Goal: Contribute content: Contribute content

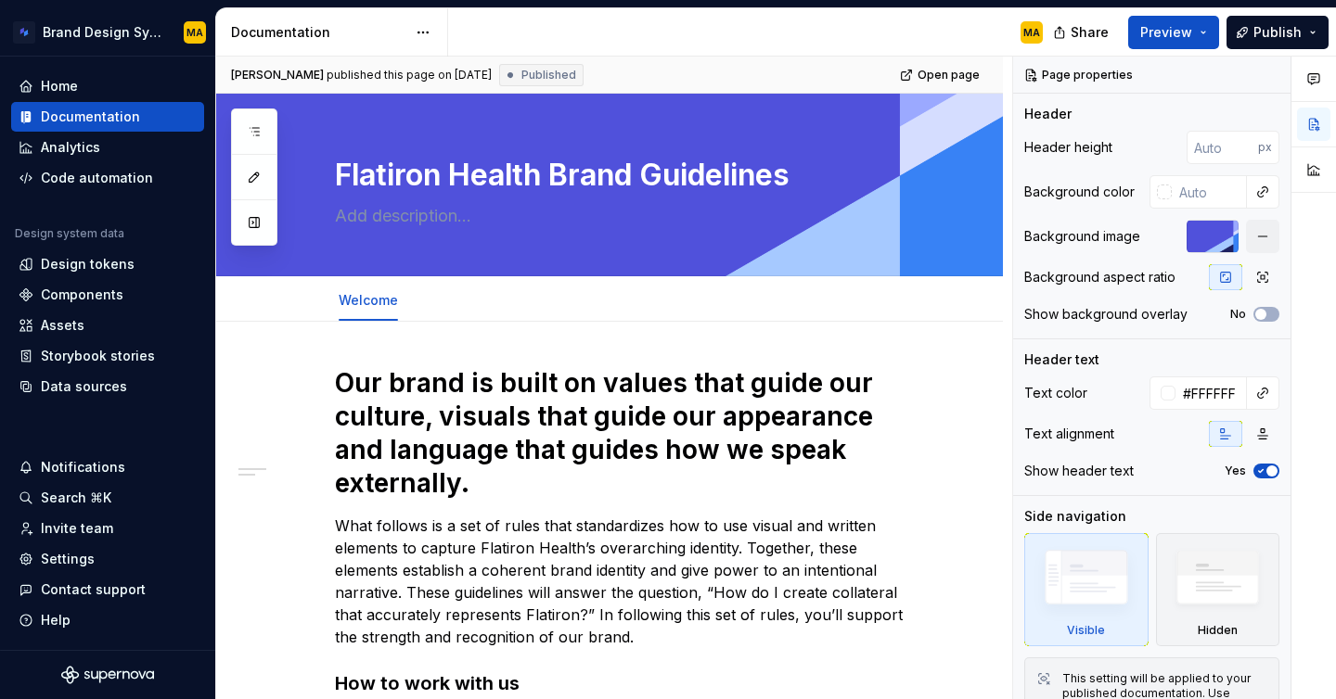
type textarea "*"
click at [60, 556] on div "Settings" at bounding box center [68, 559] width 54 height 19
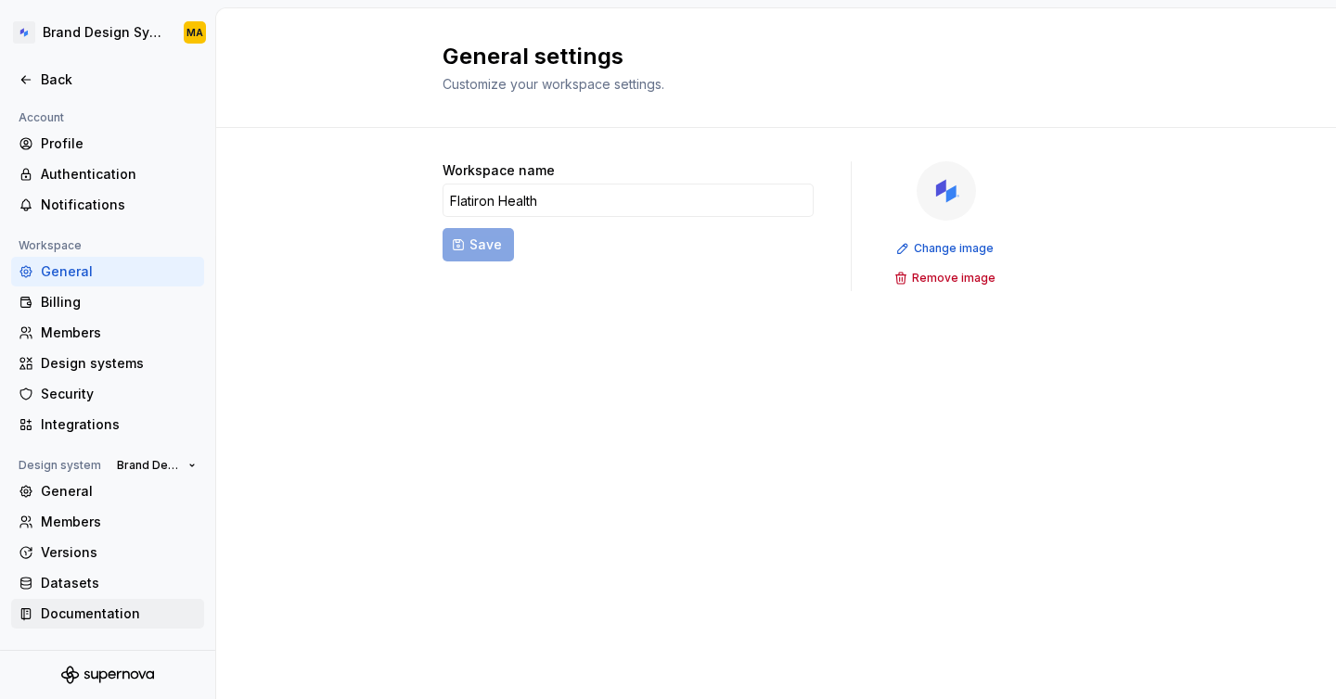
click at [81, 605] on div "Documentation" at bounding box center [119, 614] width 156 height 19
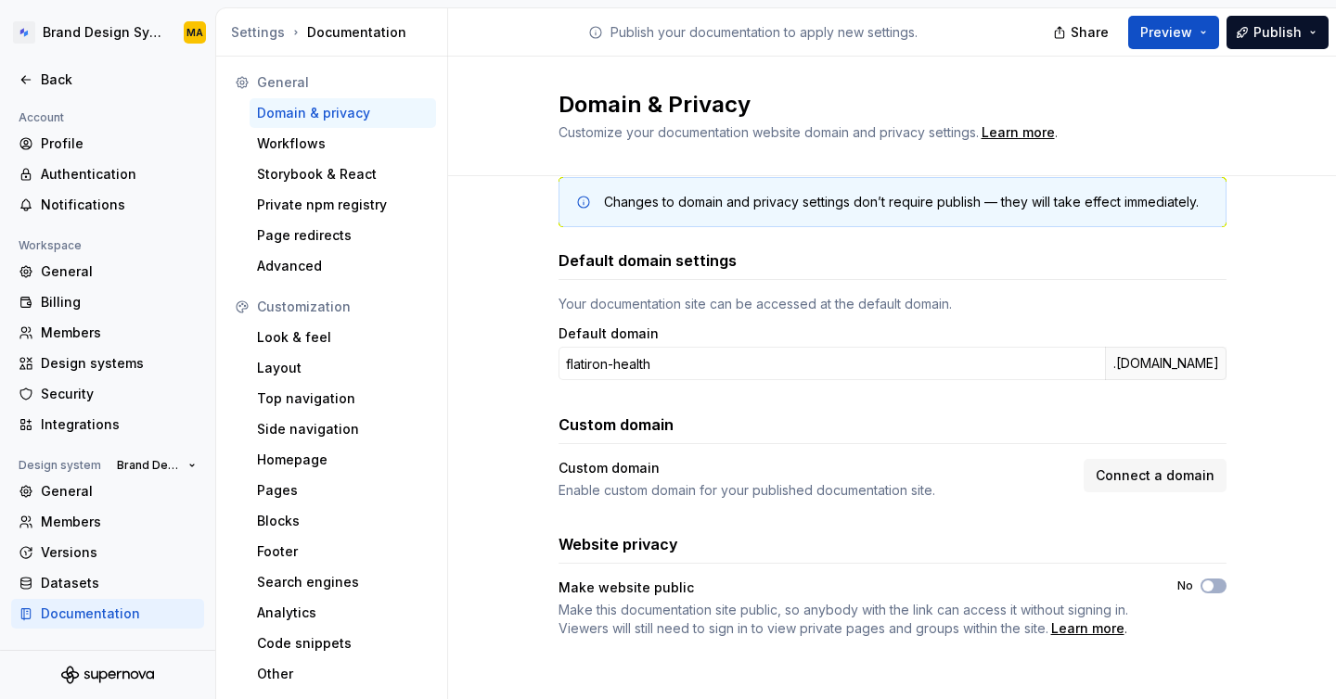
scroll to position [33, 0]
click at [1135, 480] on span "Connect a domain" at bounding box center [1155, 475] width 119 height 19
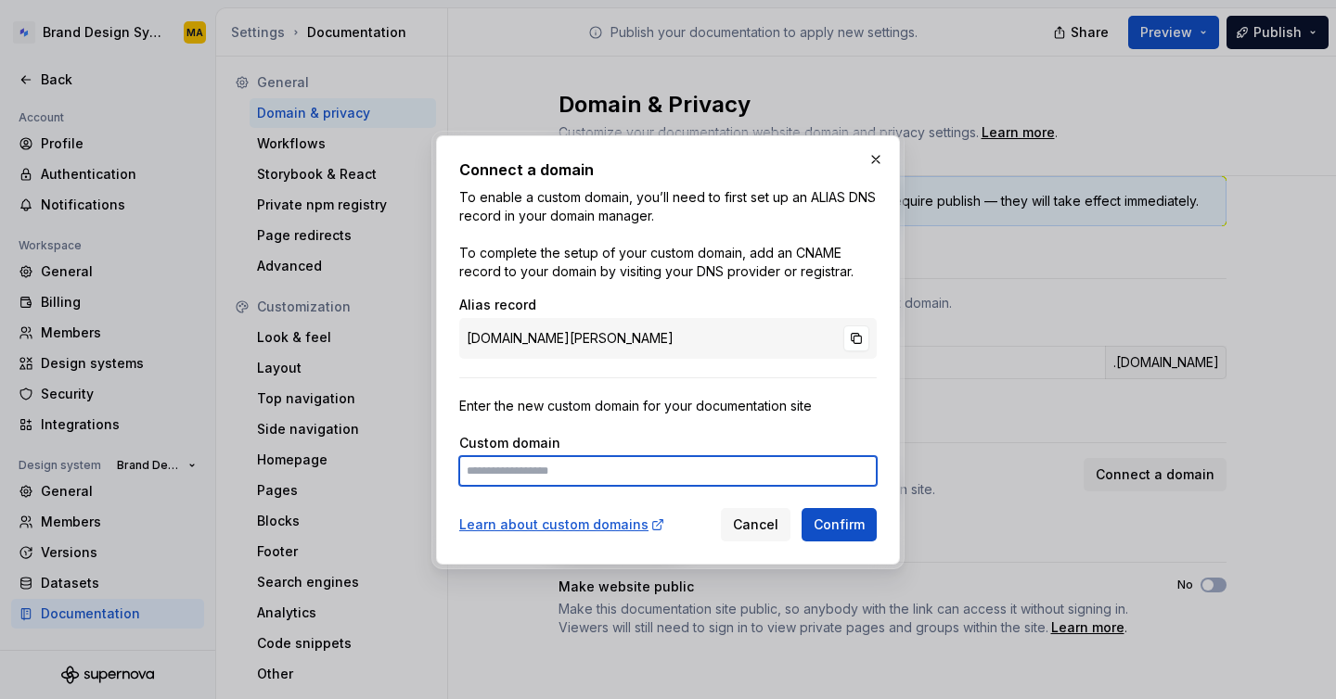
click at [598, 472] on input at bounding box center [667, 471] width 417 height 30
type input "**********"
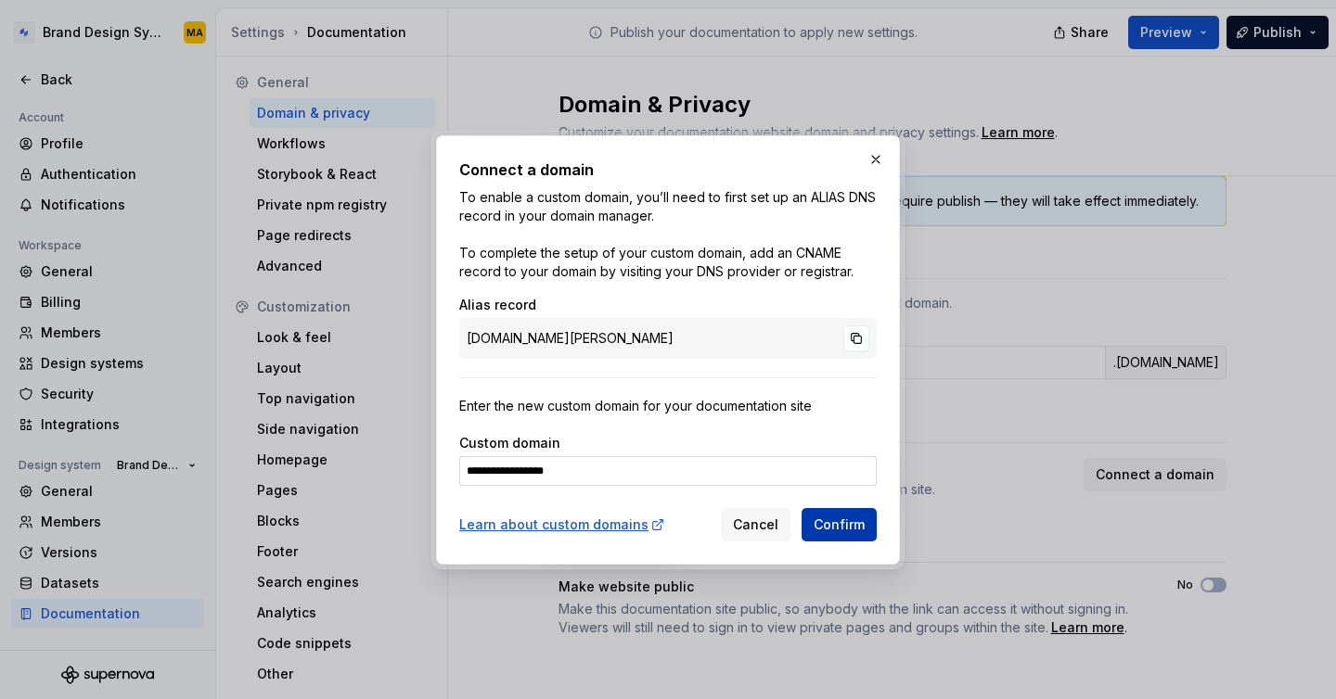
click at [847, 518] on span "Confirm" at bounding box center [839, 525] width 51 height 19
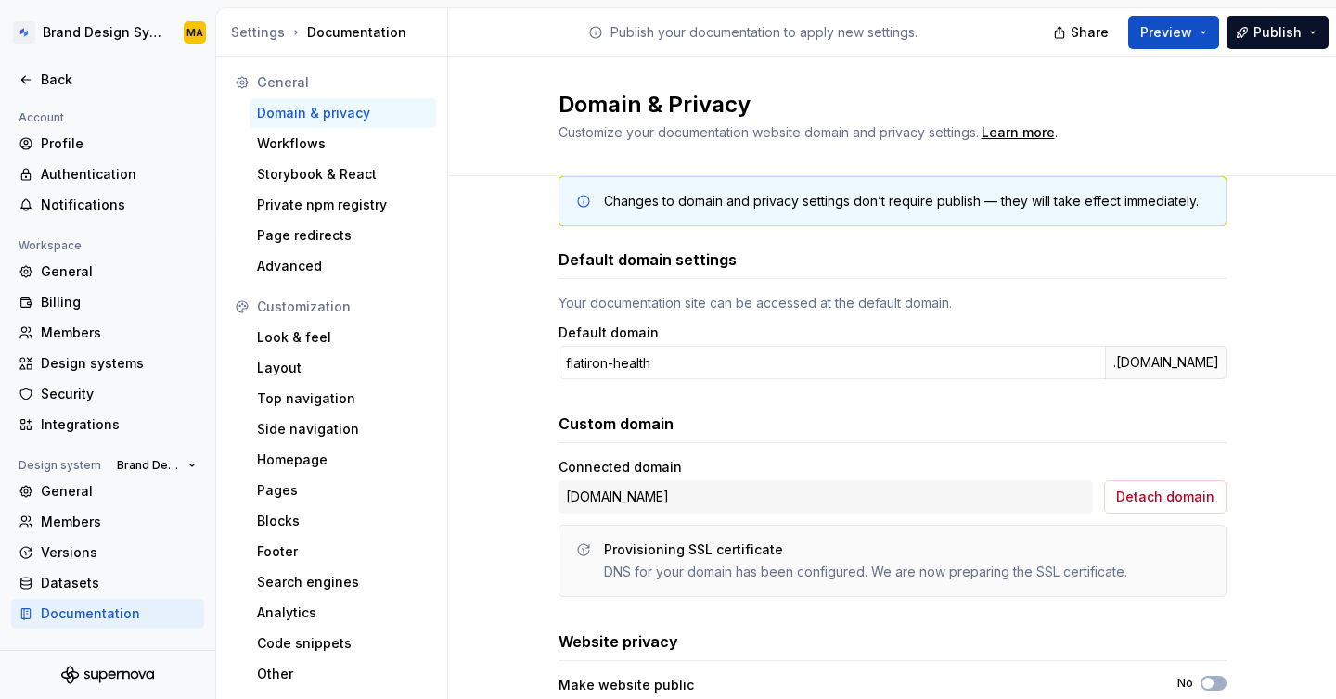
click at [628, 499] on div "[DOMAIN_NAME]" at bounding box center [825, 497] width 534 height 33
copy div "[DOMAIN_NAME] Detach domain"
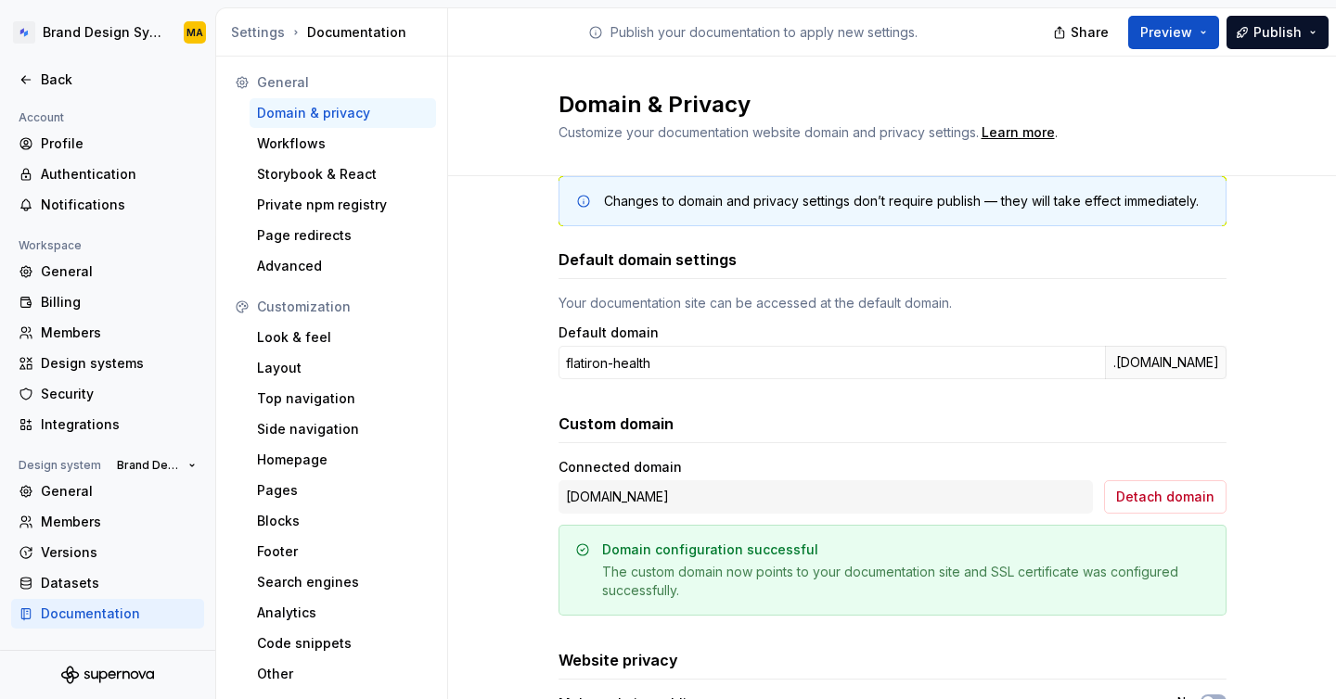
click at [812, 471] on div "Connected domain" at bounding box center [825, 467] width 534 height 19
click at [664, 489] on div "[DOMAIN_NAME]" at bounding box center [825, 497] width 534 height 33
copy div "[DOMAIN_NAME] Detach domain"
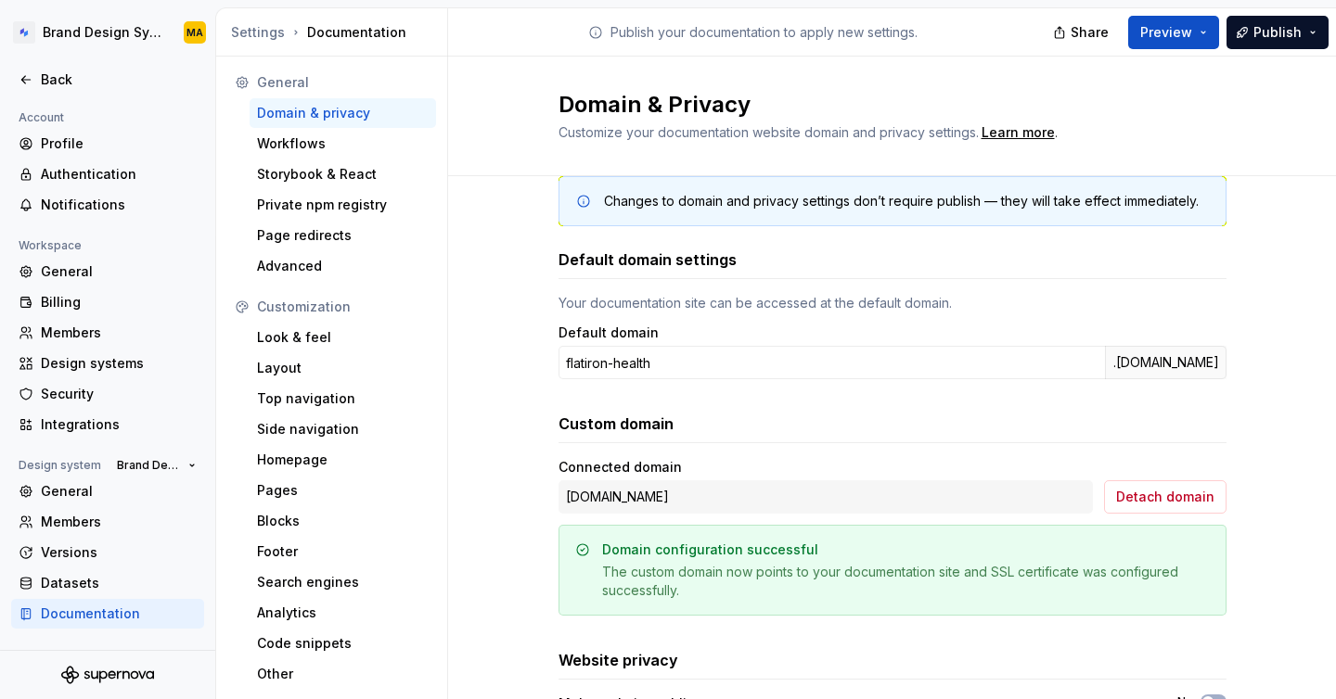
click at [497, 428] on div "Changes to domain and privacy settings don’t require publish — they will take e…" at bounding box center [892, 484] width 888 height 682
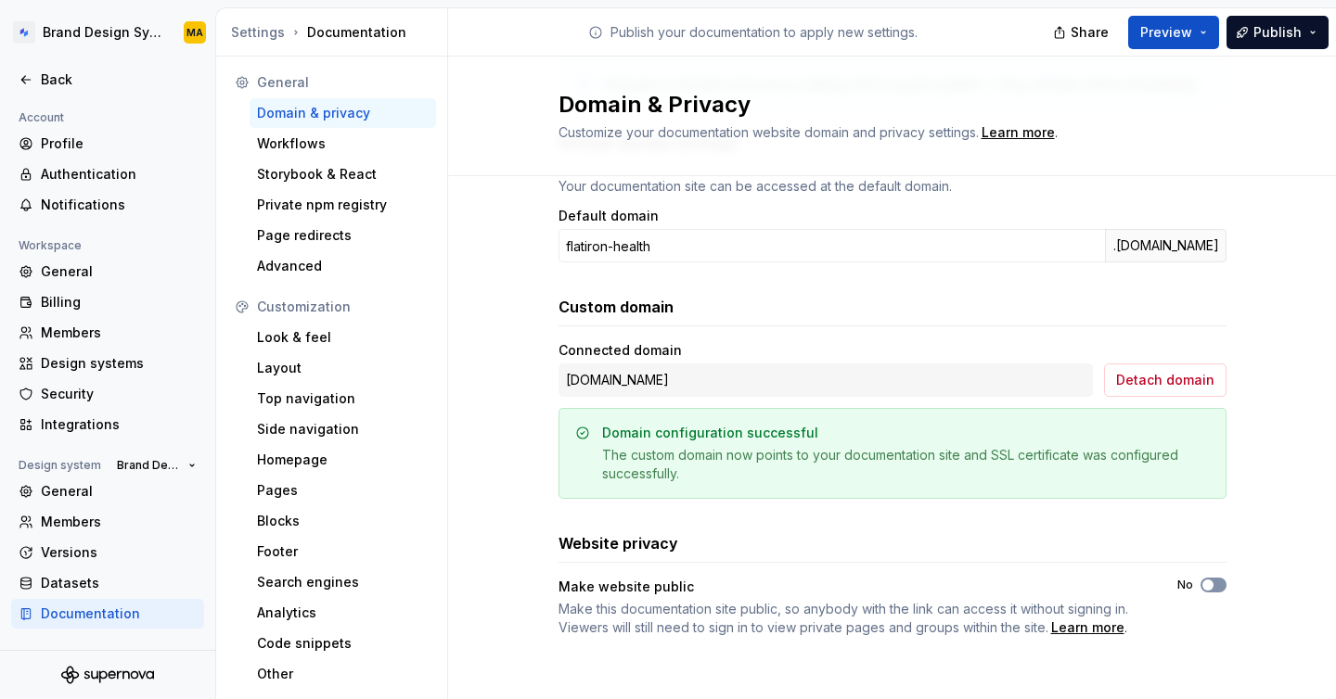
click at [1218, 586] on button "No" at bounding box center [1213, 585] width 26 height 15
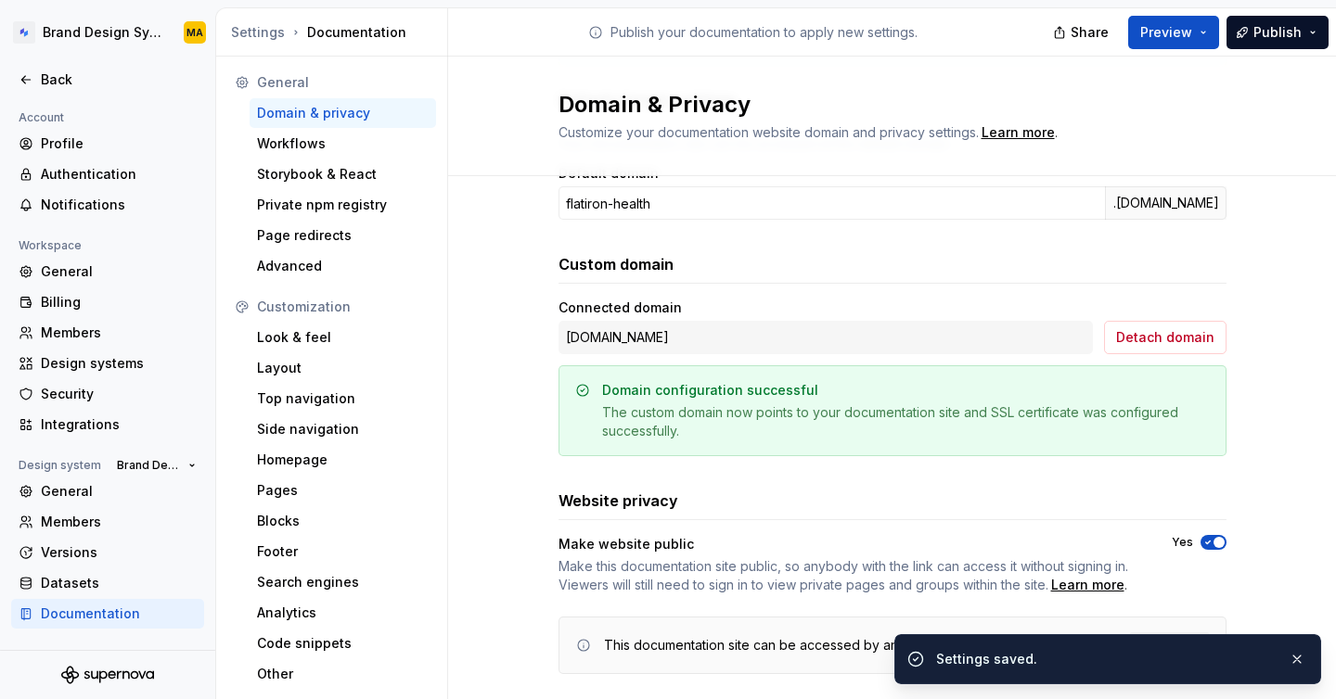
scroll to position [230, 0]
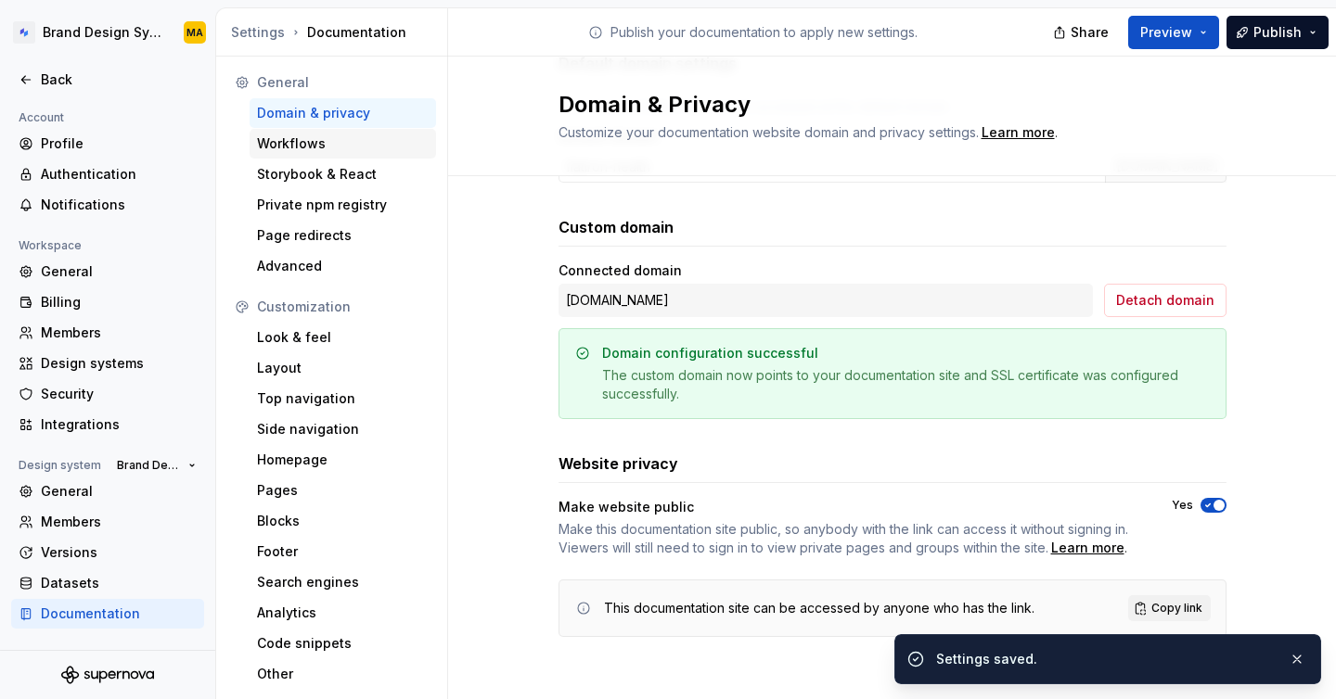
click at [289, 135] on div "Workflows" at bounding box center [343, 144] width 172 height 19
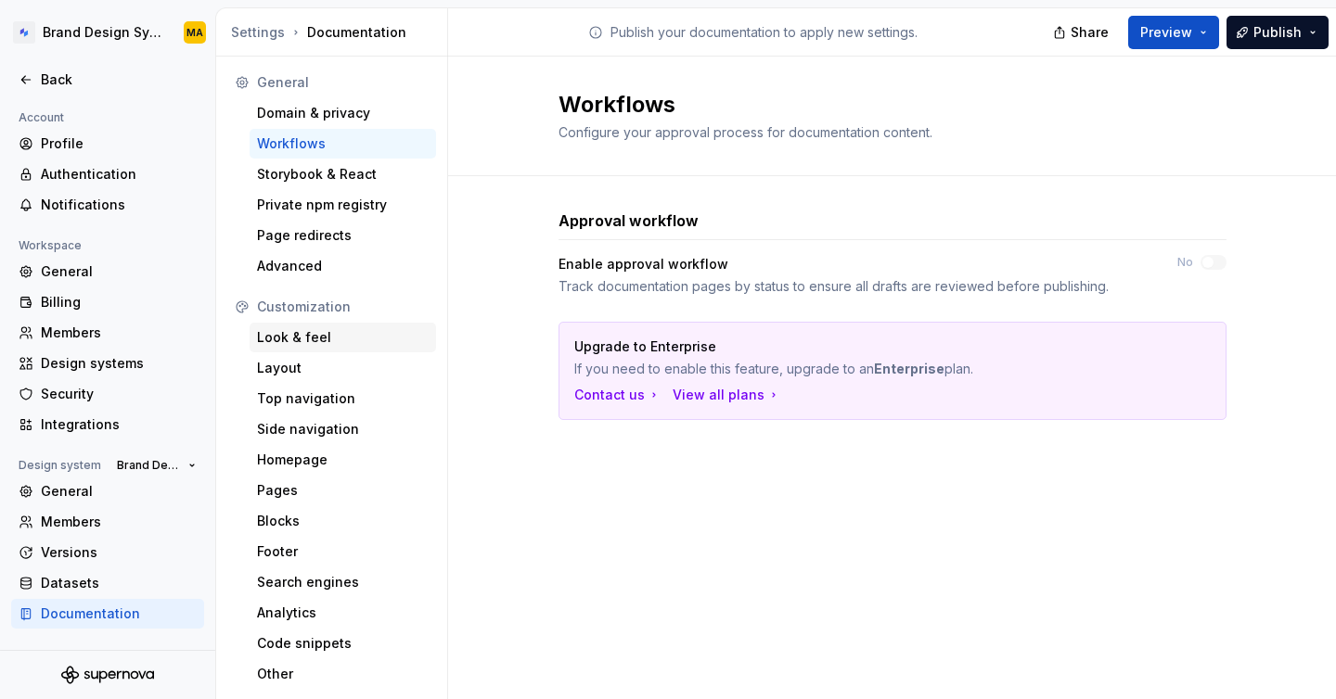
click at [294, 339] on div "Look & feel" at bounding box center [343, 337] width 172 height 19
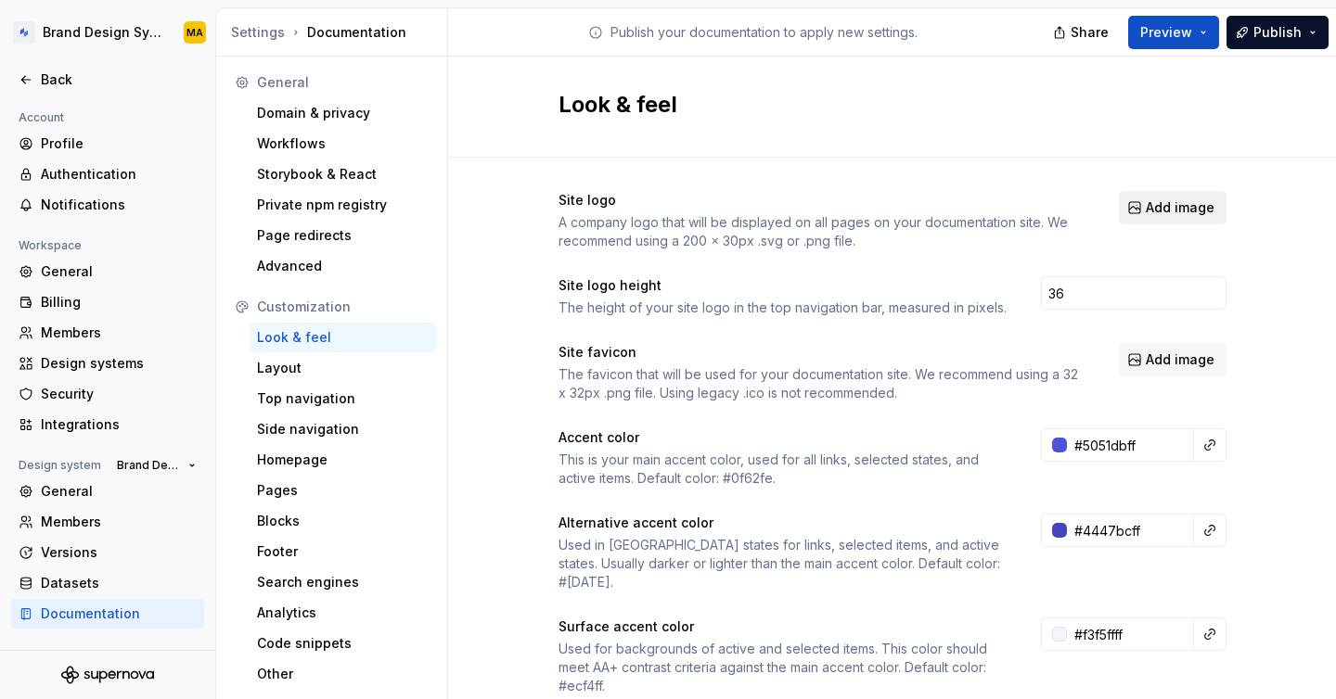
click at [1174, 202] on span "Add image" at bounding box center [1180, 208] width 69 height 19
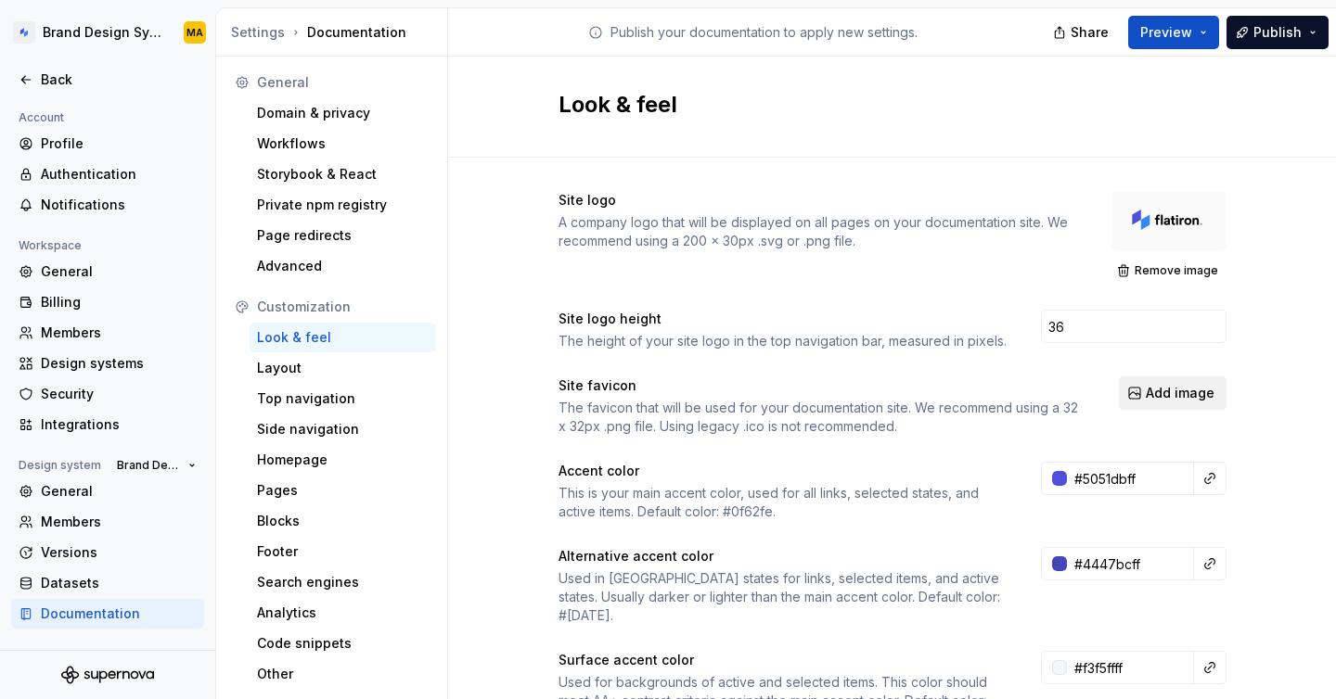
click at [1161, 396] on span "Add image" at bounding box center [1180, 393] width 69 height 19
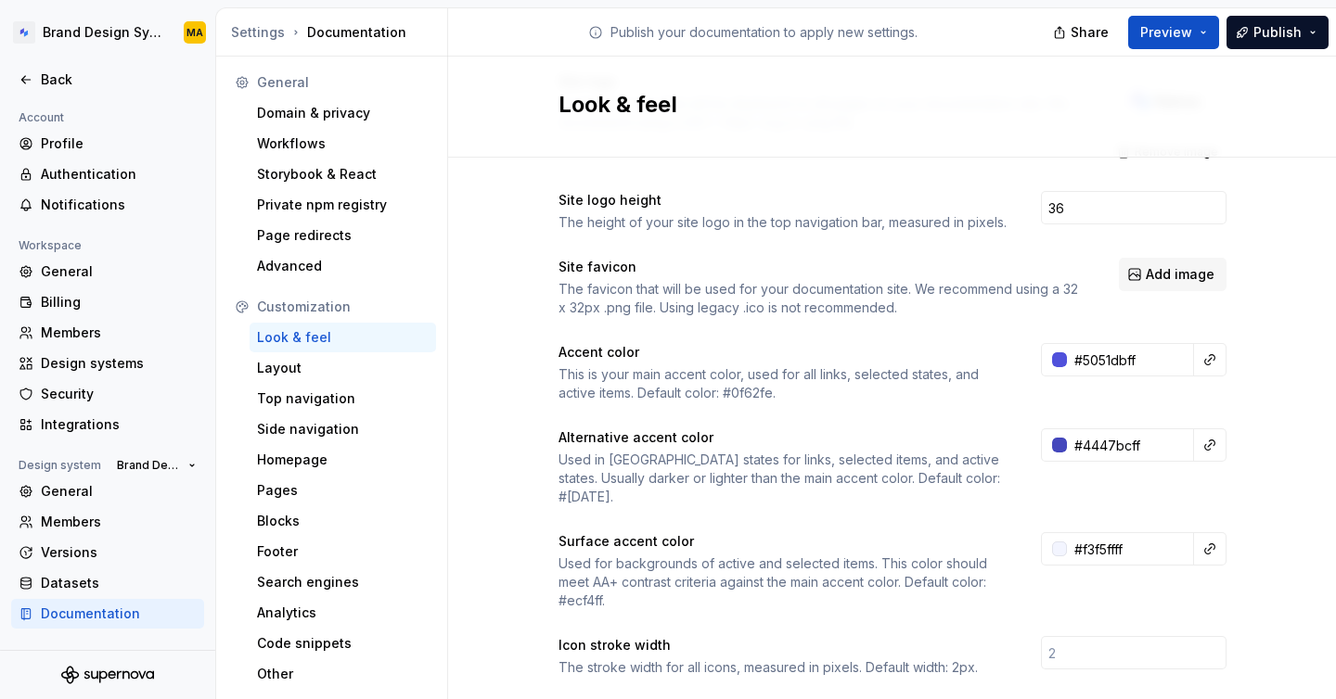
scroll to position [118, 0]
click at [1084, 352] on input "#5051dbff" at bounding box center [1130, 360] width 127 height 33
click at [1150, 355] on input "#5051dbff" at bounding box center [1130, 360] width 127 height 33
type input "#5051DB"
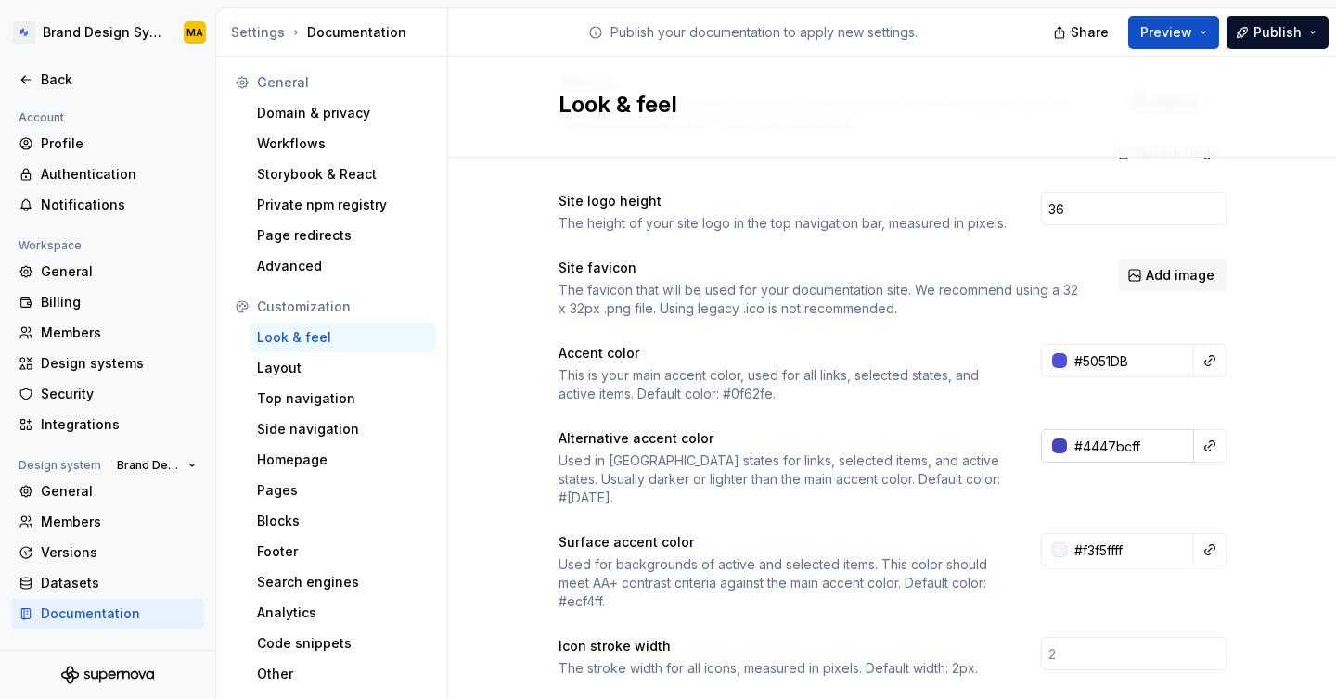
click at [1162, 439] on input "#4447bcff" at bounding box center [1130, 446] width 127 height 33
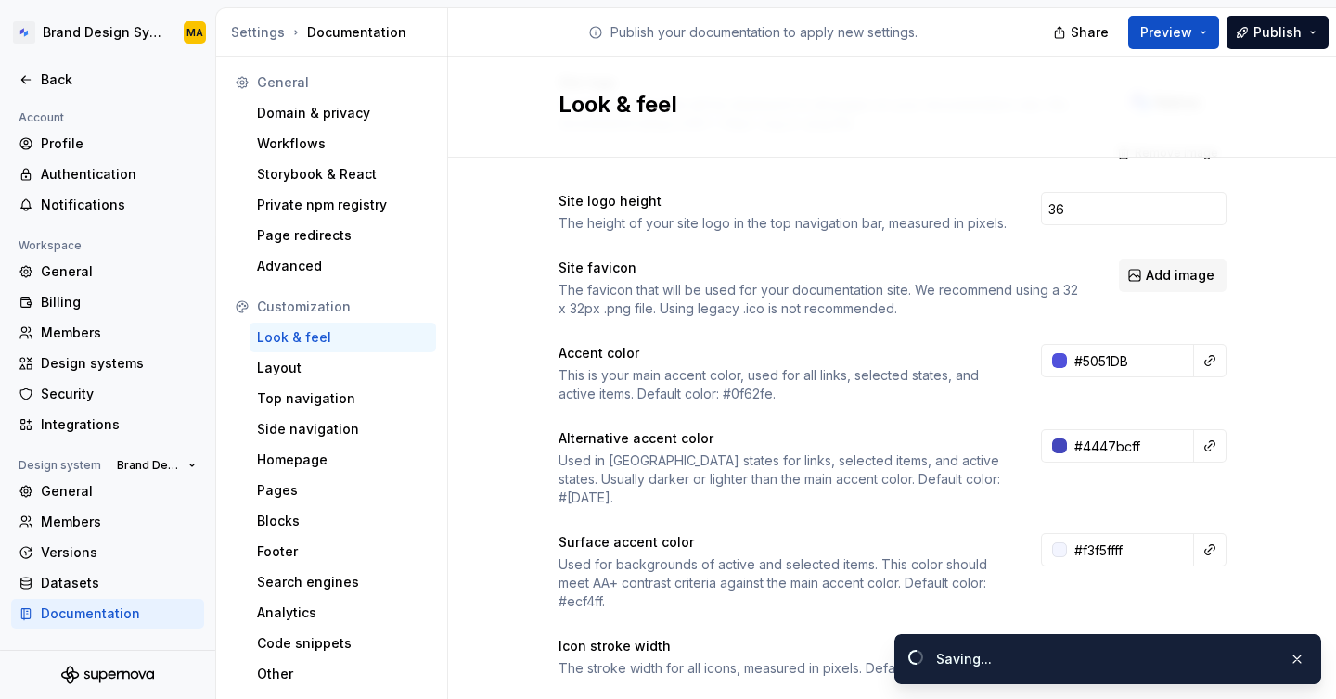
type input "#4447BCFF"
click at [1173, 366] on input "#5051DB" at bounding box center [1130, 360] width 127 height 33
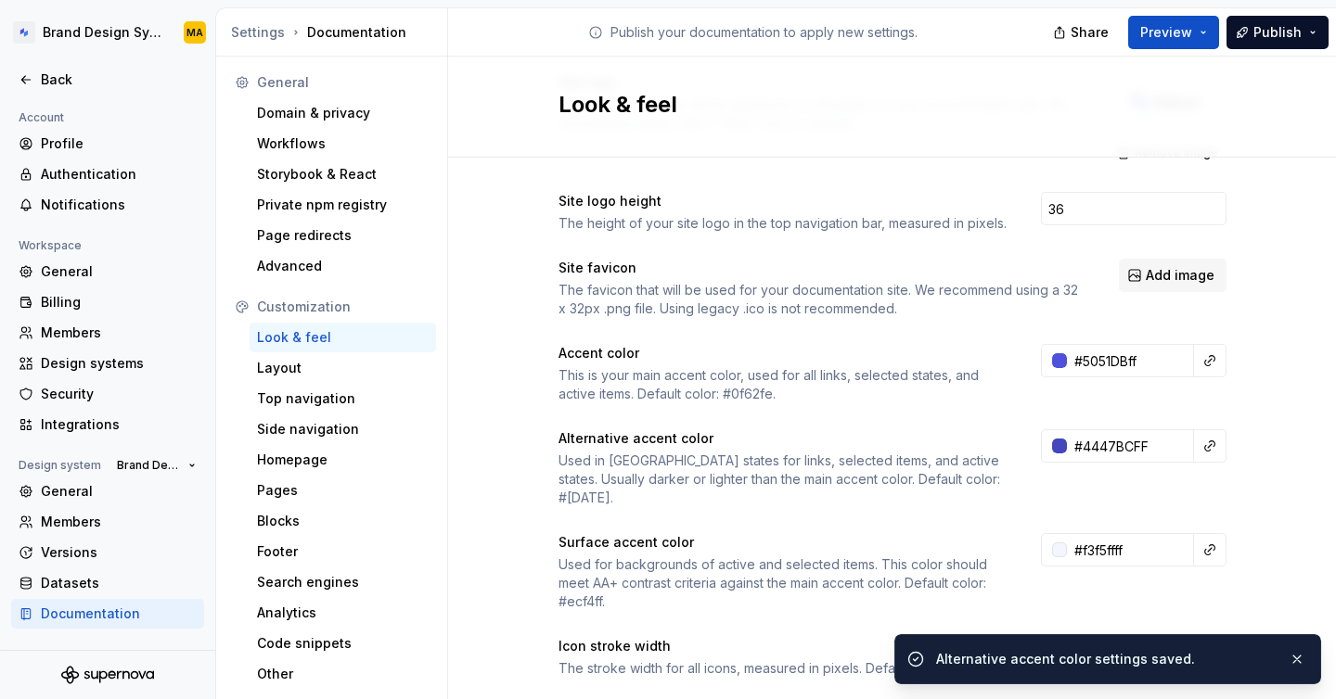
type input "#5051DBFF"
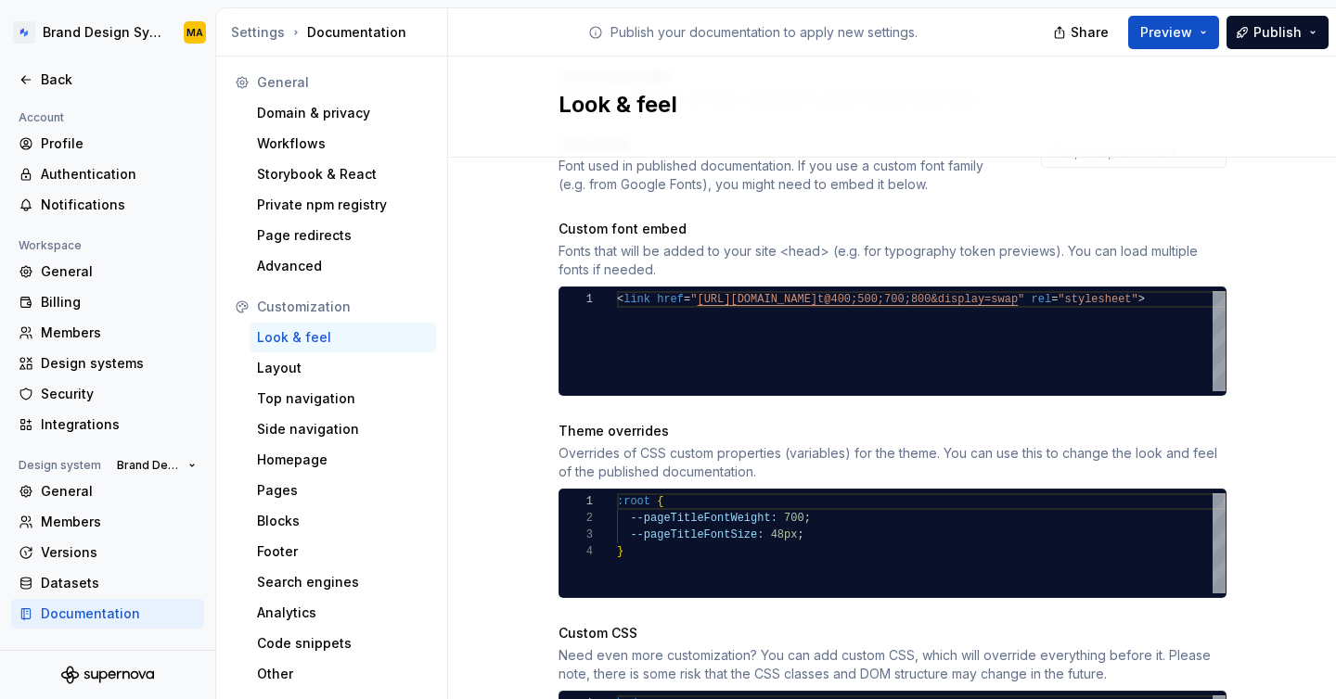
scroll to position [999, 0]
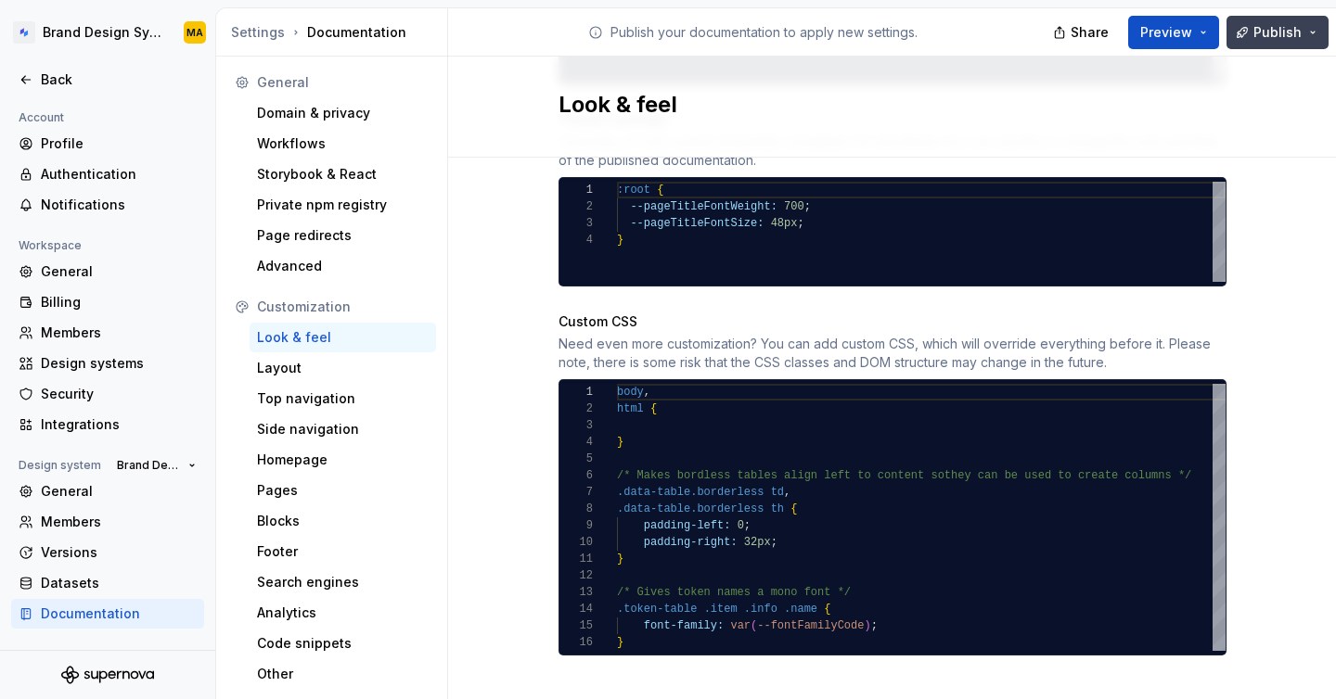
click at [1258, 29] on span "Publish" at bounding box center [1277, 32] width 48 height 19
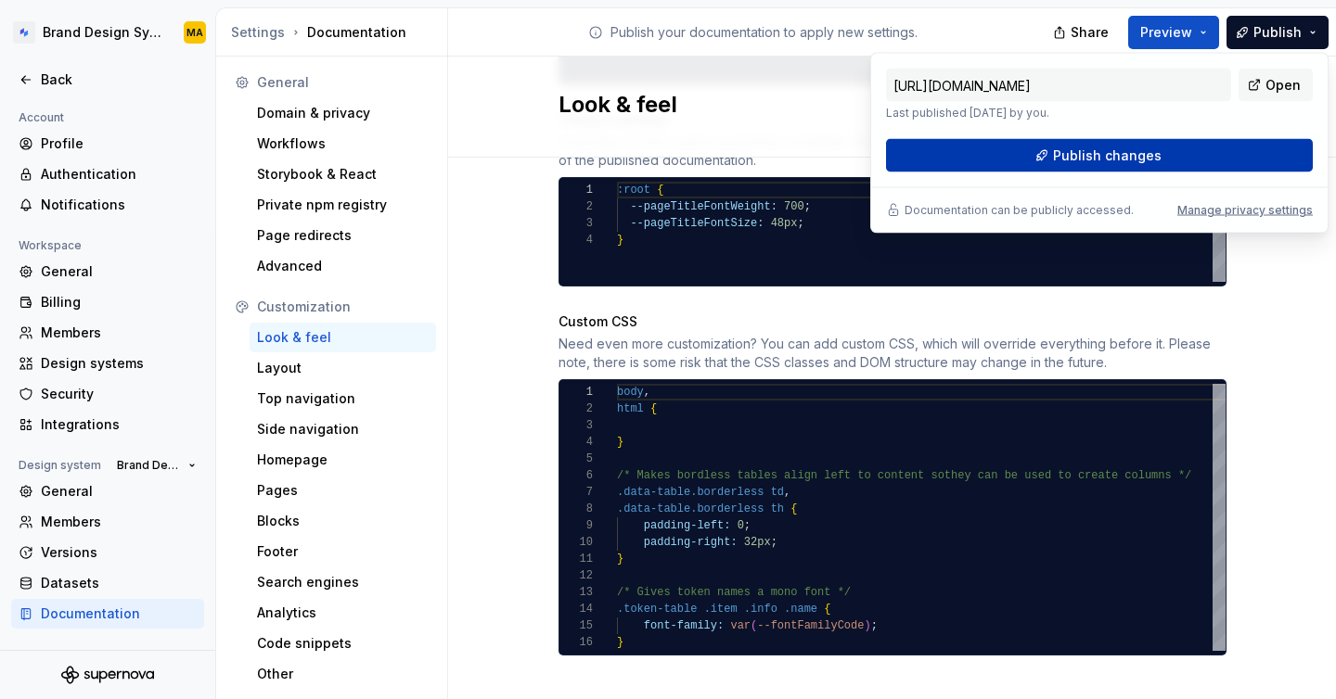
click at [1165, 160] on button "Publish changes" at bounding box center [1099, 155] width 427 height 33
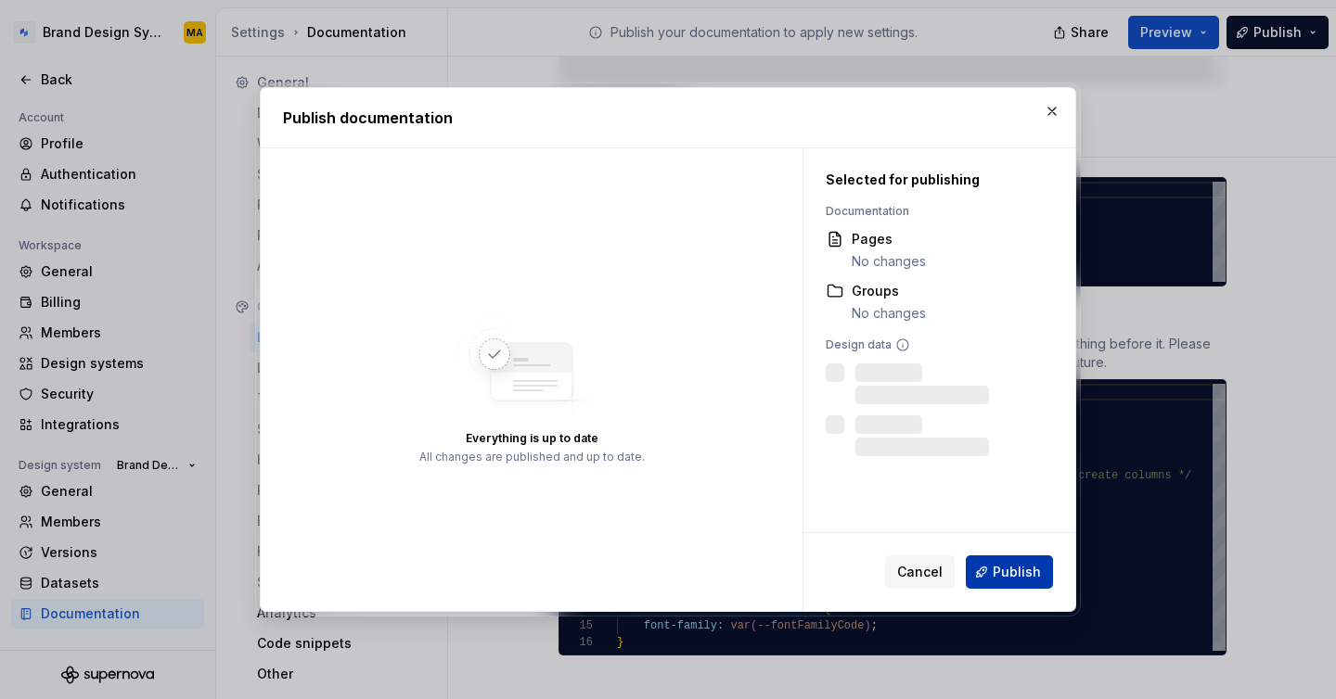
click at [997, 564] on span "Publish" at bounding box center [1017, 572] width 48 height 19
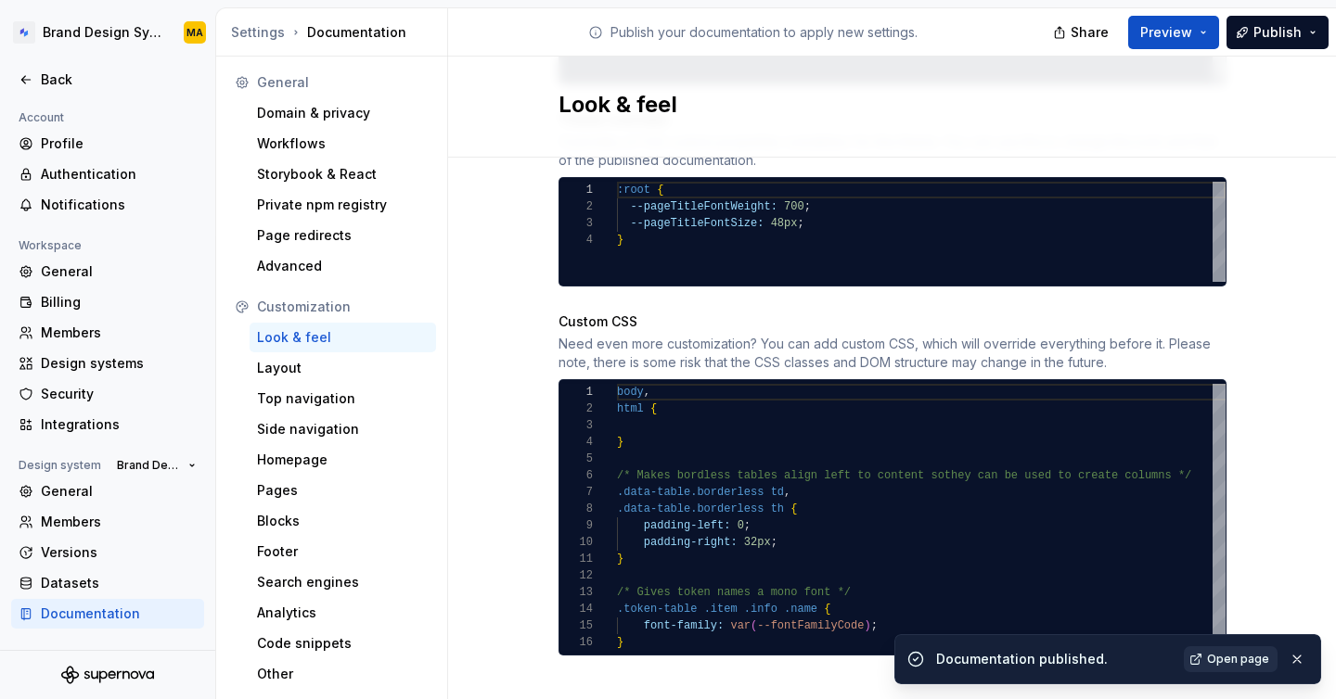
click at [1214, 660] on span "Open page" at bounding box center [1238, 659] width 62 height 15
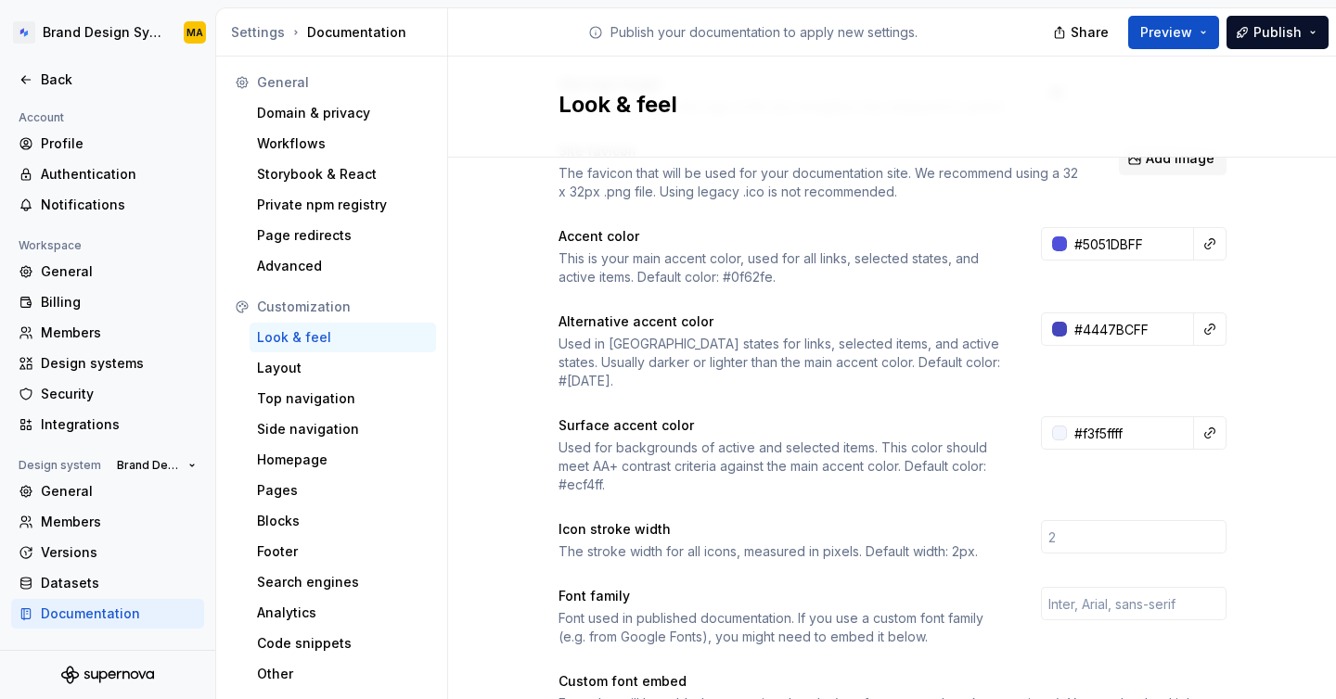
scroll to position [0, 0]
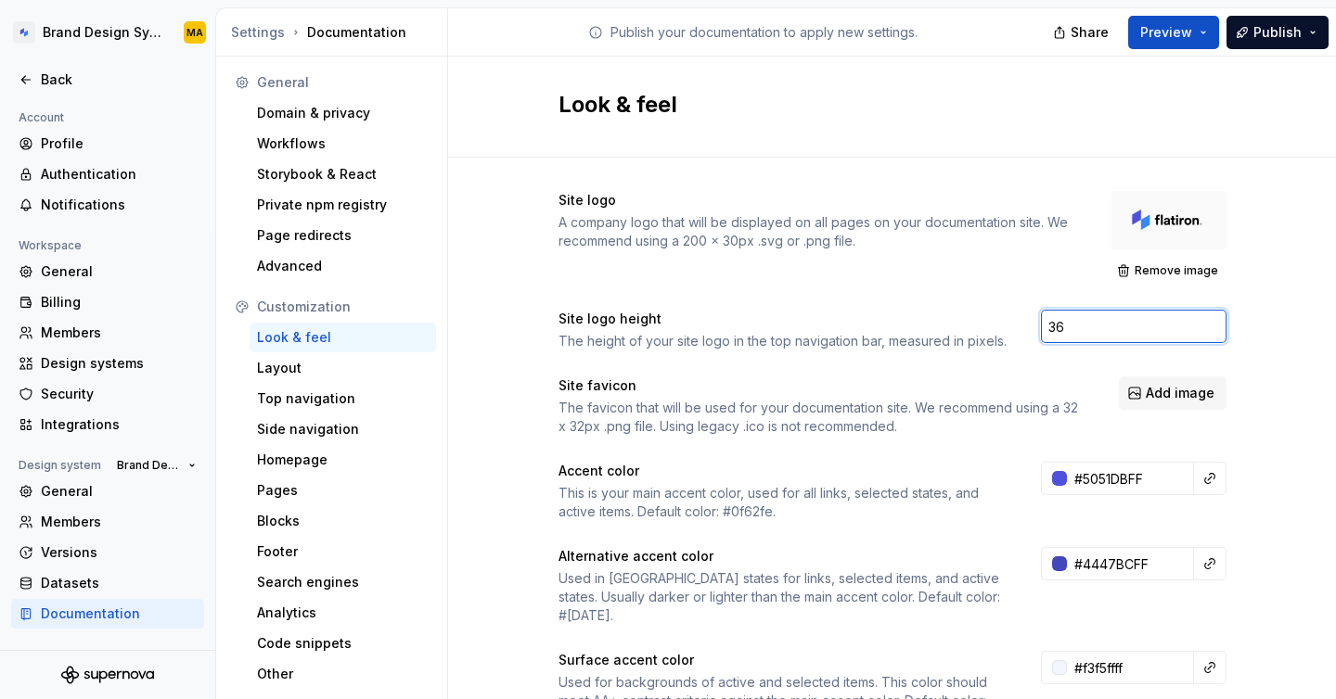
click at [1098, 322] on input "36" at bounding box center [1134, 326] width 186 height 33
type input "100"
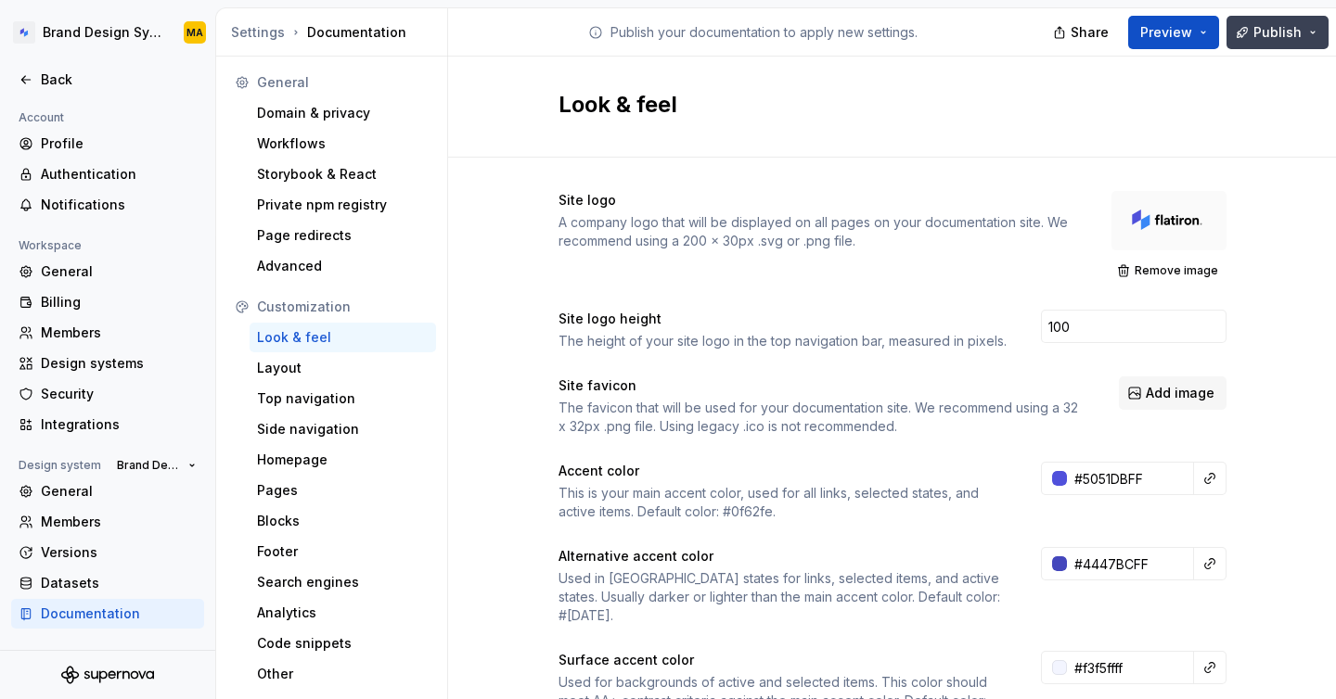
click at [1272, 32] on span "Publish" at bounding box center [1277, 32] width 48 height 19
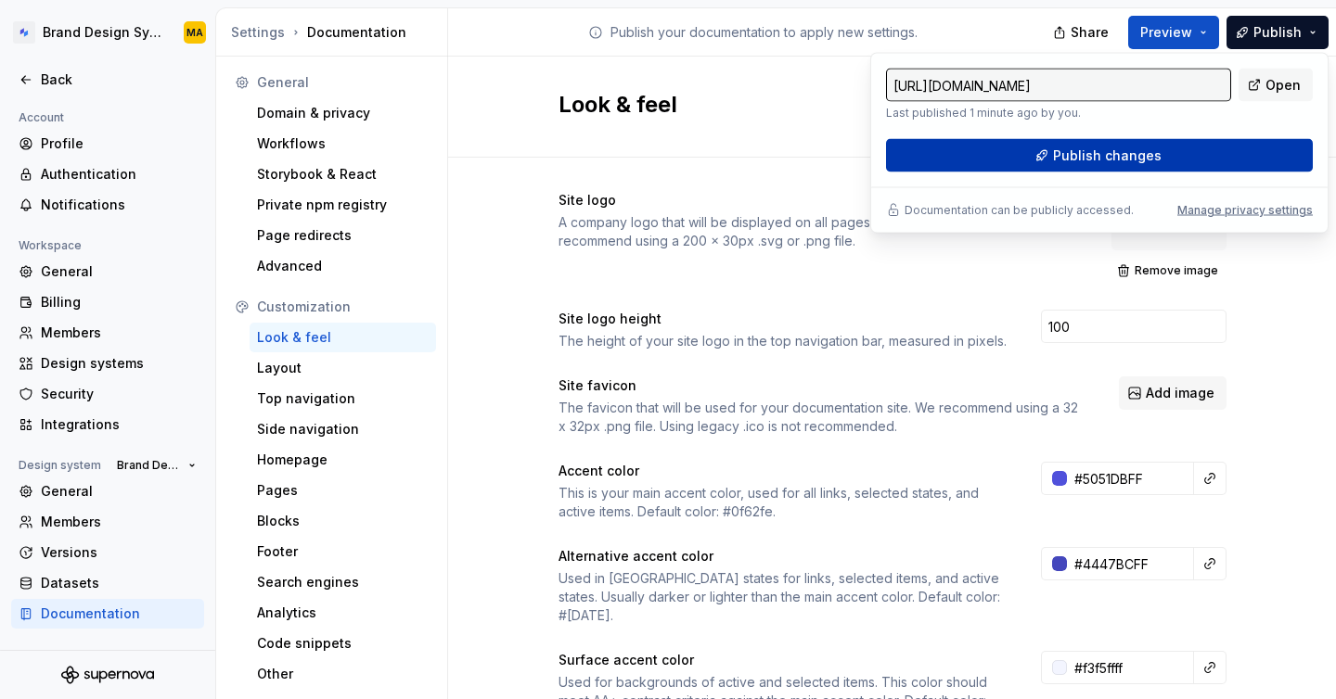
click at [1140, 161] on span "Publish changes" at bounding box center [1107, 156] width 109 height 19
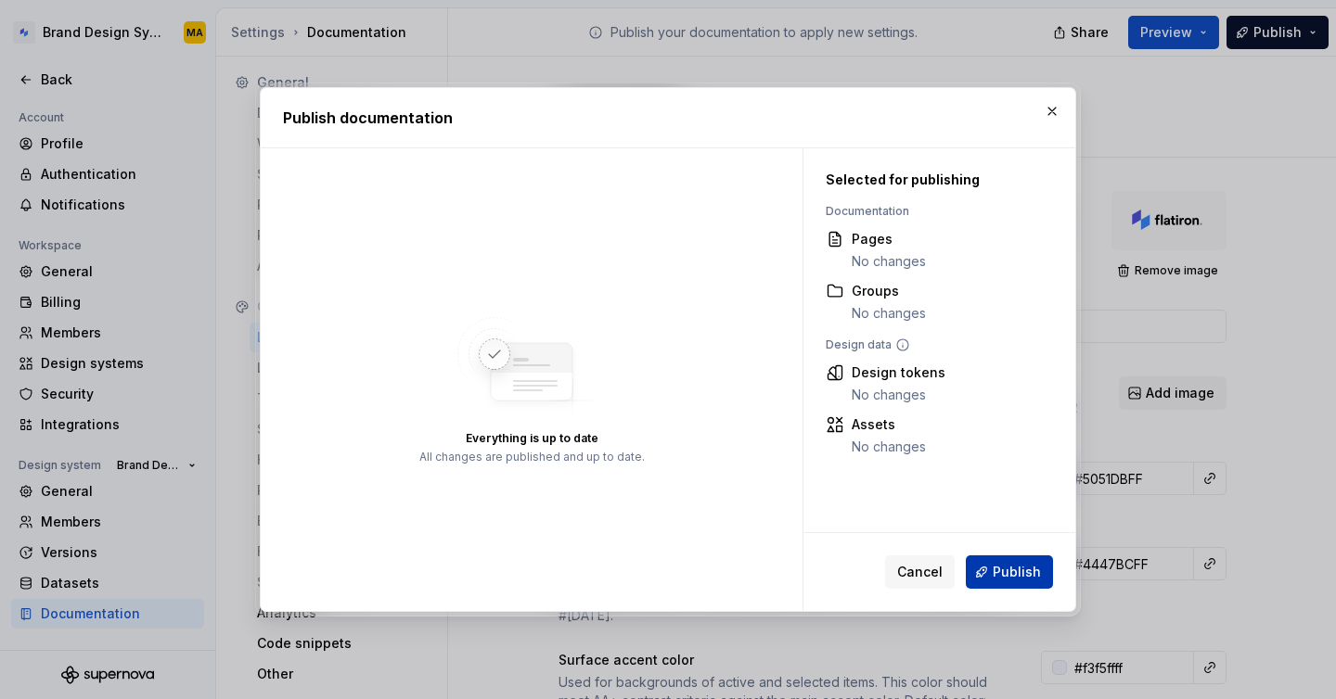
click at [1000, 570] on span "Publish" at bounding box center [1017, 572] width 48 height 19
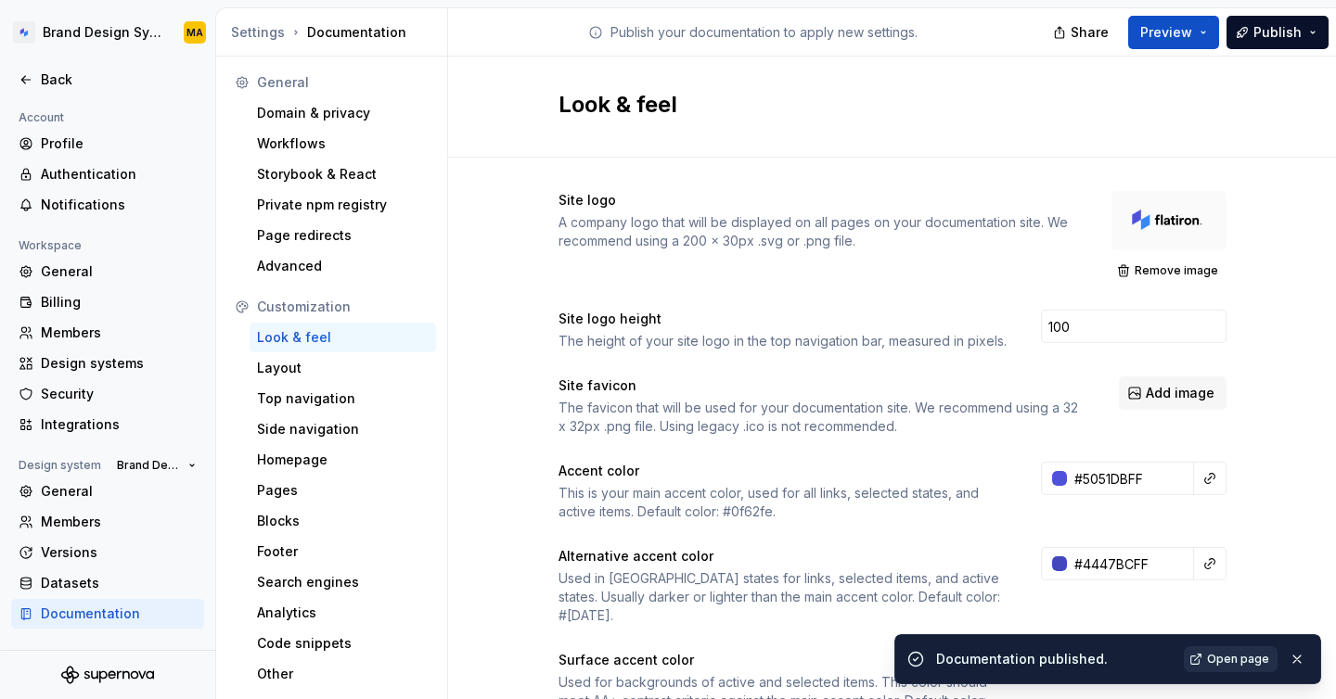
click at [1222, 652] on span "Open page" at bounding box center [1238, 659] width 62 height 15
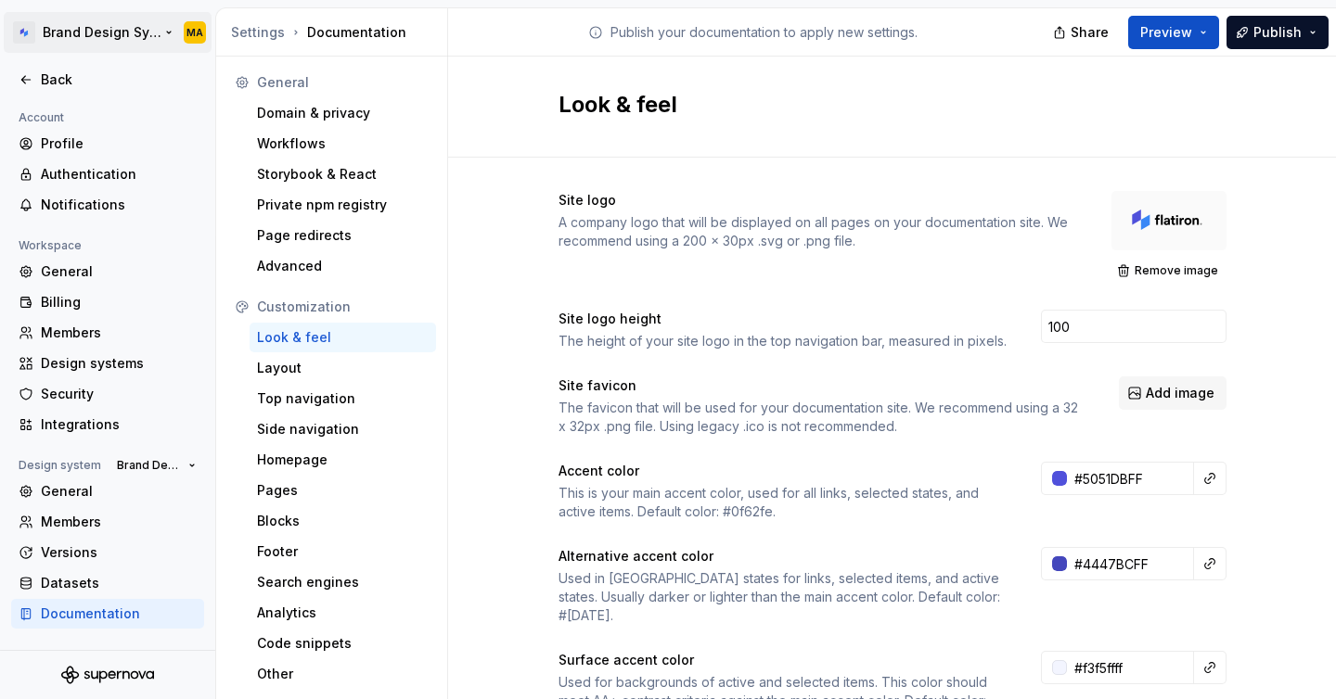
click at [74, 33] on html "Brand Design System MA Back Account Profile Authentication Notifications Worksp…" at bounding box center [668, 349] width 1336 height 699
click at [111, 32] on html "Brand Design System MA Back Account Profile Authentication Notifications Worksp…" at bounding box center [668, 349] width 1336 height 699
click at [56, 84] on div "Back" at bounding box center [119, 80] width 156 height 19
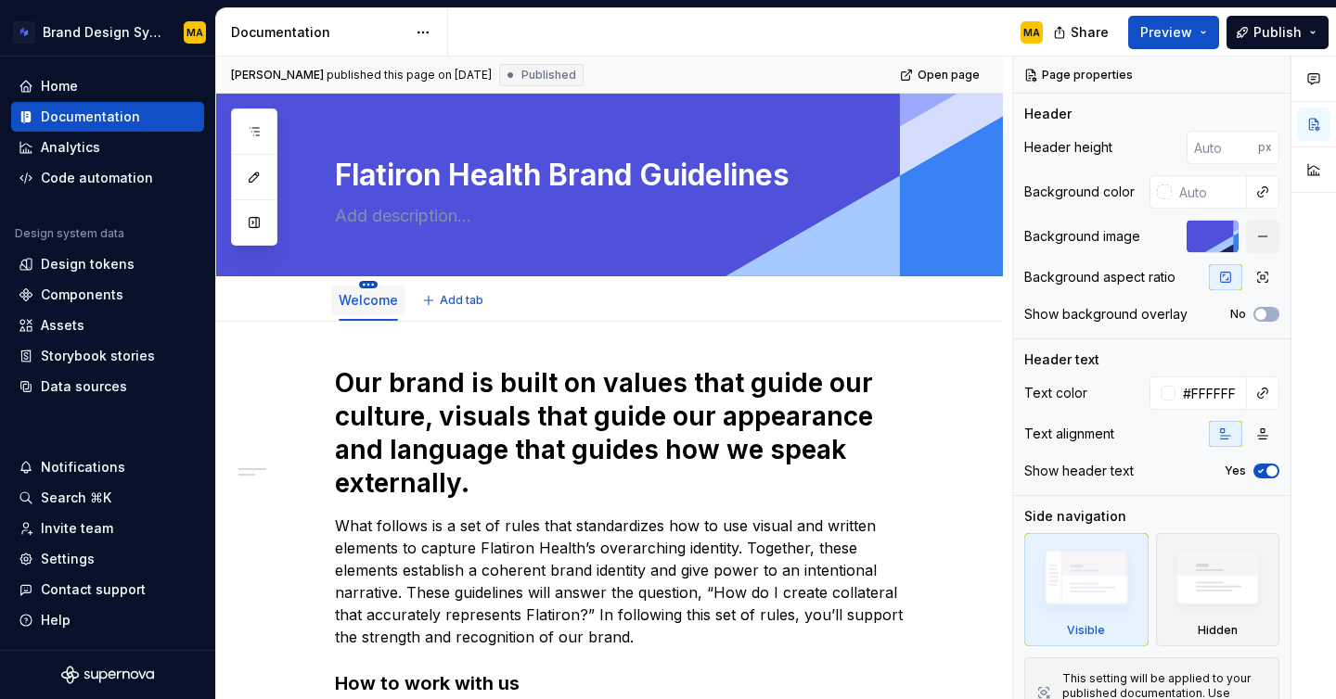
click at [368, 283] on html "Brand Design System MA Home Documentation Analytics Code automation Design syst…" at bounding box center [668, 349] width 1336 height 699
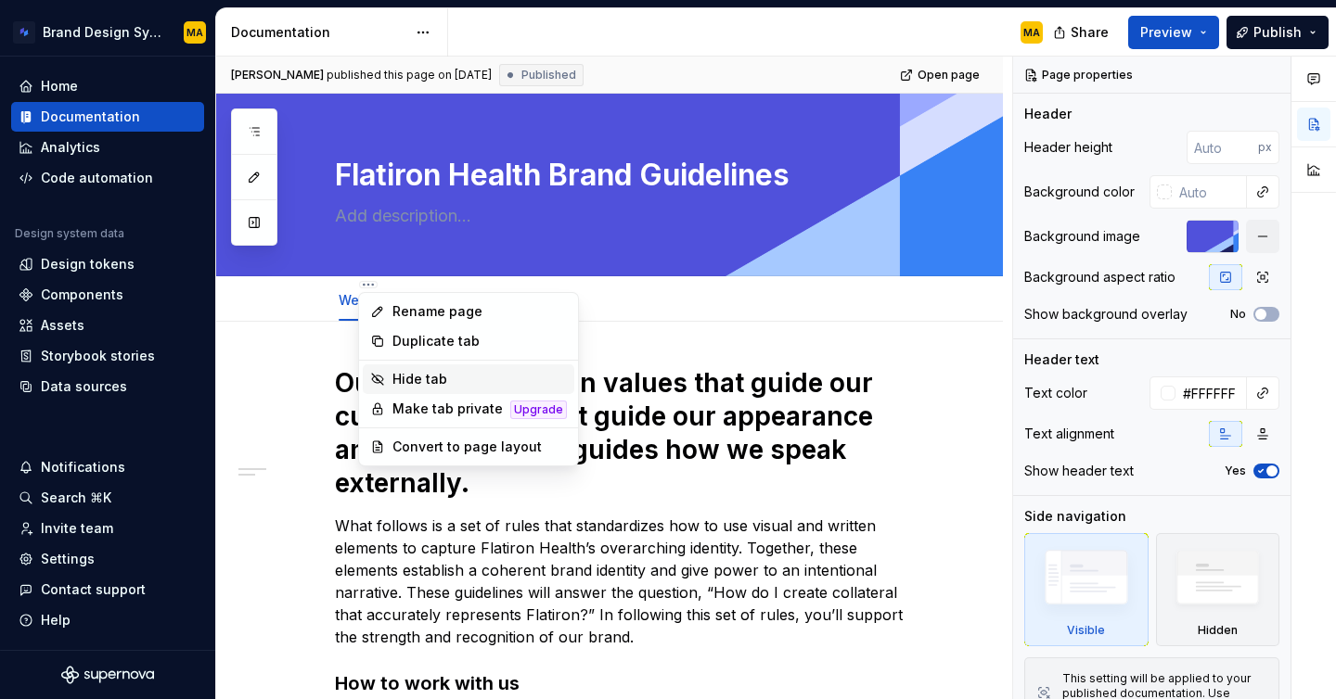
click at [411, 377] on div "Hide tab" at bounding box center [479, 379] width 174 height 19
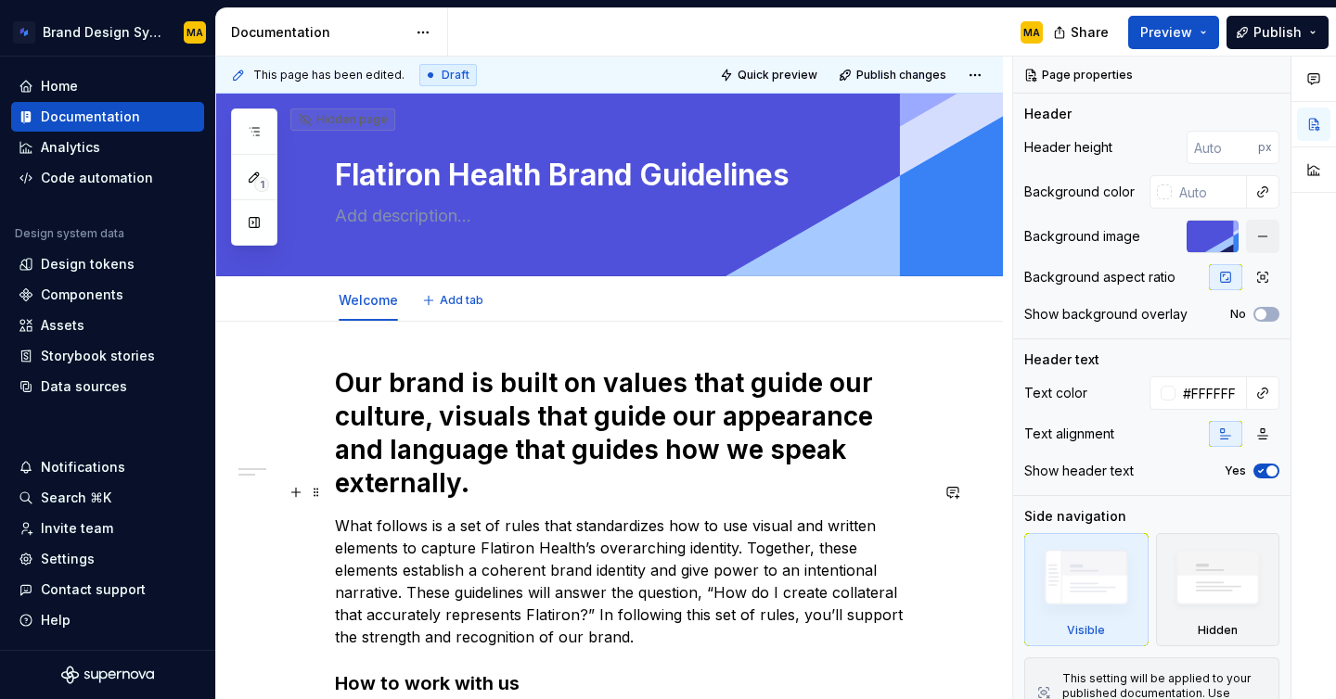
scroll to position [120, 0]
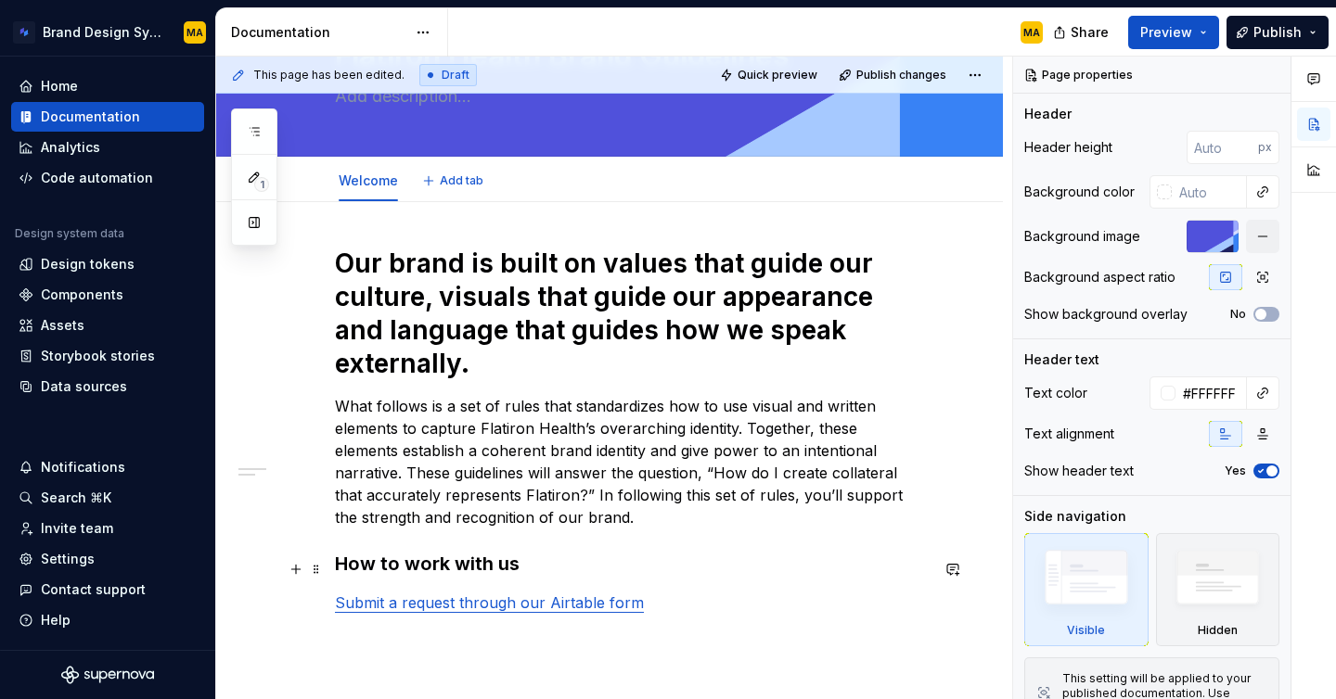
click at [674, 592] on p "Submit a request through our Airtable form" at bounding box center [632, 603] width 594 height 22
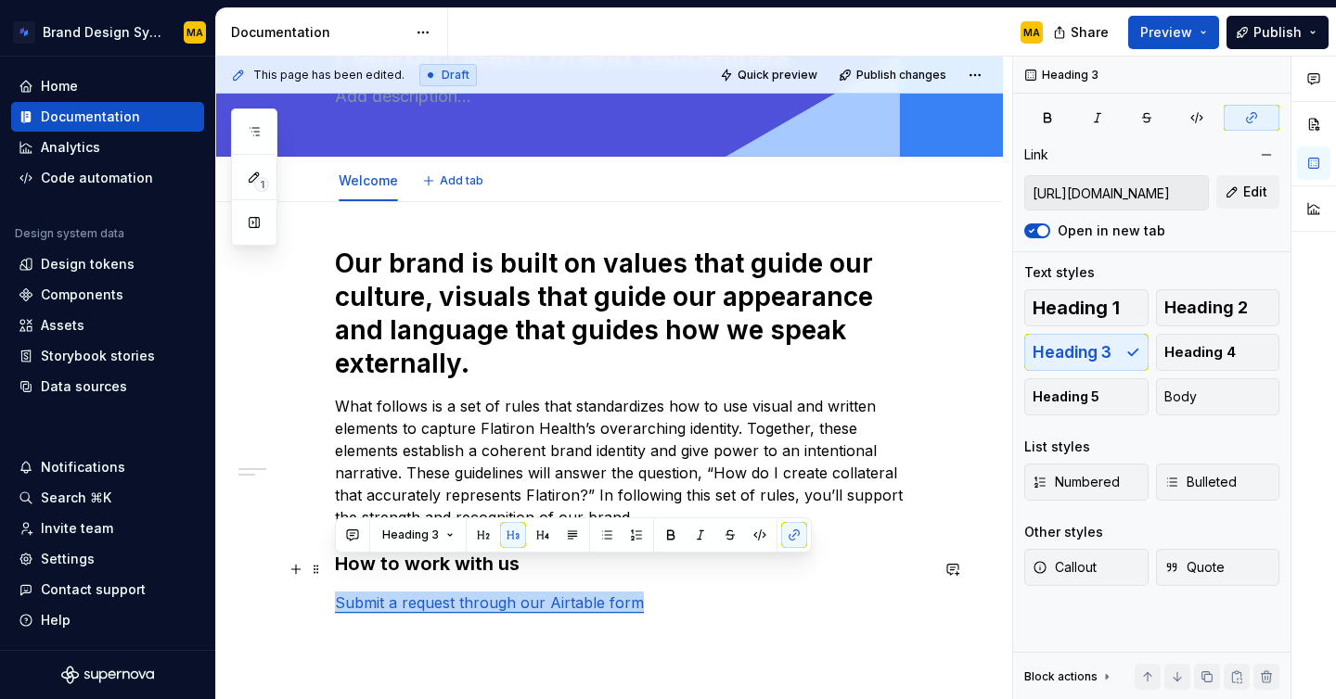
drag, startPoint x: 674, startPoint y: 571, endPoint x: 338, endPoint y: 569, distance: 336.8
click at [338, 592] on p "Submit a request through our Airtable form" at bounding box center [632, 603] width 594 height 22
click at [1166, 397] on span "Body" at bounding box center [1180, 397] width 32 height 19
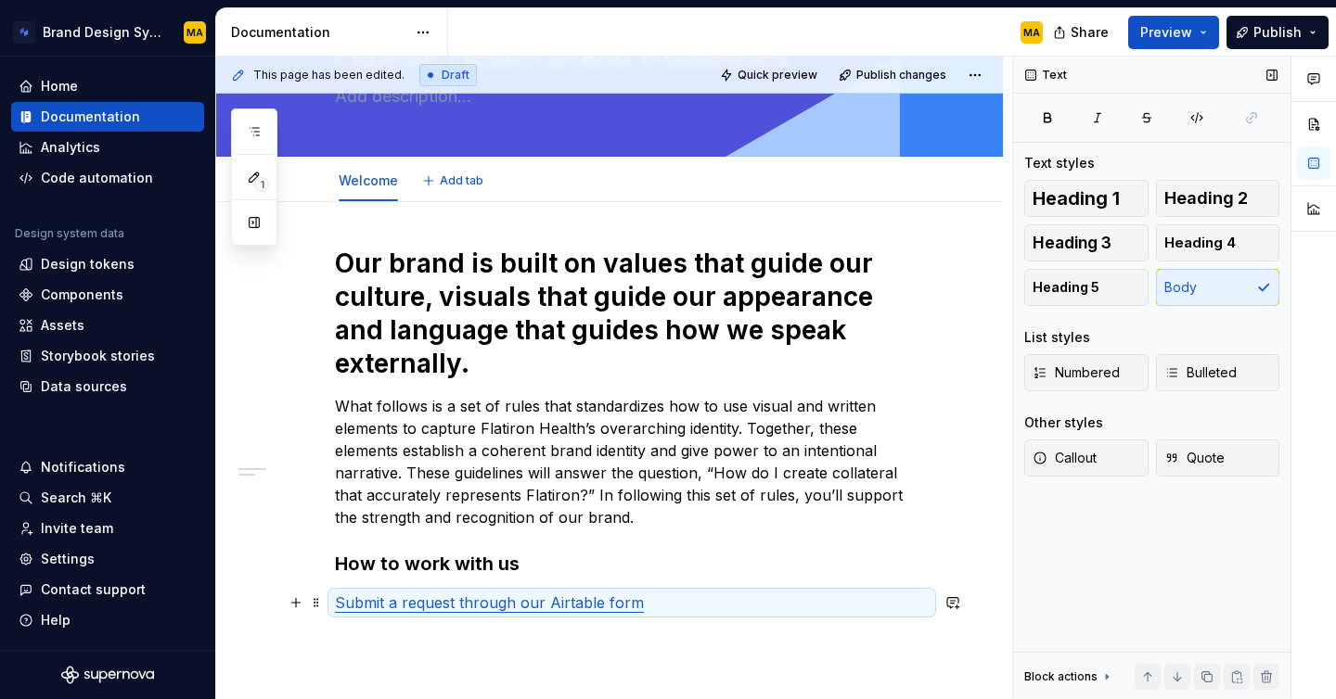
click at [535, 625] on p at bounding box center [632, 636] width 594 height 22
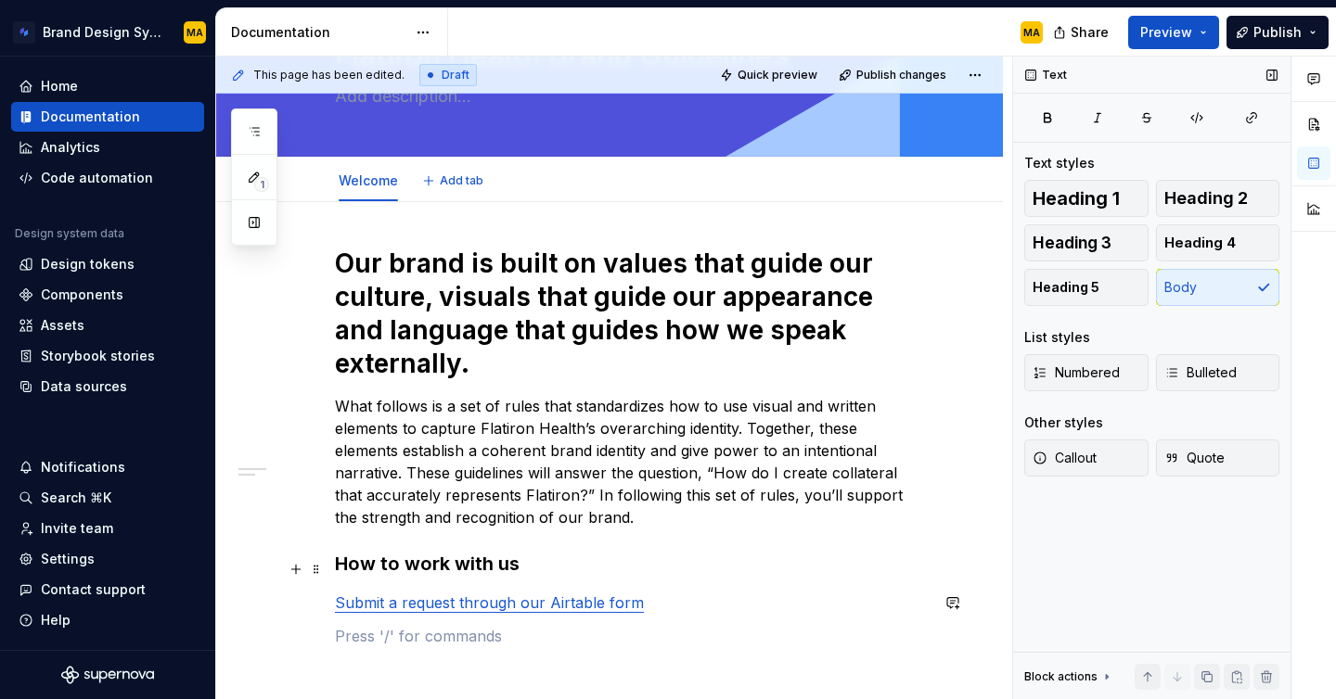
click at [530, 594] on link "Submit a request through our Airtable form" at bounding box center [489, 603] width 309 height 19
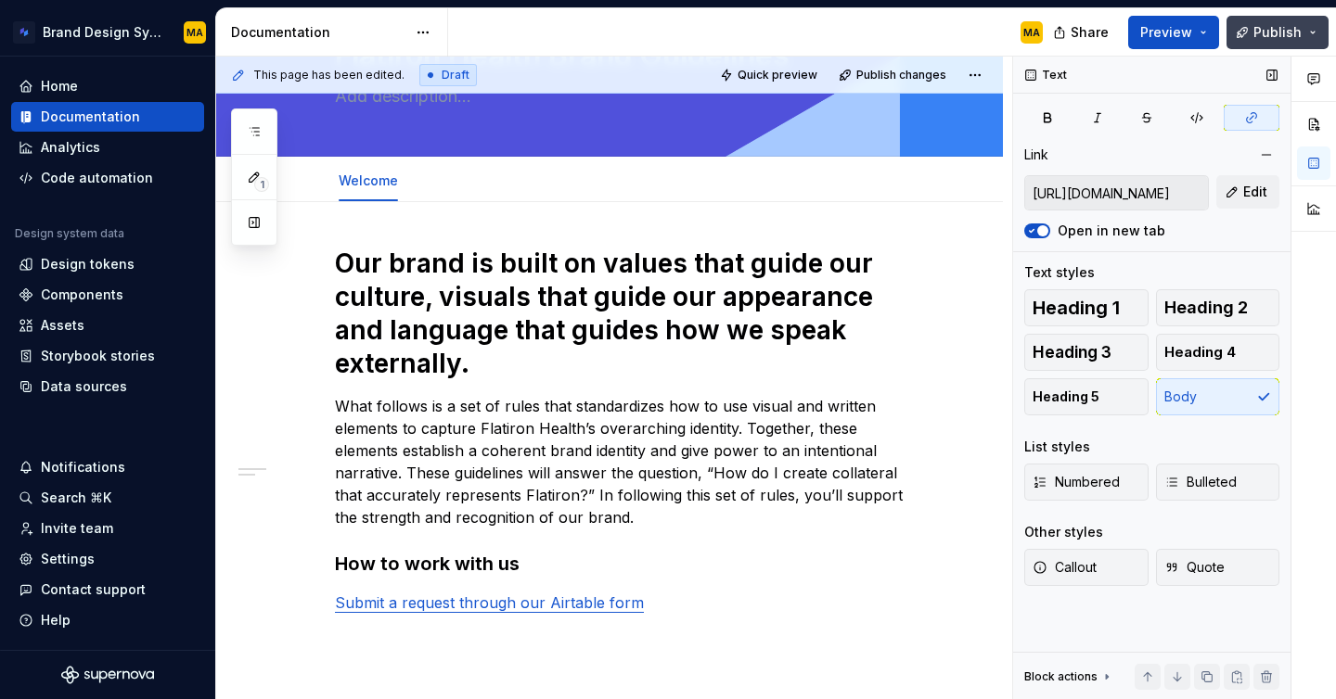
click at [1255, 34] on button "Publish" at bounding box center [1277, 32] width 102 height 33
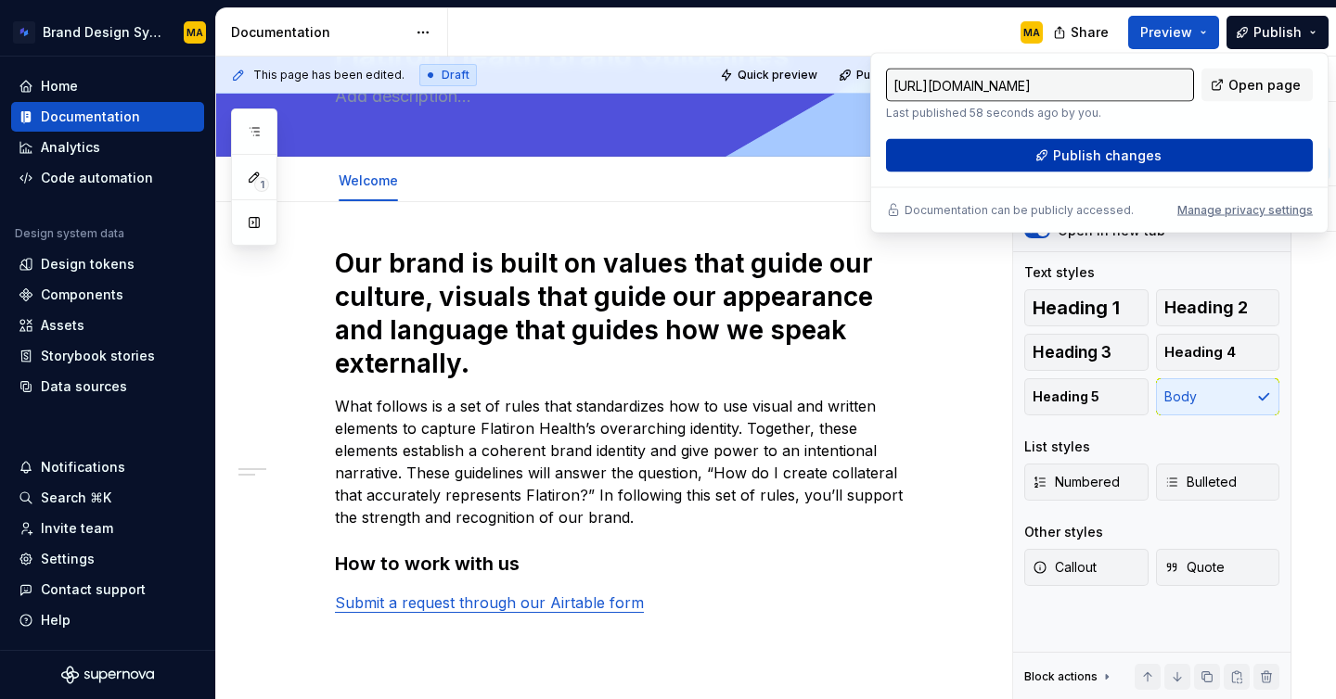
click at [1083, 159] on span "Publish changes" at bounding box center [1107, 156] width 109 height 19
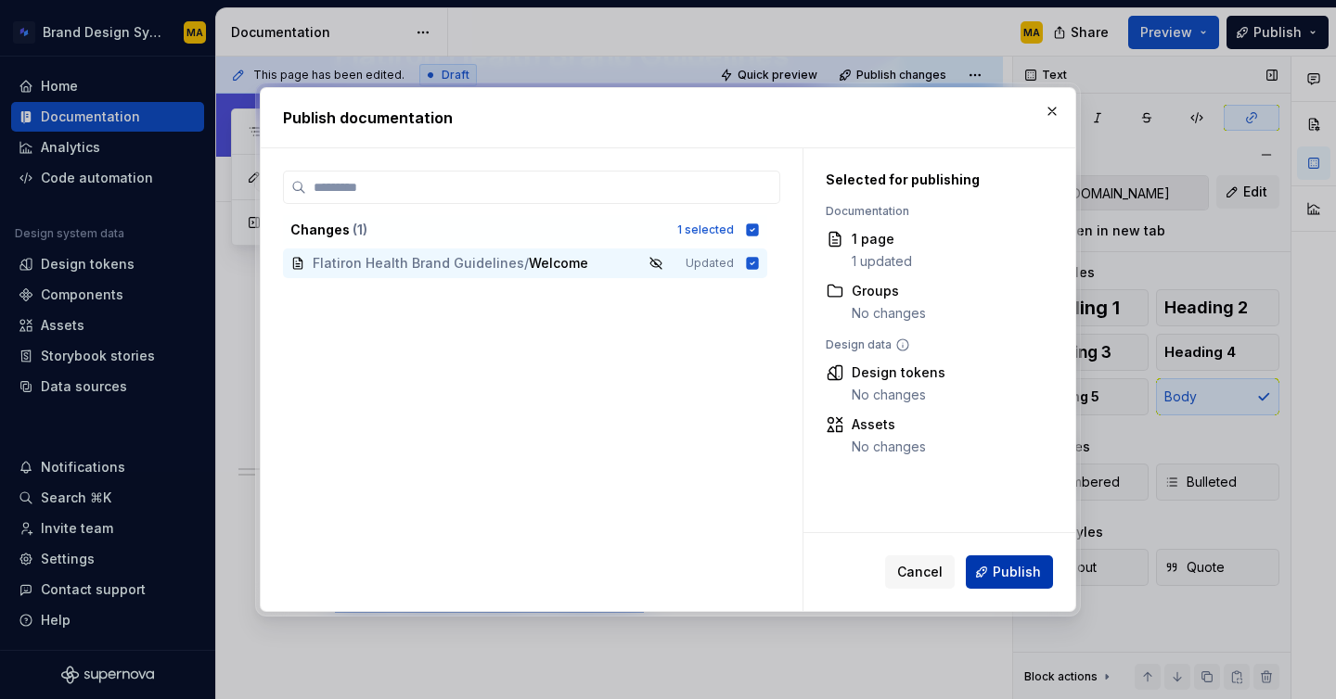
click at [1015, 581] on span "Publish" at bounding box center [1017, 572] width 48 height 19
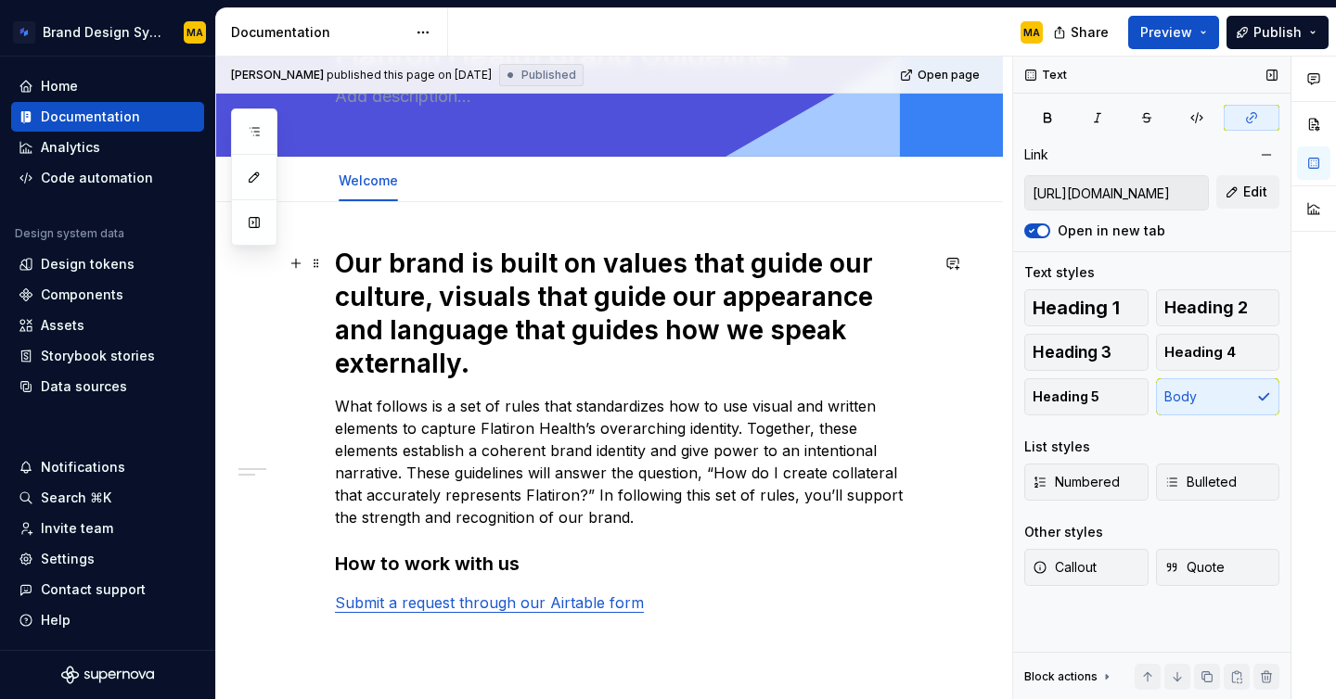
scroll to position [0, 0]
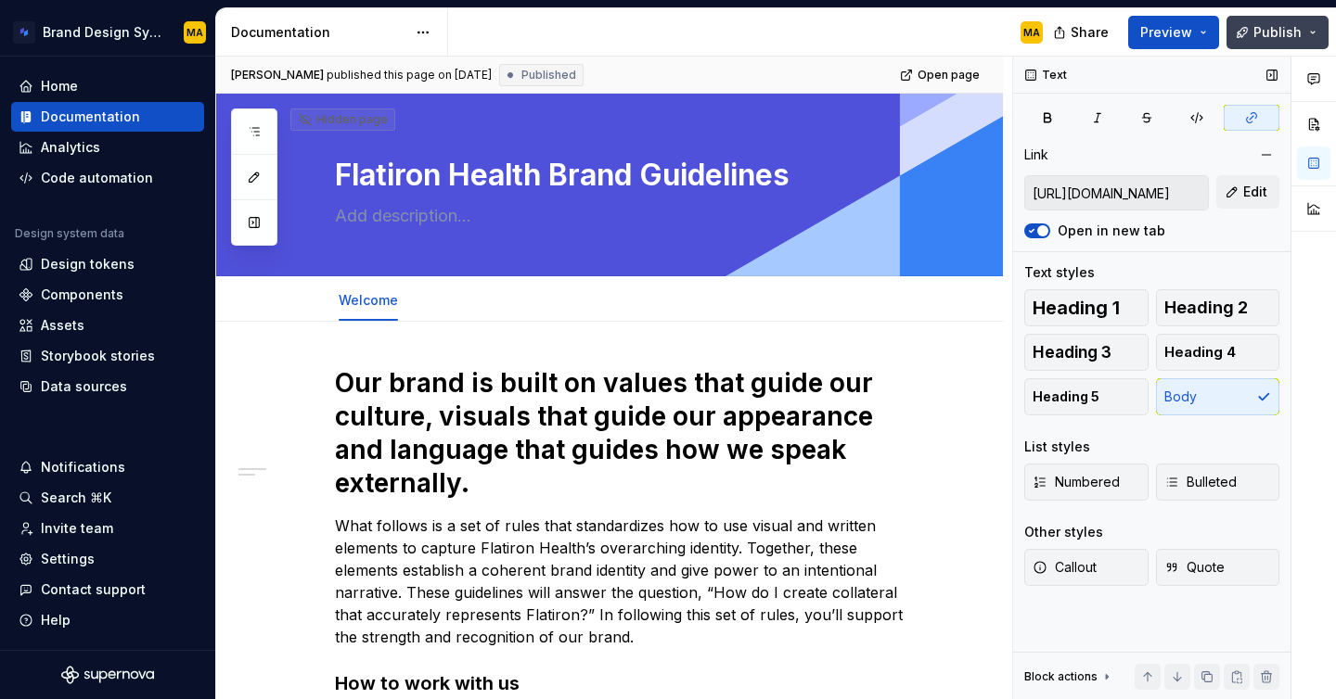
click at [1268, 38] on span "Publish" at bounding box center [1277, 32] width 48 height 19
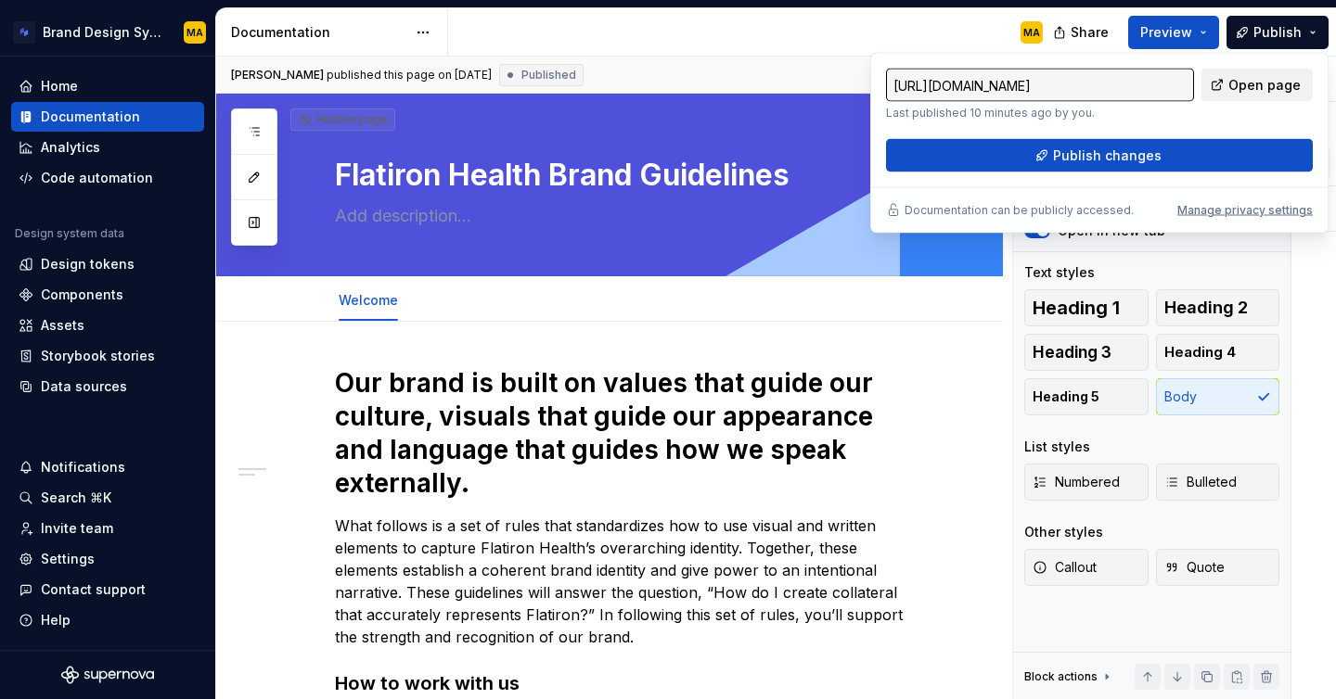
click at [1245, 88] on span "Open page" at bounding box center [1264, 85] width 72 height 19
click at [854, 29] on div "MA" at bounding box center [752, 32] width 609 height 48
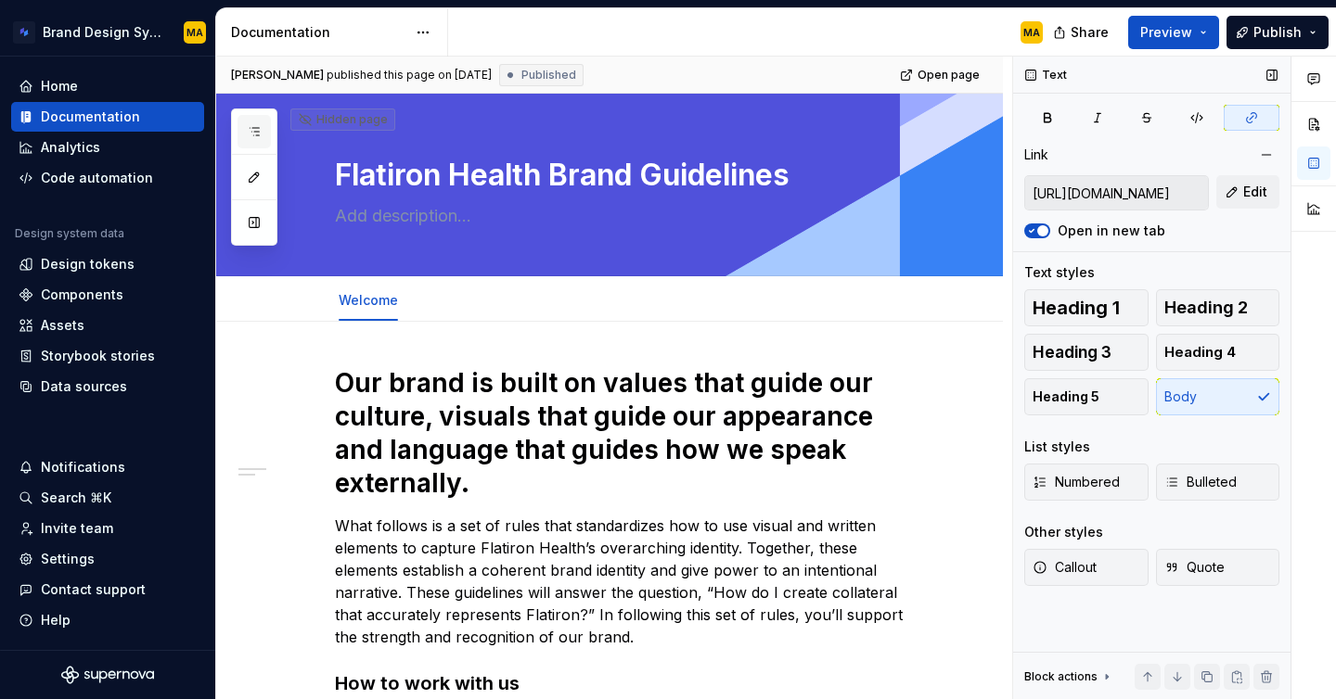
click at [256, 128] on icon "button" at bounding box center [254, 131] width 15 height 15
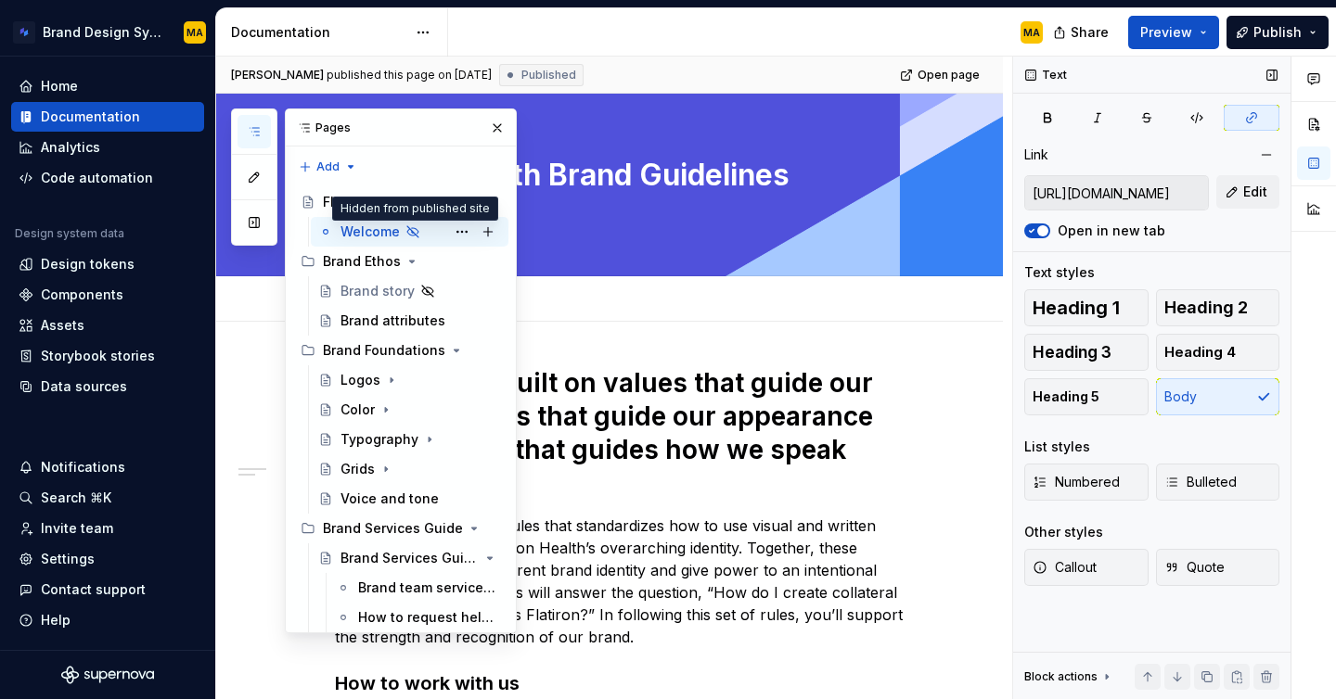
click at [408, 226] on icon "Page tree" at bounding box center [412, 232] width 15 height 15
click at [466, 232] on button "Page tree" at bounding box center [462, 232] width 26 height 26
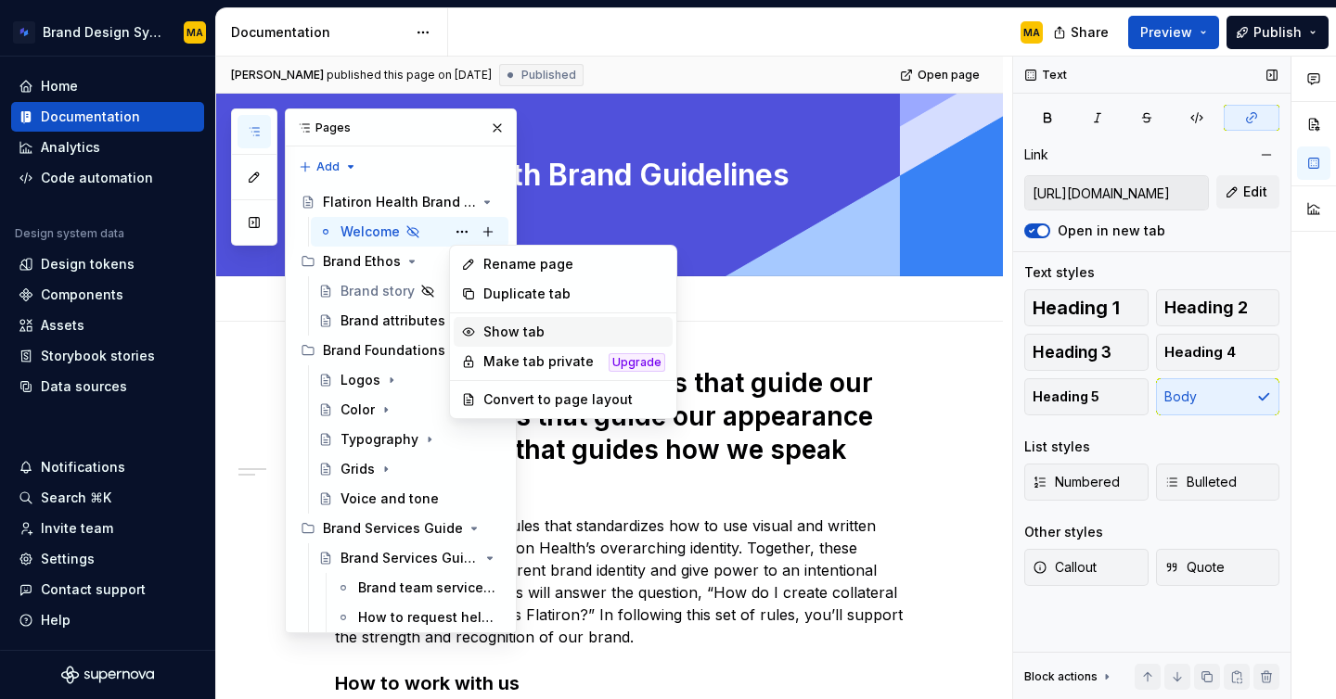
click at [498, 330] on div "Show tab" at bounding box center [574, 332] width 182 height 19
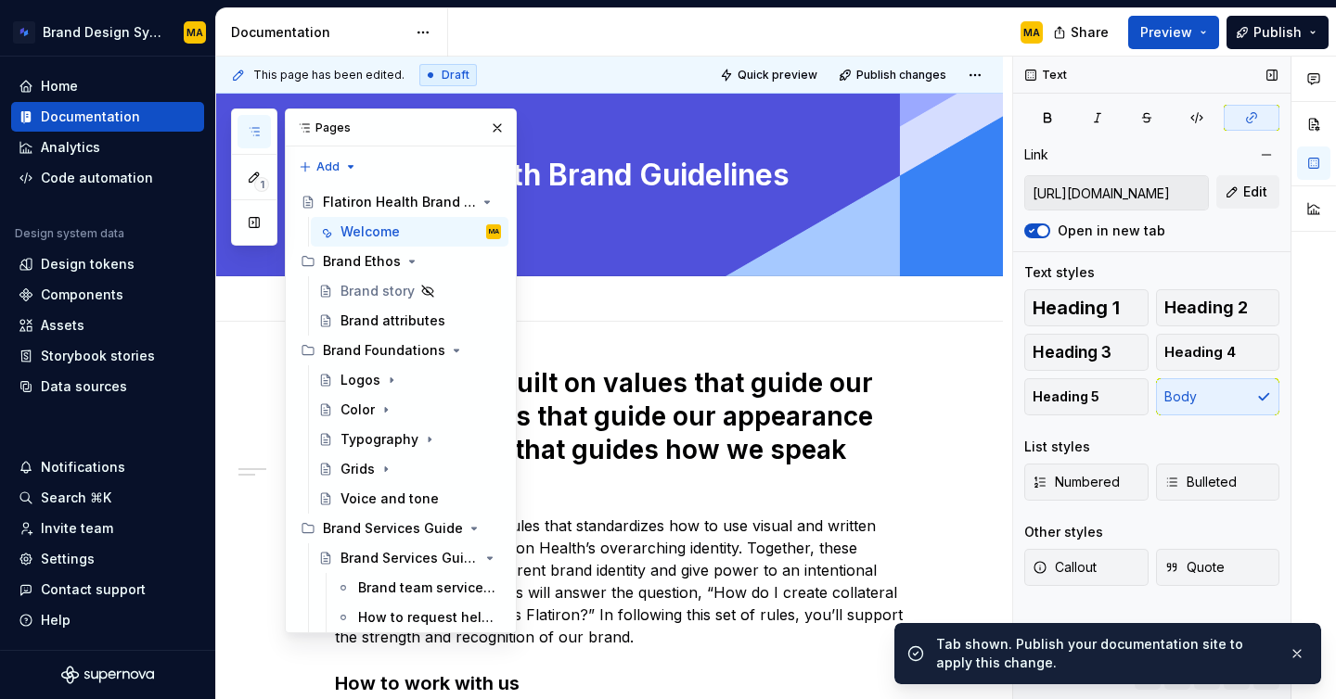
click at [541, 34] on div "MA" at bounding box center [752, 32] width 609 height 48
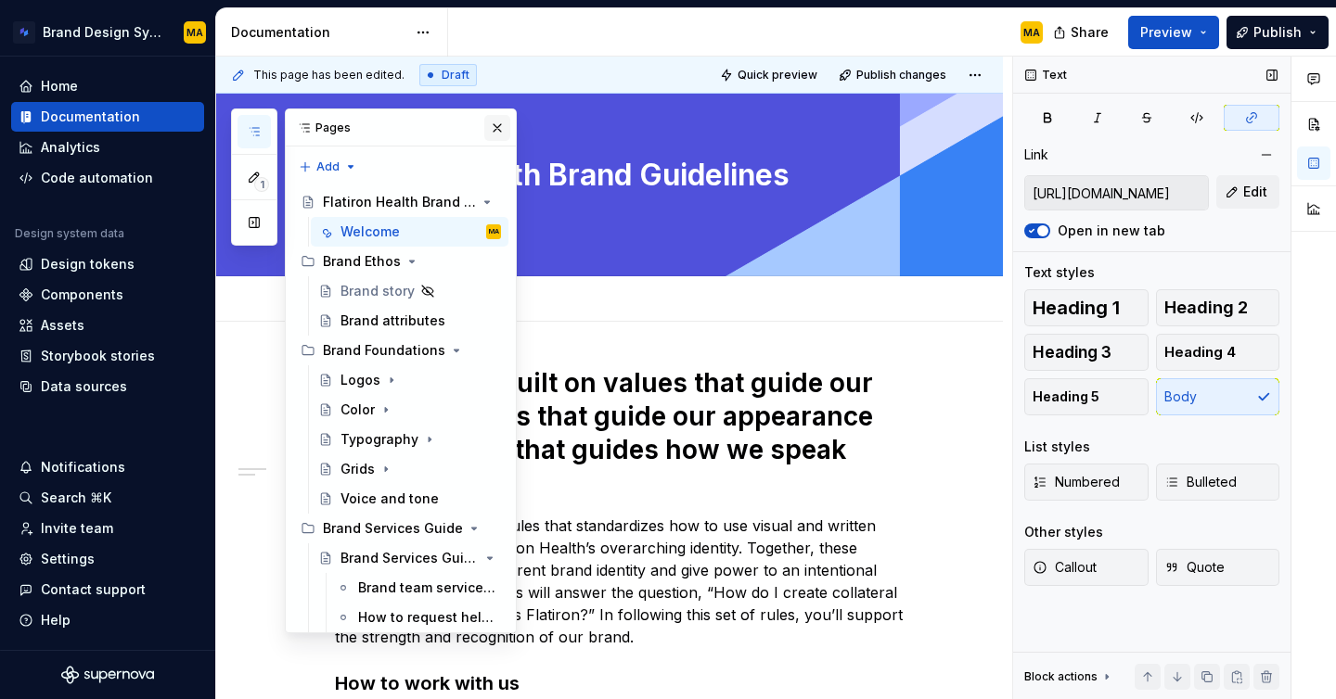
click at [494, 124] on button "button" at bounding box center [497, 128] width 26 height 26
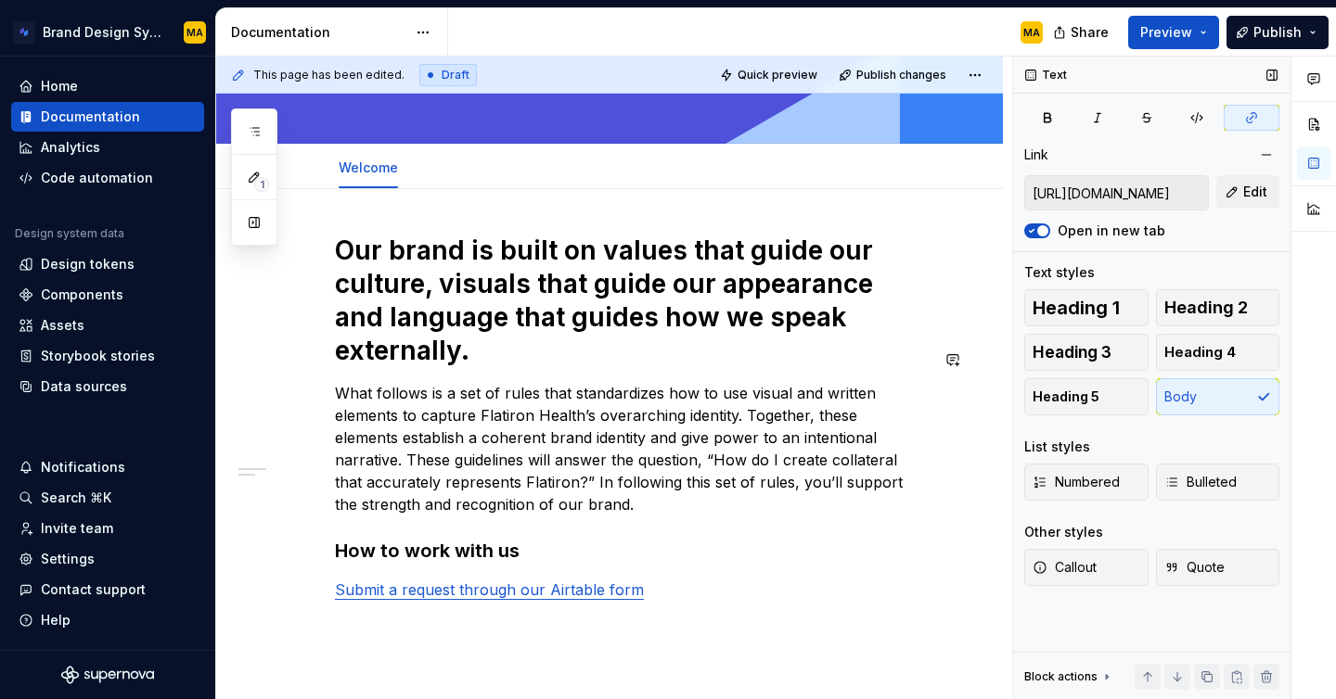
scroll to position [136, 0]
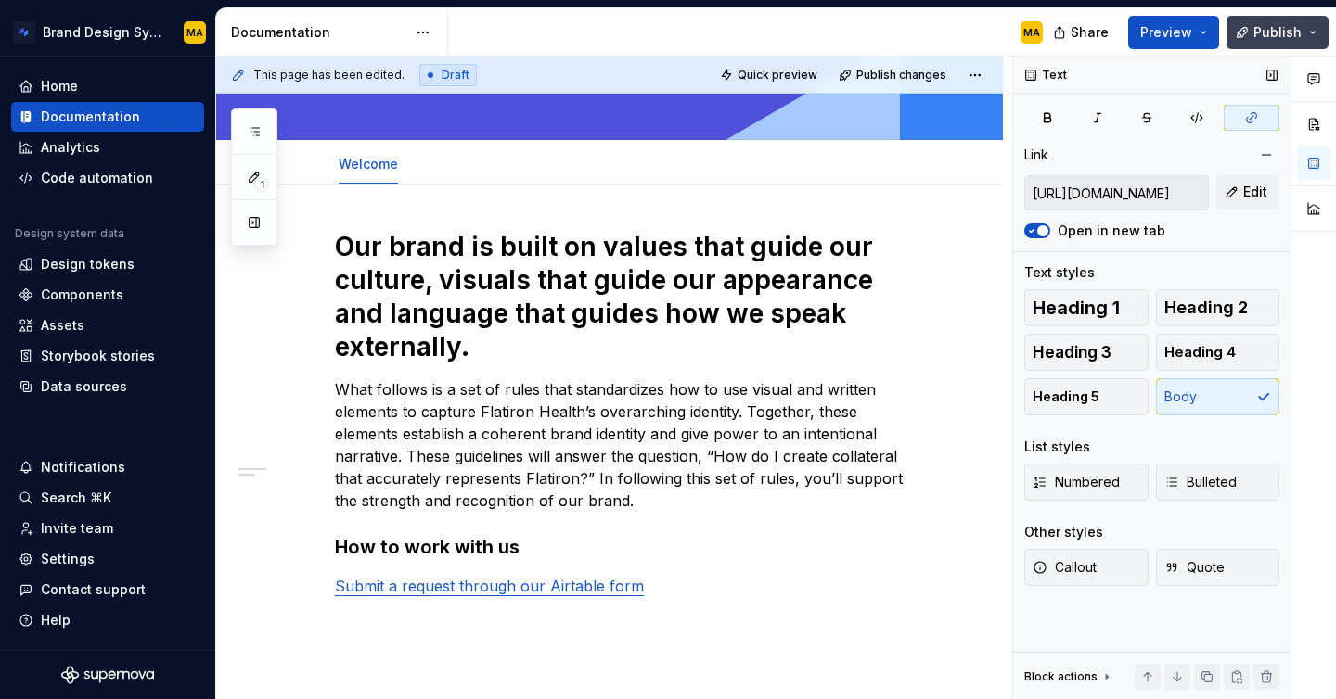
click at [1264, 33] on span "Publish" at bounding box center [1277, 32] width 48 height 19
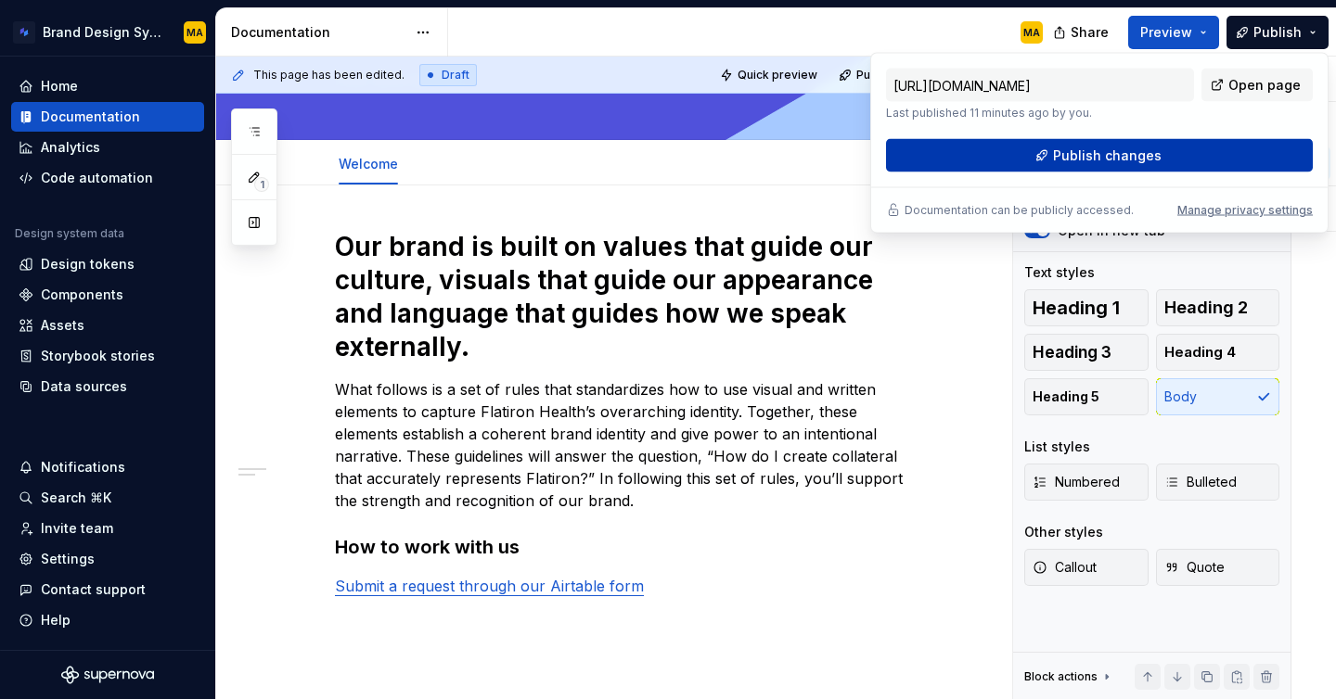
click at [1058, 158] on span "Publish changes" at bounding box center [1107, 156] width 109 height 19
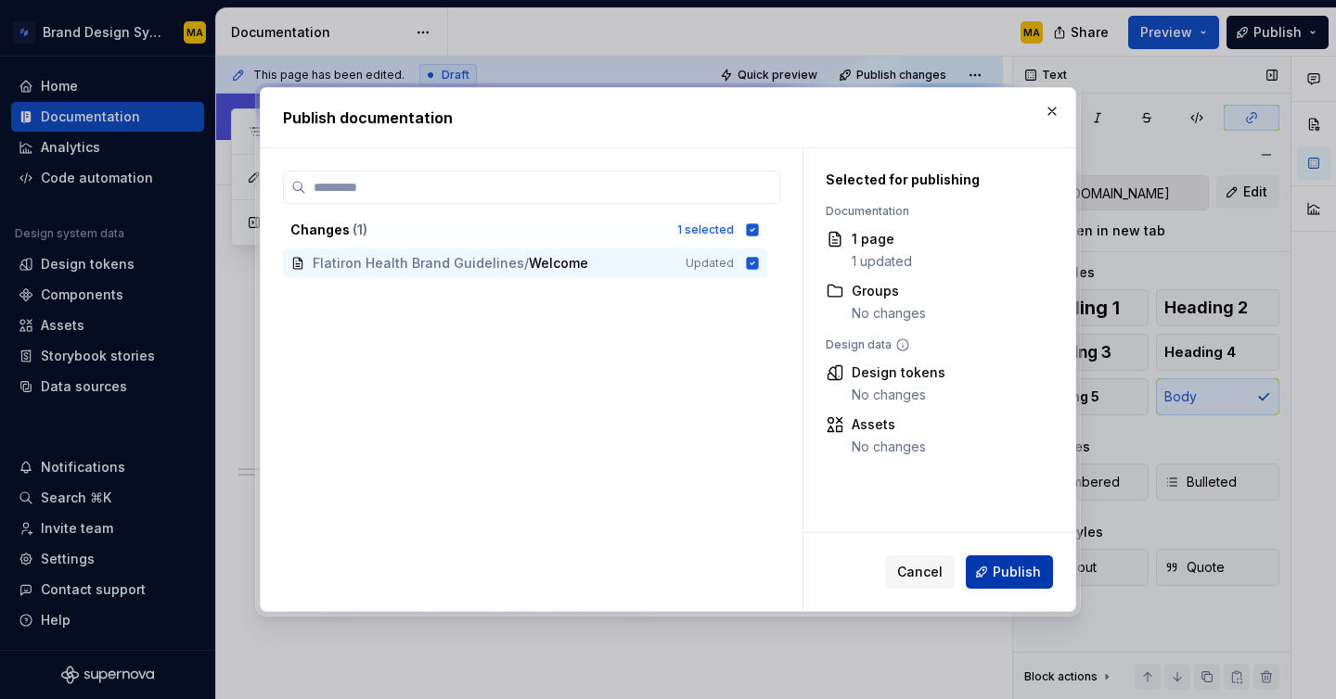
click at [1004, 579] on span "Publish" at bounding box center [1017, 572] width 48 height 19
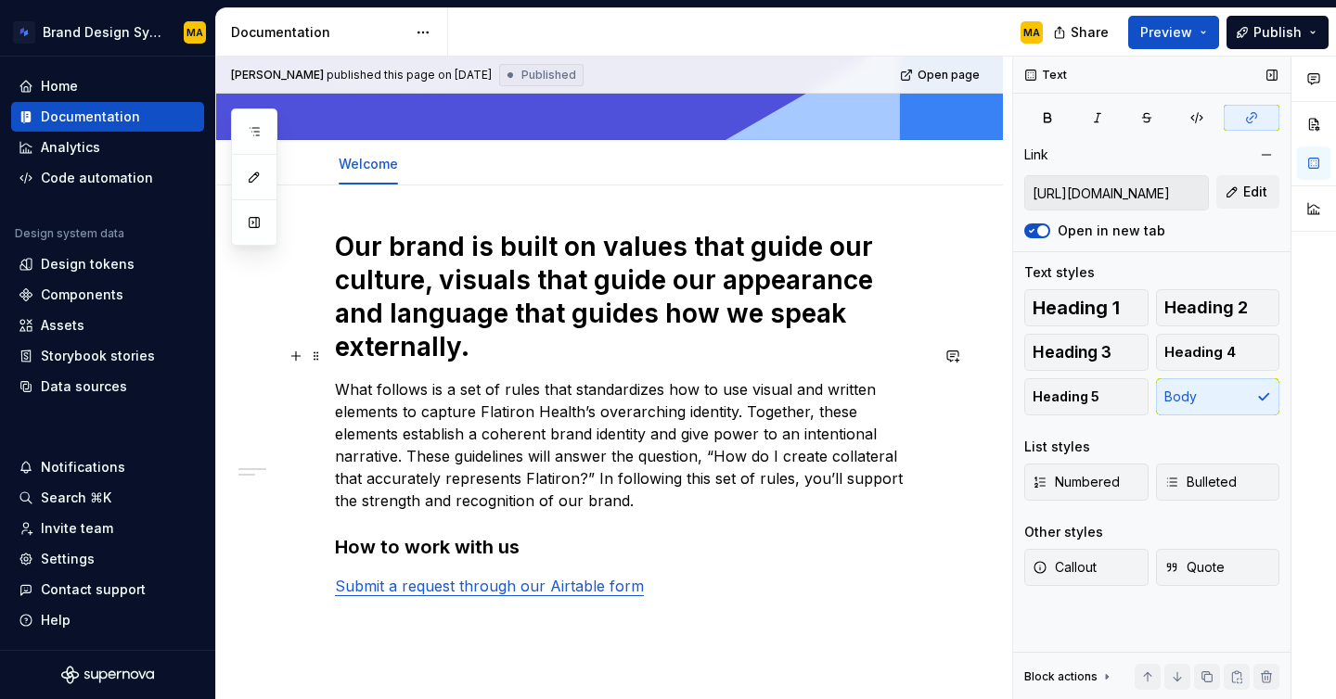
scroll to position [0, 0]
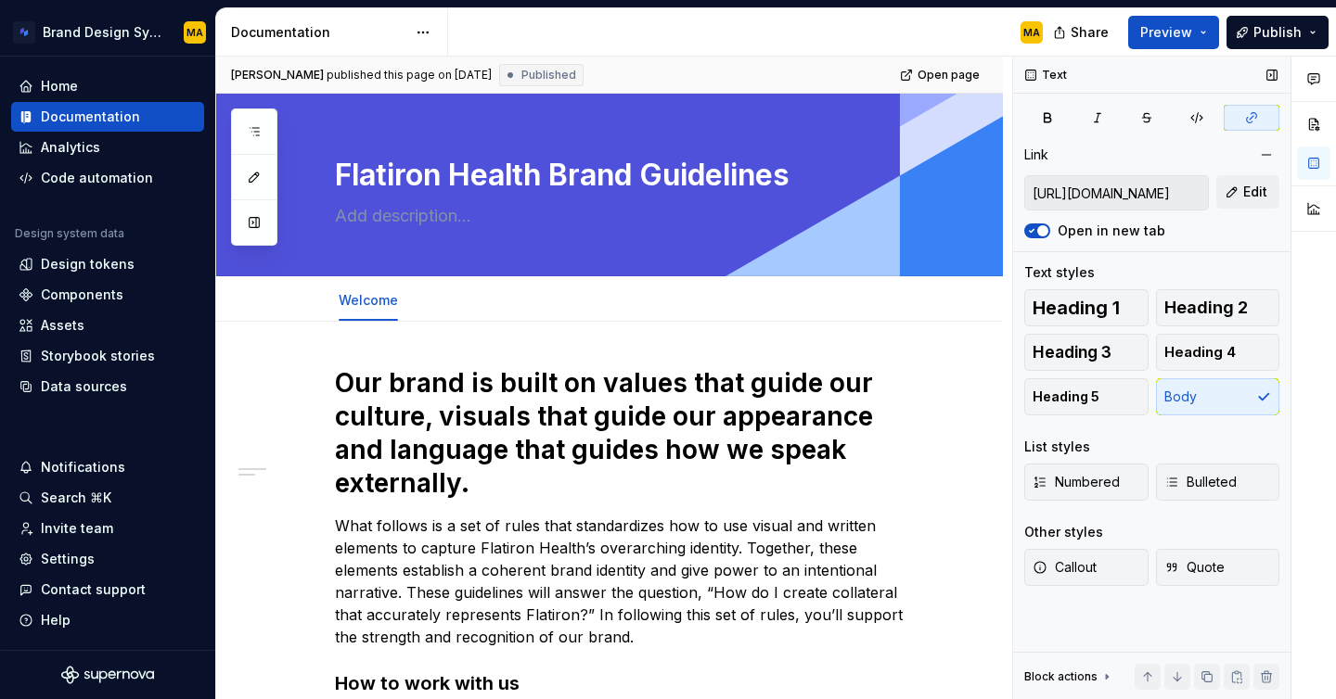
type textarea "*"
click at [522, 396] on h1 "Our brand is built on values that guide our culture, visuals that guide our app…" at bounding box center [632, 433] width 594 height 134
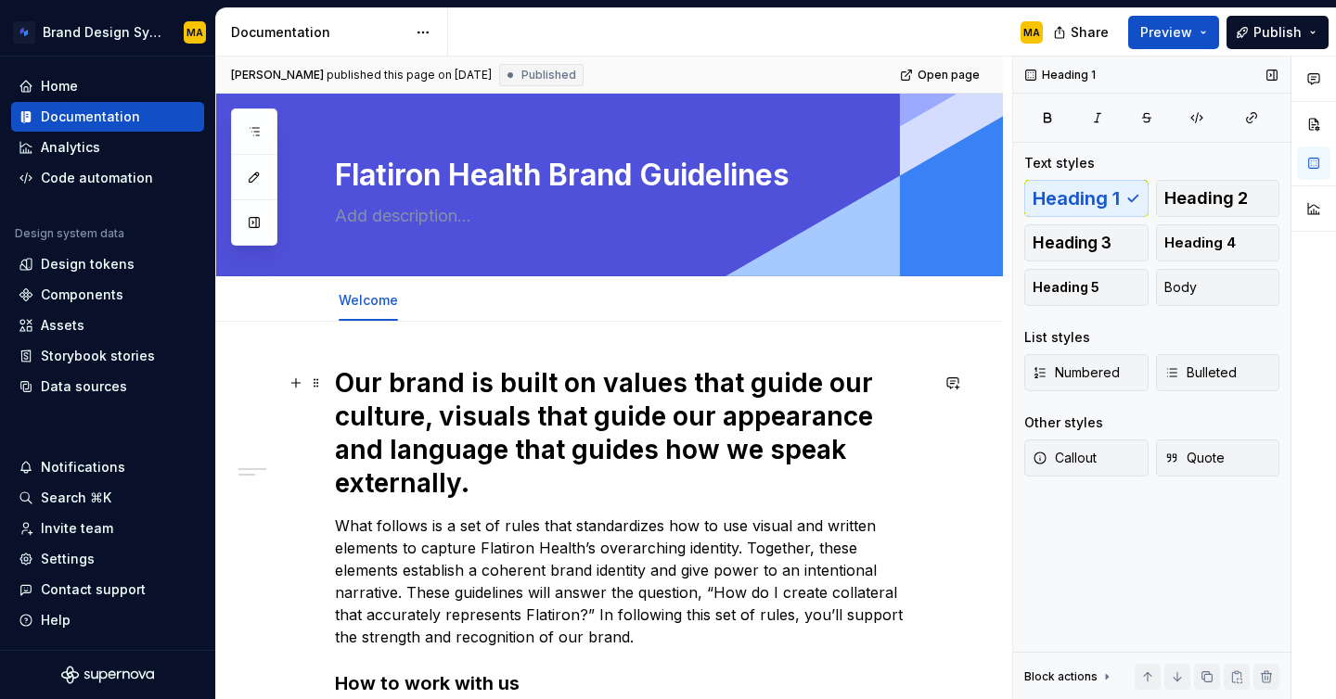
click at [520, 417] on h1 "Our brand is built on values that guide our culture, visuals that guide our app…" at bounding box center [632, 433] width 594 height 134
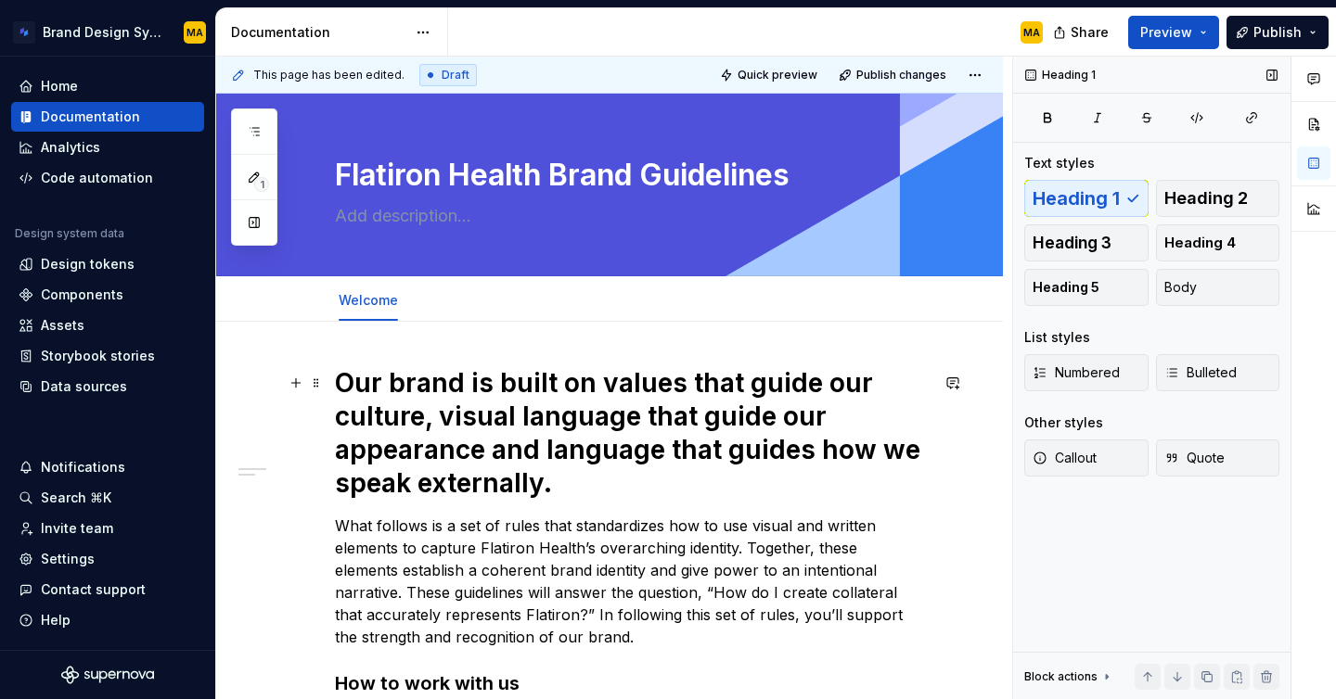
click at [763, 414] on h1 "Our brand is built on values that guide our culture, visual language that guide…" at bounding box center [632, 433] width 594 height 134
click at [532, 472] on h1 "Our brand is built on values that guide our culture, visual language that guide…" at bounding box center [632, 433] width 594 height 134
click at [563, 484] on h1 "Our brand is built on values that guide our culture, visual language that guide…" at bounding box center [632, 433] width 594 height 134
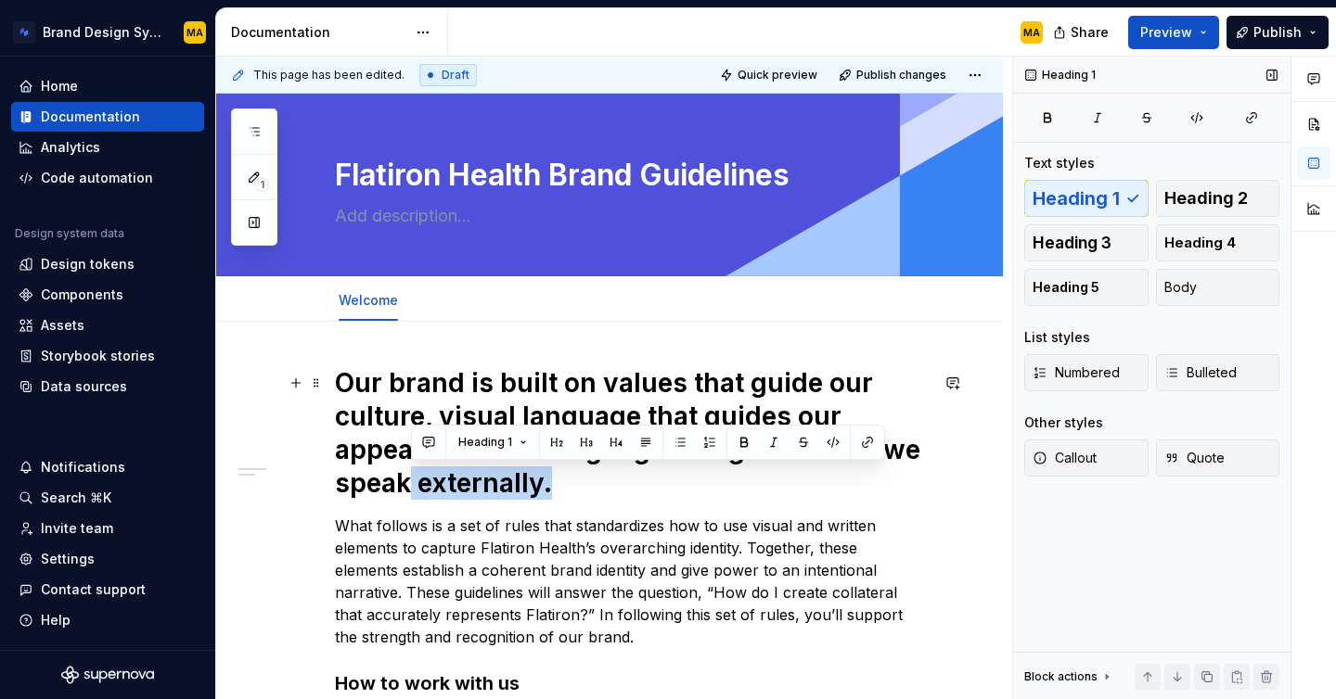
drag, startPoint x: 563, startPoint y: 484, endPoint x: 410, endPoint y: 479, distance: 153.2
click at [410, 479] on h1 "Our brand is built on values that guide our culture, visual language that guide…" at bounding box center [632, 433] width 594 height 134
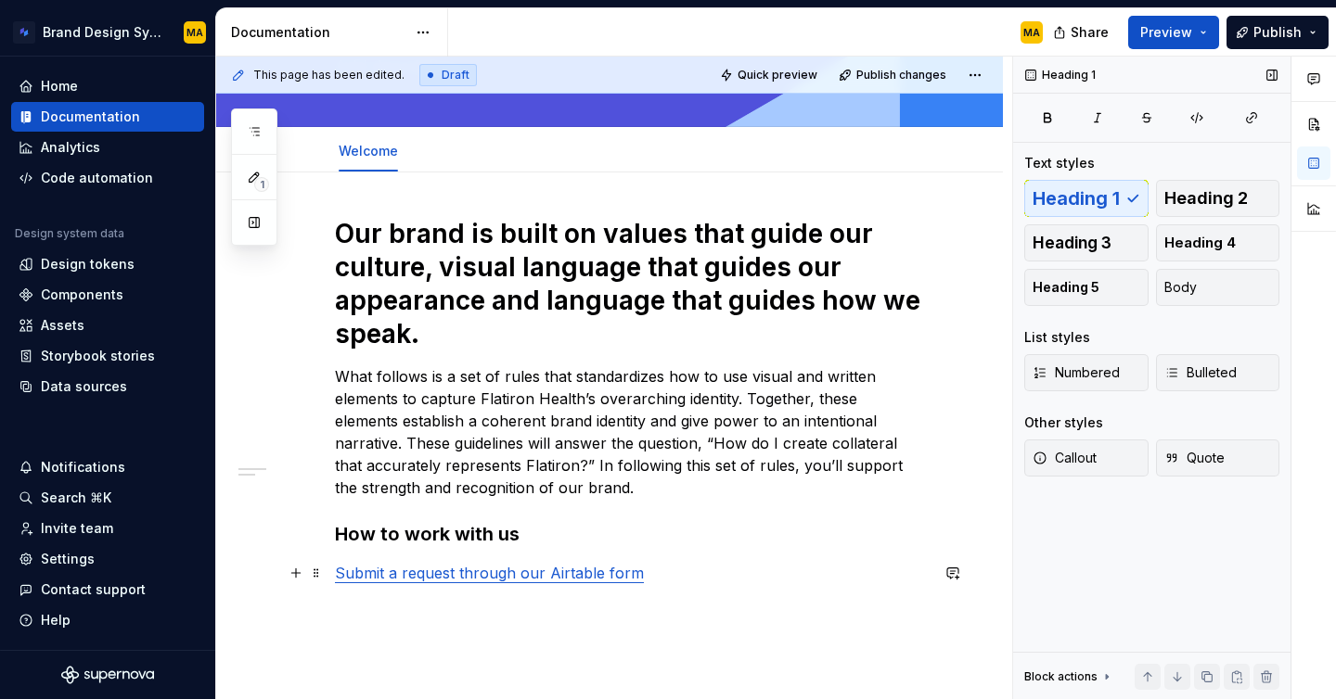
scroll to position [154, 0]
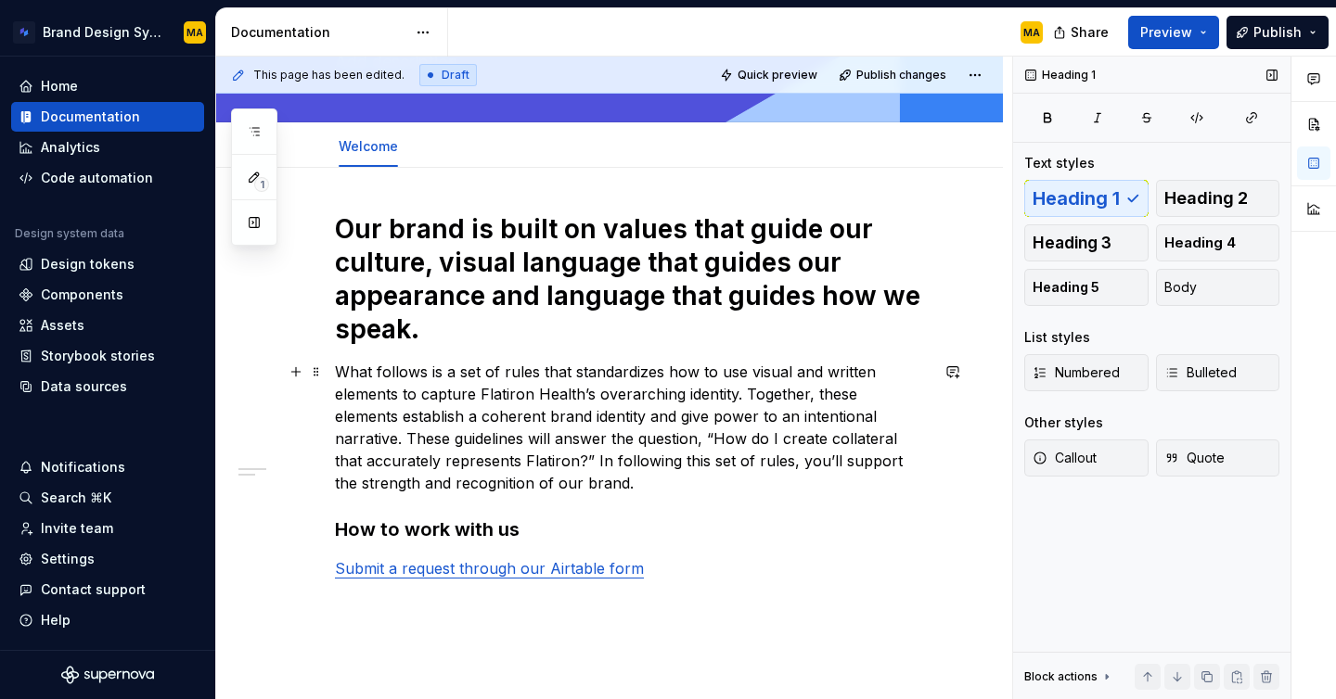
click at [590, 481] on p "What follows is a set of rules that standardizes how to use visual and written …" at bounding box center [632, 428] width 594 height 134
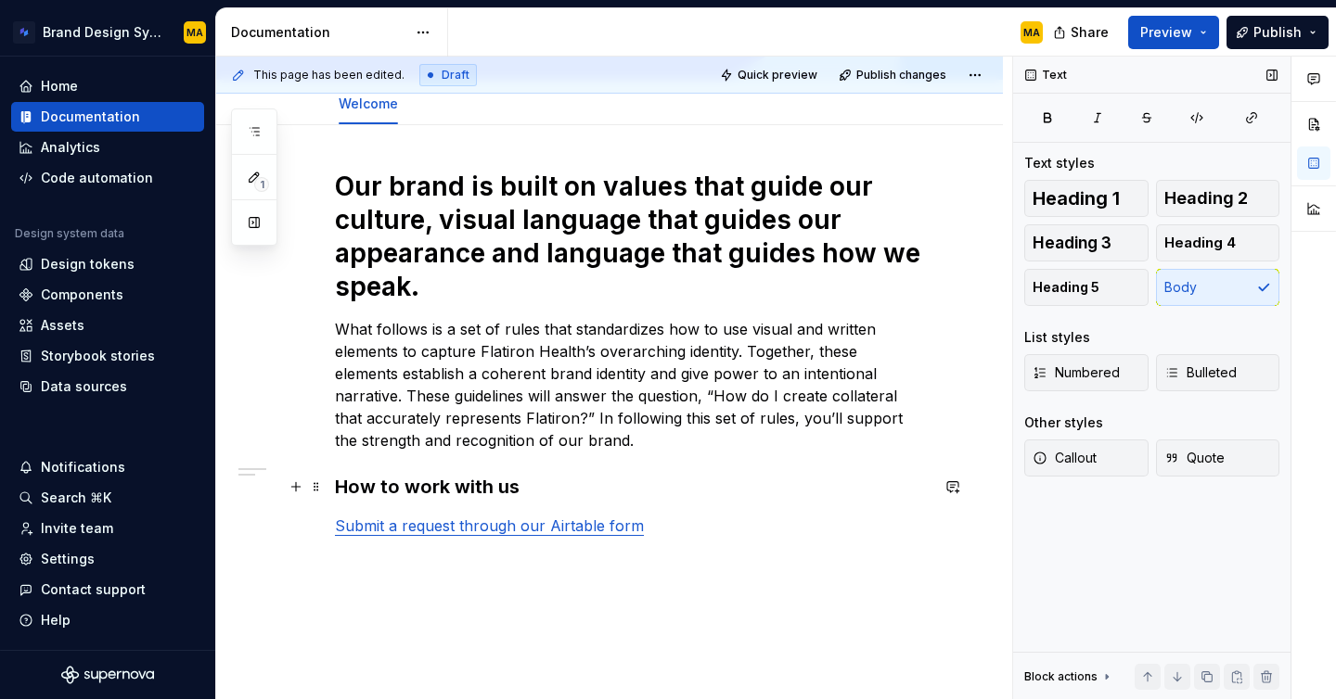
scroll to position [201, 0]
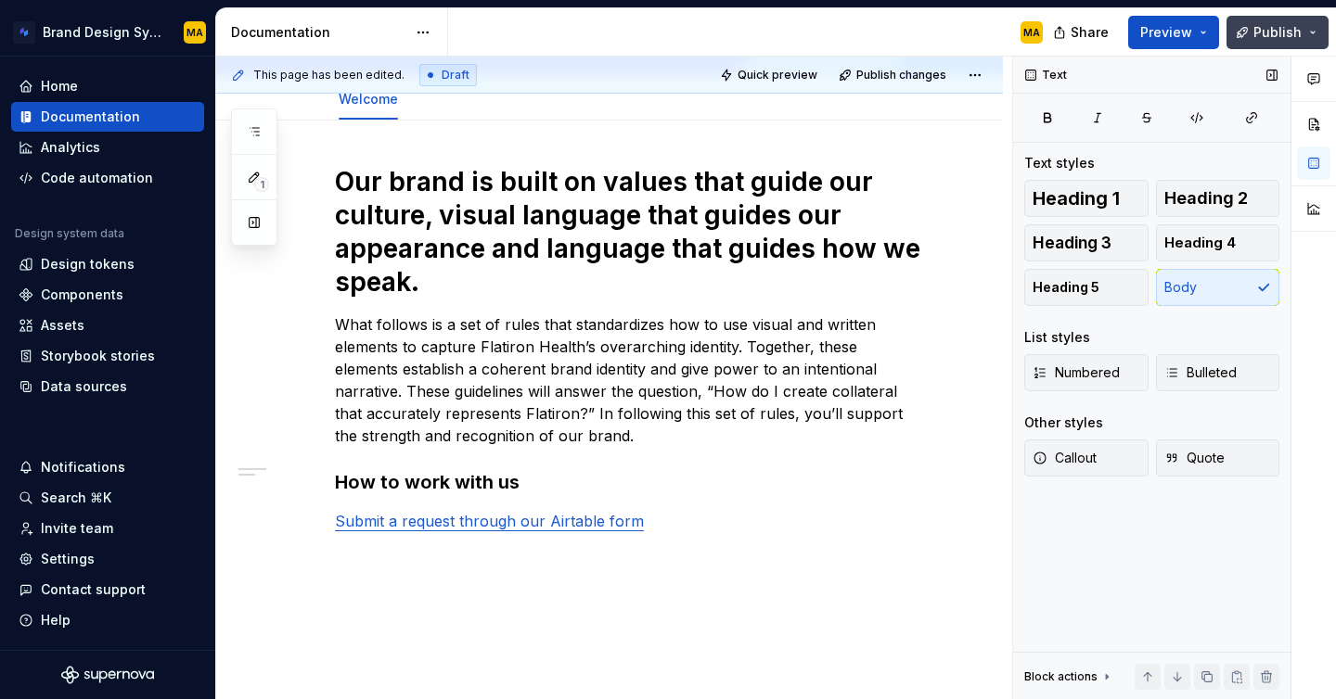
click at [1269, 34] on span "Publish" at bounding box center [1277, 32] width 48 height 19
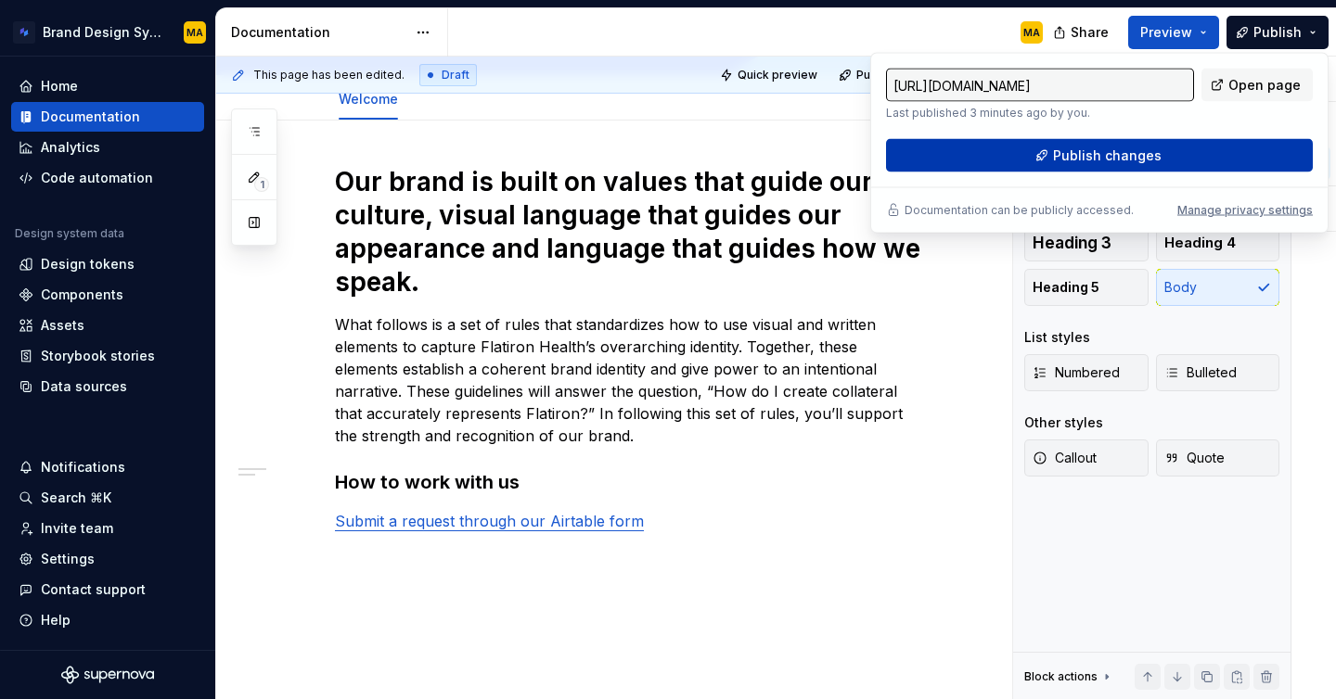
click at [1099, 147] on span "Publish changes" at bounding box center [1107, 156] width 109 height 19
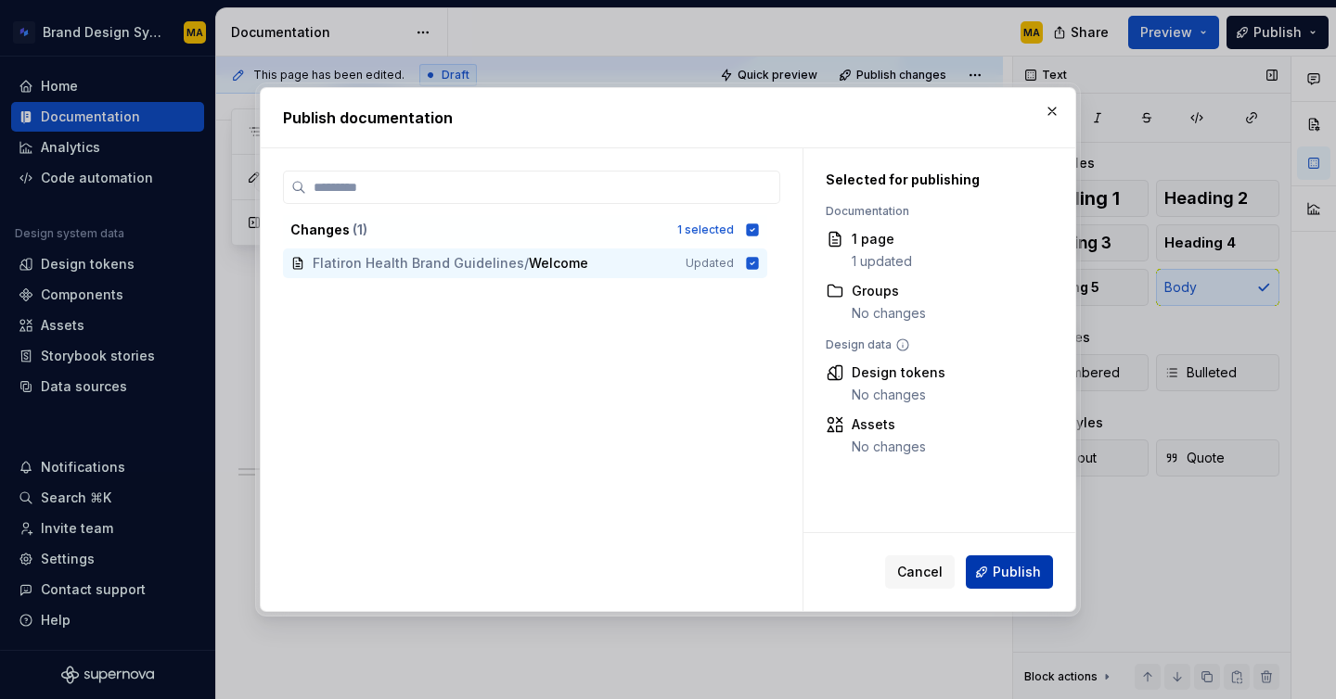
click at [995, 574] on span "Publish" at bounding box center [1017, 572] width 48 height 19
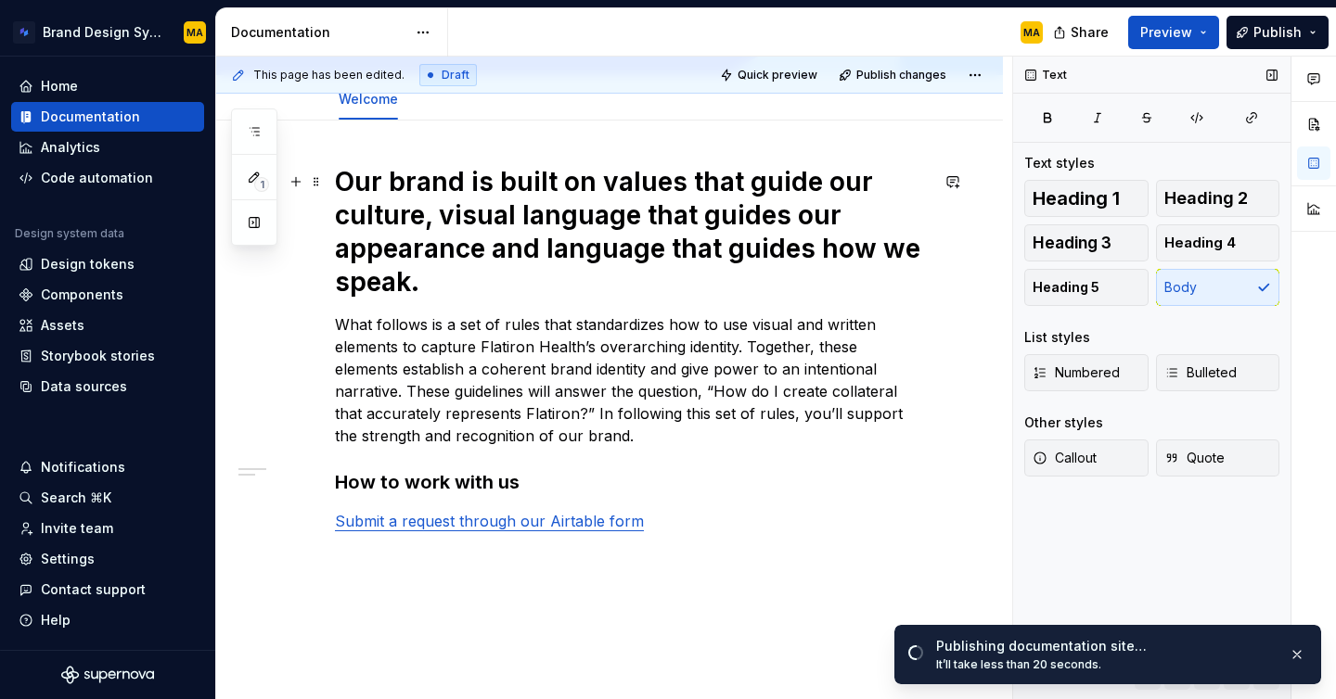
scroll to position [0, 0]
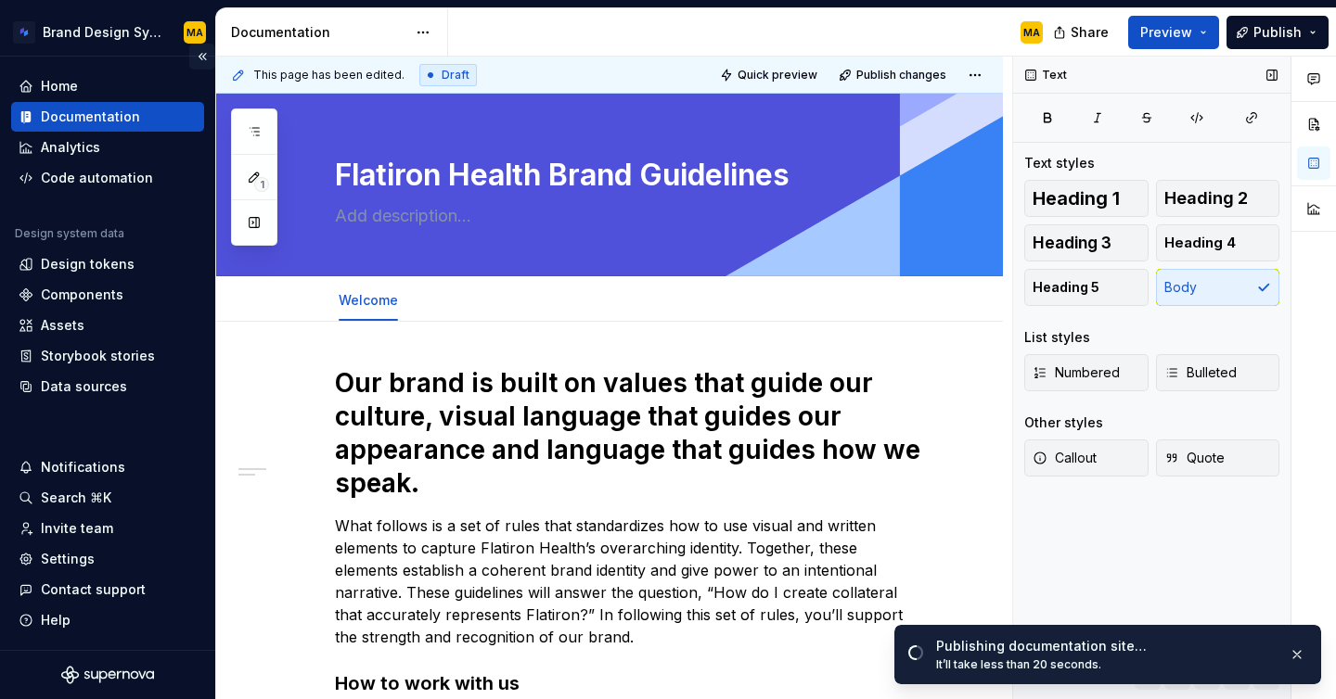
click at [200, 58] on button "Collapse sidebar" at bounding box center [202, 57] width 26 height 26
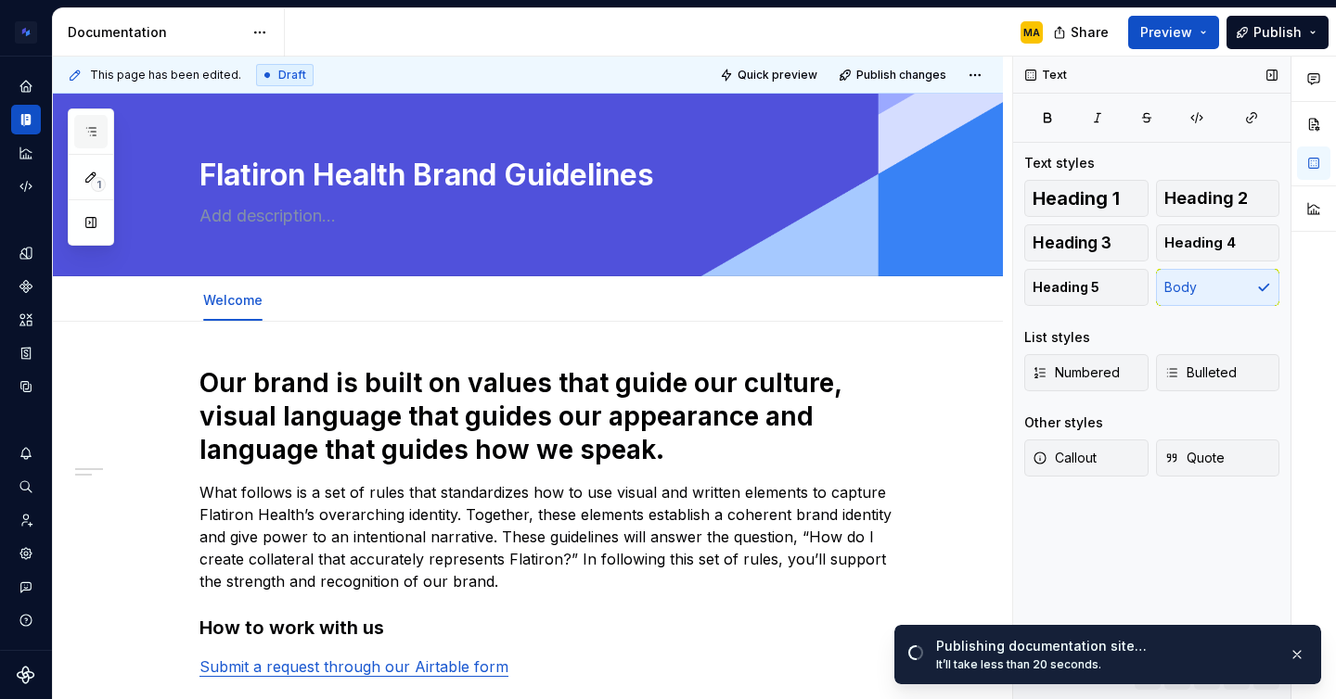
click at [88, 129] on icon "button" at bounding box center [90, 131] width 15 height 15
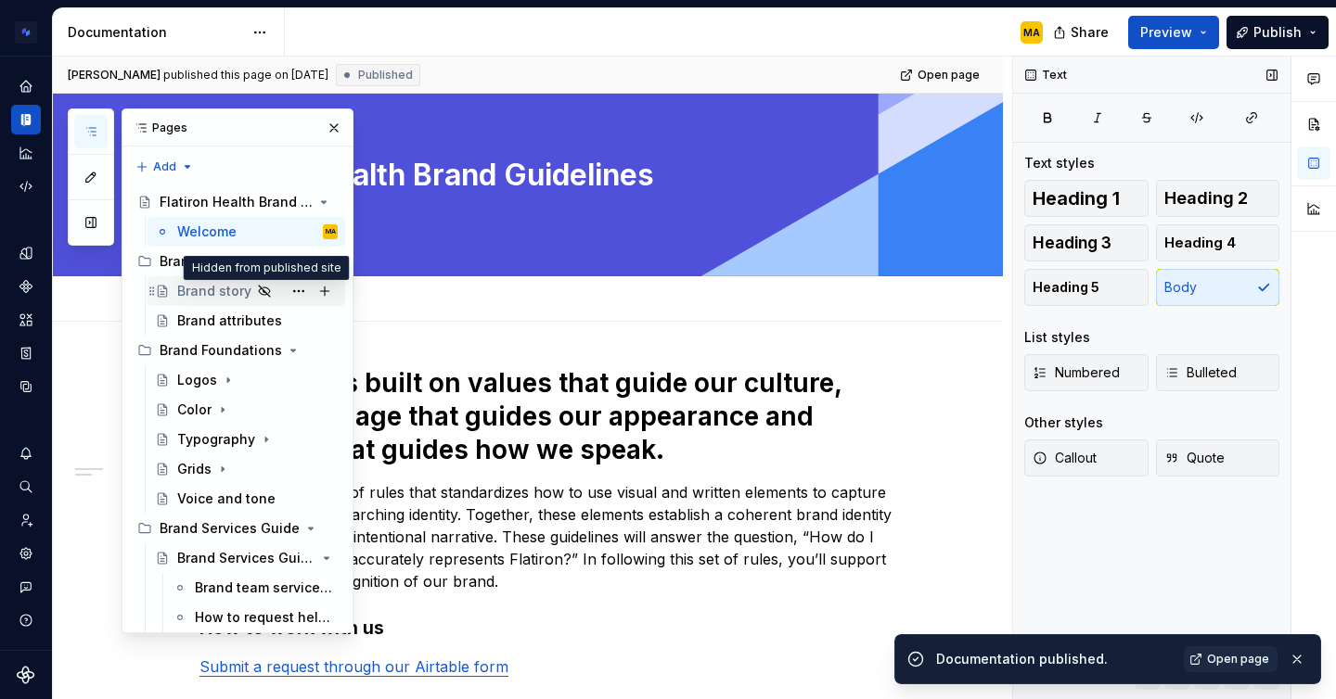
click at [264, 292] on icon "Page tree" at bounding box center [264, 291] width 15 height 15
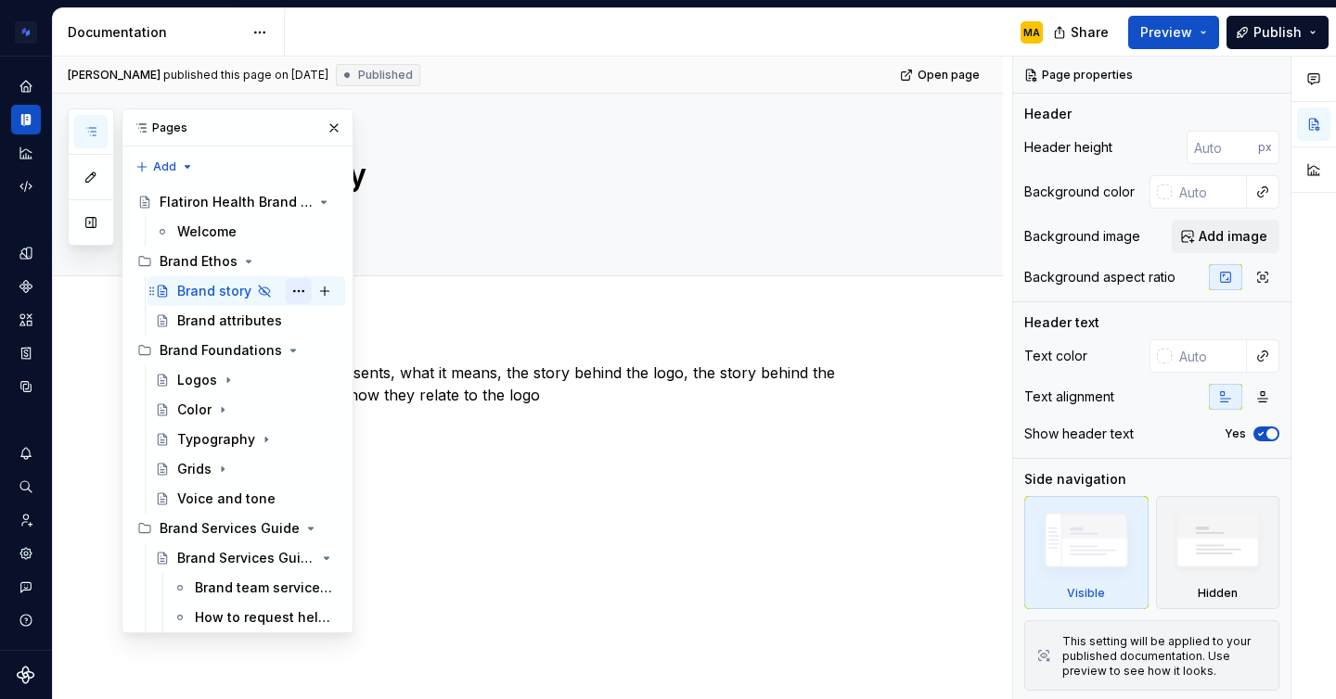
click at [298, 291] on button "Page tree" at bounding box center [299, 291] width 26 height 26
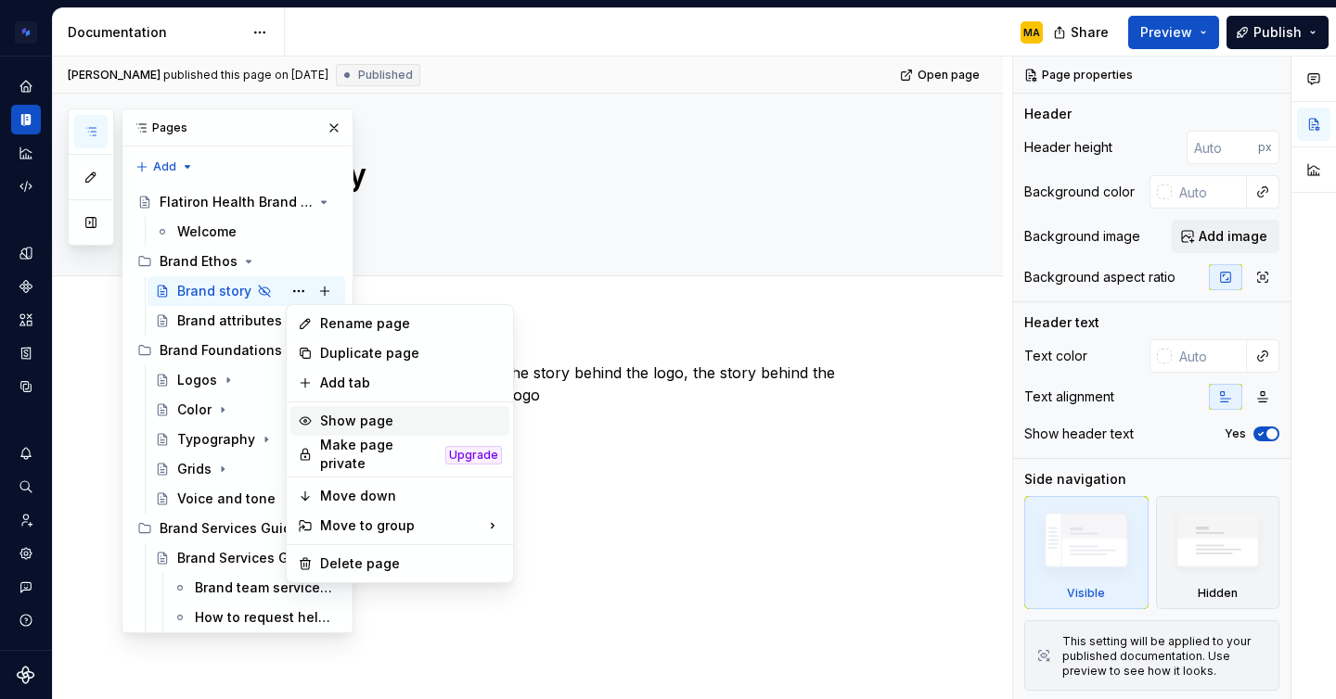
click at [342, 422] on div "Show page" at bounding box center [411, 421] width 182 height 19
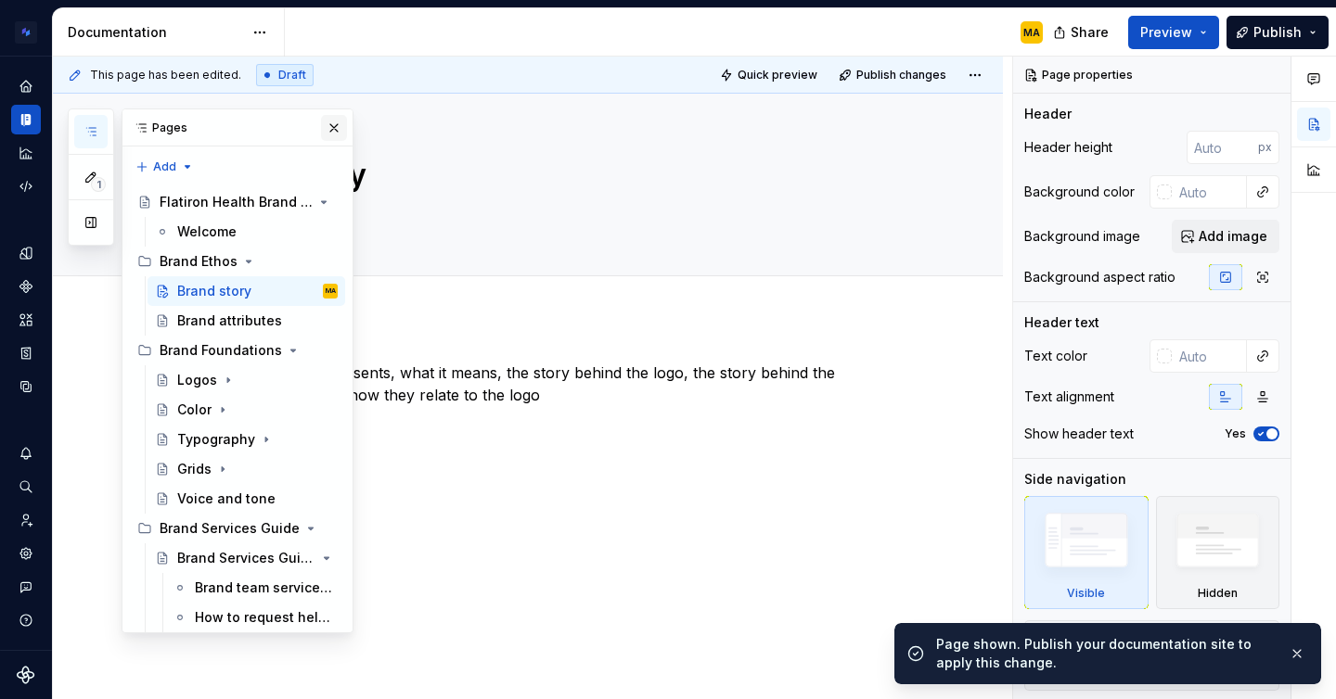
click at [329, 124] on button "button" at bounding box center [334, 128] width 26 height 26
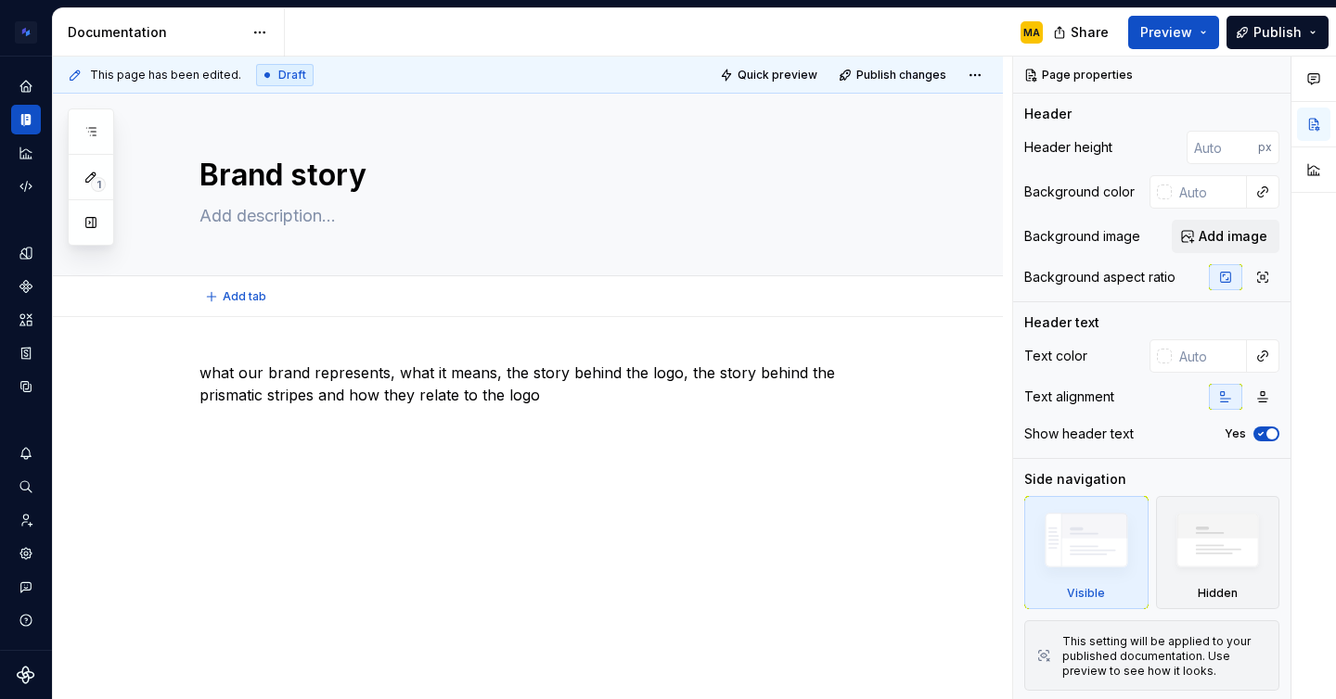
type textarea "*"
click at [303, 375] on p "what our brand represents, what it means, the story behind the logo, the story …" at bounding box center [549, 384] width 701 height 45
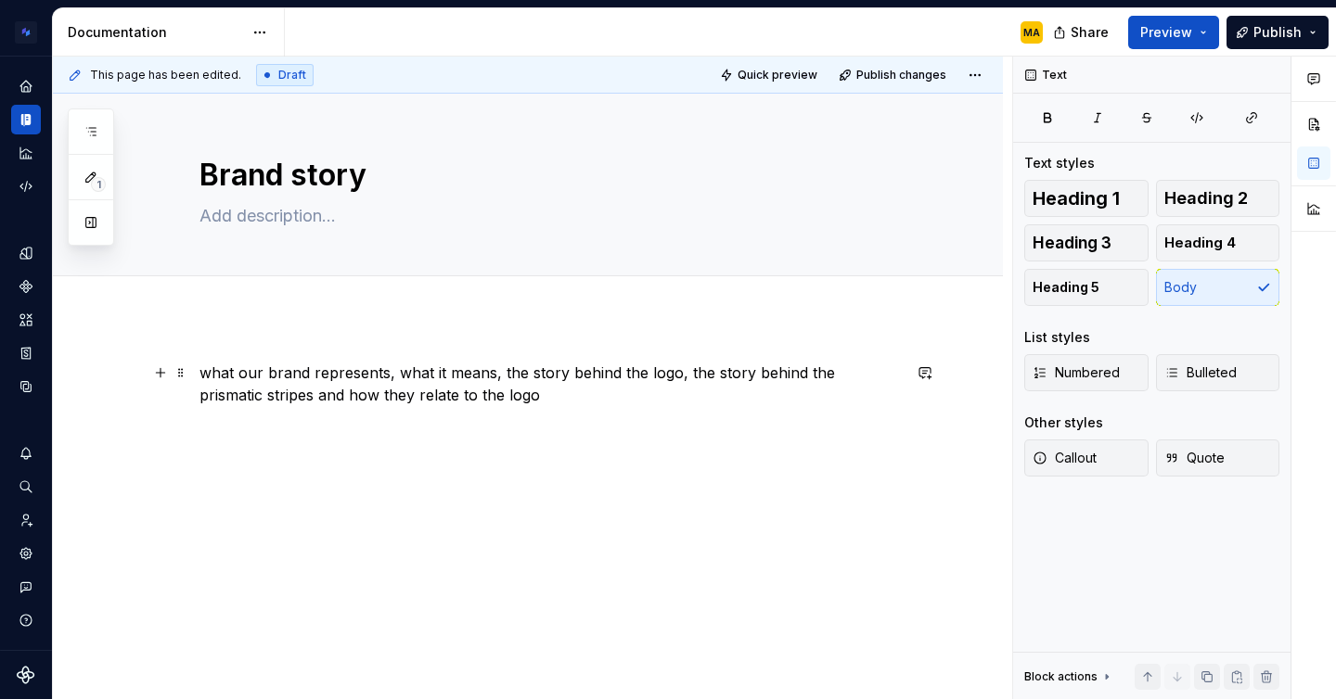
click at [299, 387] on p "what our brand represents, what it means, the story behind the logo, the story …" at bounding box center [549, 384] width 701 height 45
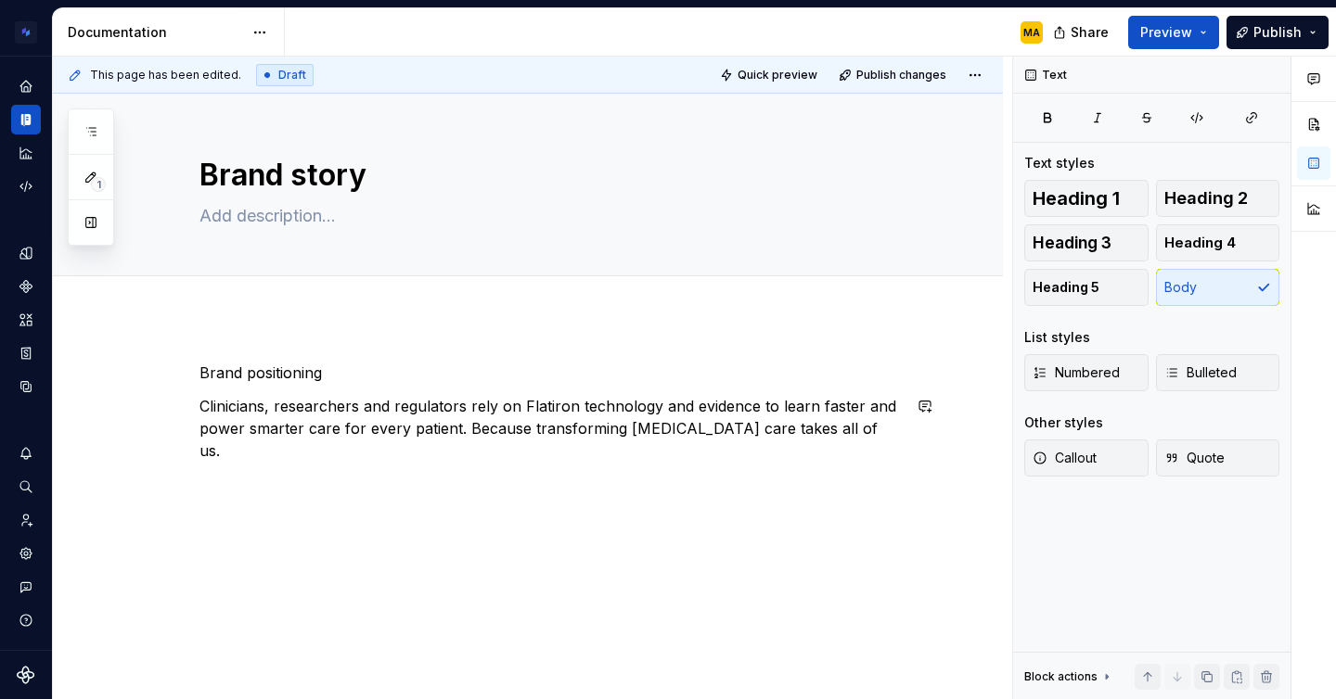
click at [475, 458] on div "Brand positioning Clinicians, researchers and regulators rely on Flatiron techn…" at bounding box center [549, 423] width 701 height 122
click at [460, 435] on p "Clinicians, researchers and regulators rely on Flatiron technology and evidence…" at bounding box center [549, 428] width 701 height 67
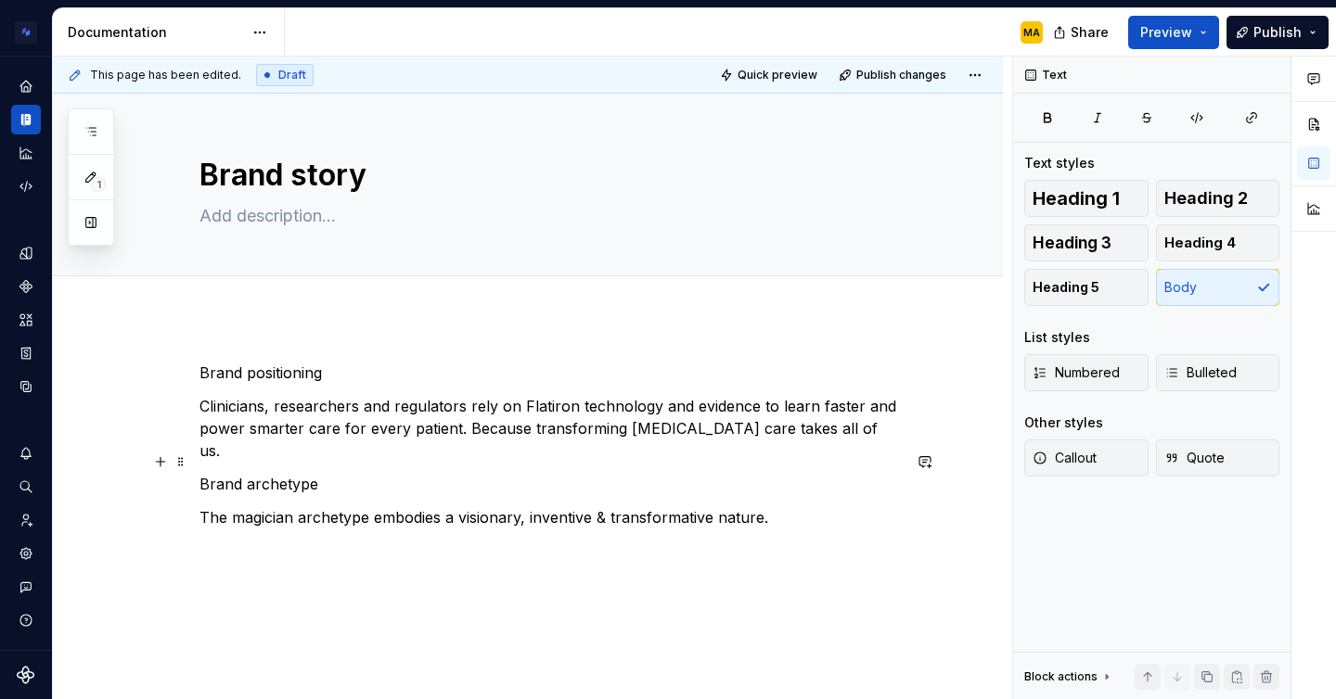
click at [251, 473] on p "Brand archetype" at bounding box center [549, 484] width 701 height 22
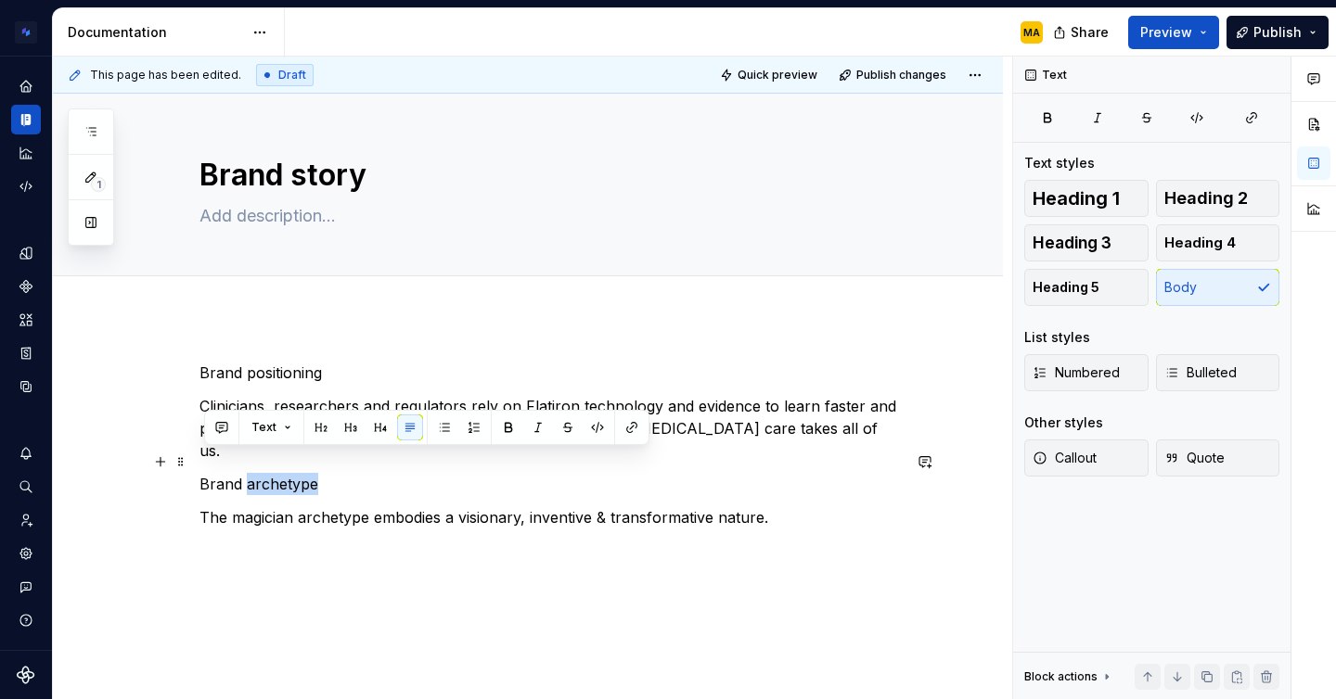
click at [251, 473] on p "Brand archetype" at bounding box center [549, 484] width 701 height 22
click at [1093, 205] on span "Heading 1" at bounding box center [1076, 198] width 87 height 19
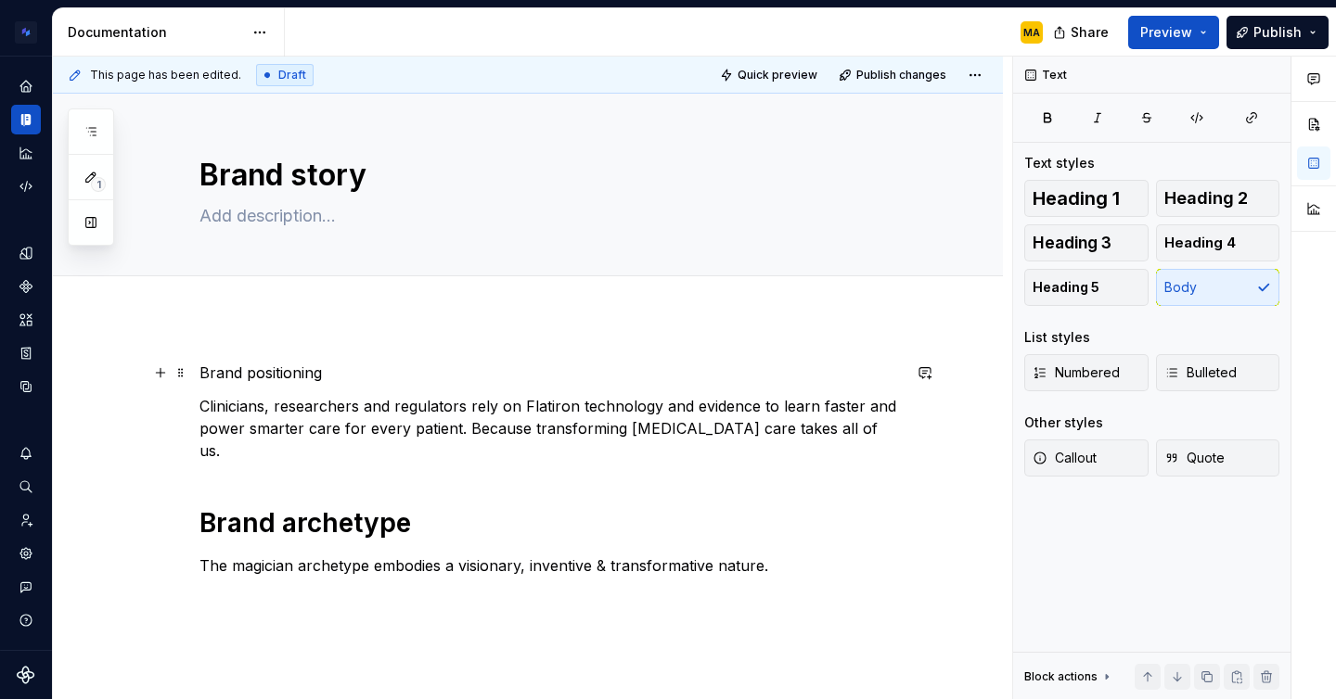
click at [245, 373] on p "Brand positioning" at bounding box center [549, 373] width 701 height 22
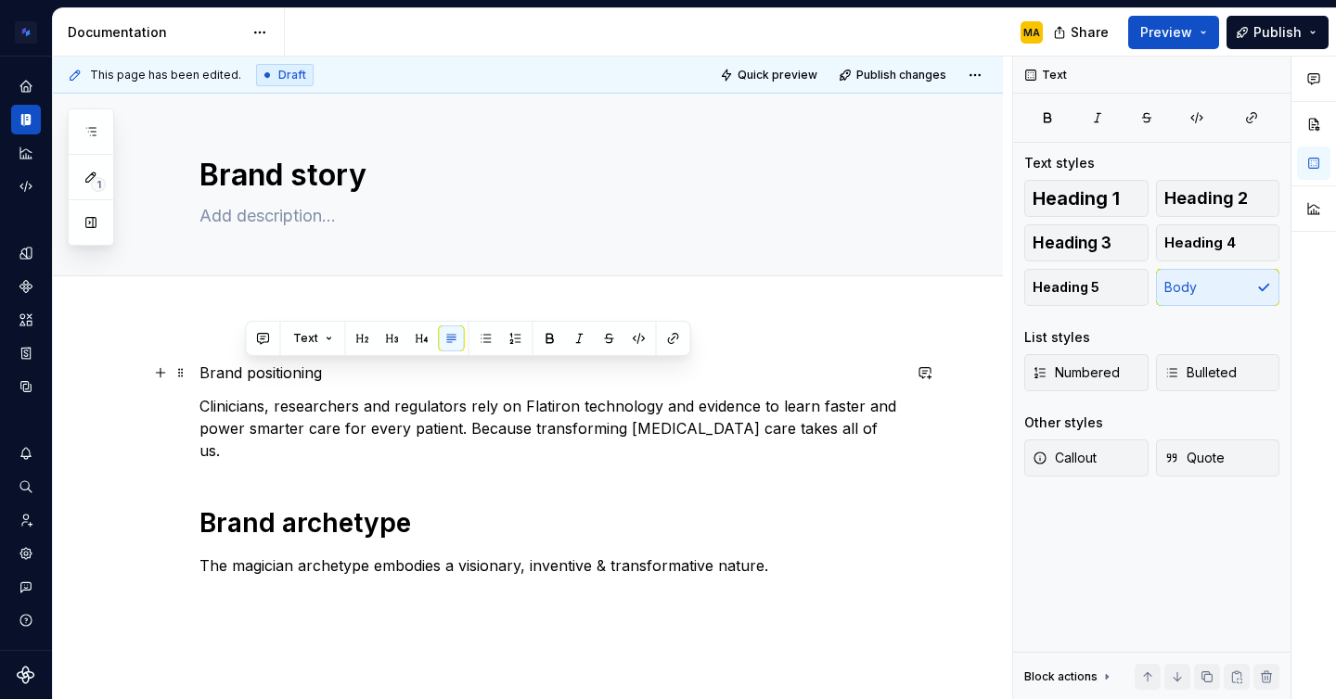
click at [245, 373] on p "Brand positioning" at bounding box center [549, 373] width 701 height 22
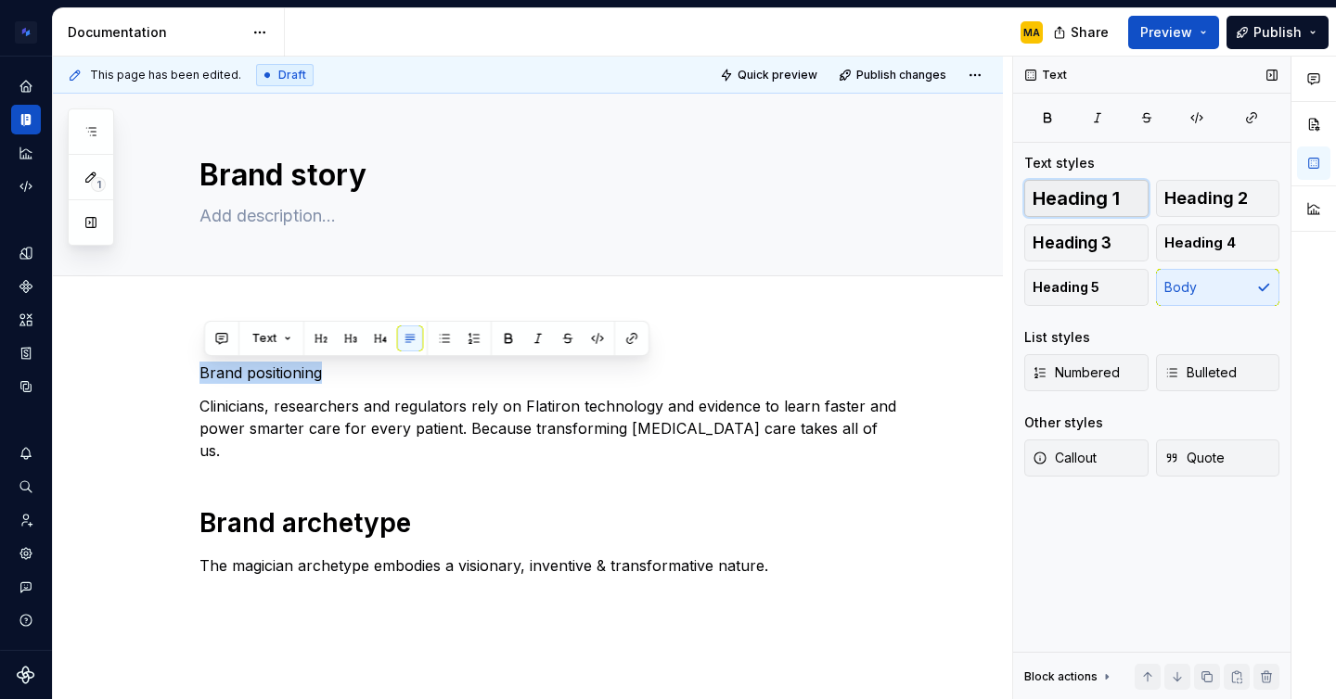
click at [1077, 195] on span "Heading 1" at bounding box center [1076, 198] width 87 height 19
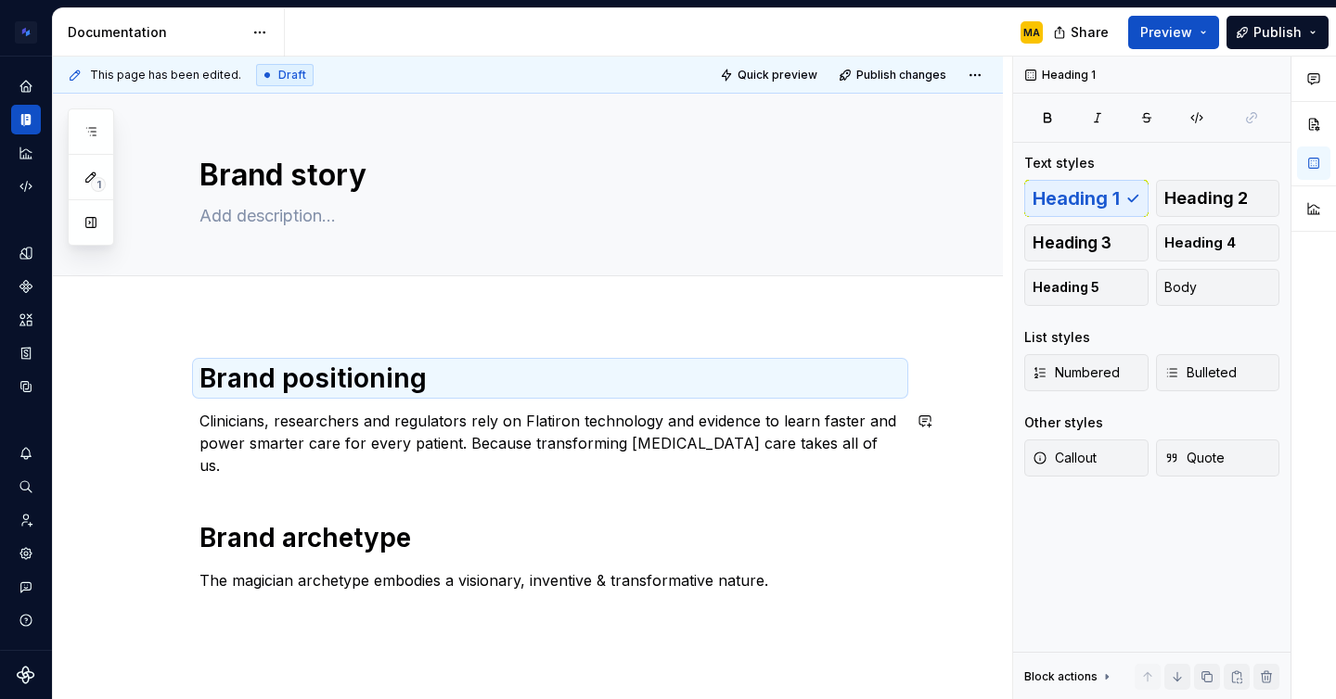
click at [287, 479] on div "Brand positioning Clinicians, researchers and regulators rely on Flatiron techn…" at bounding box center [549, 477] width 701 height 230
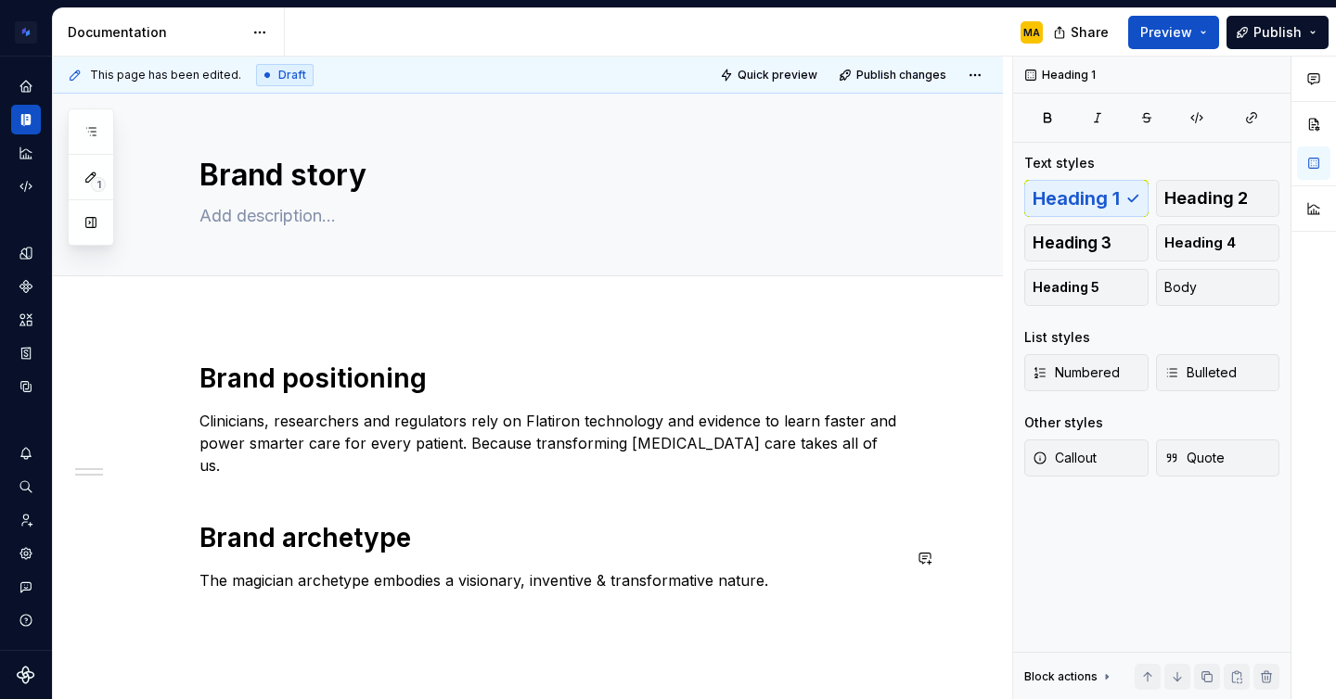
click at [328, 570] on div "Brand positioning Clinicians, researchers and regulators rely on Flatiron techn…" at bounding box center [549, 488] width 701 height 252
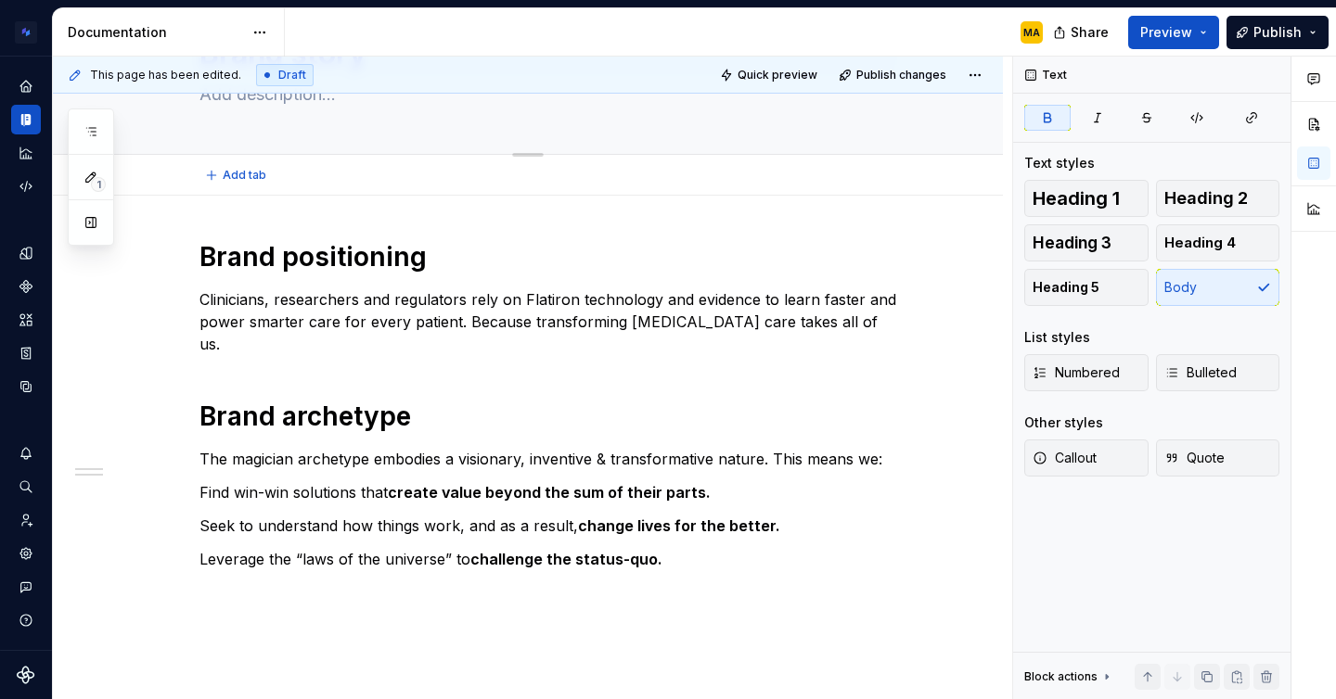
scroll to position [127, 0]
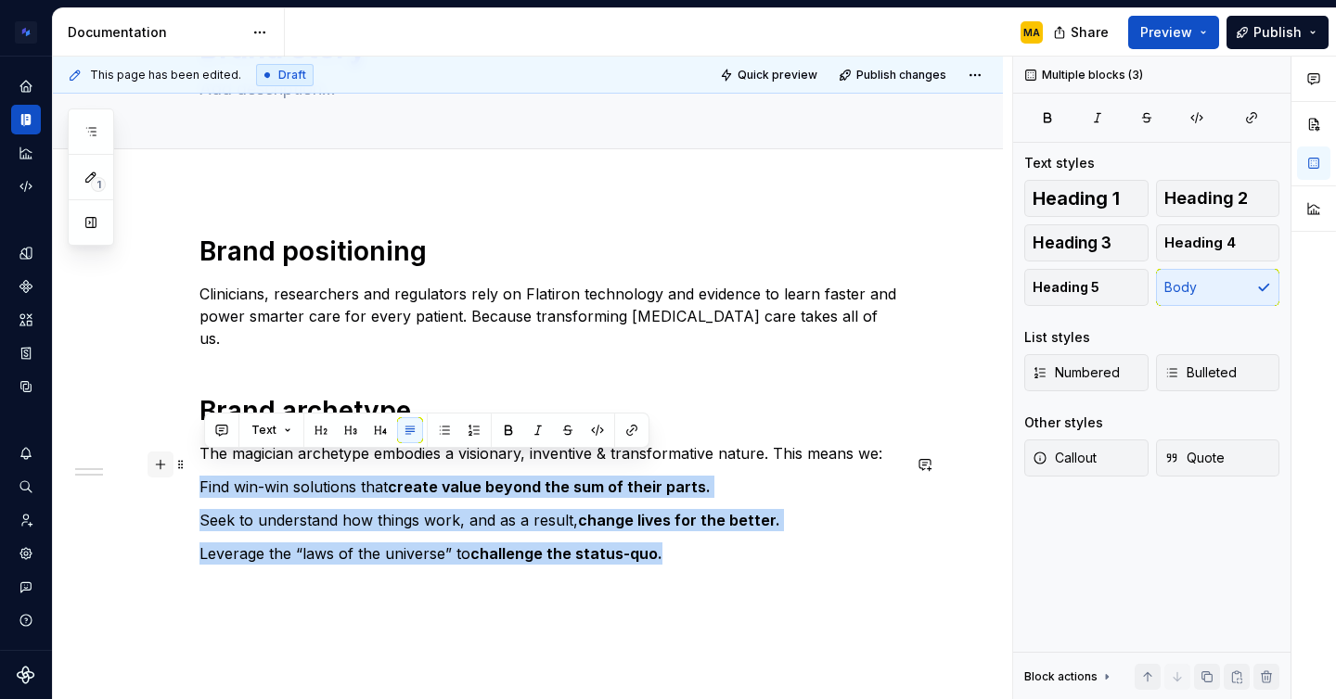
drag, startPoint x: 674, startPoint y: 531, endPoint x: 166, endPoint y: 456, distance: 513.0
click at [199, 456] on div "Brand positioning Clinicians, researchers and regulators rely on Flatiron techn…" at bounding box center [549, 411] width 701 height 353
click at [437, 443] on button "button" at bounding box center [444, 430] width 26 height 26
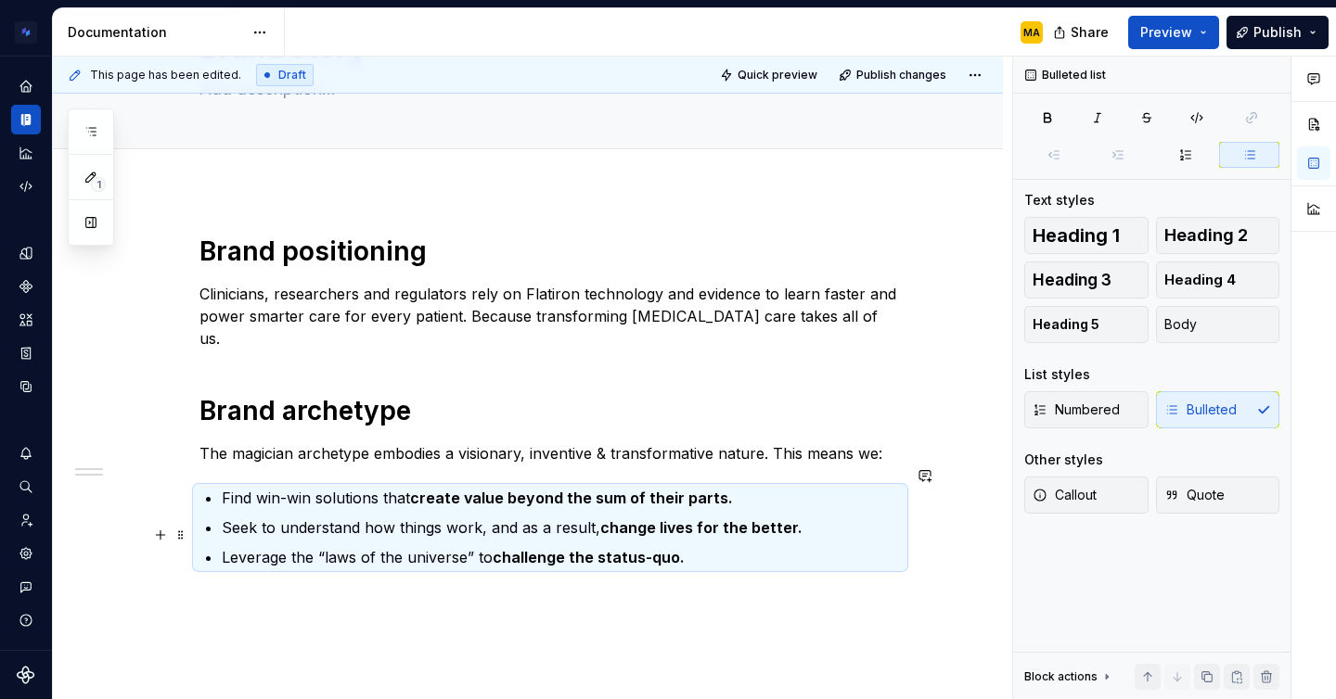
click at [468, 546] on p "Leverage the “laws of the universe” to challenge the status-quo." at bounding box center [561, 557] width 679 height 22
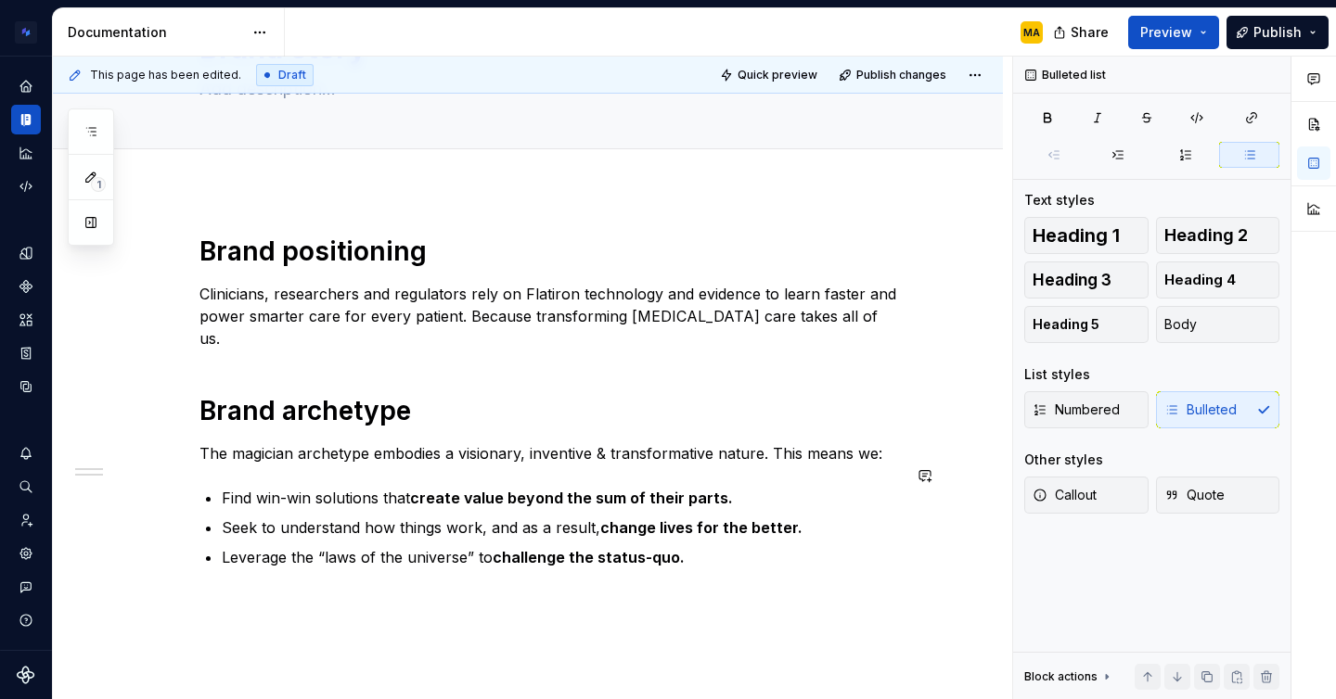
click at [449, 597] on div "Brand positioning Clinicians, researchers and regulators rely on Flatiron techn…" at bounding box center [528, 495] width 950 height 610
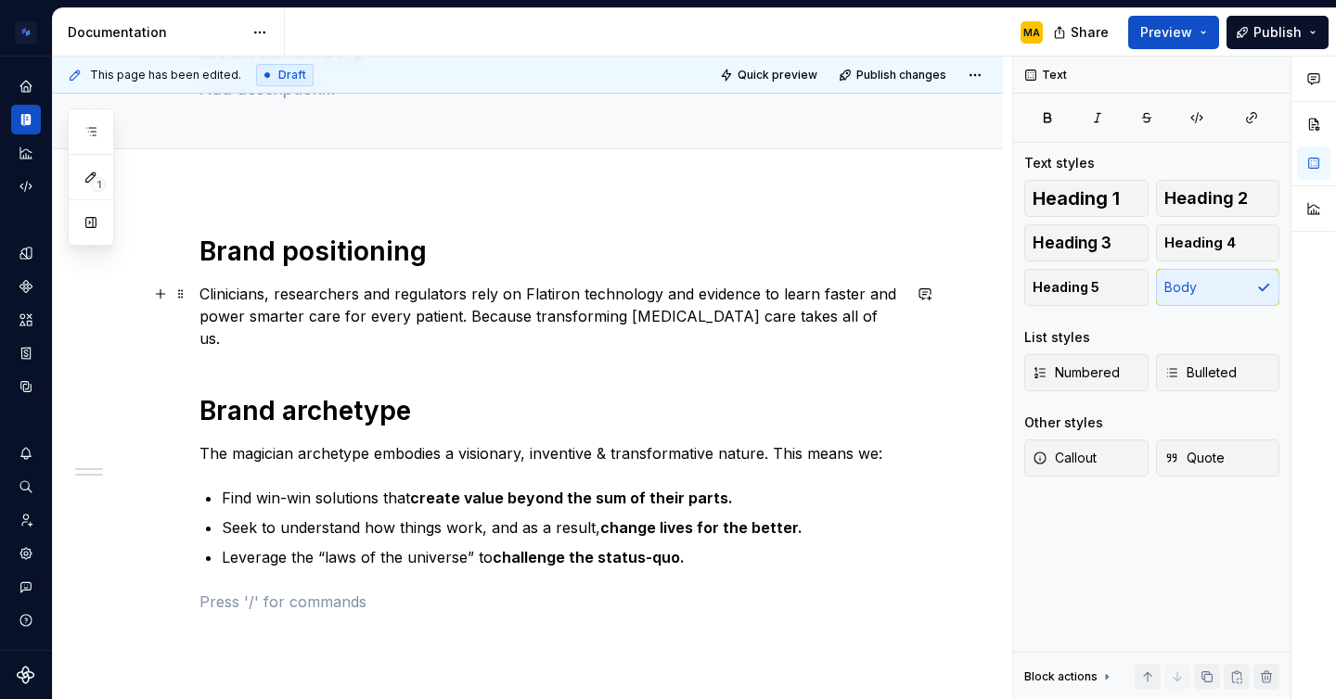
click at [696, 324] on p "Clinicians, researchers and regulators rely on Flatiron technology and evidence…" at bounding box center [549, 316] width 701 height 67
click at [849, 327] on p "Clinicians, researchers and regulators rely on Flatiron technology and evidence…" at bounding box center [549, 316] width 701 height 67
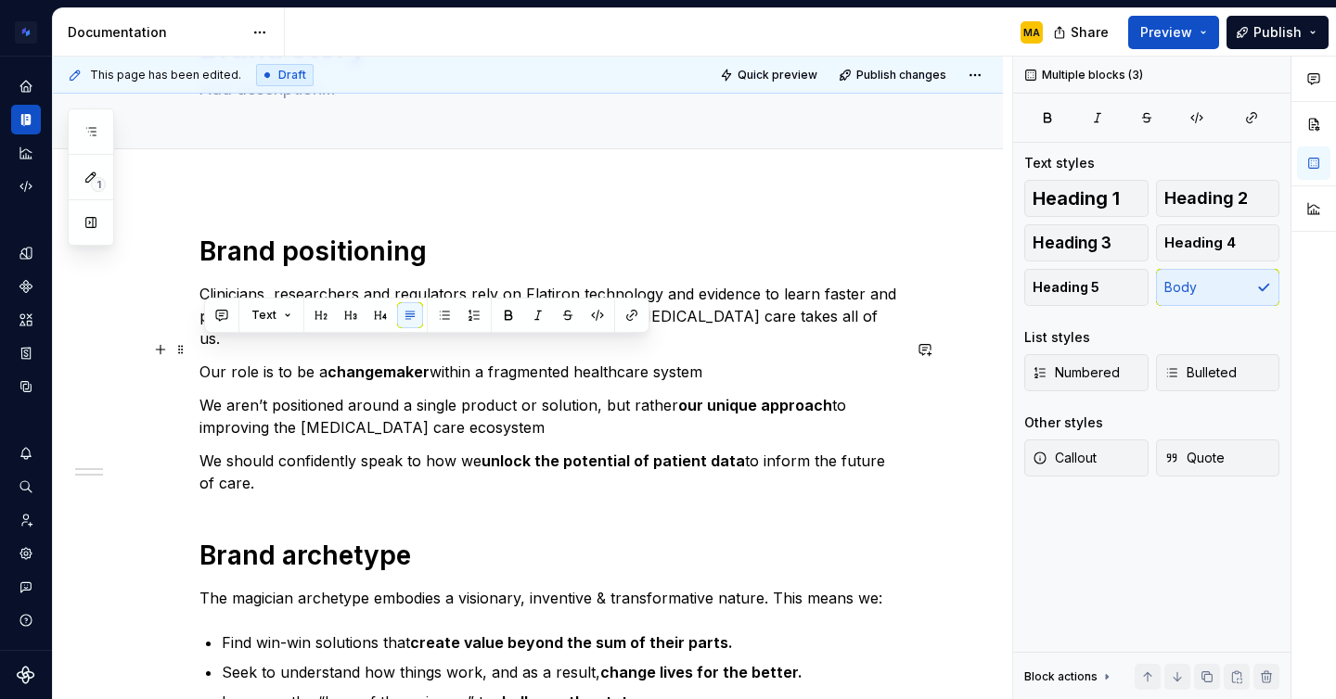
drag, startPoint x: 247, startPoint y: 460, endPoint x: 203, endPoint y: 347, distance: 121.3
click at [203, 347] on div "Brand positioning Clinicians, researchers and regulators rely on Flatiron techn…" at bounding box center [528, 590] width 950 height 800
click at [442, 311] on button "button" at bounding box center [444, 315] width 26 height 26
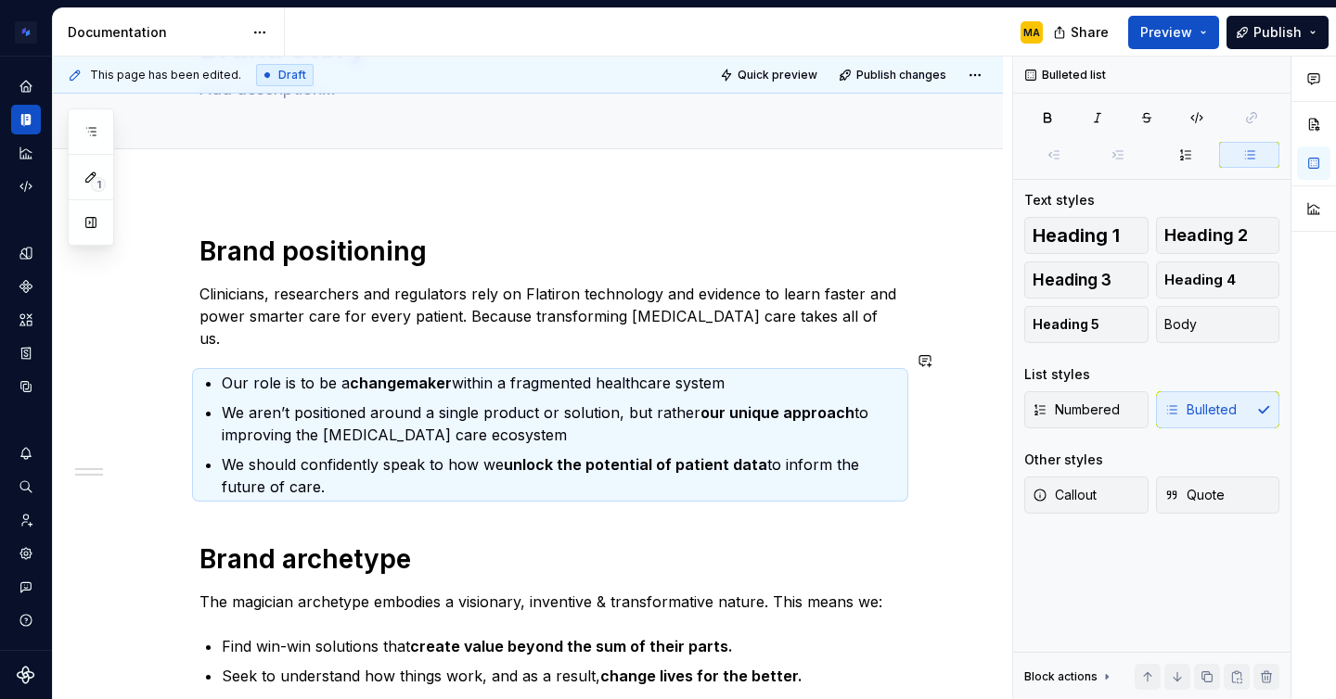
click at [327, 494] on div "Brand positioning Clinicians, researchers and regulators rely on Flatiron techn…" at bounding box center [549, 498] width 701 height 527
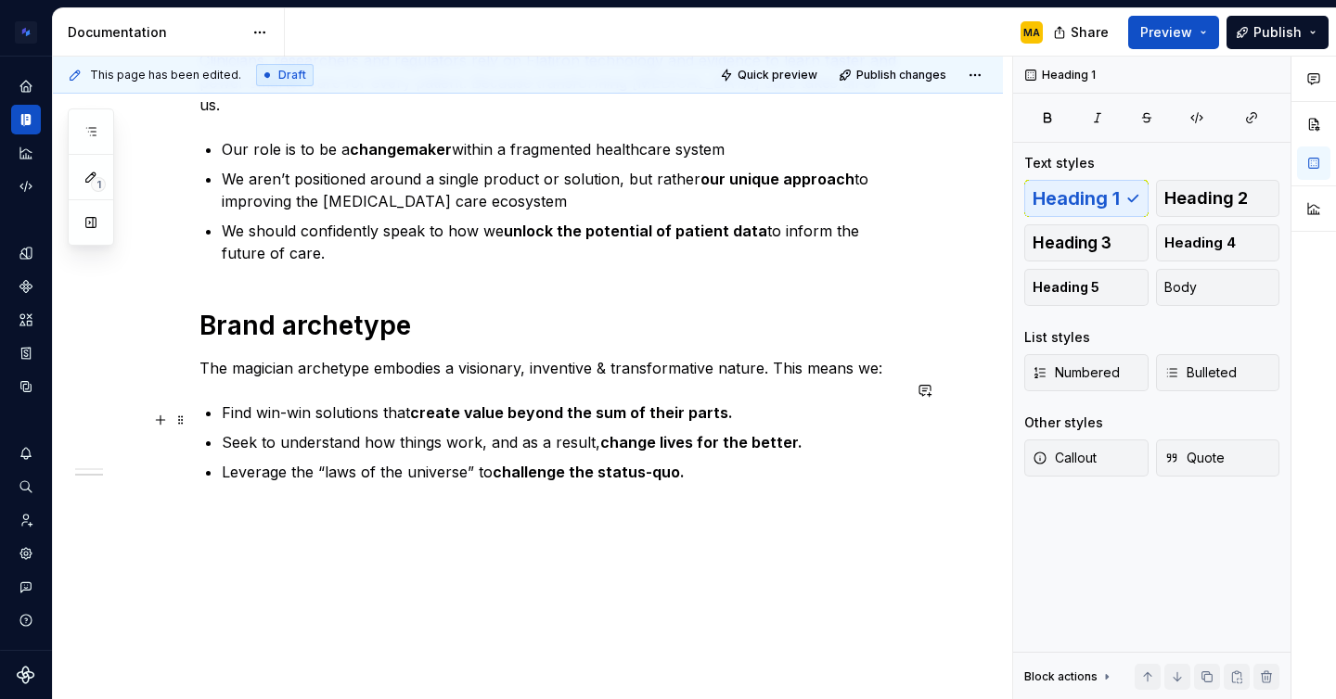
scroll to position [391, 0]
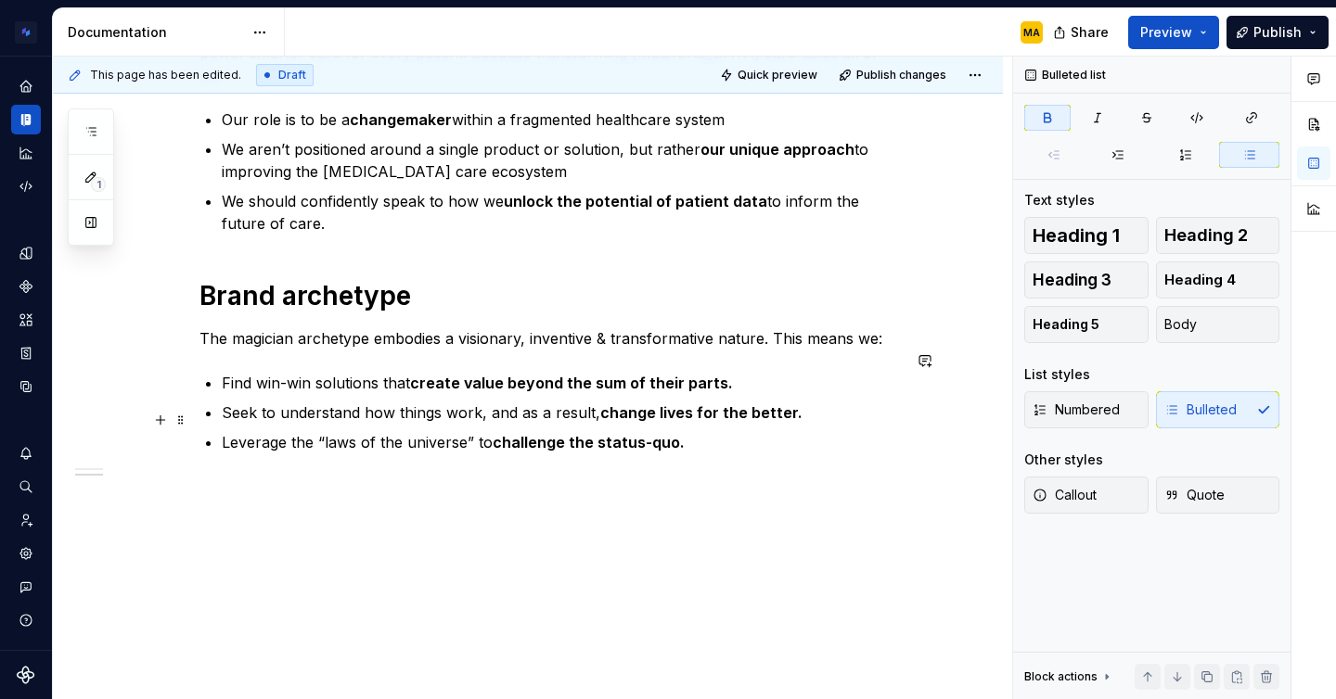
click at [697, 431] on p "Leverage the “laws of the universe” to challenge the status-quo." at bounding box center [561, 442] width 679 height 22
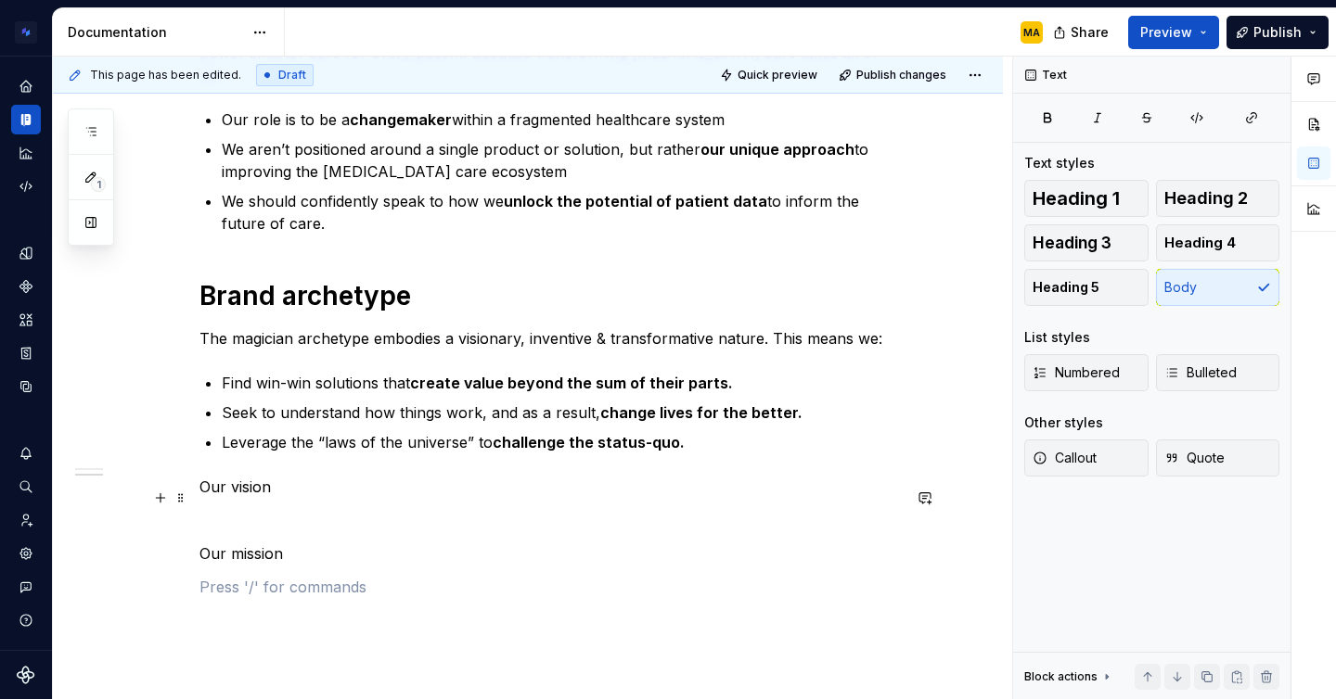
click at [232, 509] on p at bounding box center [549, 520] width 701 height 22
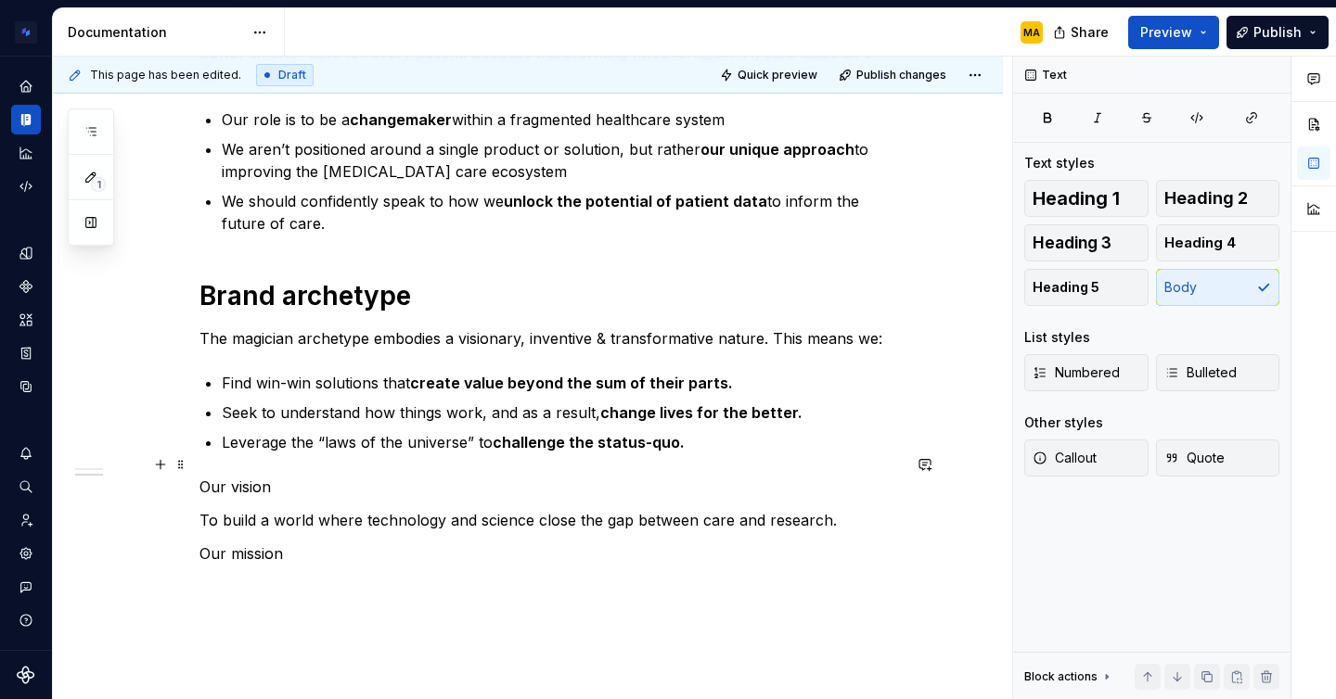
click at [220, 476] on p "Our vision" at bounding box center [549, 487] width 701 height 22
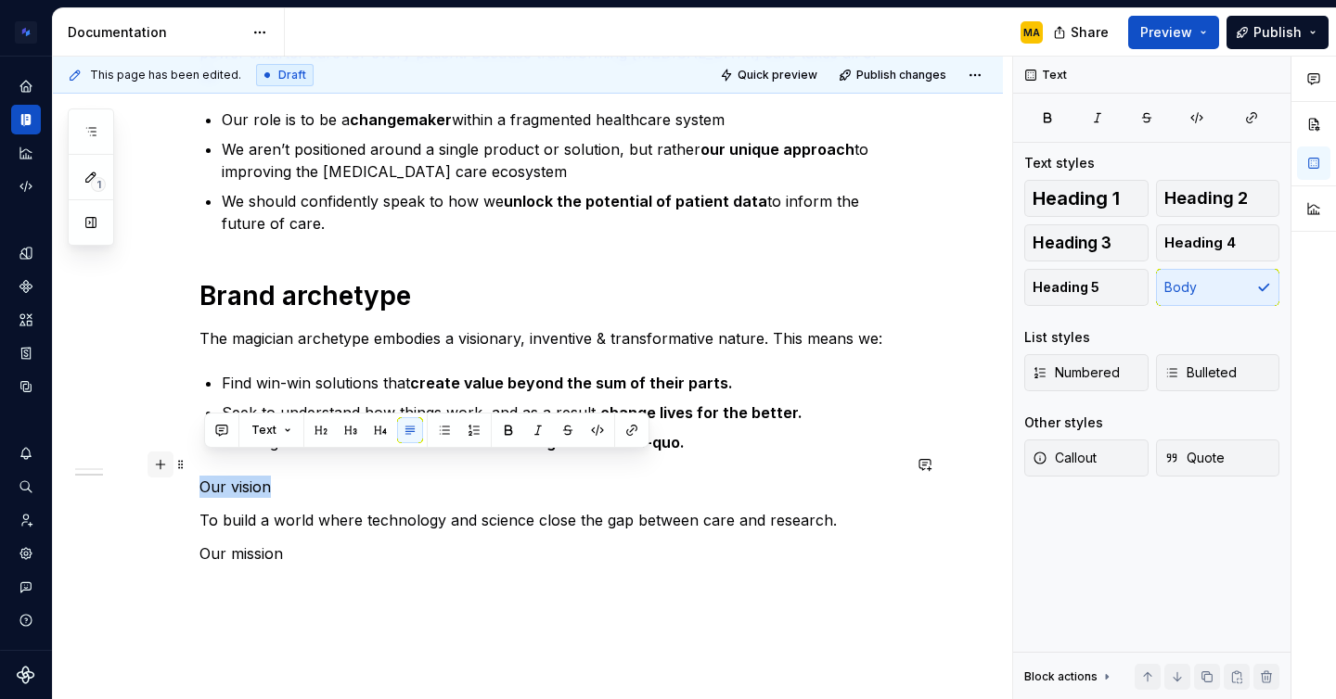
drag, startPoint x: 287, startPoint y: 459, endPoint x: 168, endPoint y: 456, distance: 118.8
click at [199, 456] on div "Brand positioning Clinicians, researchers and regulators rely on Flatiron techn…" at bounding box center [549, 312] width 701 height 683
click at [1095, 199] on span "Heading 1" at bounding box center [1076, 198] width 87 height 19
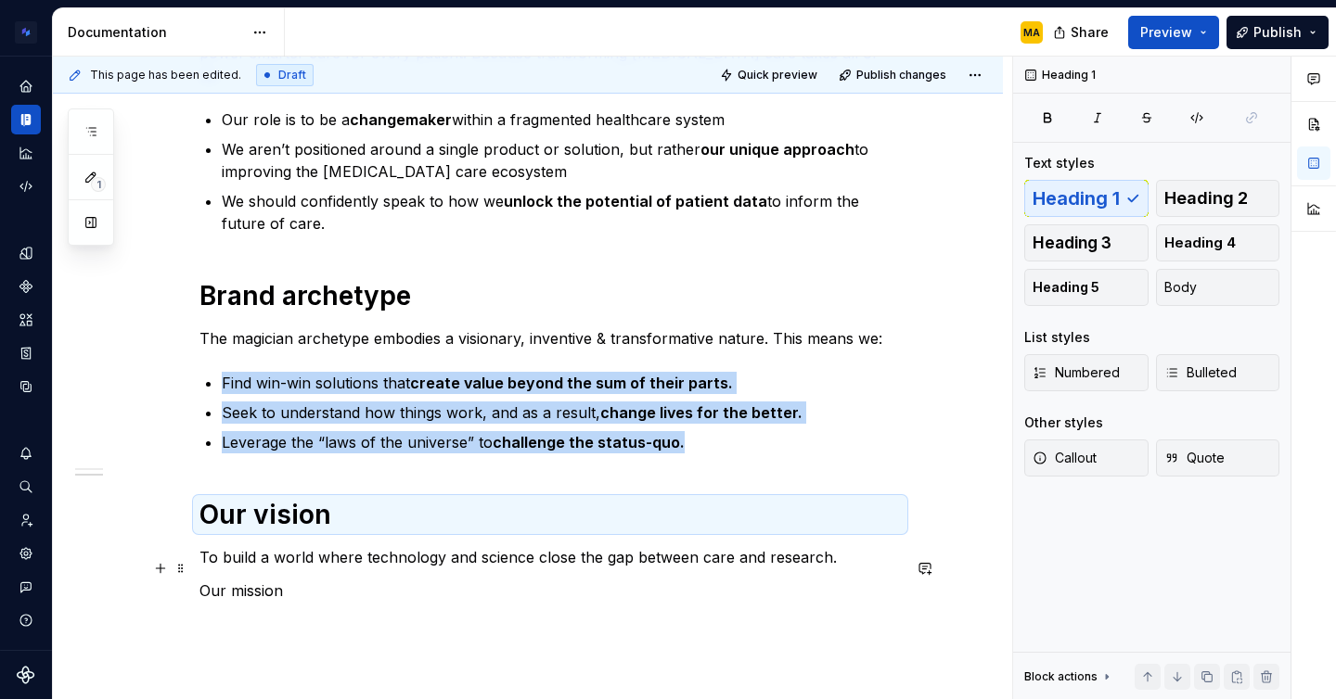
click at [264, 580] on p "Our mission" at bounding box center [549, 591] width 701 height 22
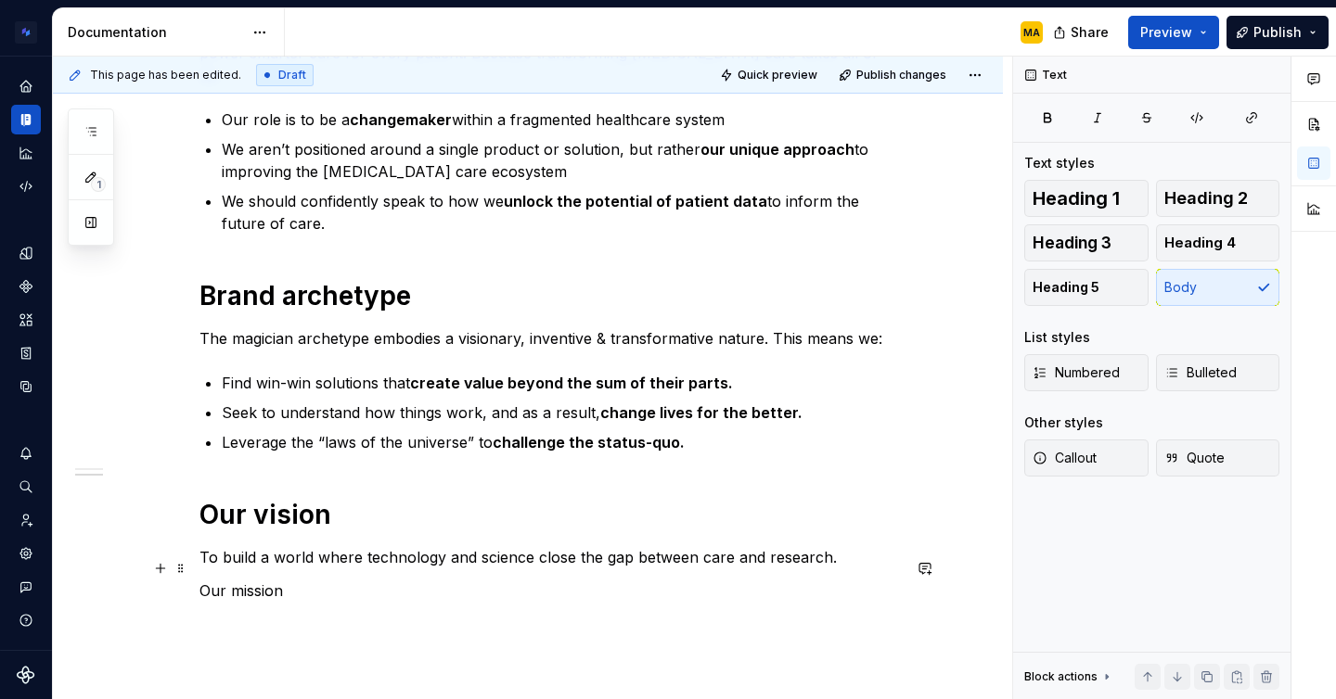
click at [311, 580] on p "Our mission" at bounding box center [549, 591] width 701 height 22
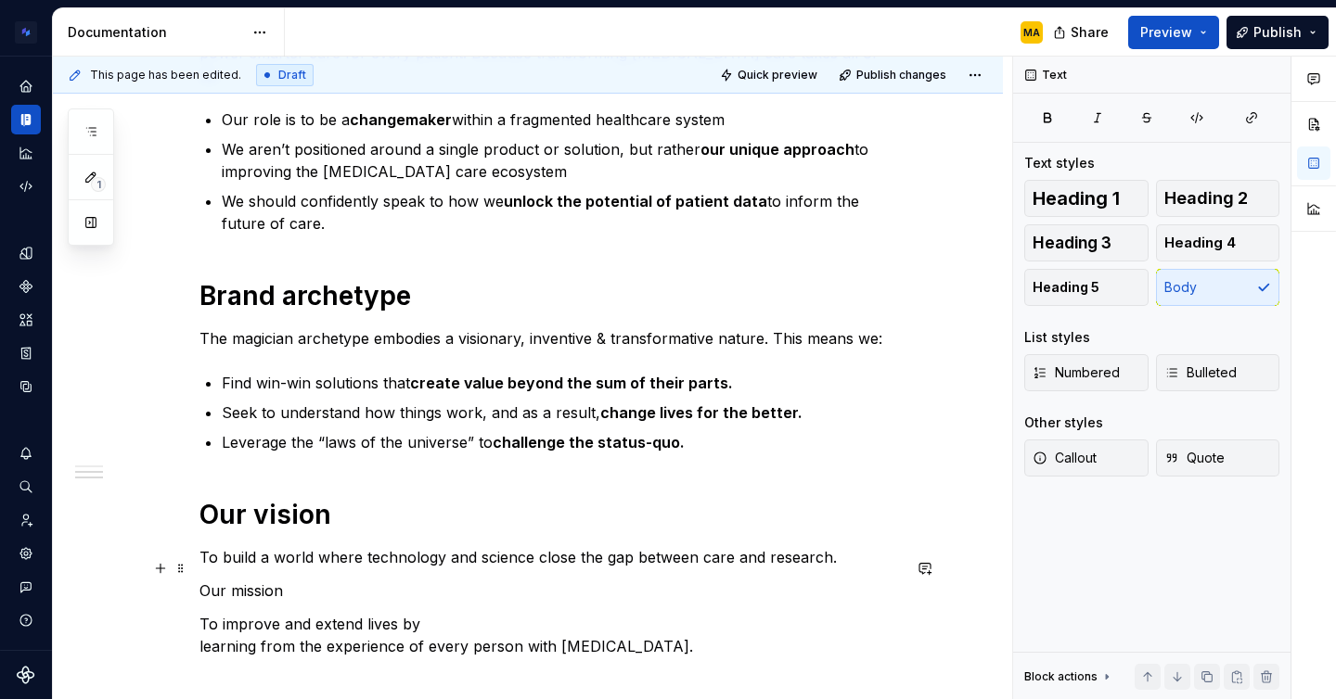
click at [262, 580] on p "Our mission" at bounding box center [549, 591] width 701 height 22
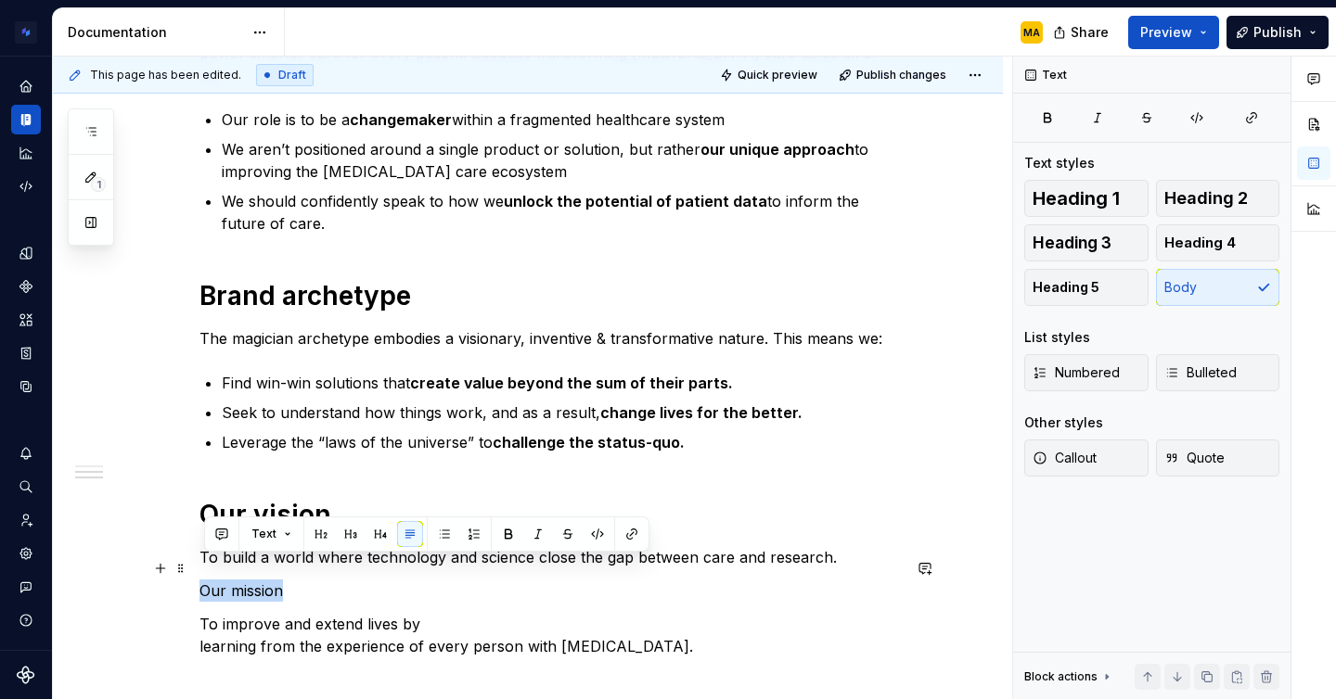
drag, startPoint x: 294, startPoint y: 574, endPoint x: 209, endPoint y: 567, distance: 85.7
click at [209, 580] on p "Our mission" at bounding box center [549, 591] width 701 height 22
click at [1079, 198] on span "Heading 1" at bounding box center [1076, 198] width 87 height 19
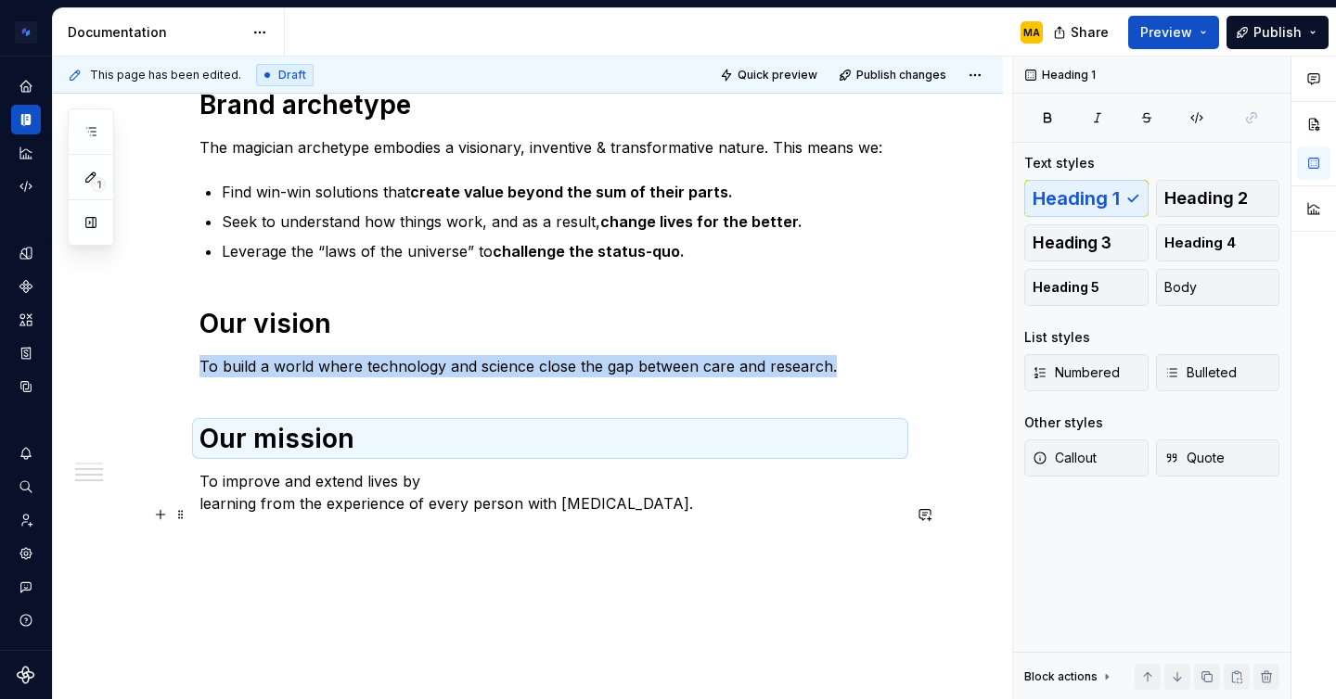
scroll to position [579, 0]
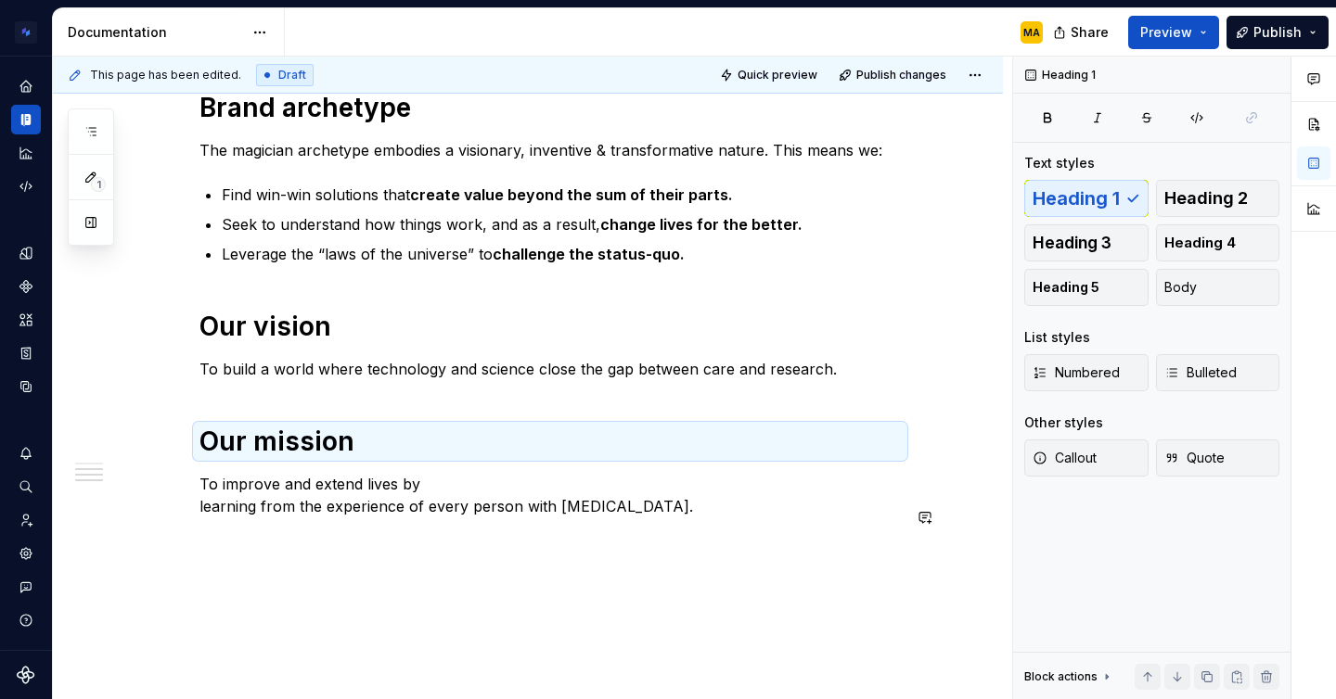
click at [289, 482] on p "To improve and extend lives by learning from the experience of every person wit…" at bounding box center [549, 495] width 701 height 45
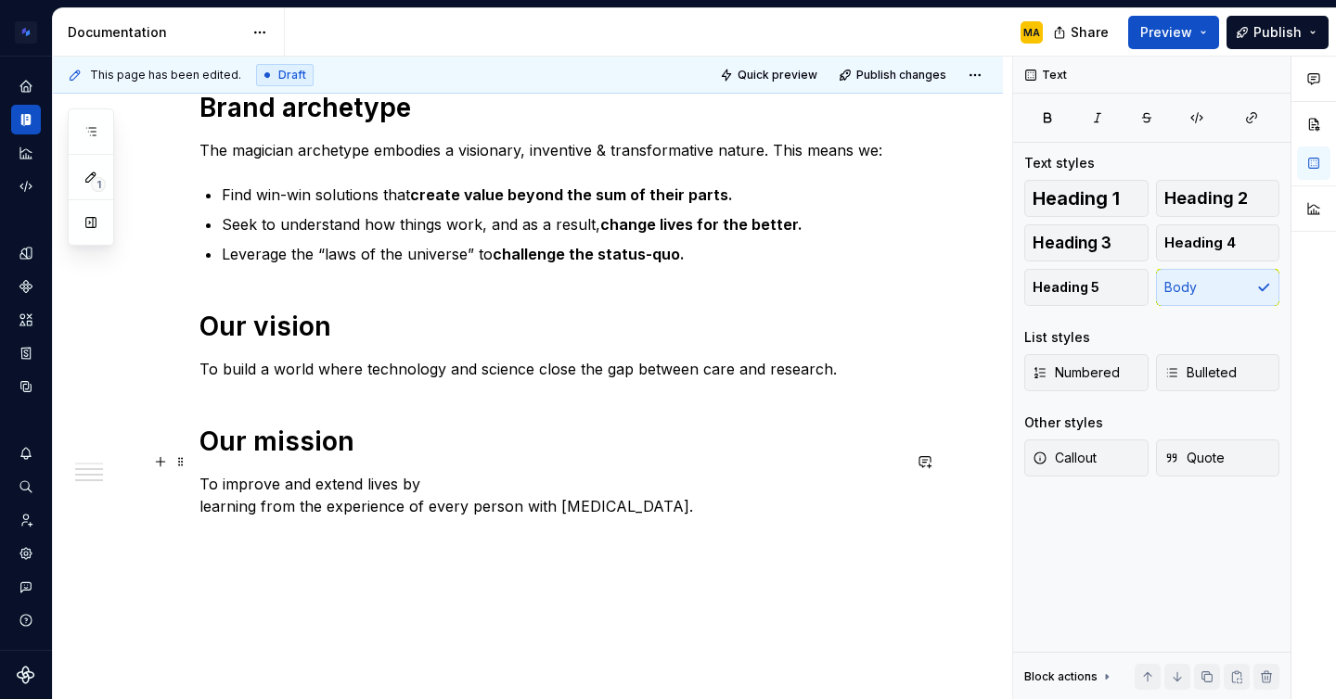
click at [208, 473] on p "To improve and extend lives by learning from the experience of every person wit…" at bounding box center [549, 495] width 701 height 45
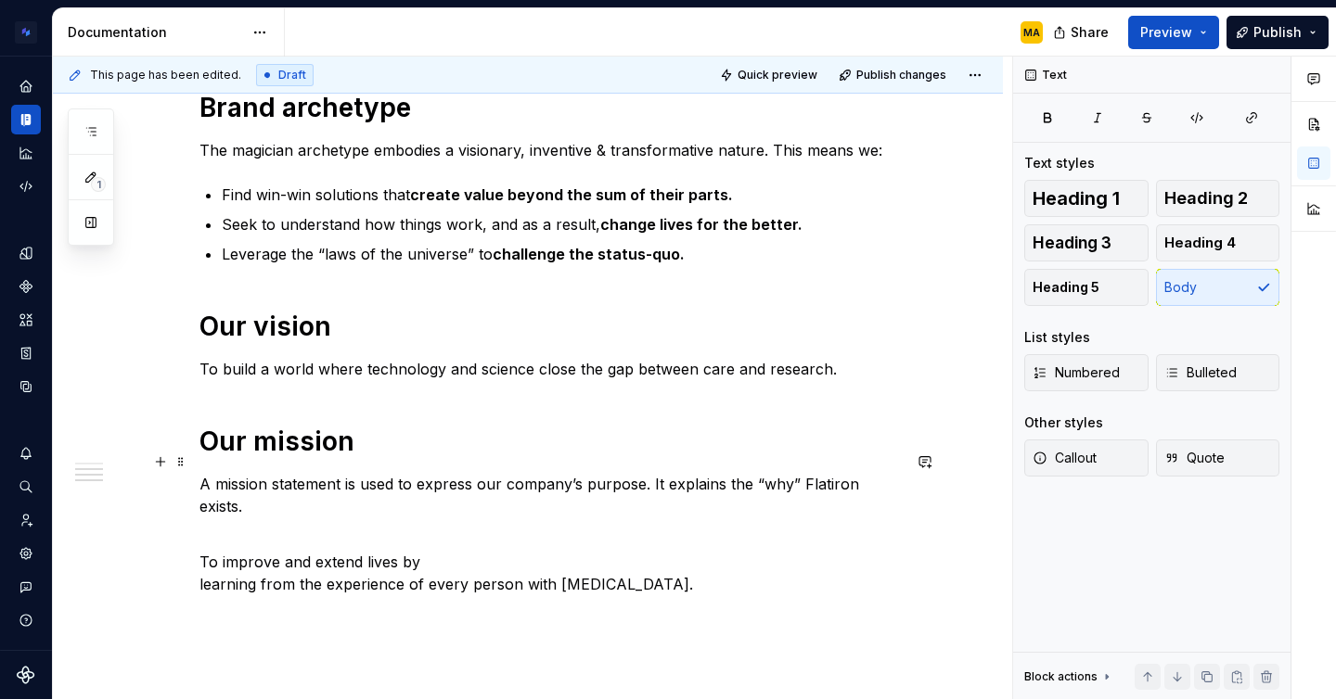
click at [794, 473] on p "A mission statement is used to express our company’s purpose. It explains the “…" at bounding box center [549, 506] width 701 height 67
click at [908, 464] on div "Brand positioning Clinicians, researchers and regulators rely on Flatiron techn…" at bounding box center [528, 316] width 950 height 1156
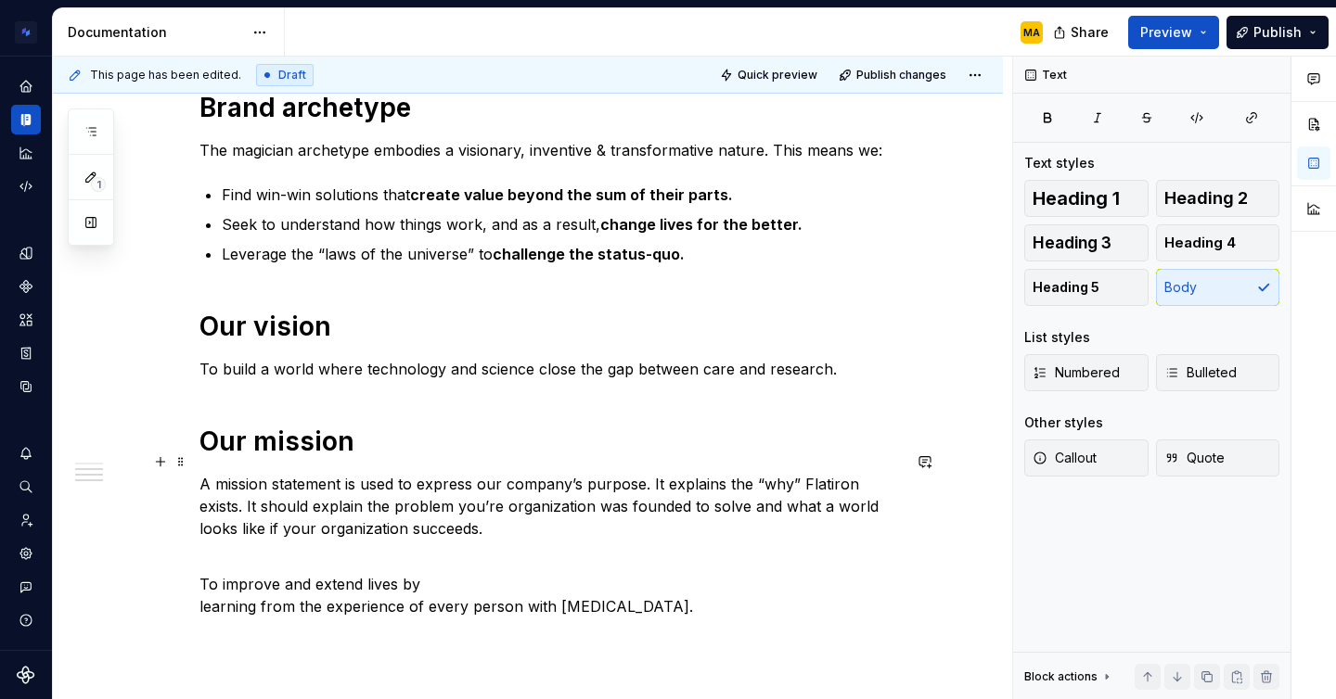
click at [223, 537] on p "A mission statement is used to express our company’s purpose. It explains the “…" at bounding box center [549, 517] width 701 height 89
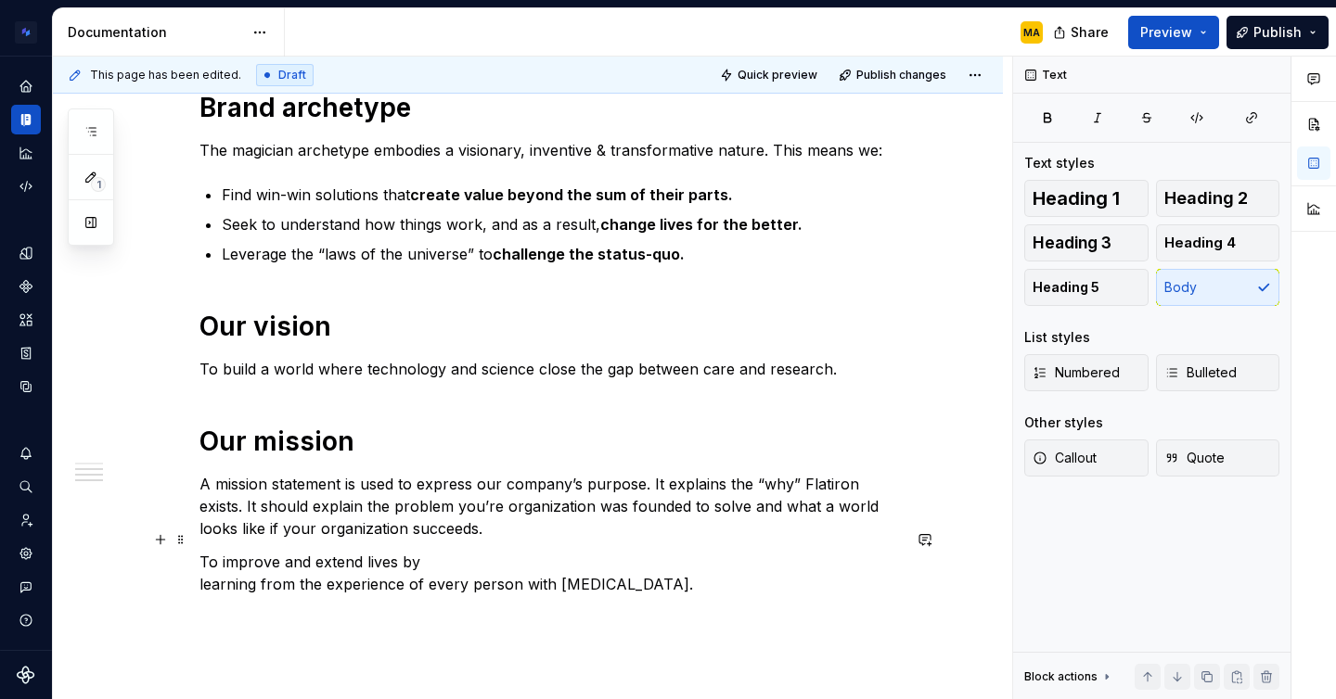
click at [429, 551] on p "To improve and extend lives by learning from the experience of every person wit…" at bounding box center [549, 573] width 701 height 45
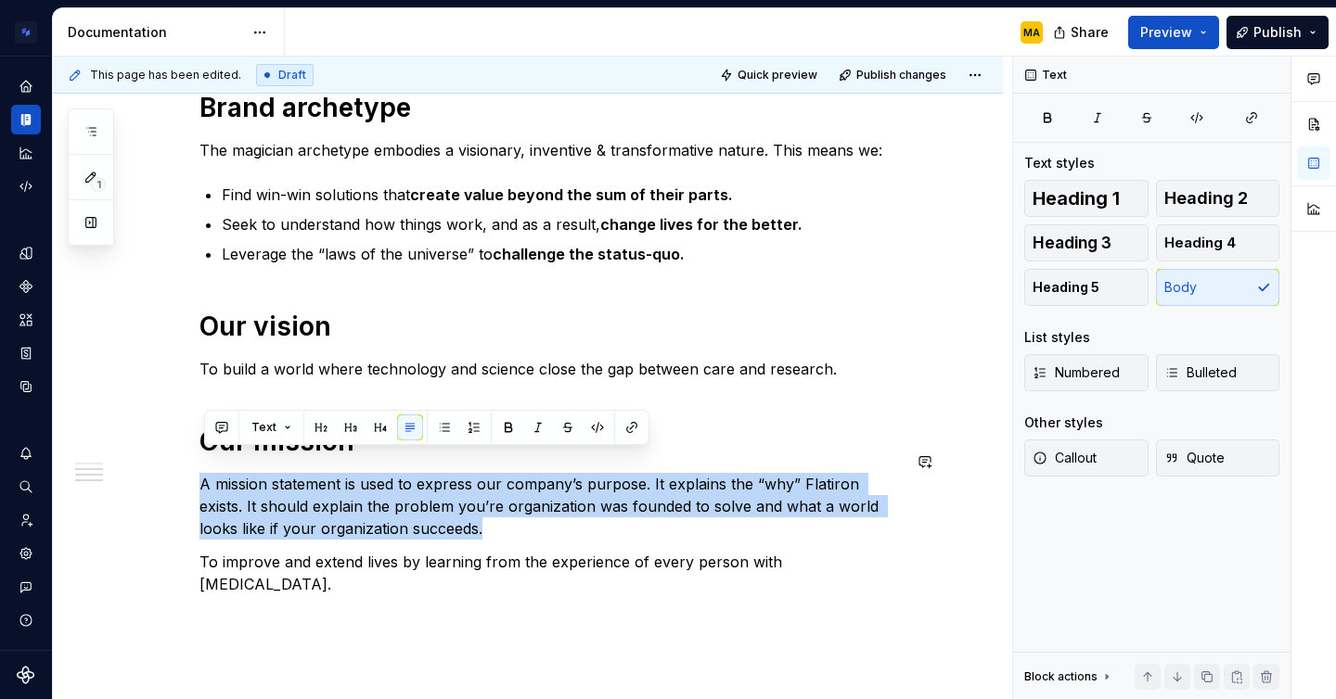
drag, startPoint x: 513, startPoint y: 502, endPoint x: 170, endPoint y: 449, distance: 347.3
click at [170, 449] on div "Brand positioning Clinicians, researchers and regulators rely on Flatiron techn…" at bounding box center [528, 316] width 950 height 1156
click at [1103, 466] on button "Callout" at bounding box center [1086, 458] width 124 height 37
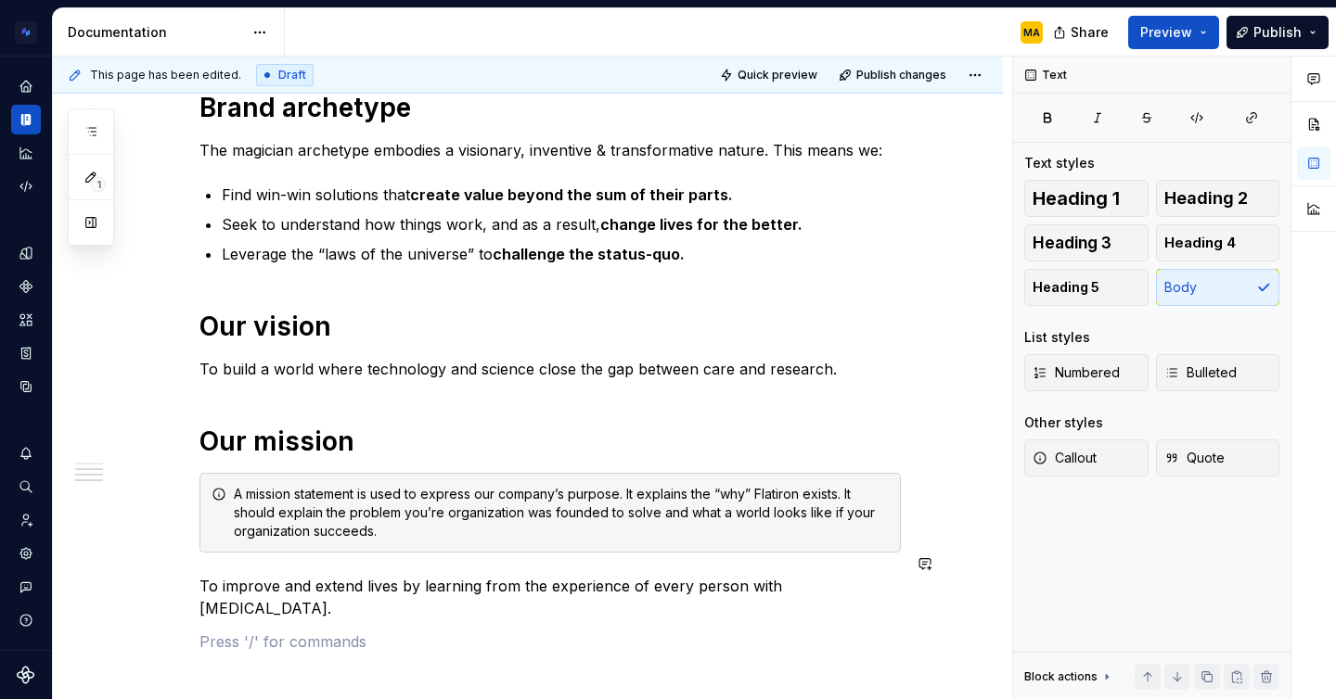
click at [437, 583] on div "Brand positioning Clinicians, researchers and regulators rely on Flatiron techn…" at bounding box center [549, 235] width 701 height 904
click at [412, 575] on p "To improve and extend lives by learning from the experience of every person wit…" at bounding box center [549, 597] width 701 height 45
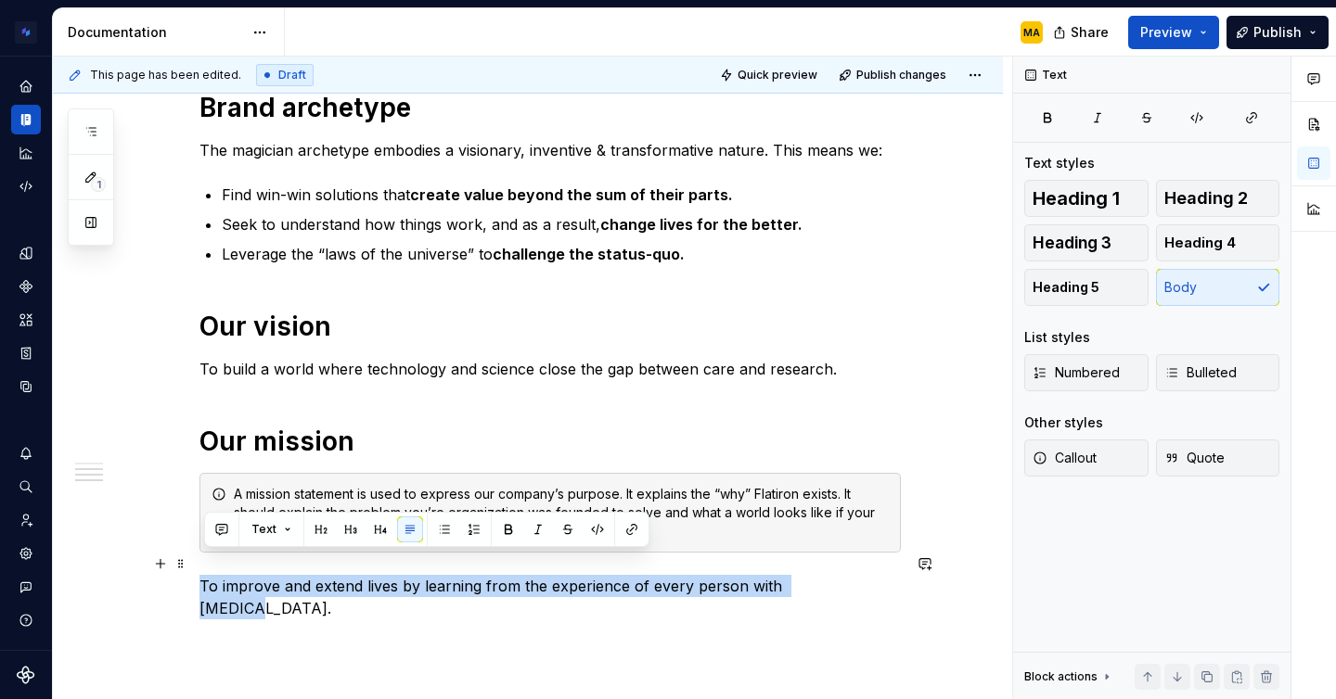
click at [412, 575] on p "To improve and extend lives by learning from the experience of every person wit…" at bounding box center [549, 597] width 701 height 45
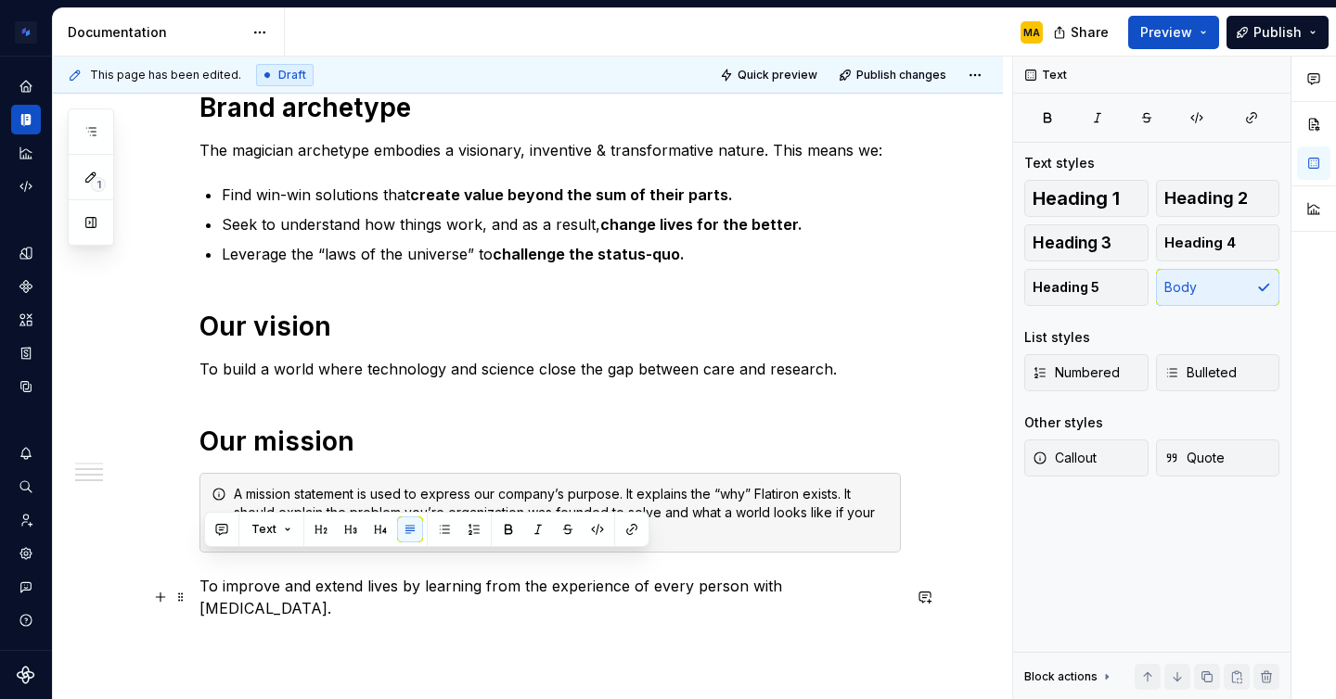
click at [435, 631] on p at bounding box center [549, 642] width 701 height 22
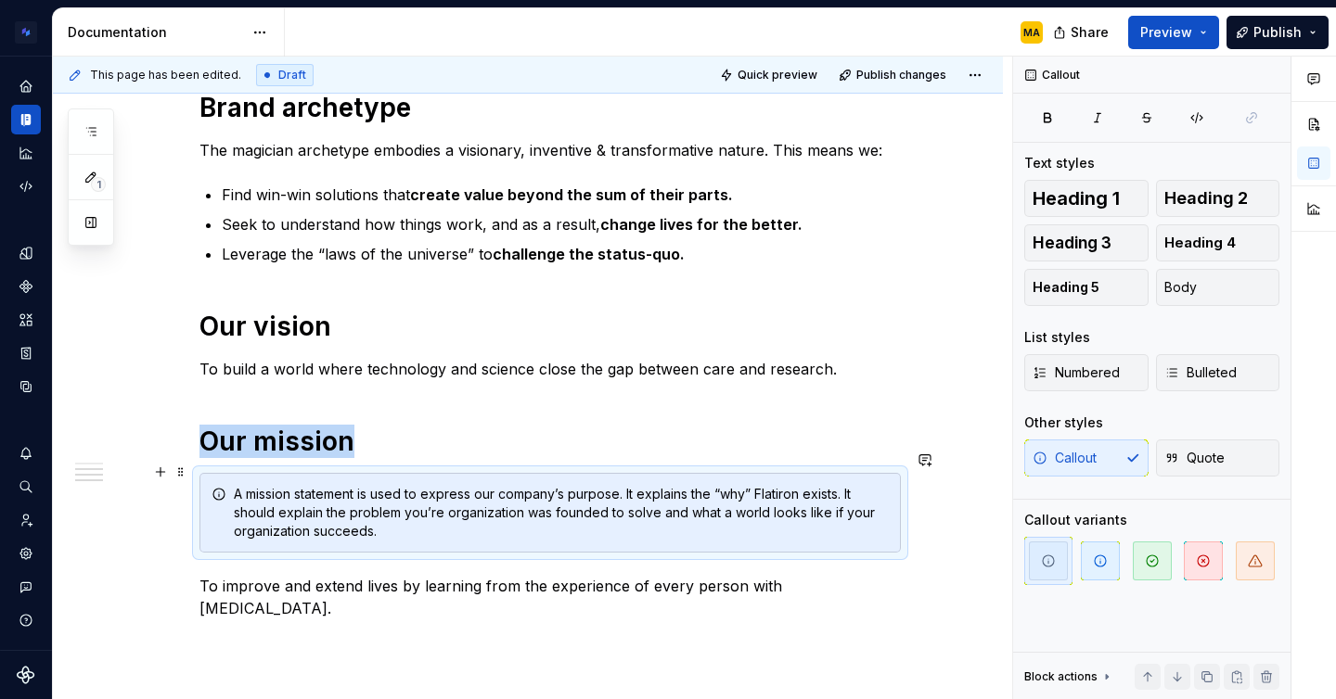
scroll to position [0, 0]
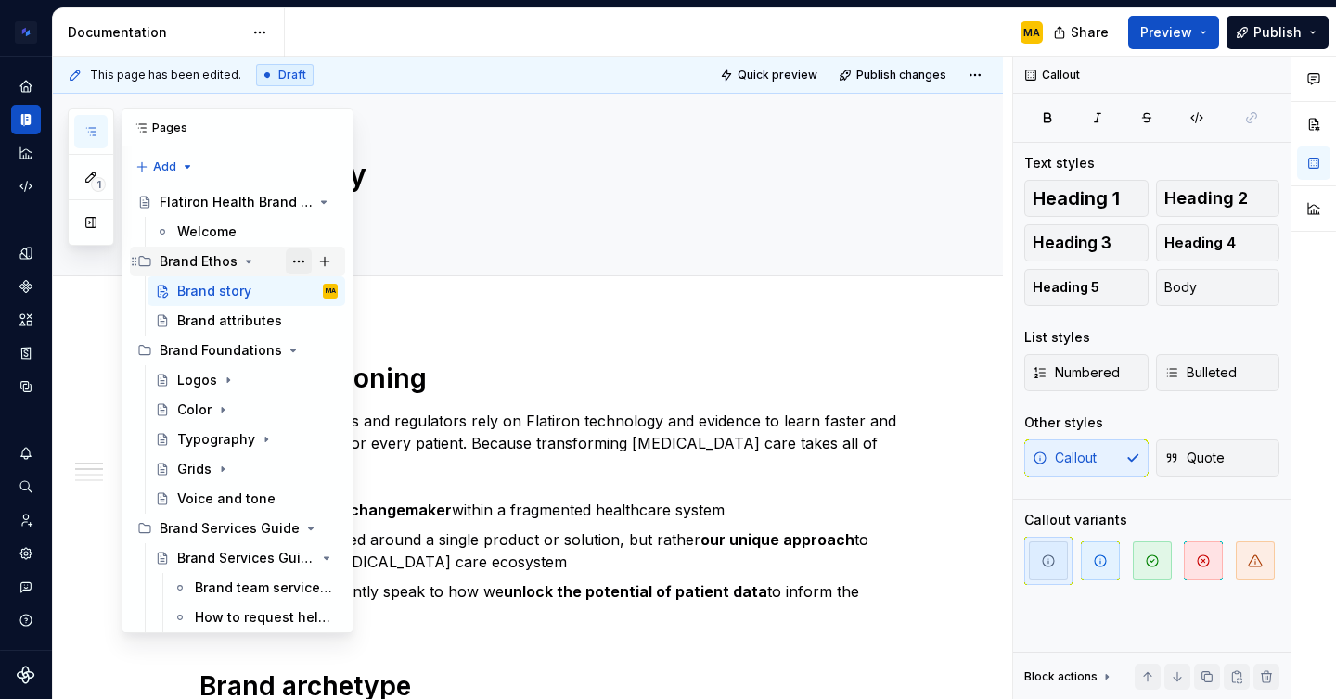
click at [297, 261] on button "Page tree" at bounding box center [299, 262] width 26 height 26
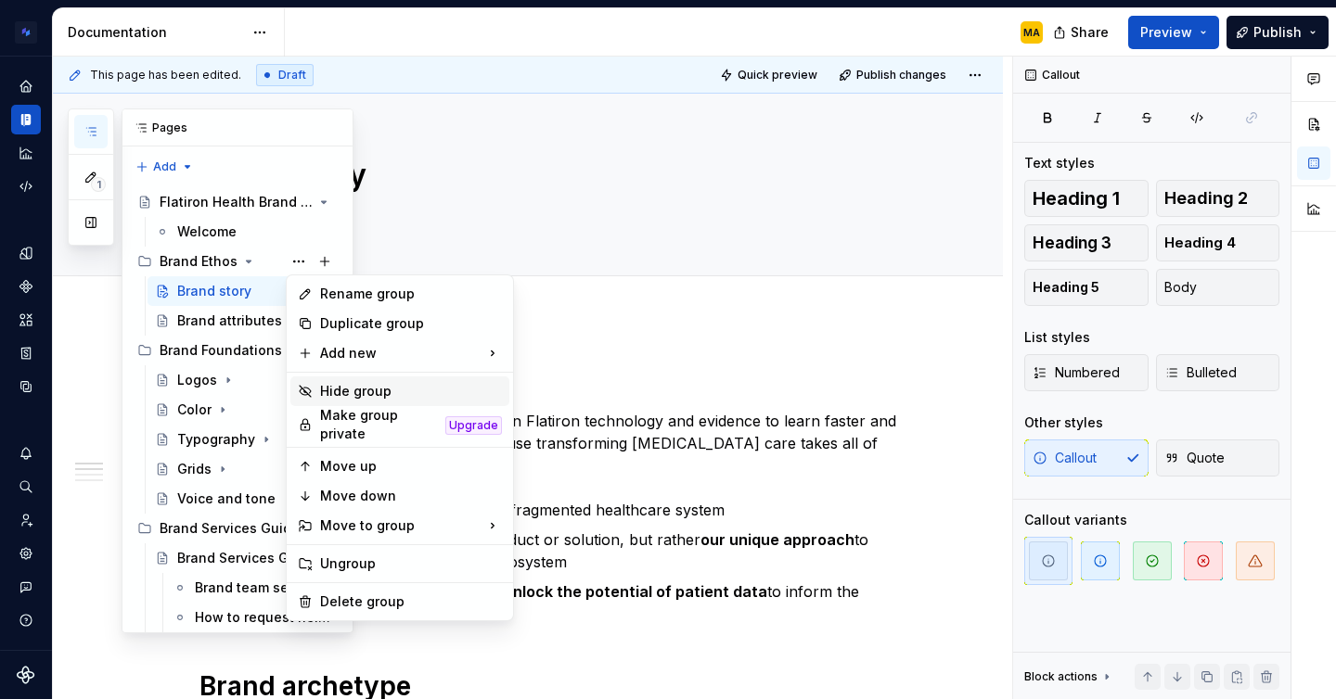
click at [375, 392] on div "Hide group" at bounding box center [411, 391] width 182 height 19
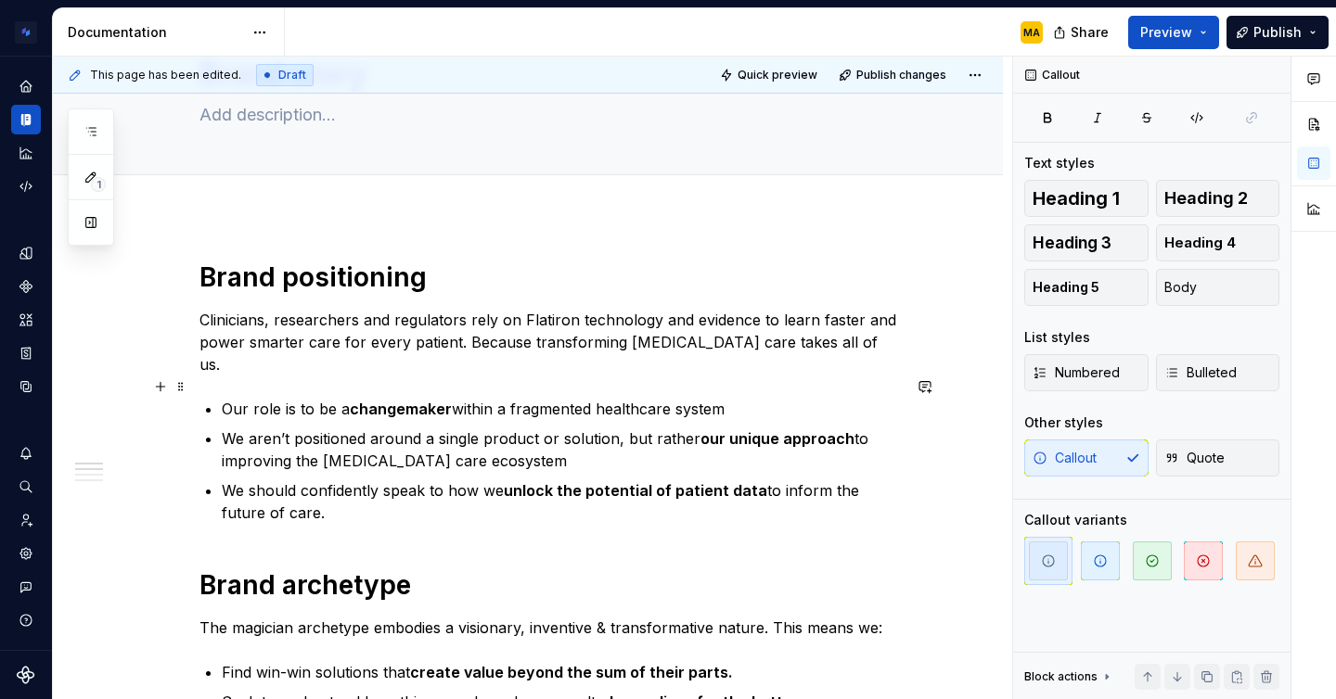
scroll to position [102, 0]
type textarea "*"
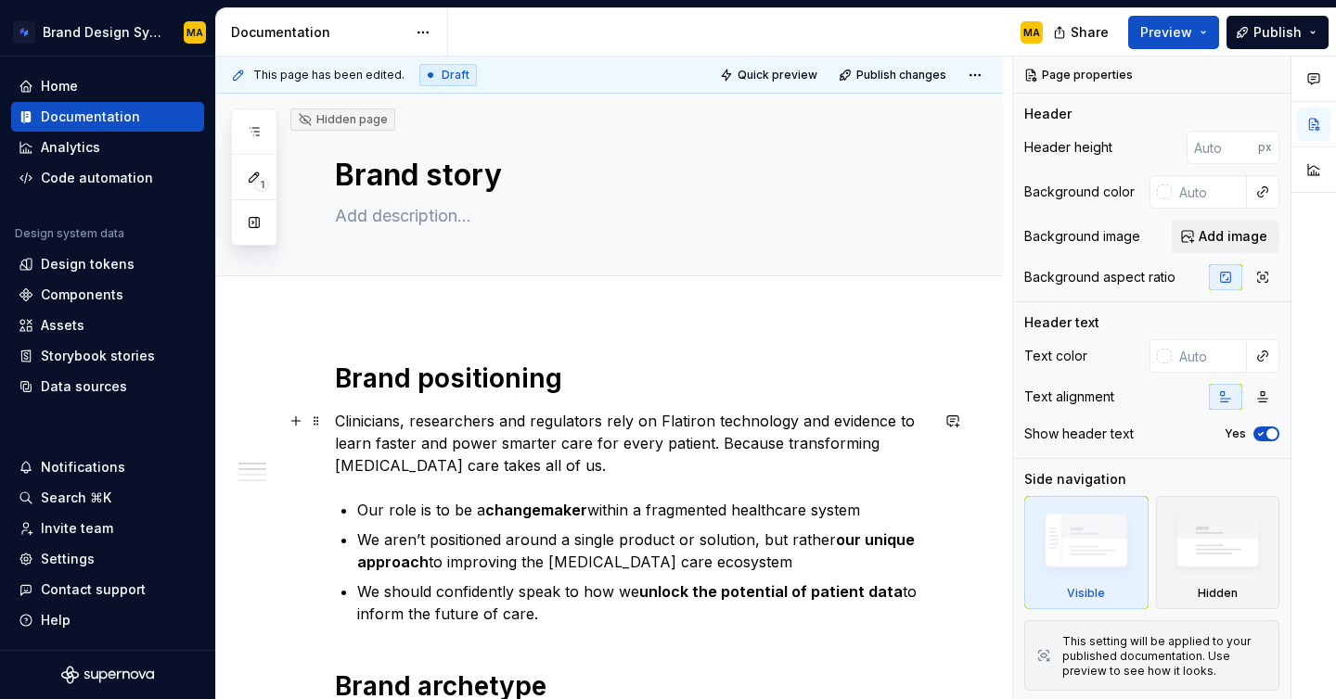
click at [584, 471] on p "Clinicians, researchers and regulators rely on Flatiron technology and evidence…" at bounding box center [632, 443] width 594 height 67
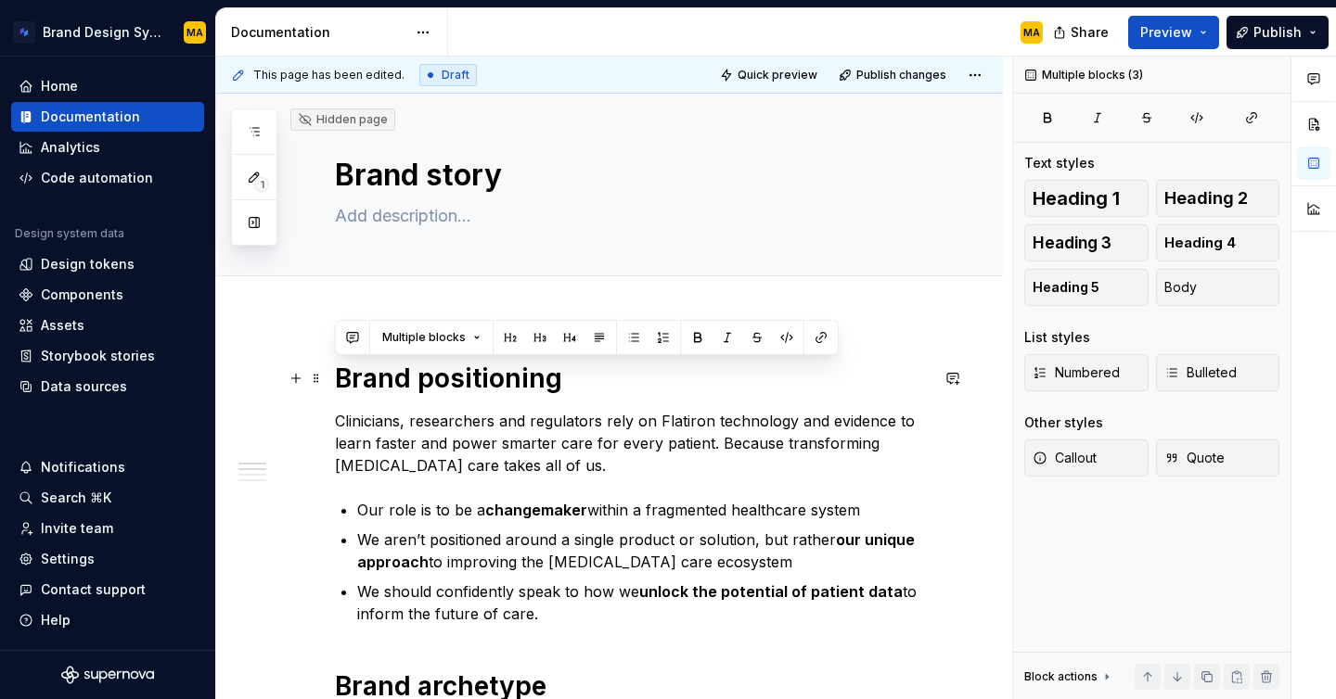
drag, startPoint x: 562, startPoint y: 623, endPoint x: 327, endPoint y: 374, distance: 343.2
copy div "Brand positioning Clinicians, researchers and regulators rely on Flatiron techn…"
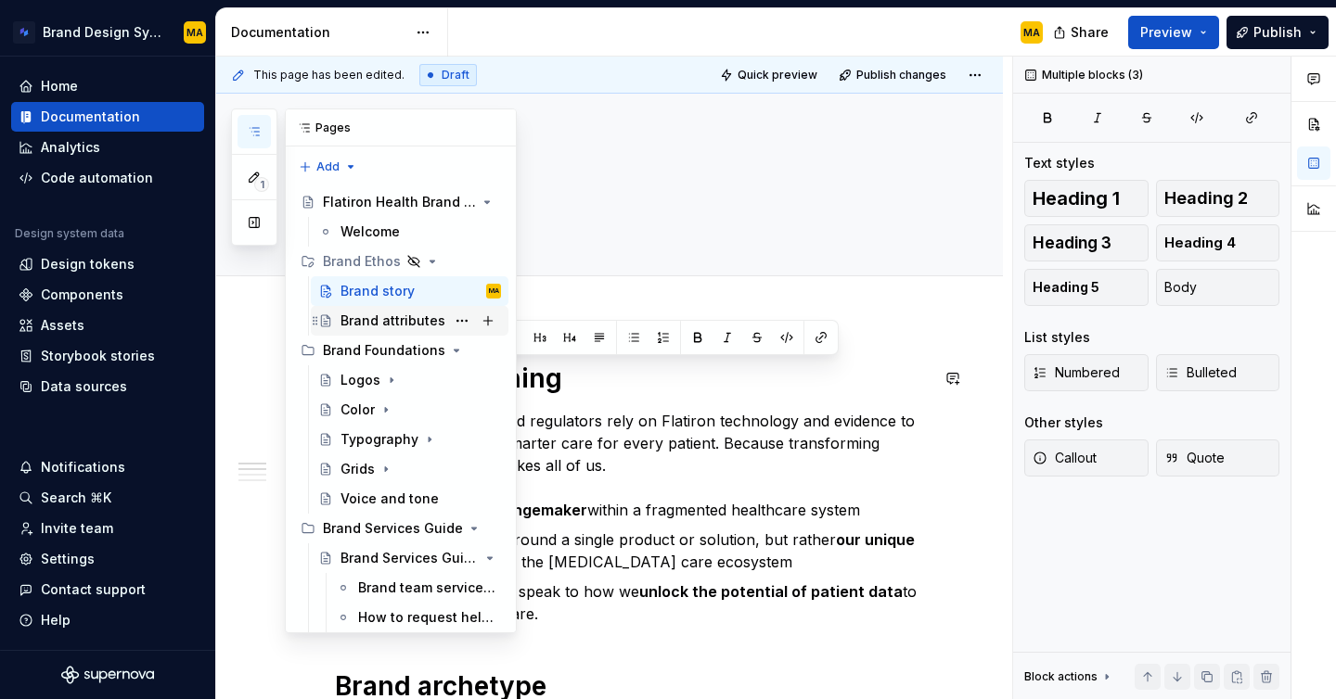
click at [377, 320] on div "Brand attributes" at bounding box center [392, 321] width 105 height 19
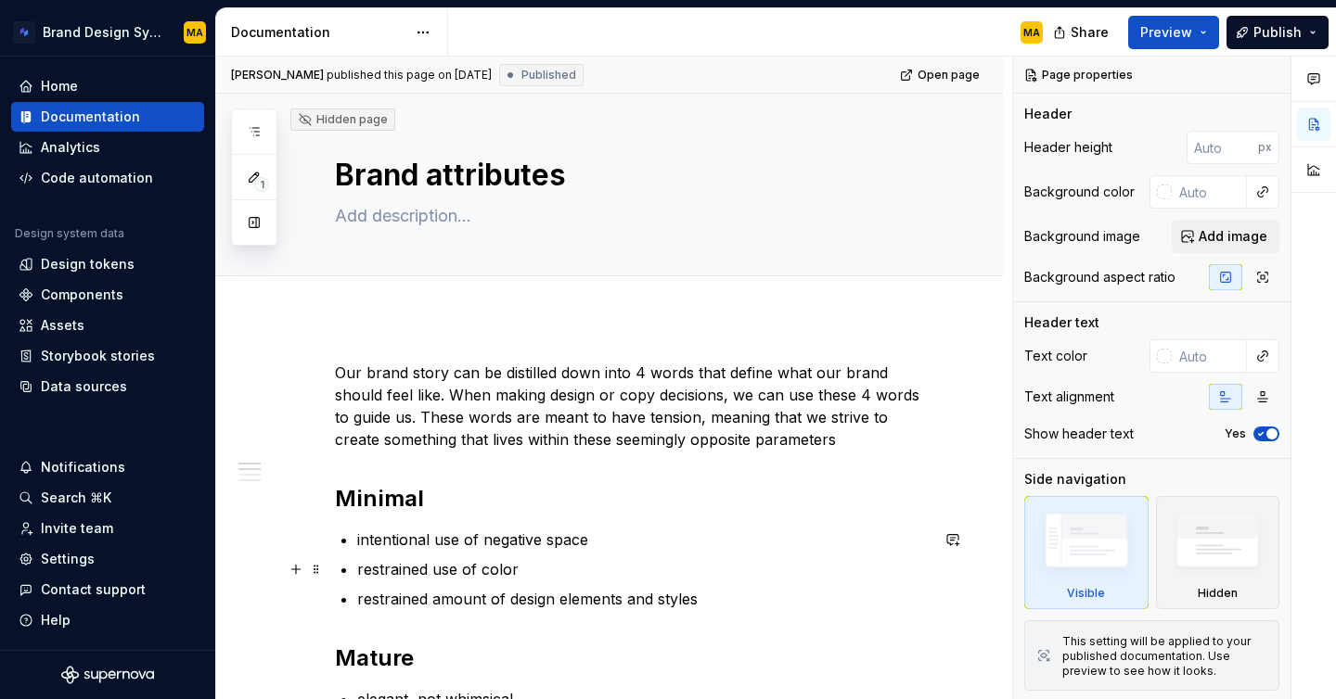
scroll to position [576, 0]
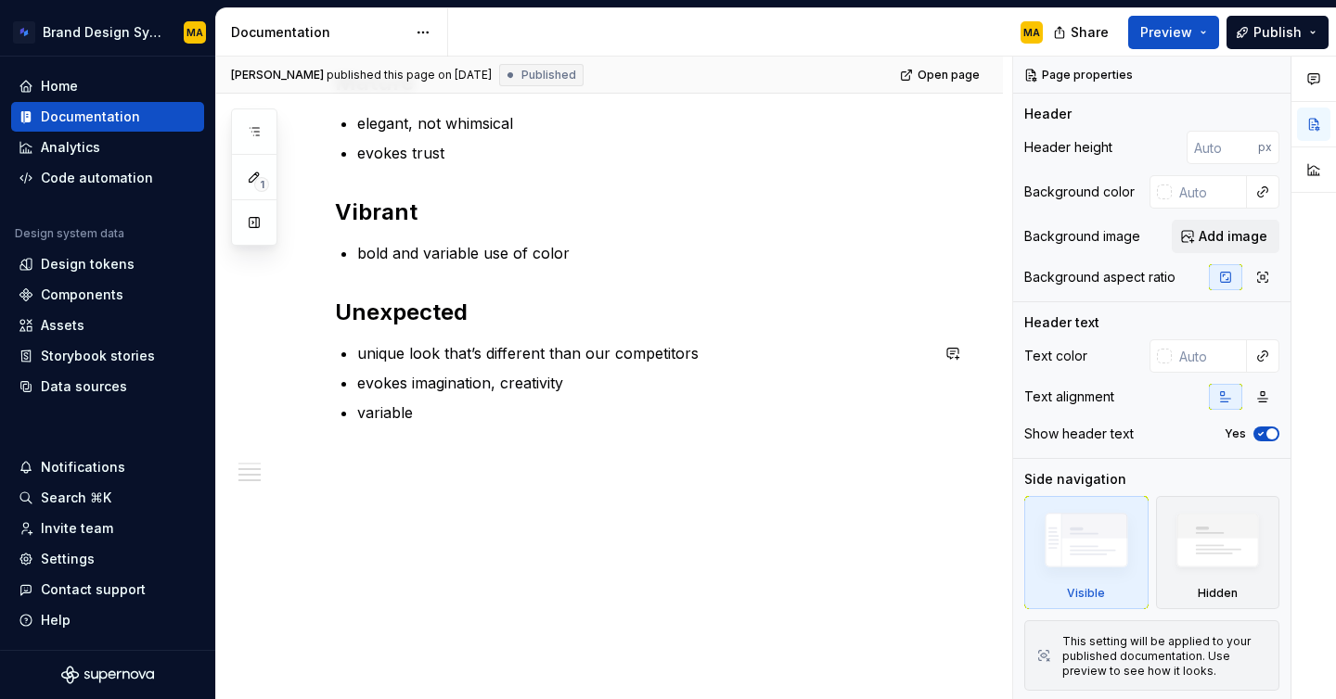
click at [581, 505] on div "Our brand story can be distilled down into 4 words that define what our brand s…" at bounding box center [609, 220] width 787 height 959
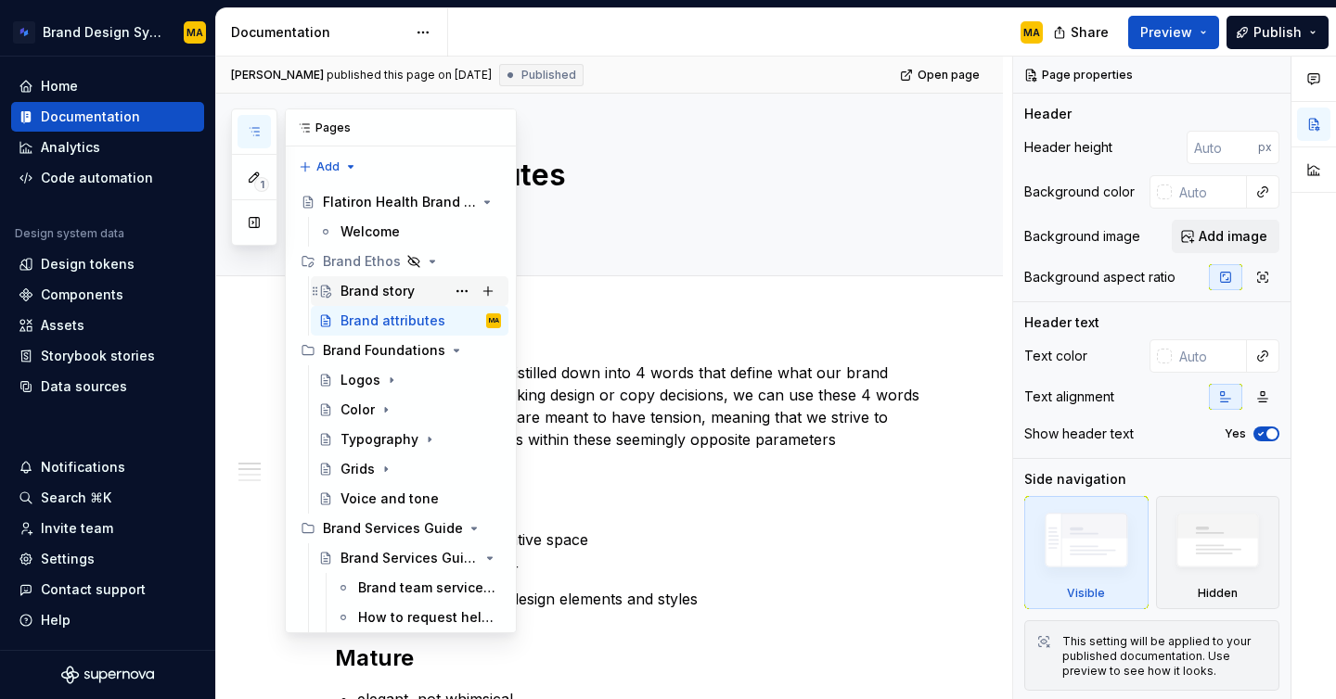
click at [377, 290] on div "Brand story" at bounding box center [377, 291] width 74 height 19
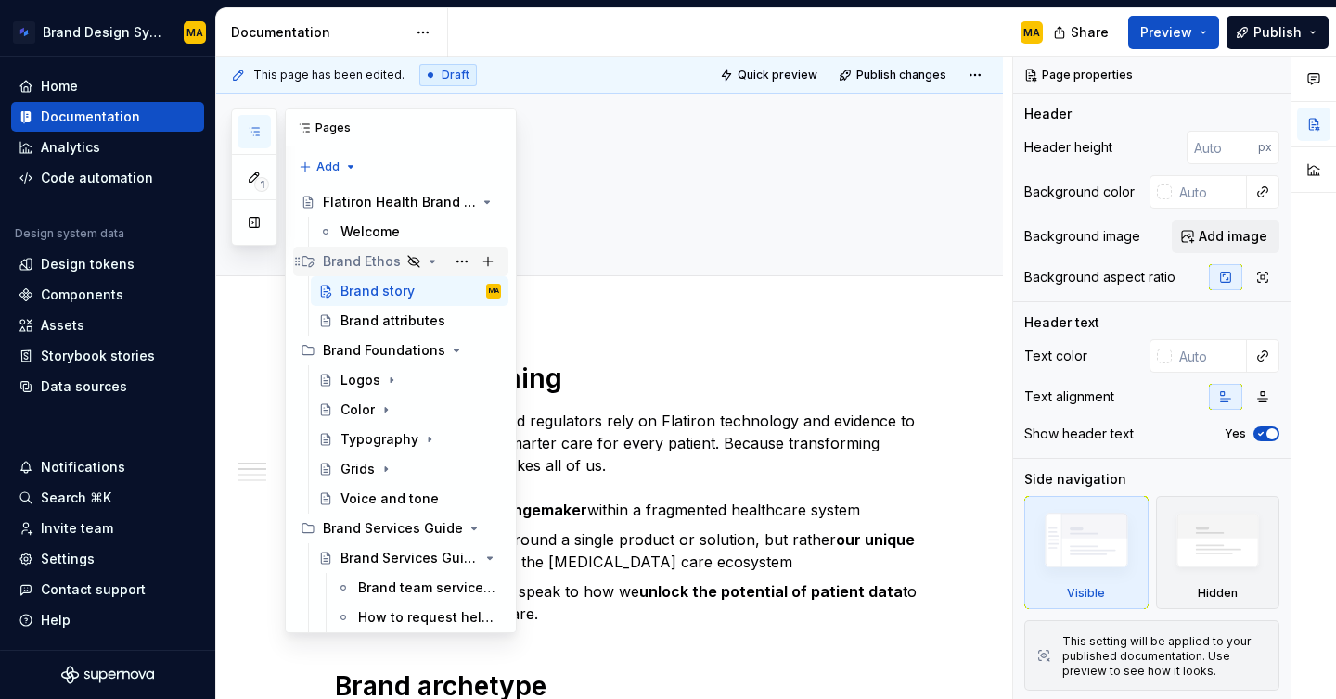
click at [359, 263] on div "Brand Ethos" at bounding box center [362, 261] width 78 height 19
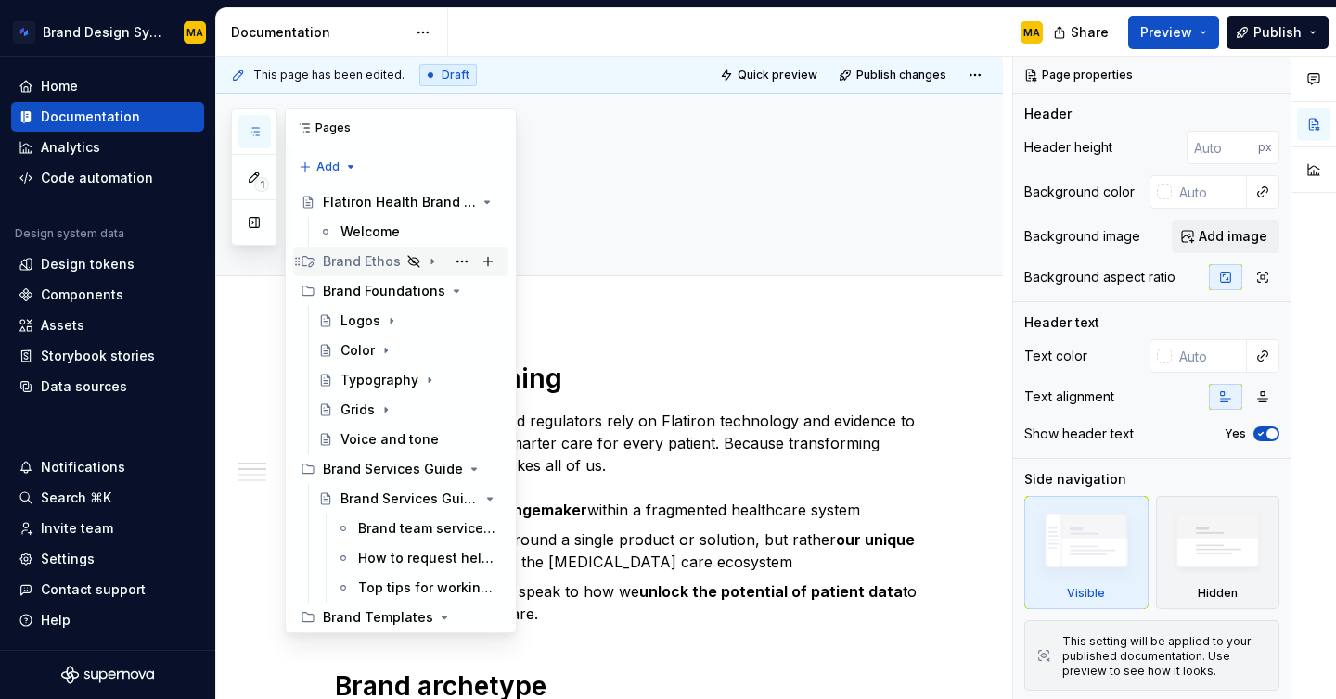
click at [359, 263] on div "Brand Ethos" at bounding box center [362, 261] width 78 height 19
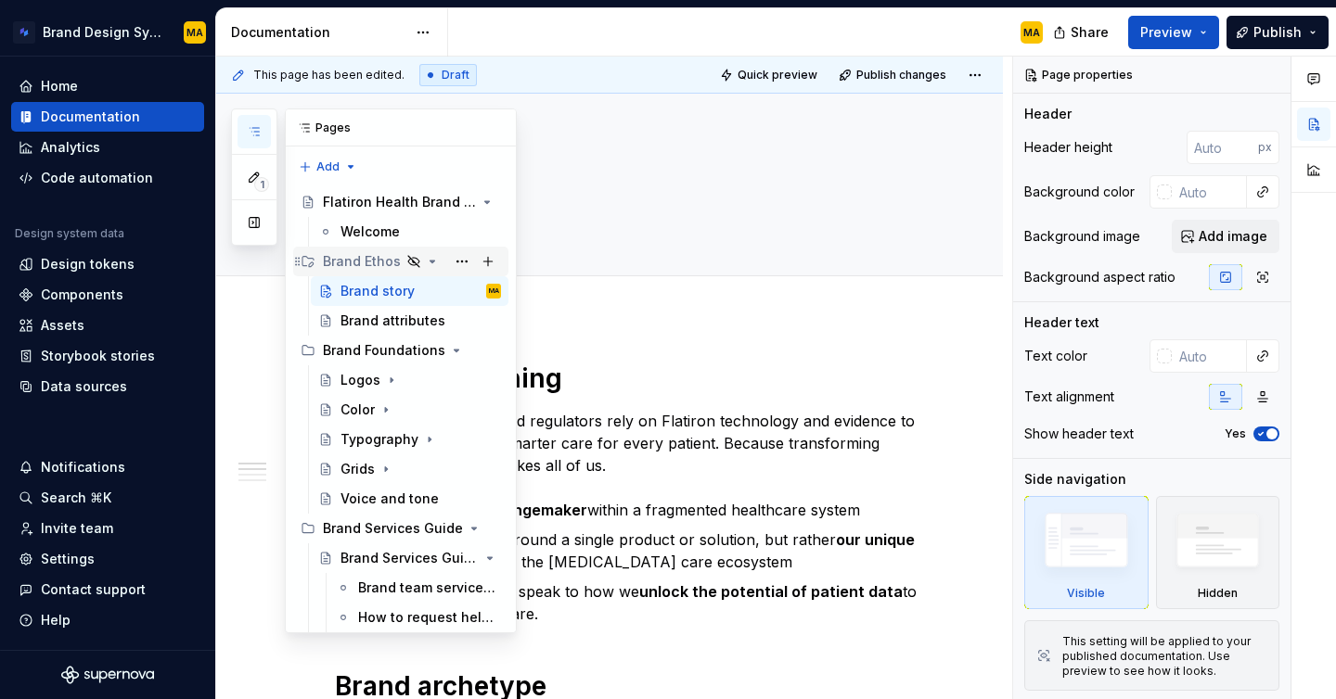
click at [410, 261] on icon "Page tree" at bounding box center [413, 261] width 11 height 11
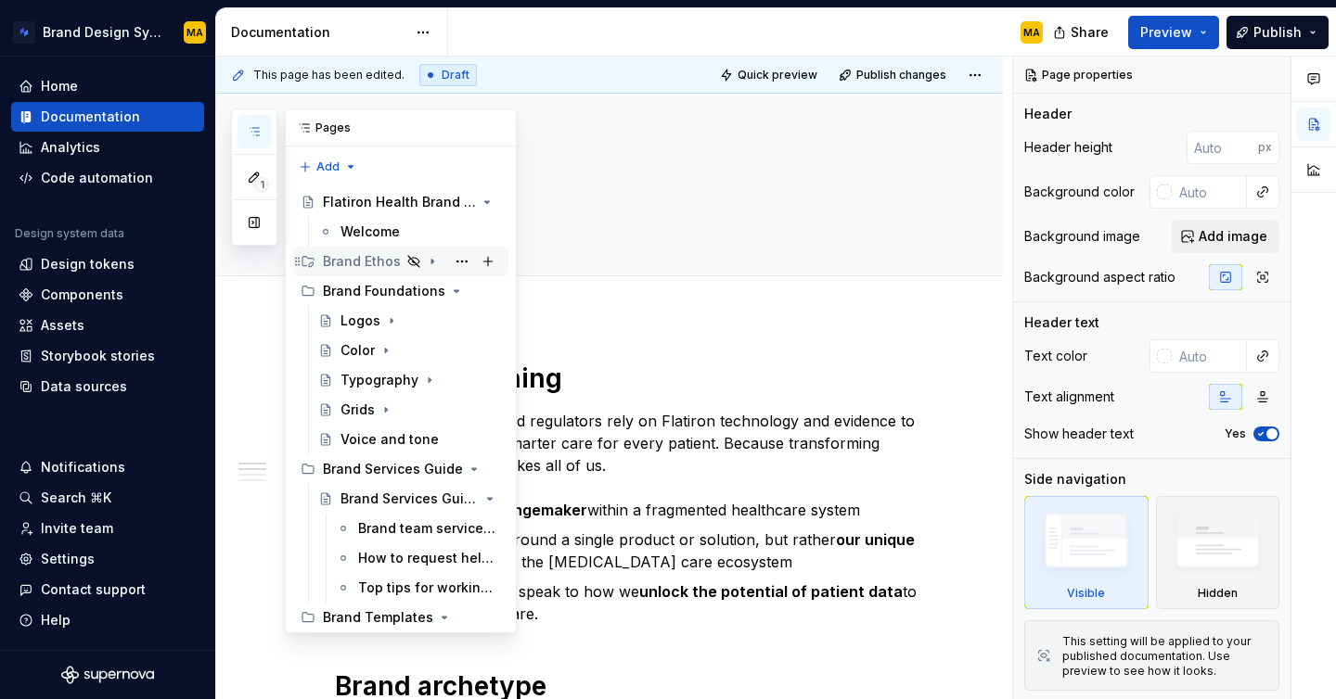
click at [410, 261] on icon "Page tree" at bounding box center [413, 261] width 11 height 11
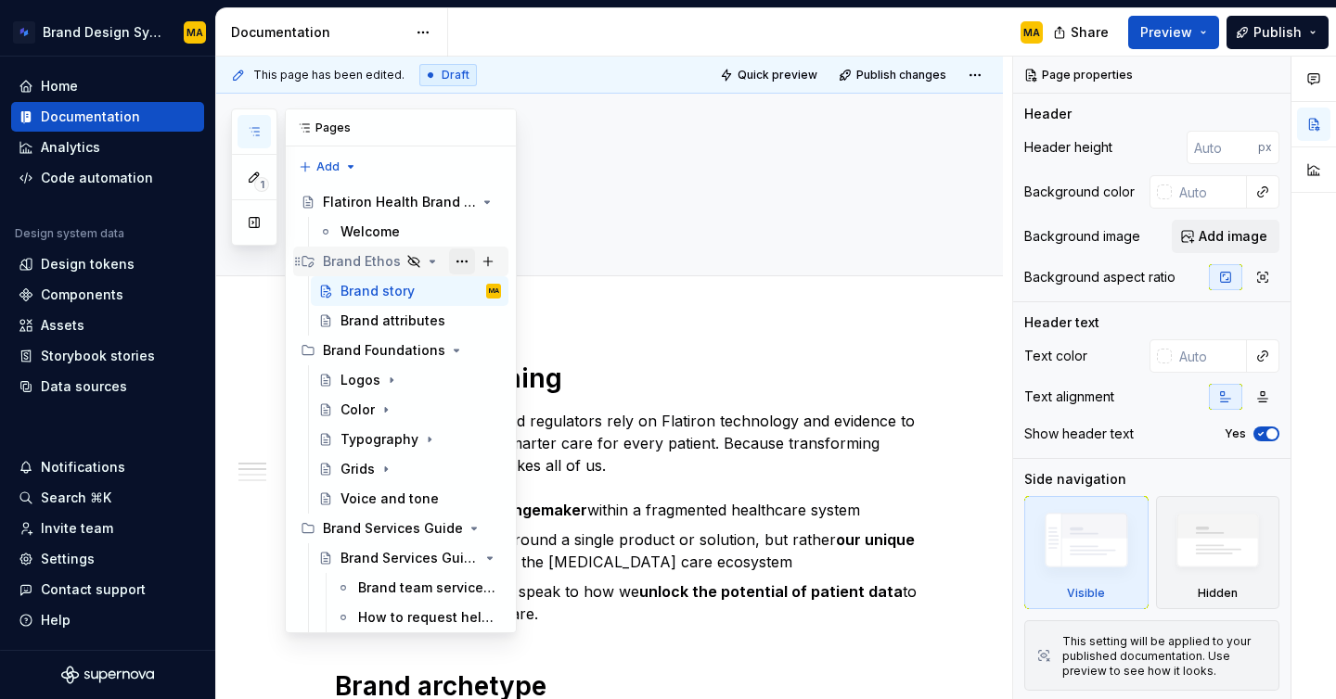
click at [469, 266] on button "Page tree" at bounding box center [462, 262] width 26 height 26
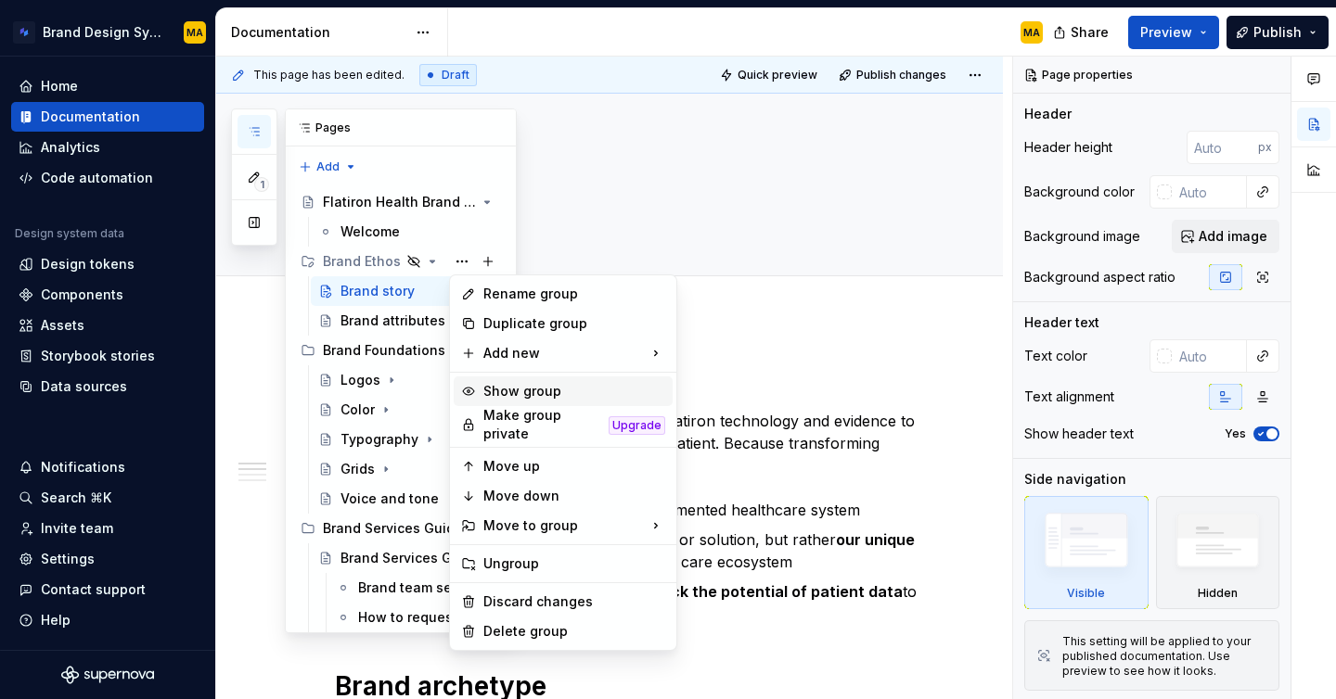
click at [507, 386] on div "Show group" at bounding box center [574, 391] width 182 height 19
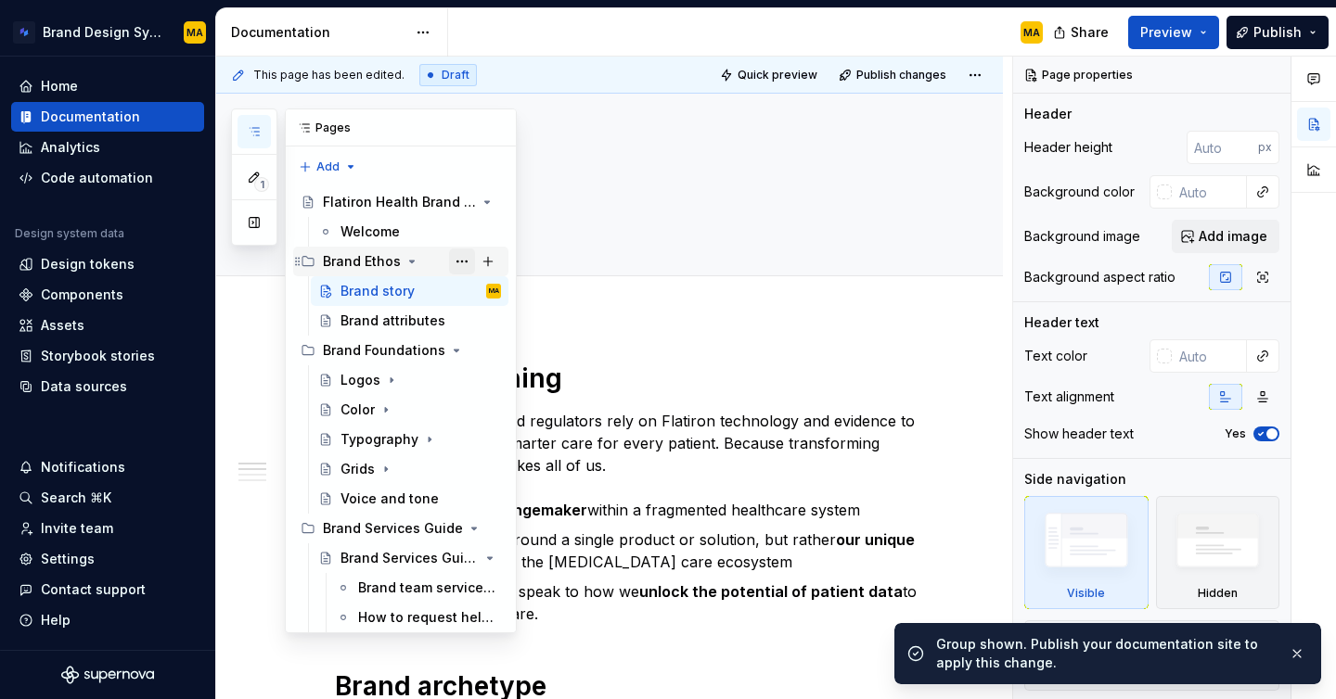
click at [459, 259] on button "Page tree" at bounding box center [462, 262] width 26 height 26
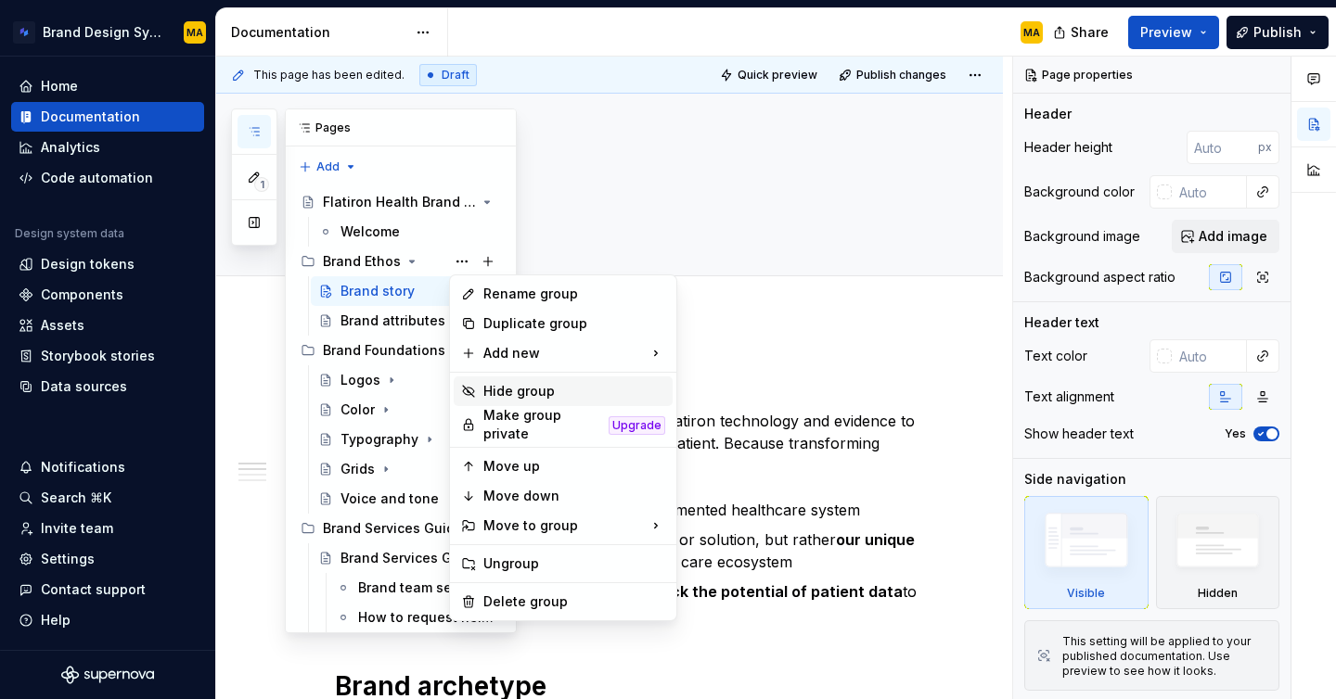
click at [551, 391] on div "Hide group" at bounding box center [574, 391] width 182 height 19
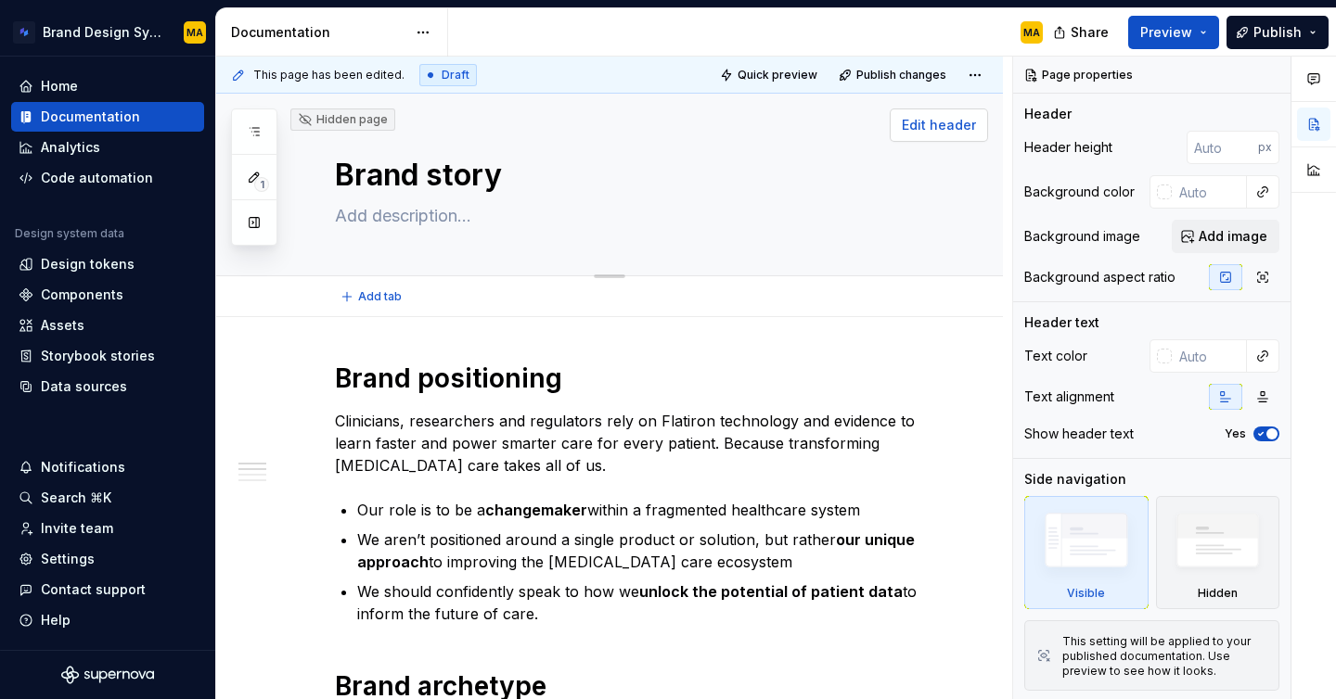
click at [942, 125] on span "Edit header" at bounding box center [939, 125] width 74 height 19
click at [929, 124] on span "Edit header" at bounding box center [939, 125] width 74 height 19
click at [1218, 243] on span "Add image" at bounding box center [1233, 236] width 69 height 19
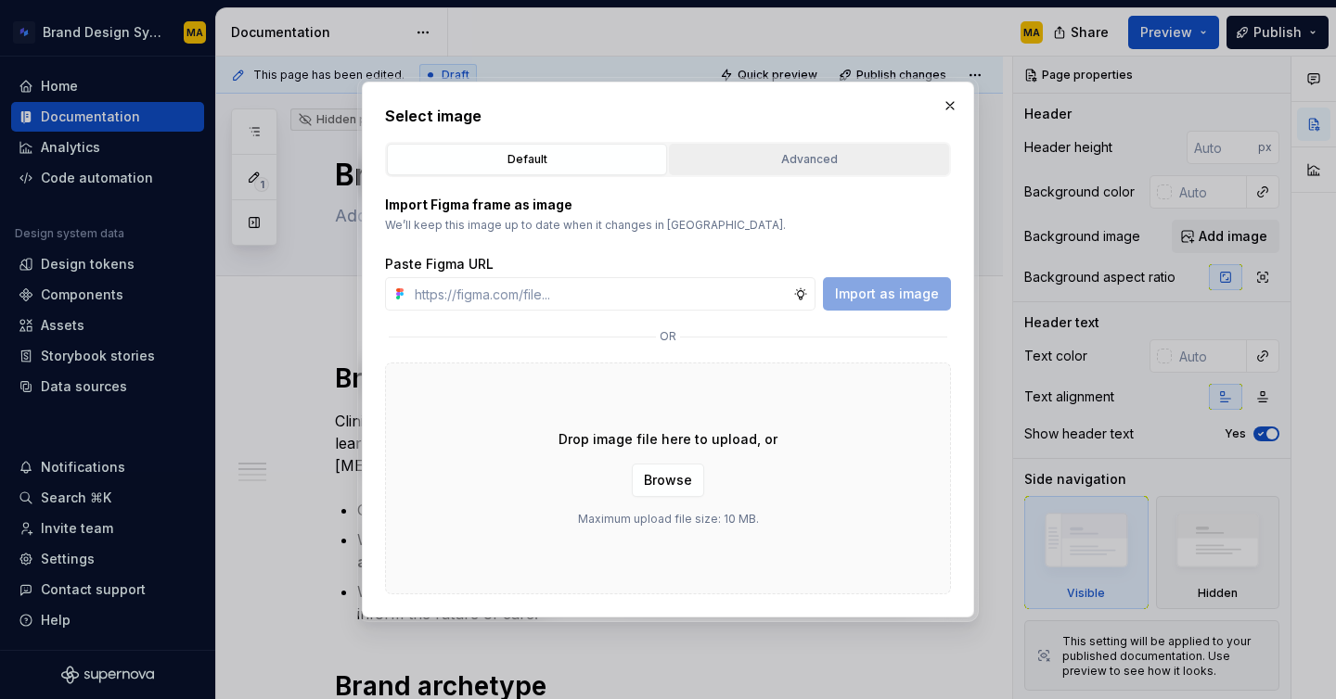
click at [840, 159] on div "Advanced" at bounding box center [808, 159] width 267 height 19
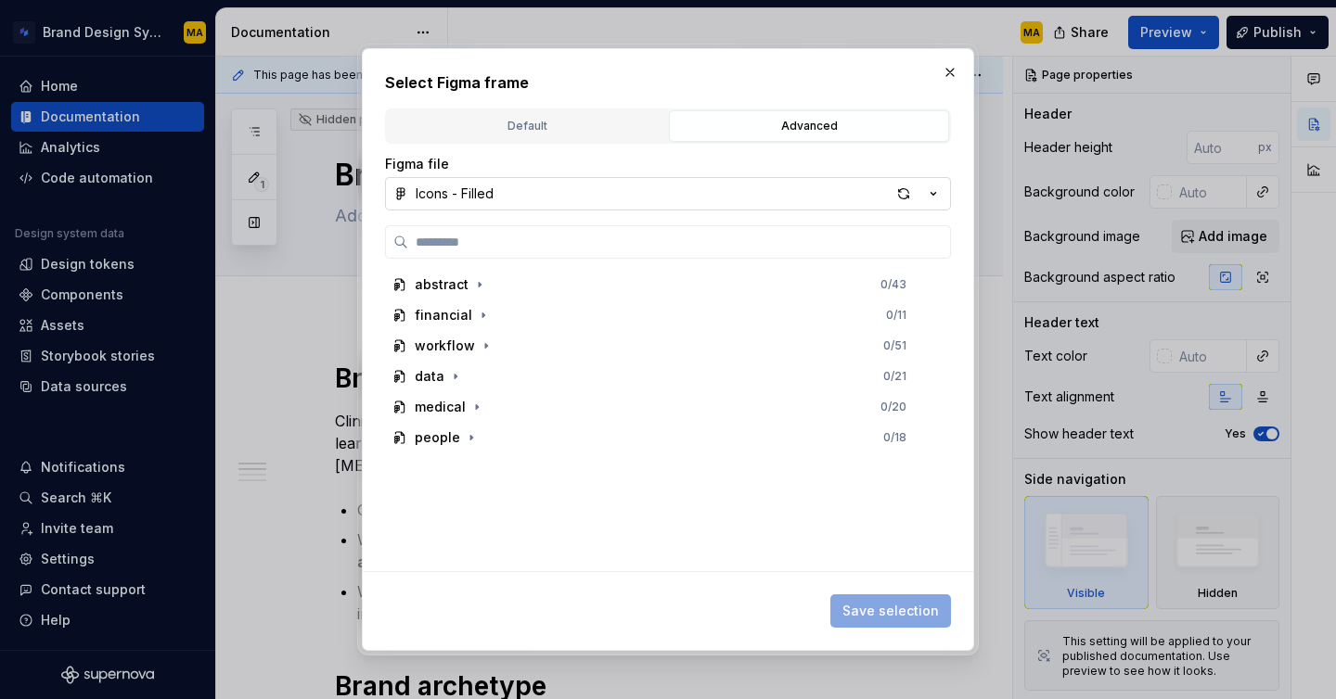
click at [812, 190] on button "Icons - Filled" at bounding box center [668, 193] width 566 height 33
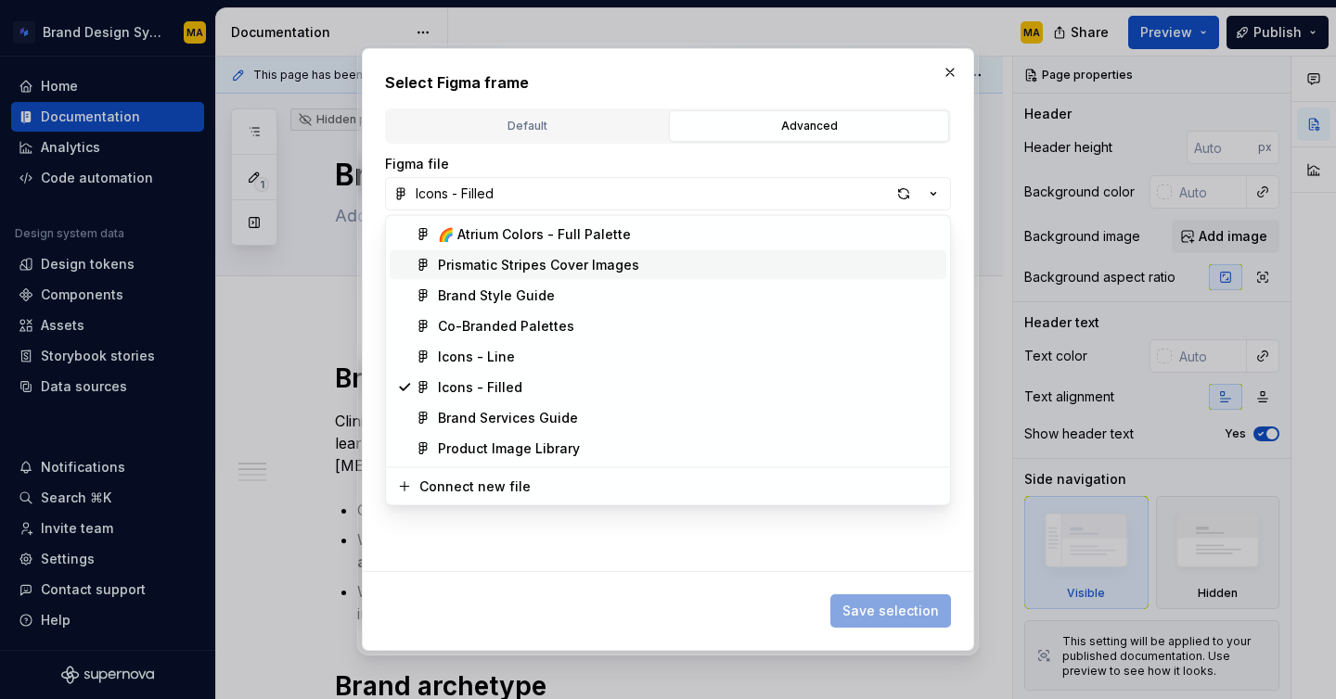
click at [592, 266] on div "Prismatic Stripes Cover Images" at bounding box center [538, 265] width 201 height 19
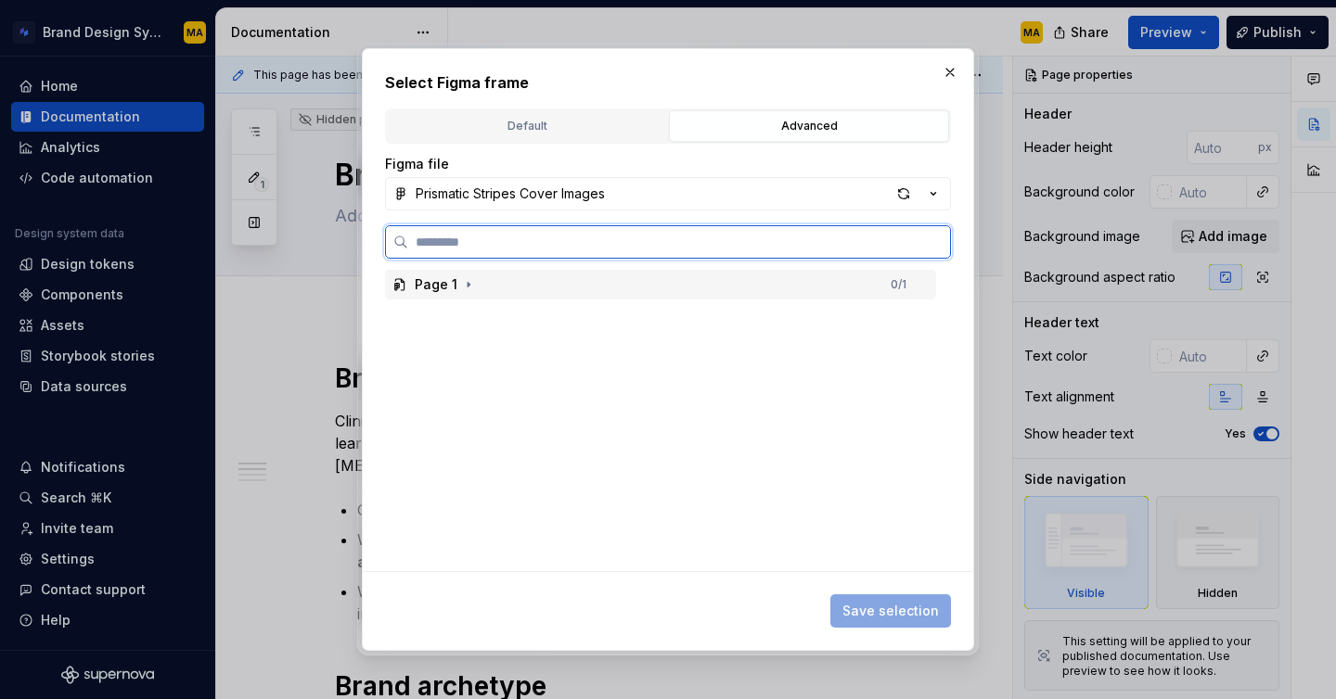
click at [523, 286] on div "Page 1 0 / 1" at bounding box center [660, 285] width 551 height 30
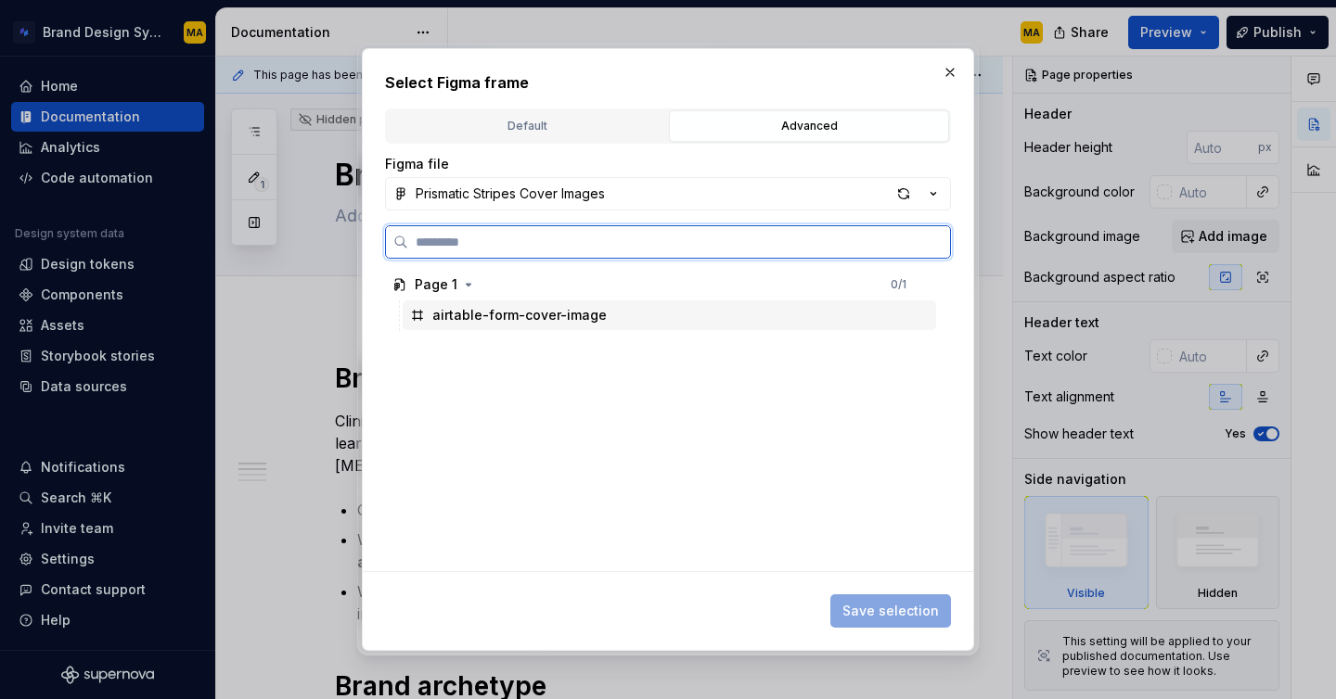
click at [529, 319] on div "airtable-form-cover-image" at bounding box center [519, 315] width 174 height 19
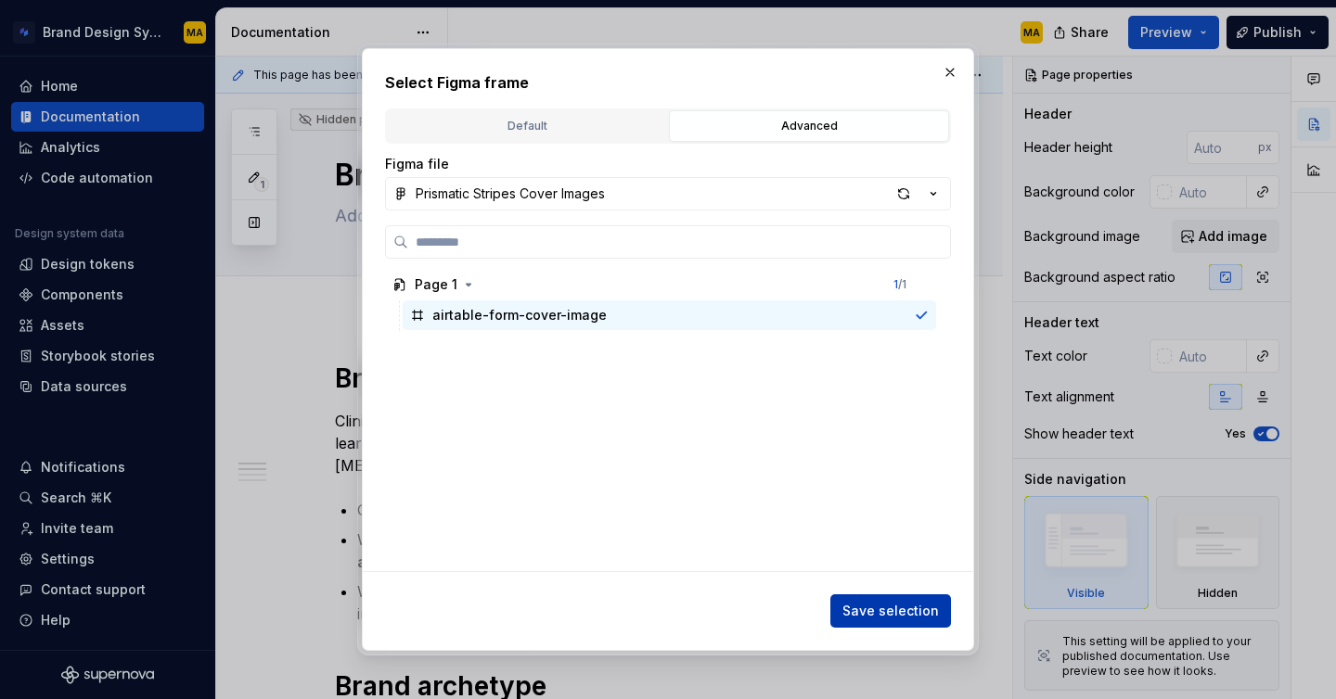
click at [863, 605] on span "Save selection" at bounding box center [890, 611] width 96 height 19
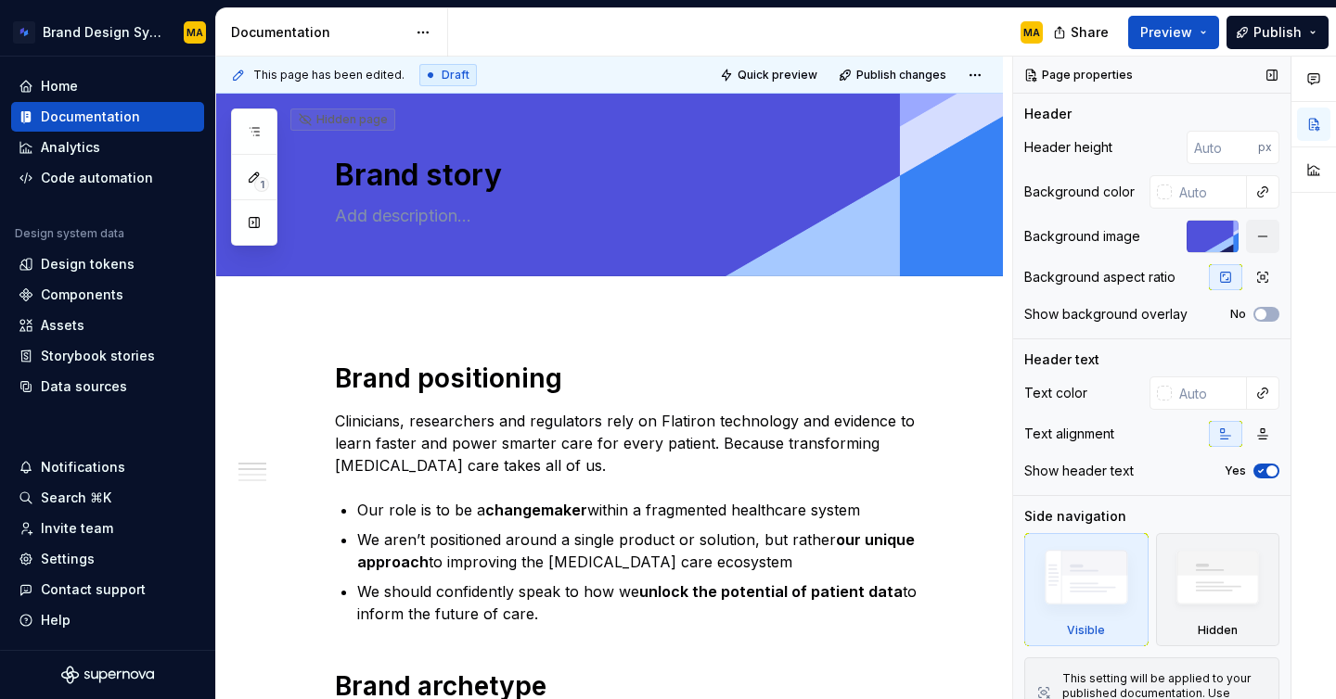
type textarea "*"
click at [1170, 390] on div at bounding box center [1164, 393] width 15 height 15
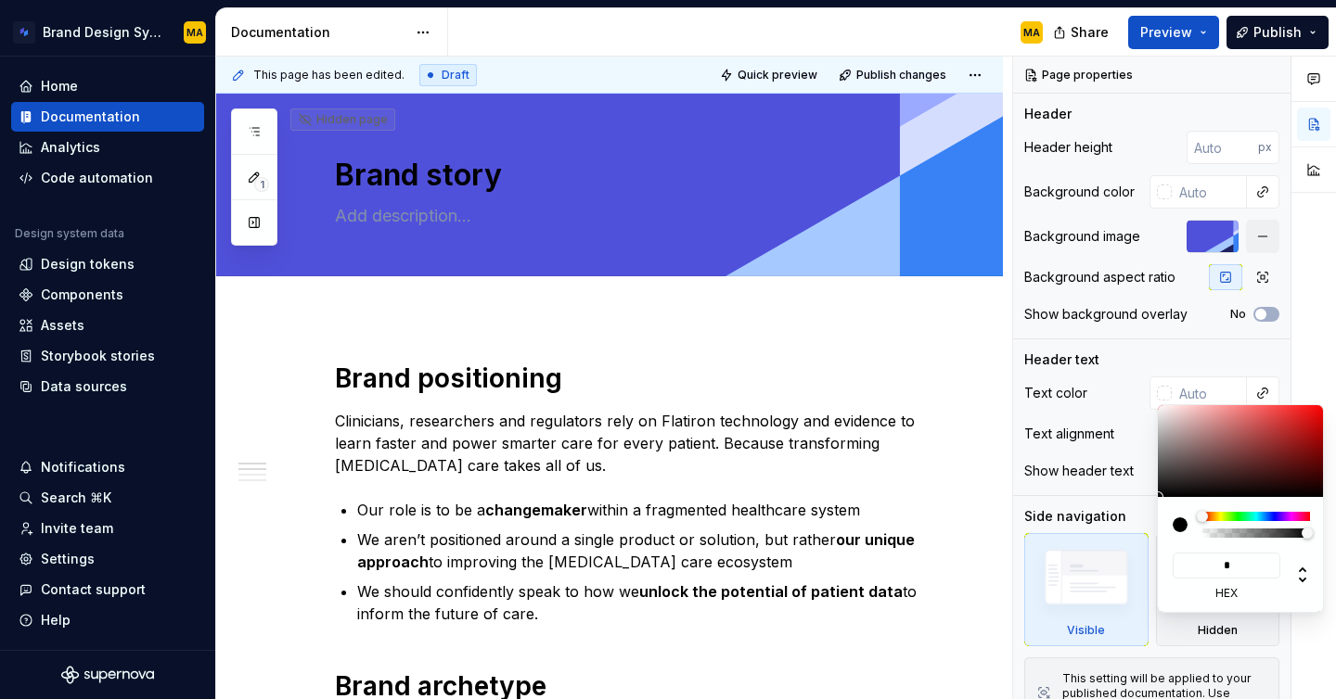
type input "**"
type input "#FFFFFF"
type input "***"
type textarea "*"
type input "******"
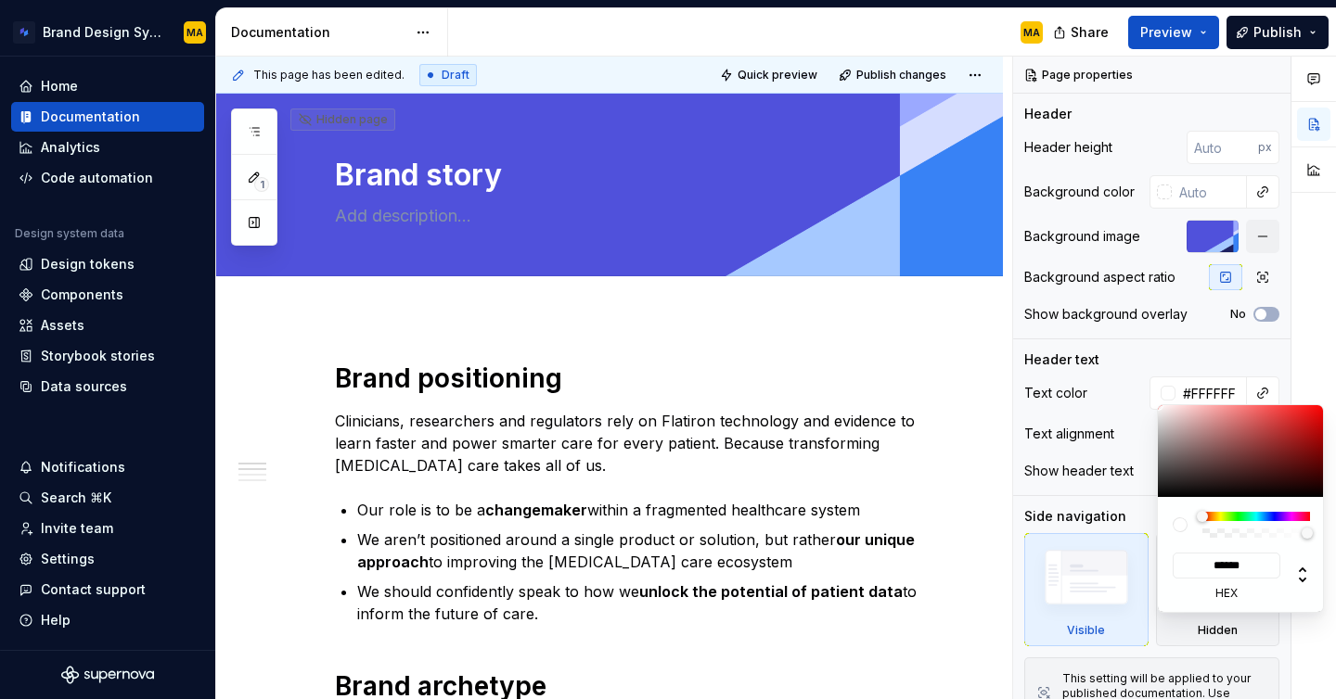
click at [765, 462] on html "Brand Design System MA Home Documentation Analytics Code automation Design syst…" at bounding box center [668, 349] width 1336 height 699
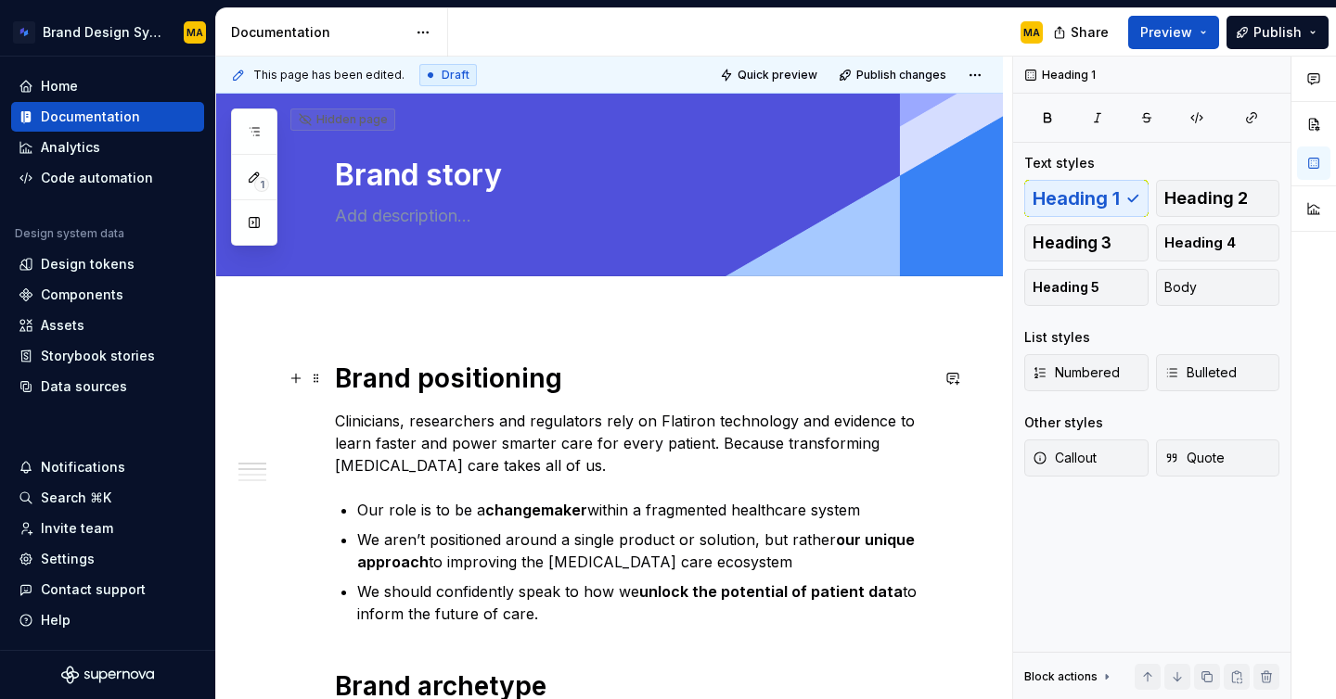
click at [594, 379] on h1 "Brand positioning" at bounding box center [632, 378] width 594 height 33
click at [401, 214] on textarea at bounding box center [628, 216] width 594 height 30
type textarea "*"
type textarea "W"
type textarea "*"
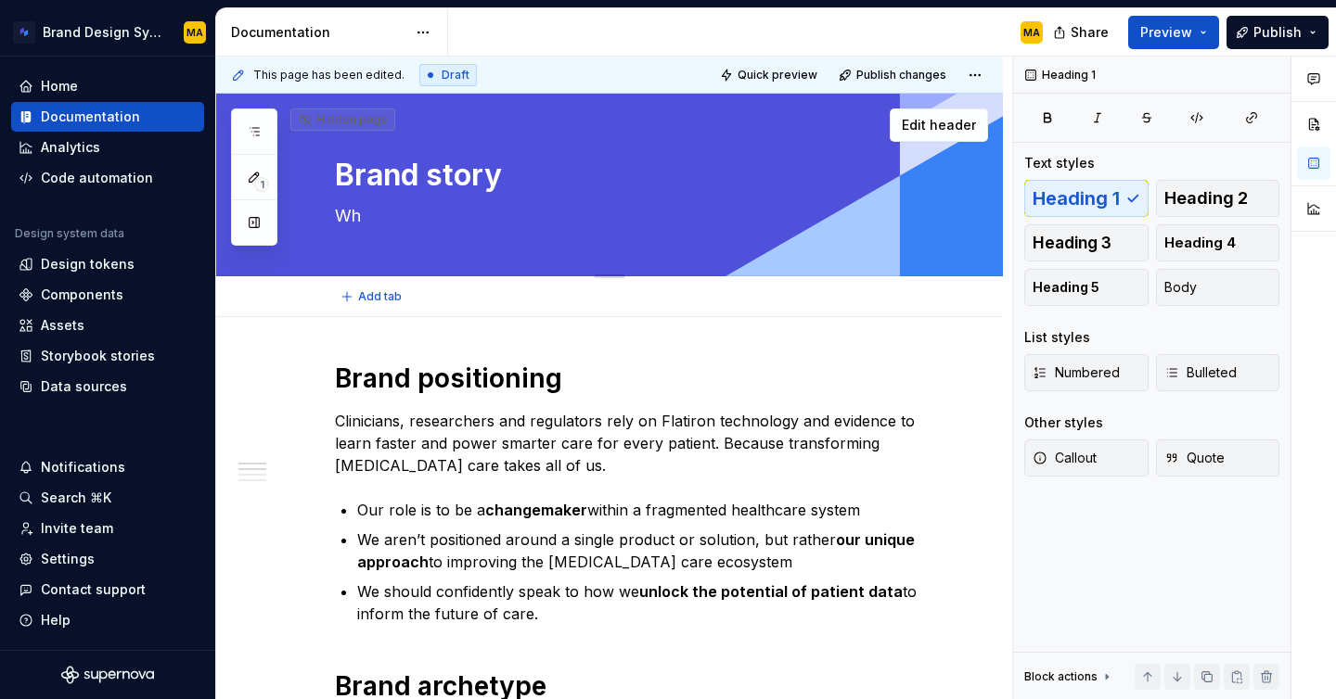
type textarea "Wha"
type textarea "*"
type textarea "What"
type textarea "*"
type textarea "What d"
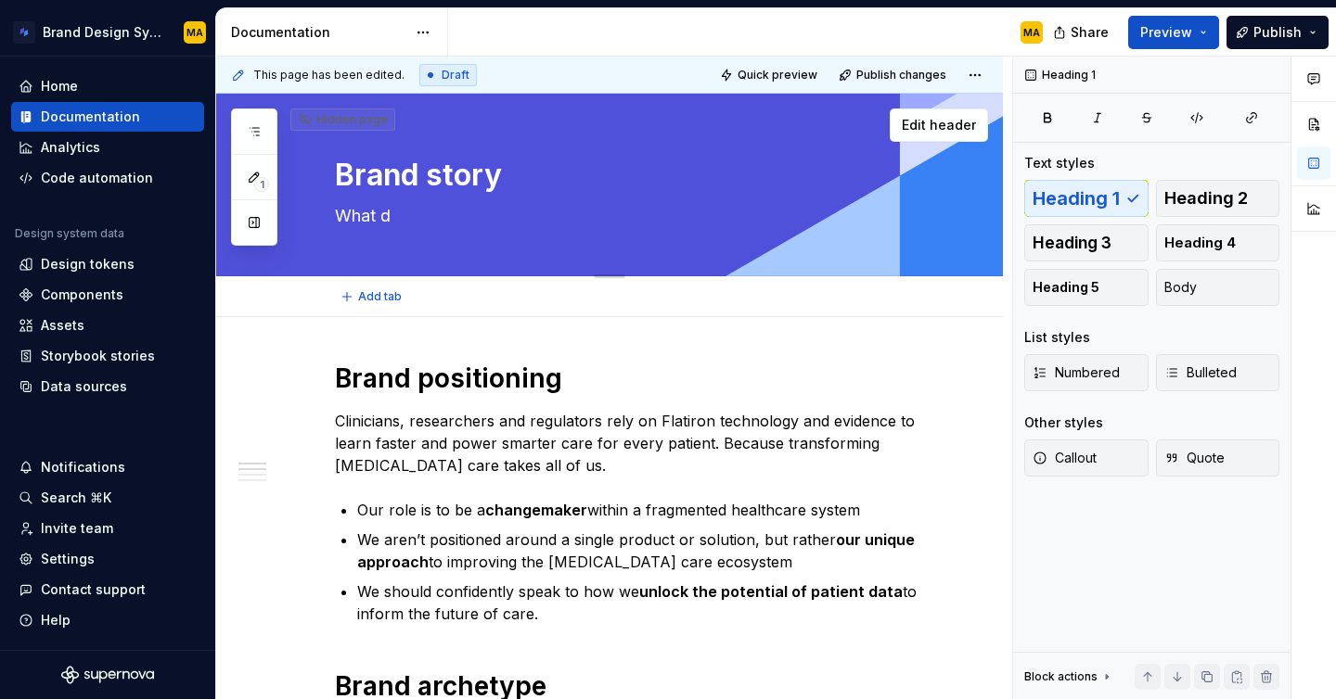
type textarea "*"
type textarea "What do"
type textarea "*"
type textarea "What doe"
type textarea "*"
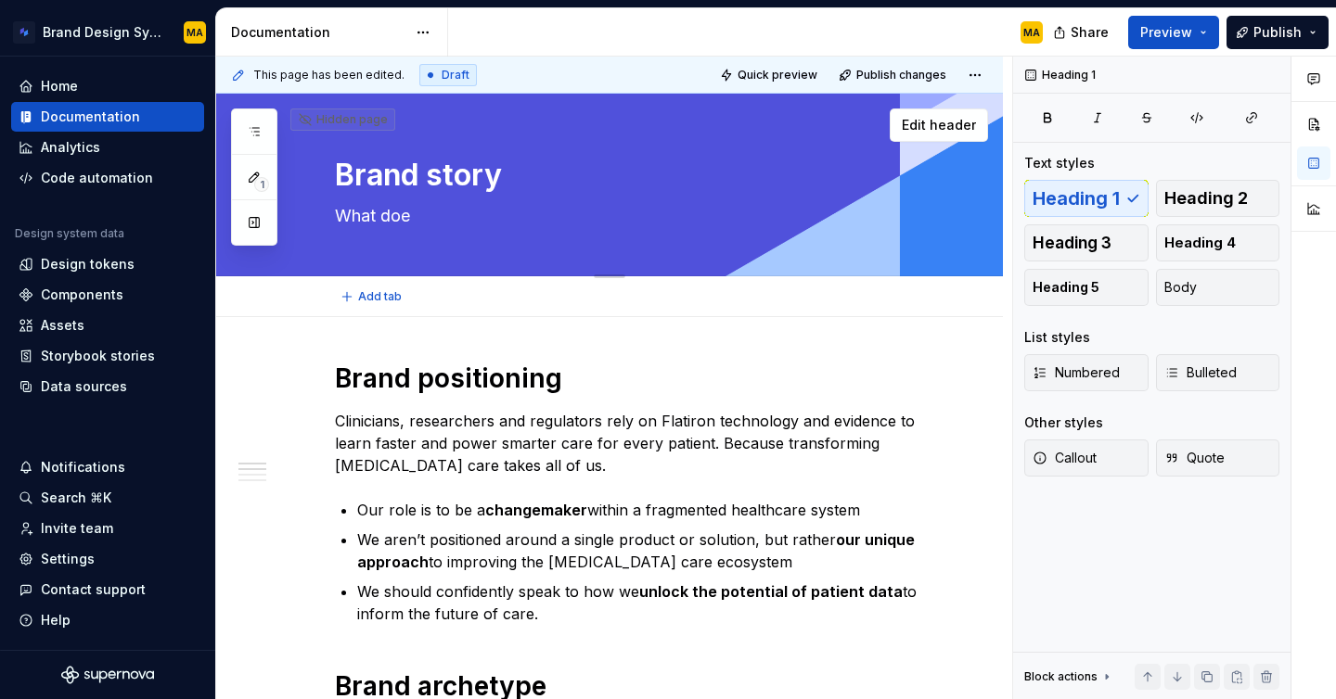
type textarea "What does"
type textarea "*"
type textarea "What does"
type textarea "*"
type textarea "What does o"
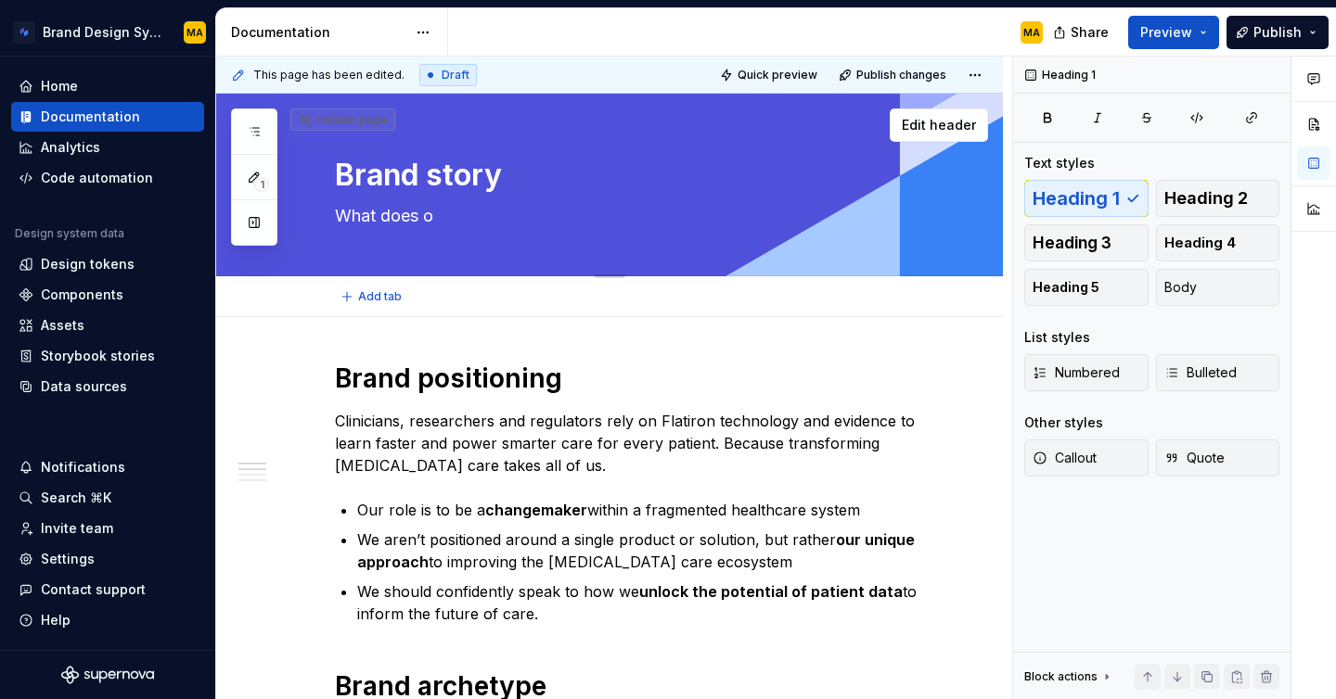
type textarea "*"
type textarea "What does ou"
type textarea "*"
type textarea "What does our"
type textarea "*"
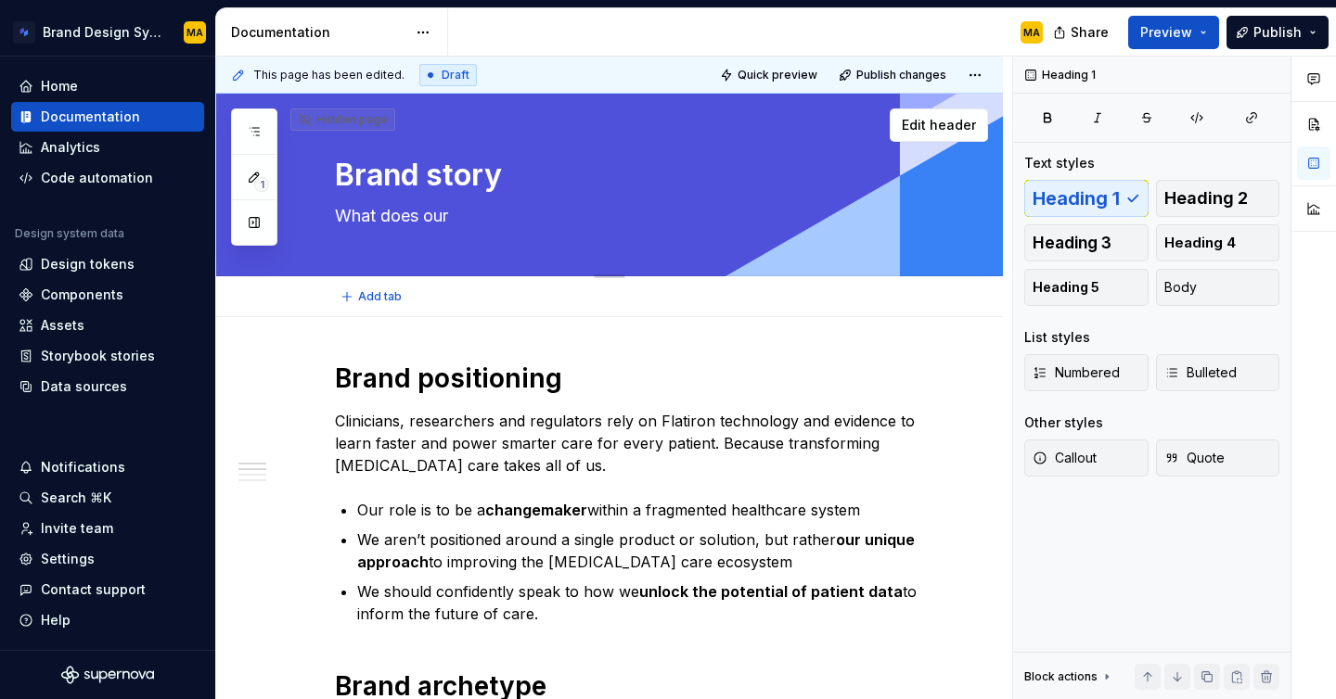
type textarea "What does our"
type textarea "*"
type textarea "What does our b"
type textarea "*"
type textarea "What does our bra"
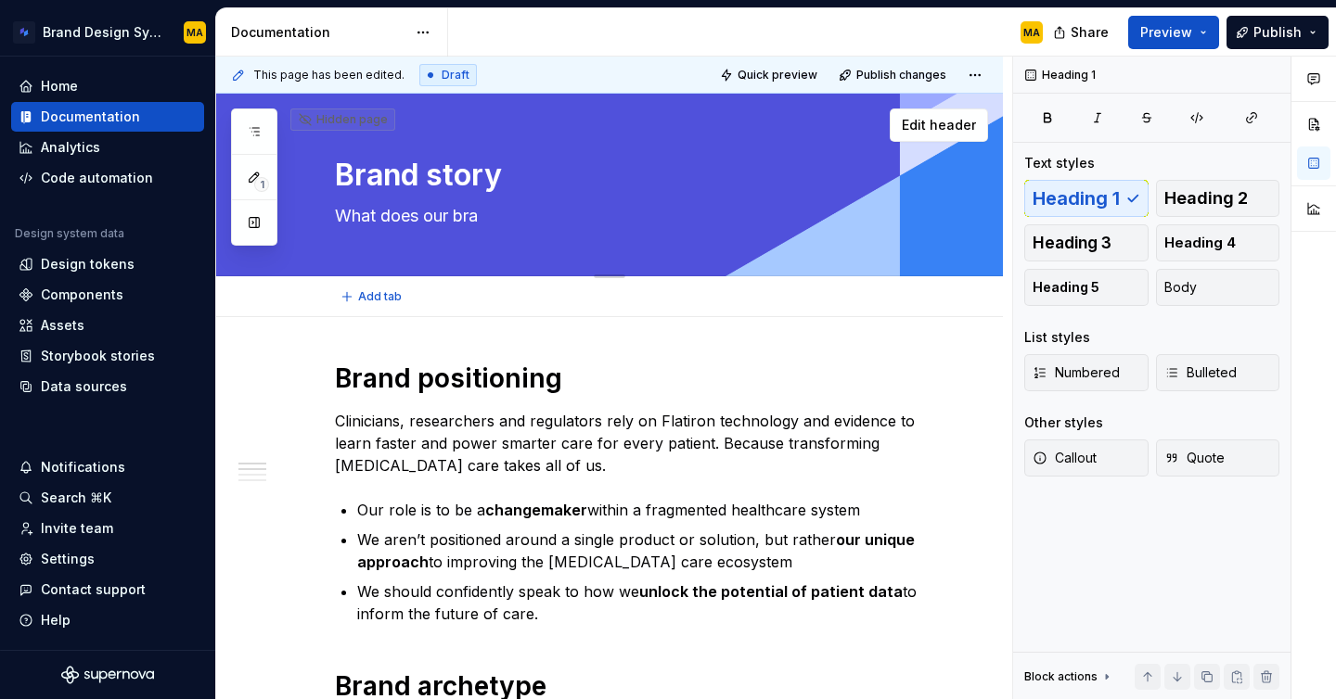
type textarea "*"
type textarea "What does our brand"
type textarea "*"
type textarea "What does our brand m"
type textarea "*"
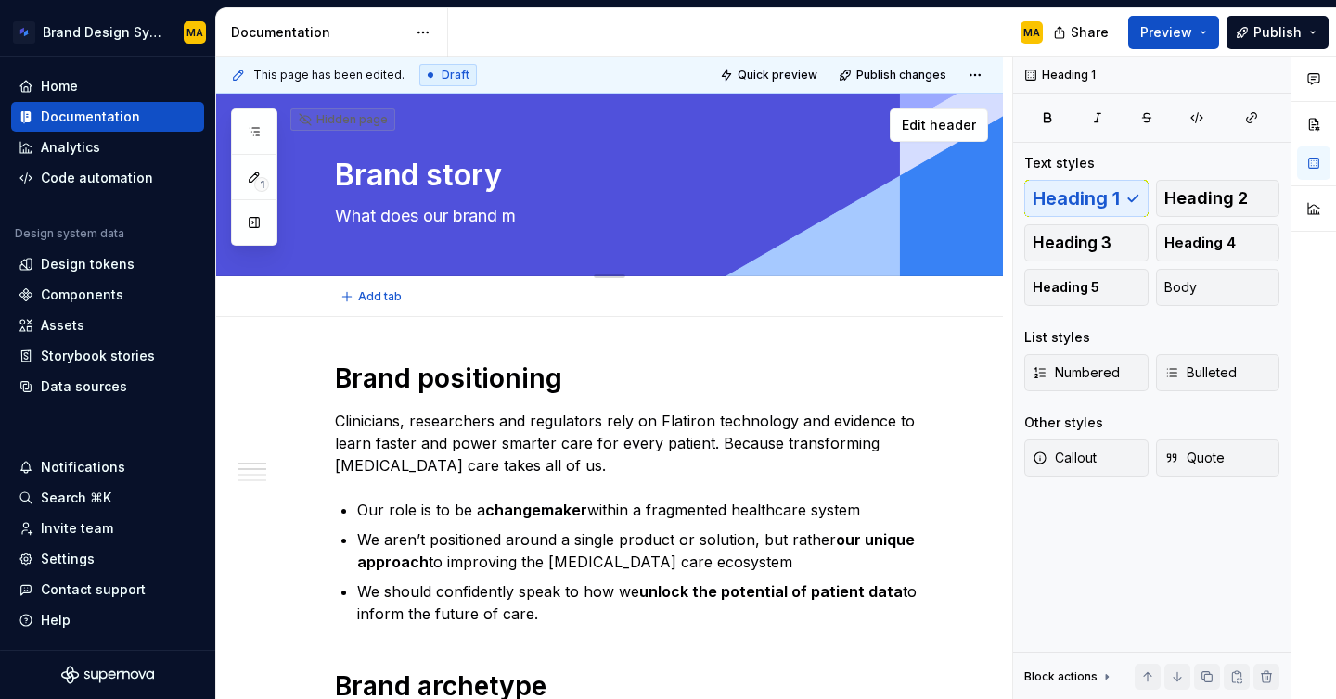
type textarea "What does our brand me"
type textarea "*"
type textarea "What does our brand mea"
type textarea "*"
type textarea "What does our brand mean"
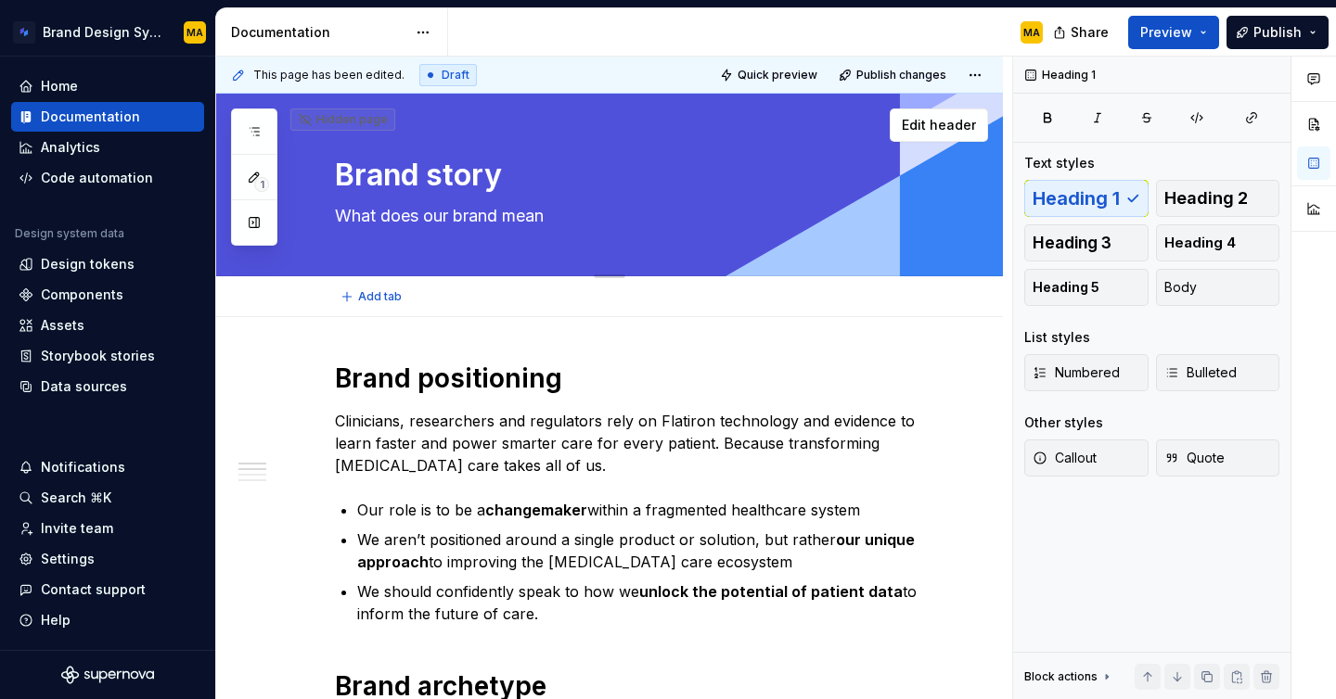
type textarea "*"
type textarea "What does our brand mean?"
type textarea "*"
type textarea "What does our brand mean?"
click at [276, 302] on div "Add tab" at bounding box center [609, 296] width 787 height 41
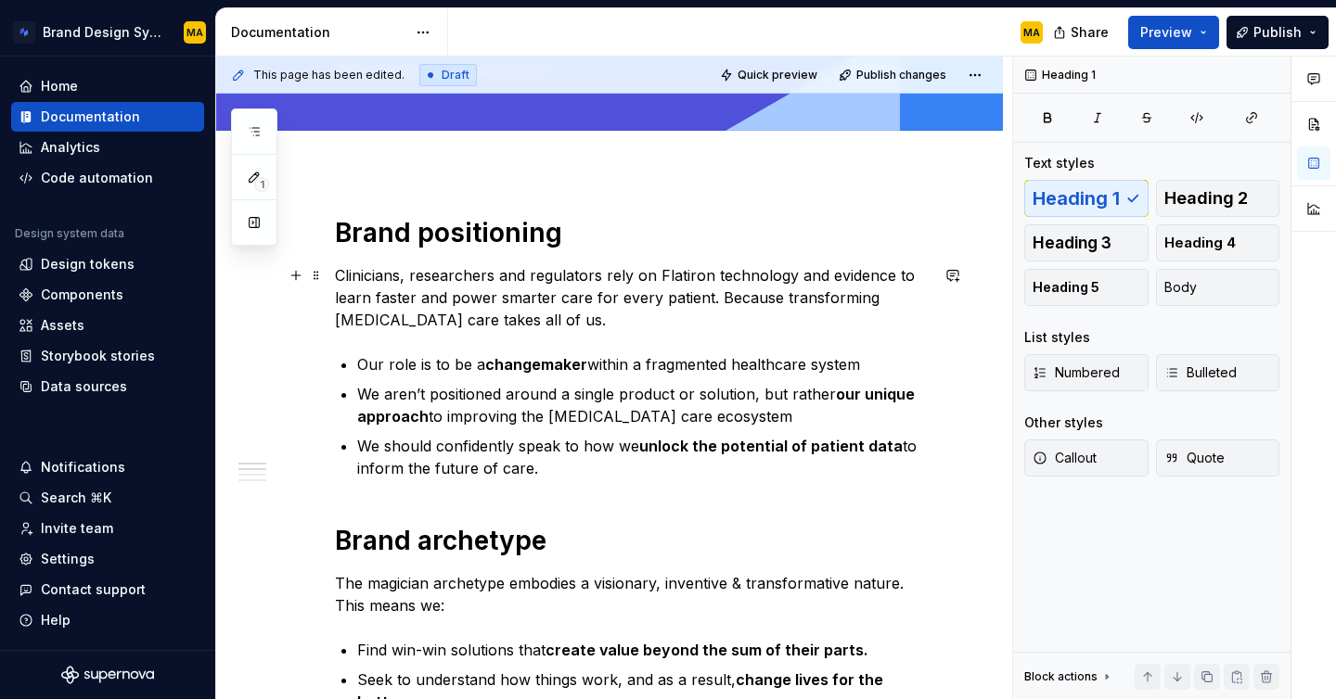
scroll to position [114, 0]
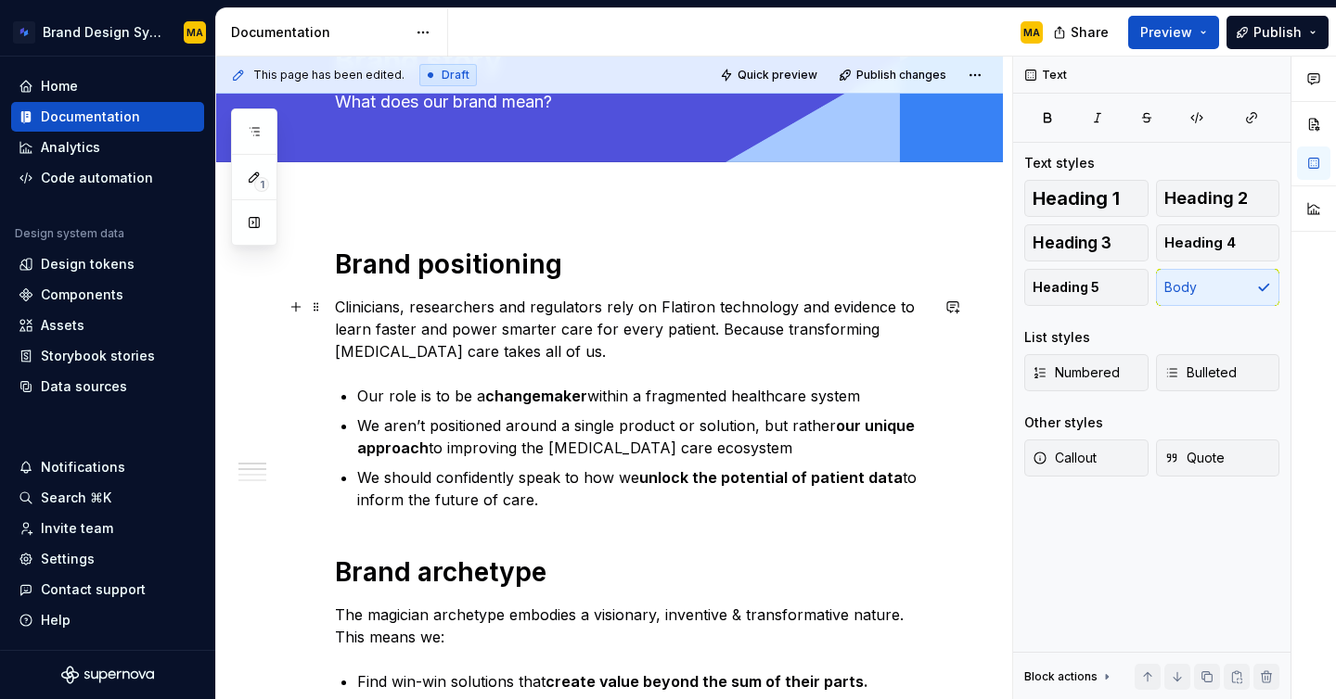
click at [458, 344] on p "Clinicians, researchers and regulators rely on Flatiron technology and evidence…" at bounding box center [632, 329] width 594 height 67
click at [355, 310] on p "Clinicians, researchers and regulators rely on Flatiron technology and evidence…" at bounding box center [632, 329] width 594 height 67
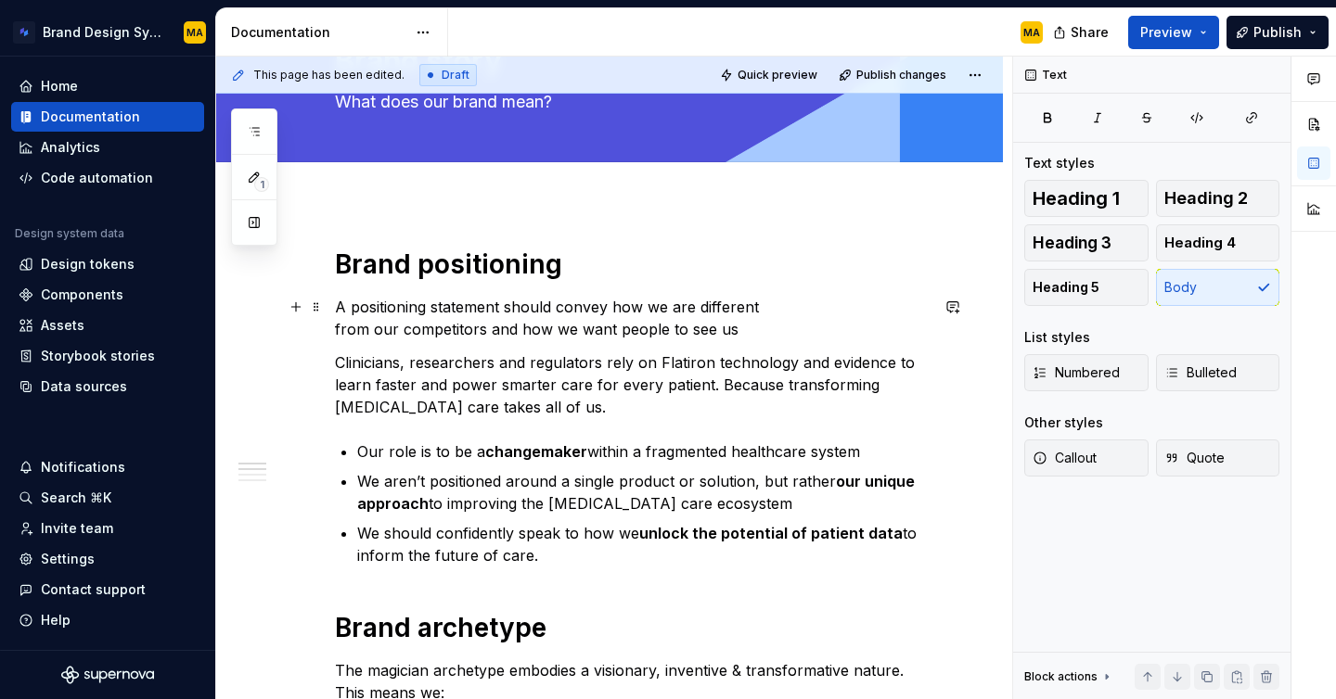
click at [337, 320] on p "A positioning statement should convey how we are different from our competitors…" at bounding box center [632, 318] width 594 height 45
click at [438, 306] on p "A positioning statement should convey how we are different from our competitors…" at bounding box center [632, 318] width 594 height 45
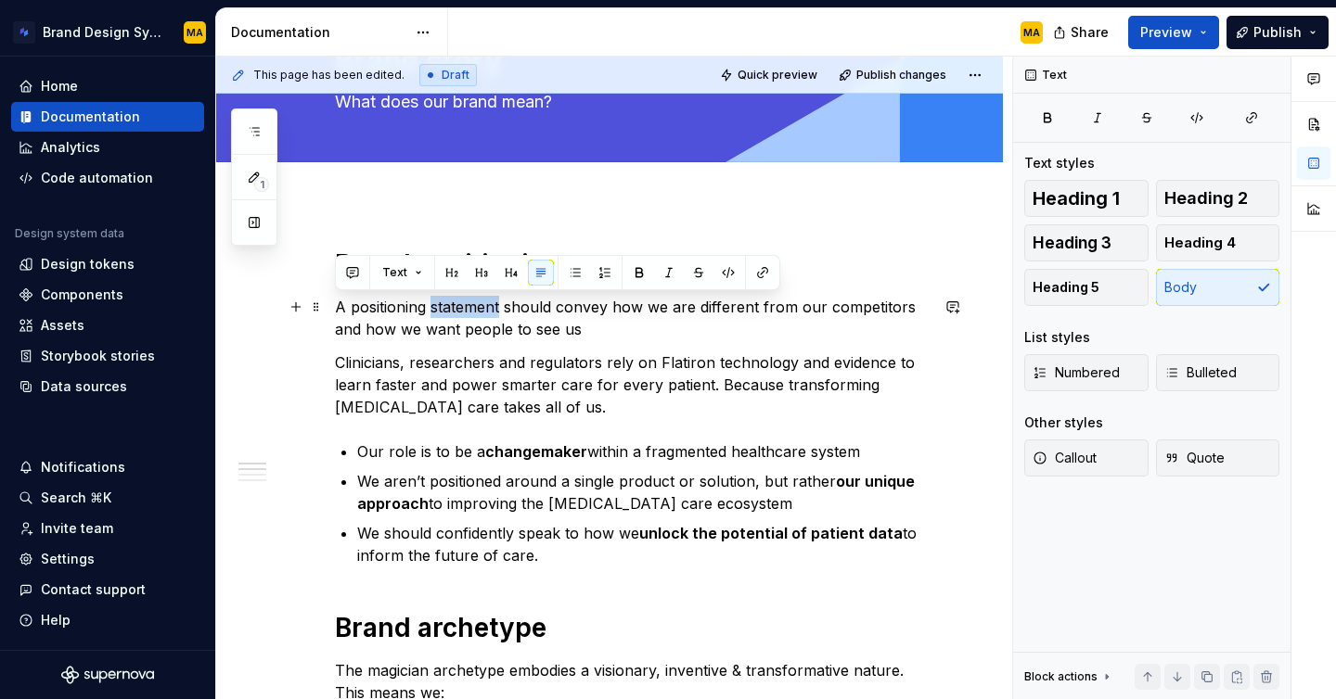
click at [438, 306] on p "A positioning statement should convey how we are different from our competitors…" at bounding box center [632, 318] width 594 height 45
click at [1086, 467] on span "Callout" at bounding box center [1065, 458] width 64 height 19
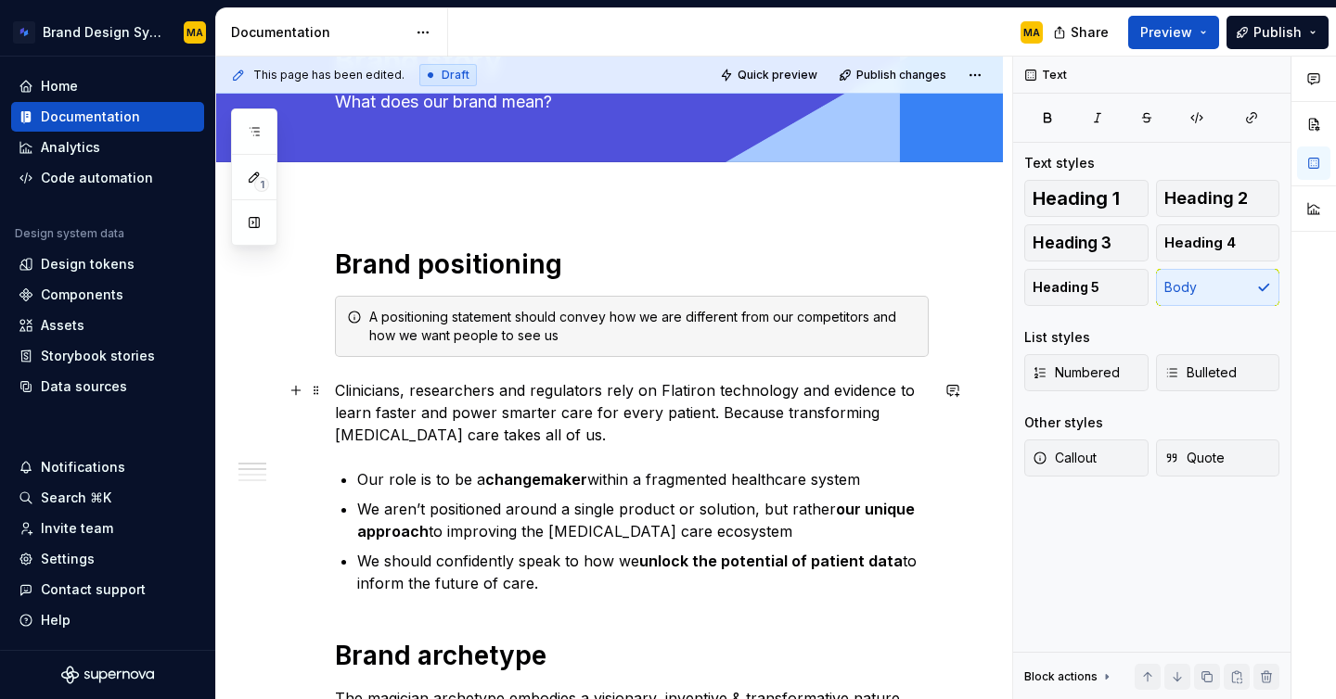
click at [566, 419] on p "Clinicians, researchers and regulators rely on Flatiron technology and evidence…" at bounding box center [632, 412] width 594 height 67
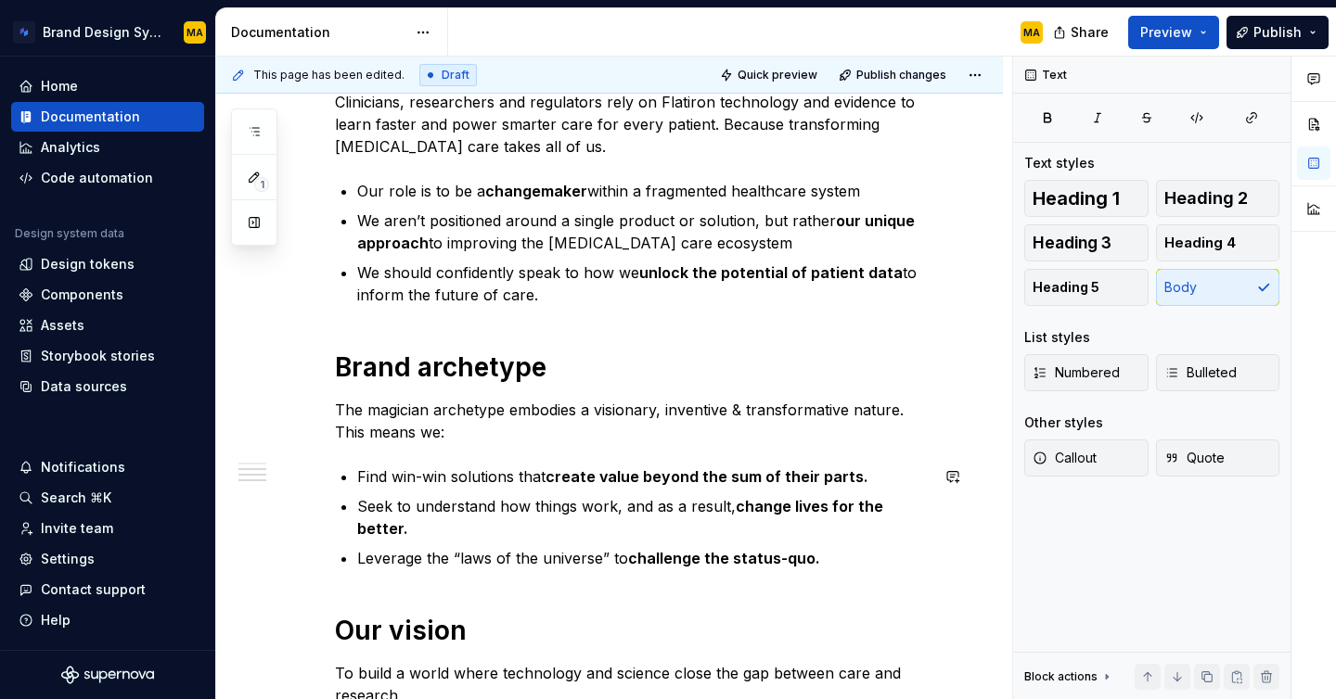
scroll to position [606, 0]
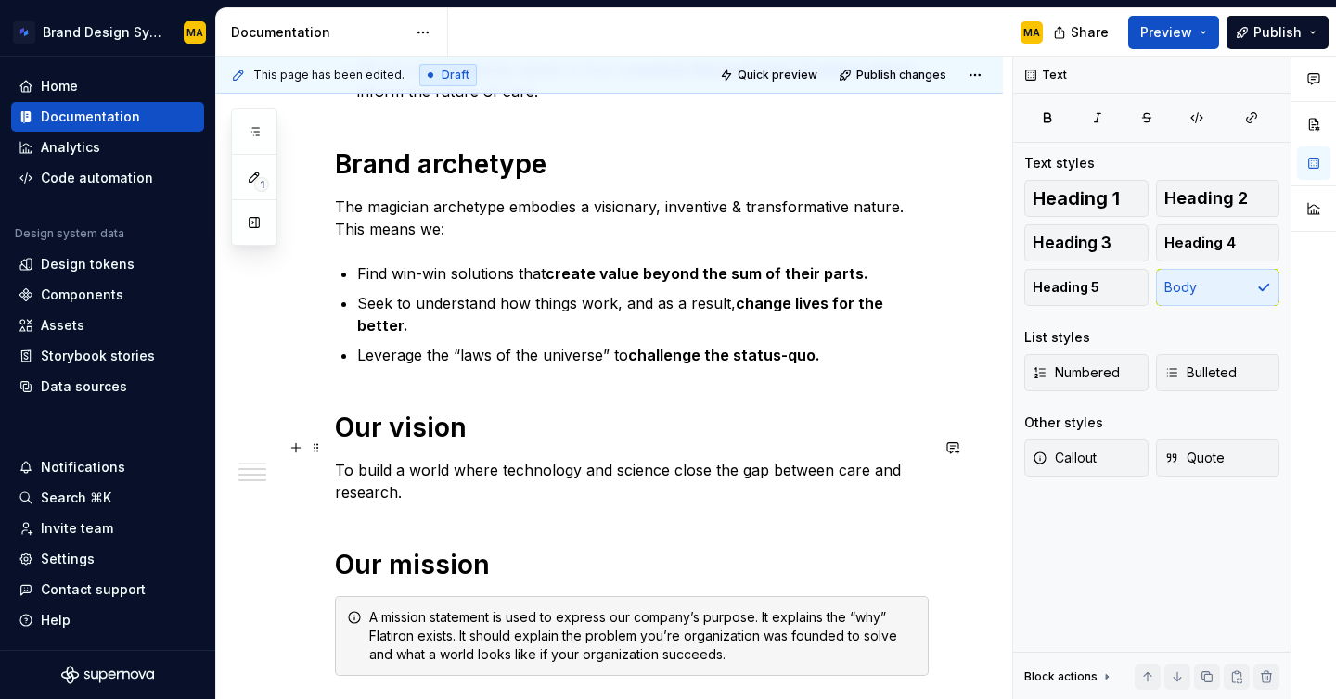
click at [479, 459] on p "To build a world where technology and science close the gap between care and re…" at bounding box center [632, 481] width 594 height 45
click at [338, 459] on p "To build a world where technology and science close the gap between care and re…" at bounding box center [632, 481] width 594 height 45
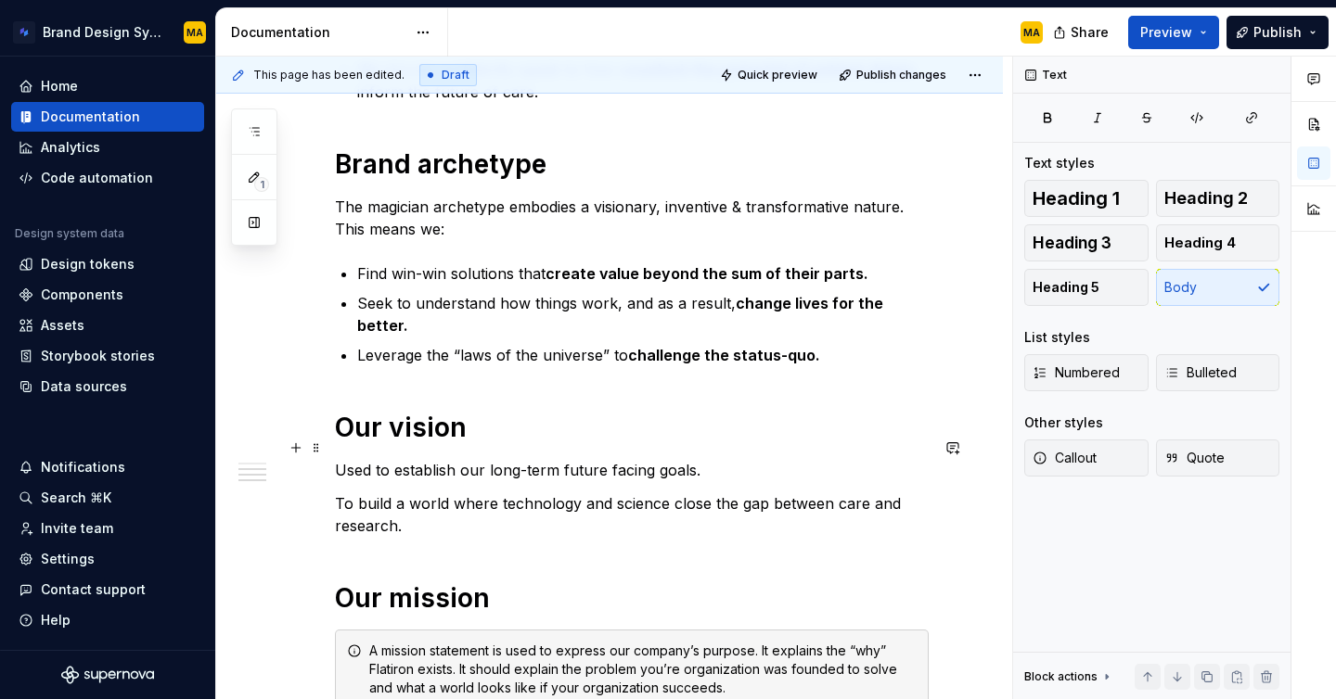
click at [407, 459] on p "Used to establish our long-term future facing goals." at bounding box center [632, 470] width 594 height 22
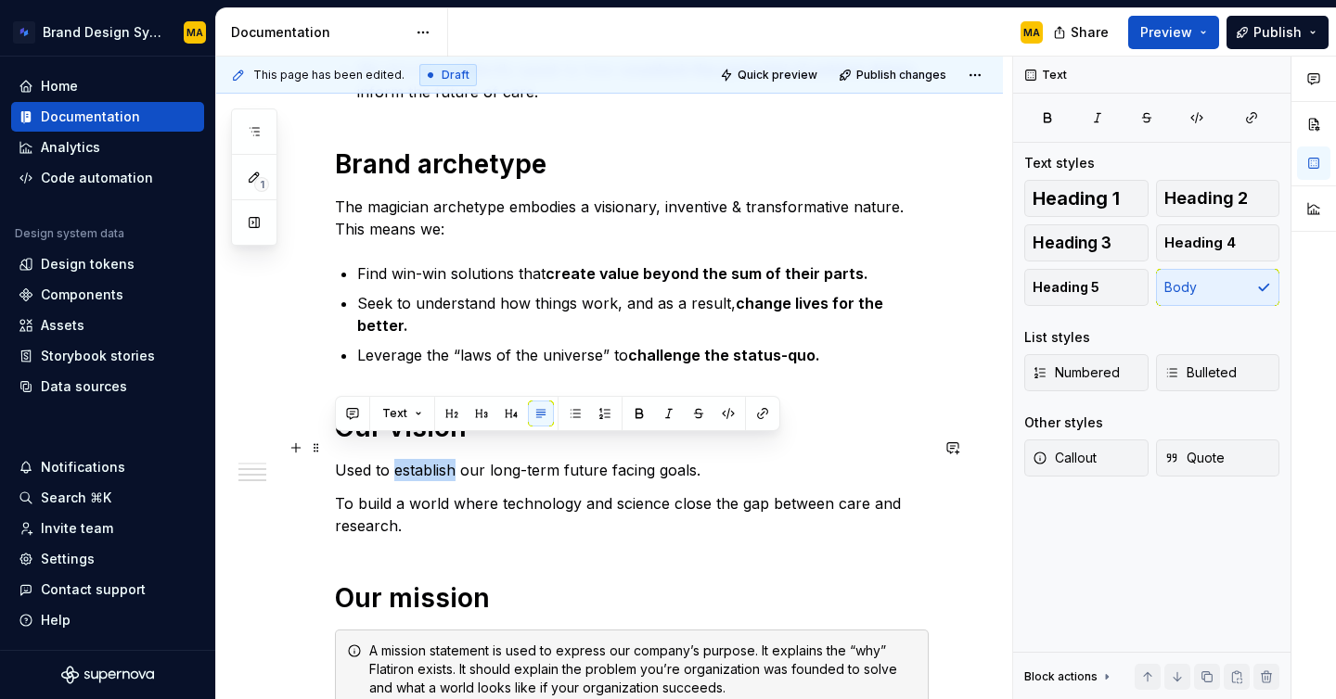
click at [407, 459] on p "Used to establish our long-term future facing goals." at bounding box center [632, 470] width 594 height 22
click at [1071, 467] on span "Callout" at bounding box center [1065, 458] width 64 height 19
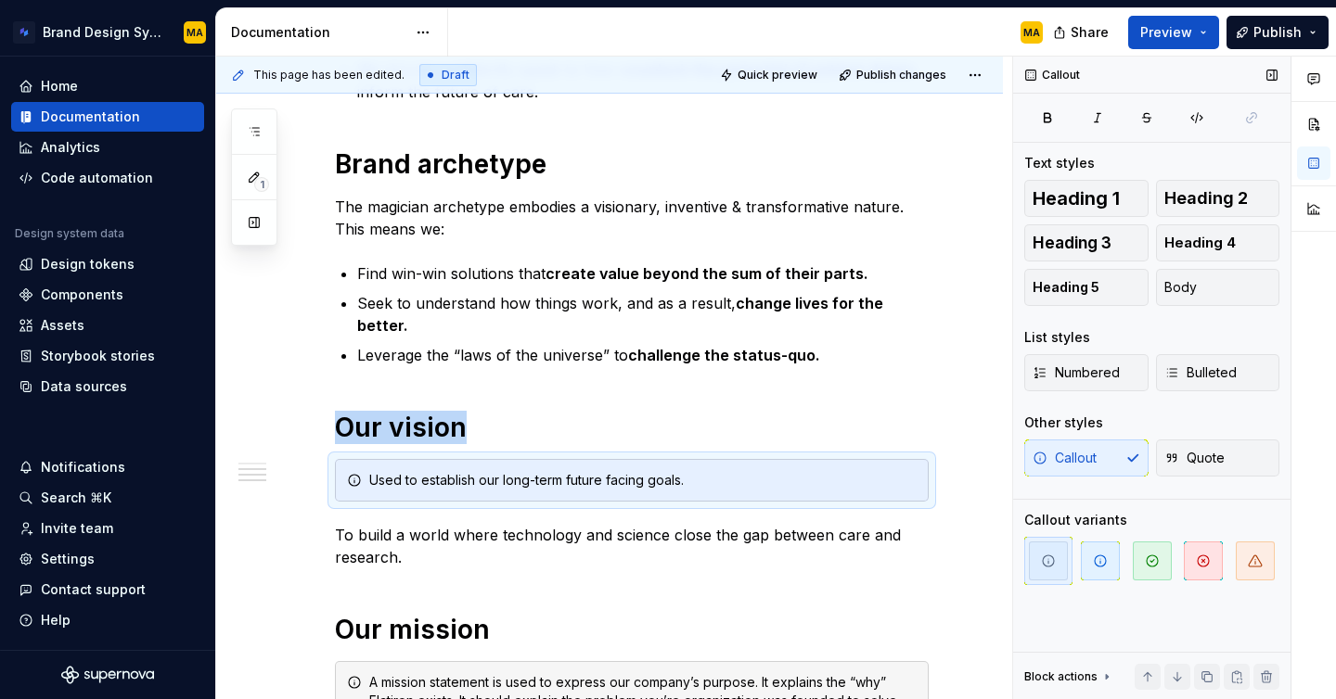
type textarea "*"
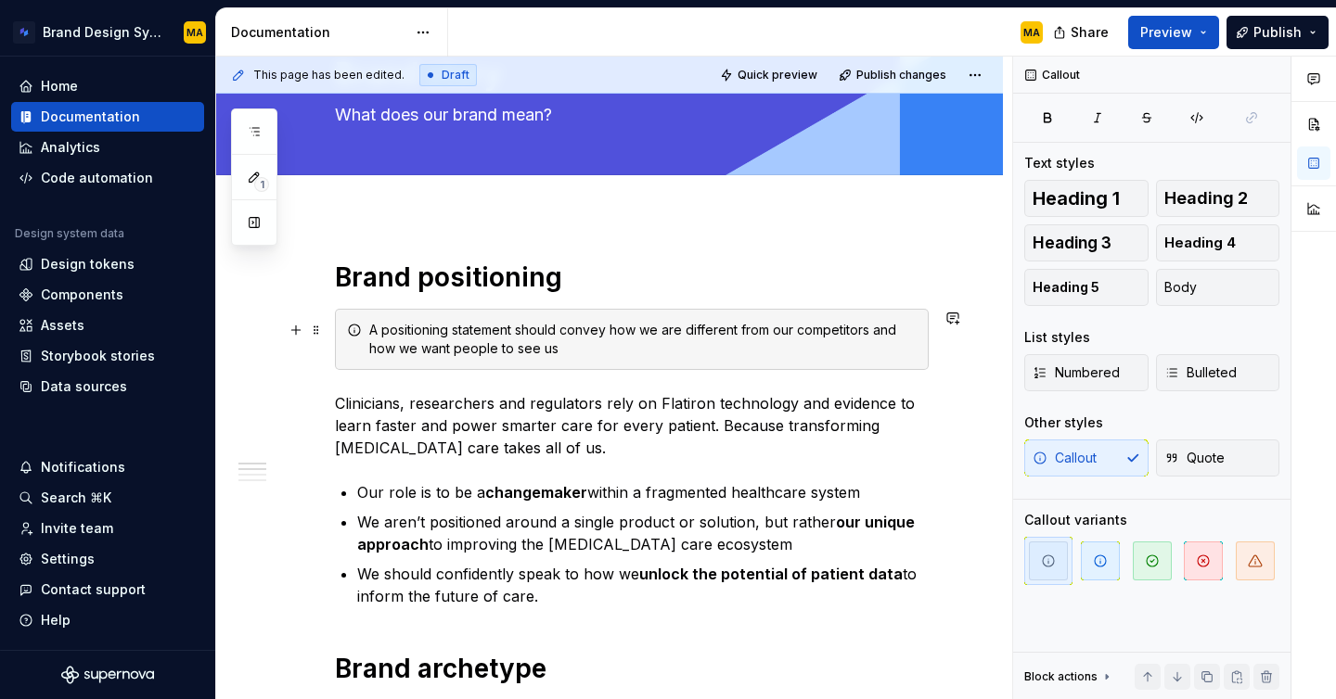
scroll to position [96, 0]
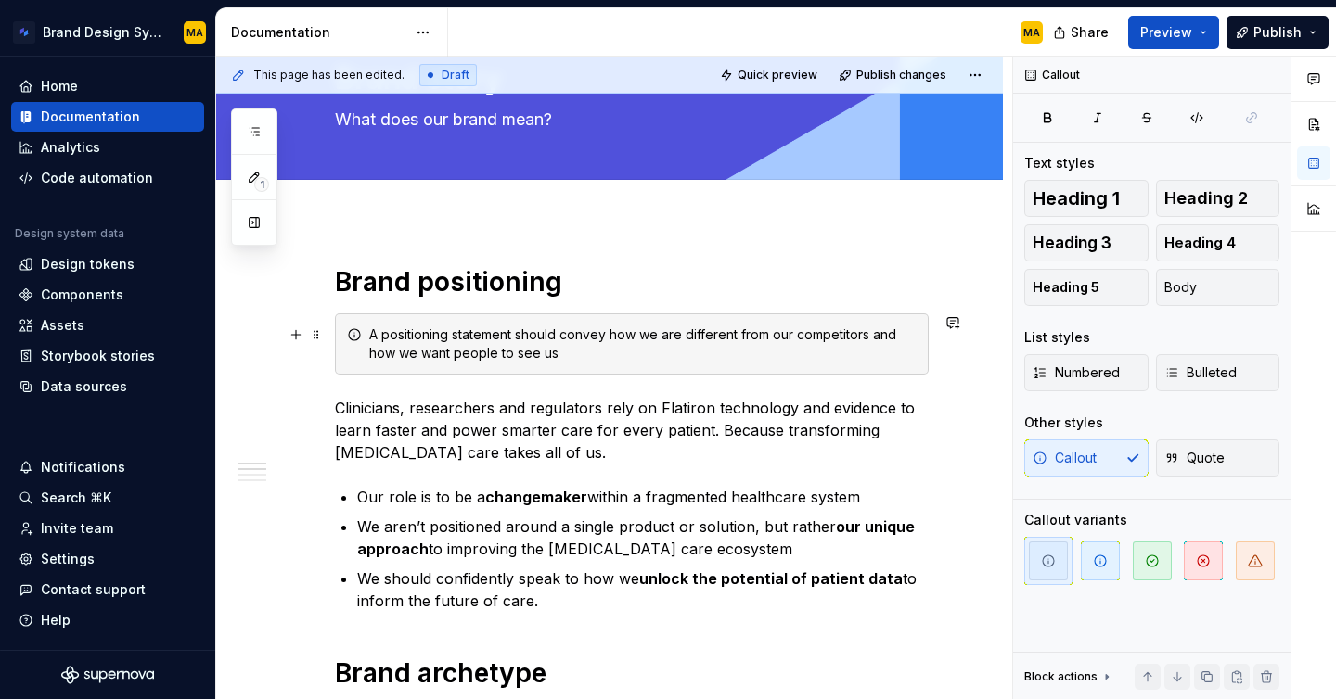
click at [569, 362] on div "A positioning statement should convey how we are different from our competitors…" at bounding box center [642, 344] width 547 height 37
paste div
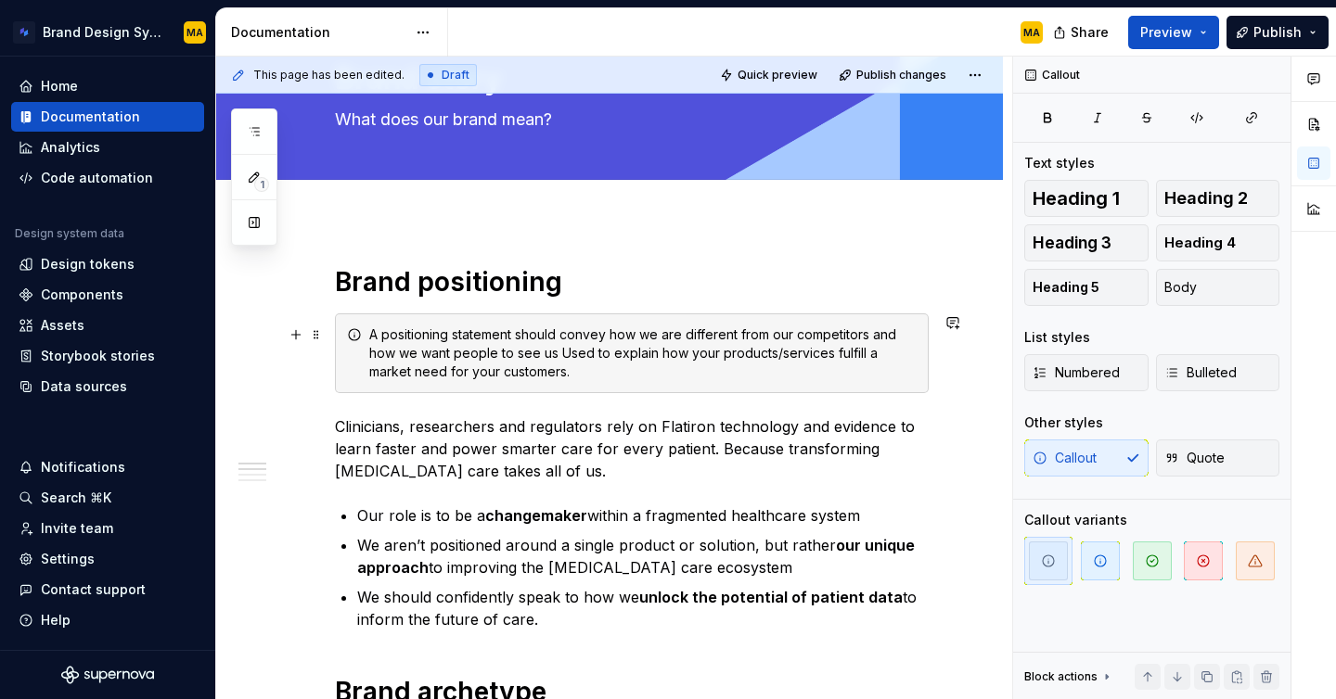
click at [528, 351] on div "A positioning statement should convey how we are different from our competitors…" at bounding box center [642, 354] width 547 height 56
drag, startPoint x: 643, startPoint y: 353, endPoint x: 595, endPoint y: 346, distance: 48.8
click at [595, 346] on div "A positioning statement should convey how we are different from our competitors…" at bounding box center [642, 354] width 547 height 56
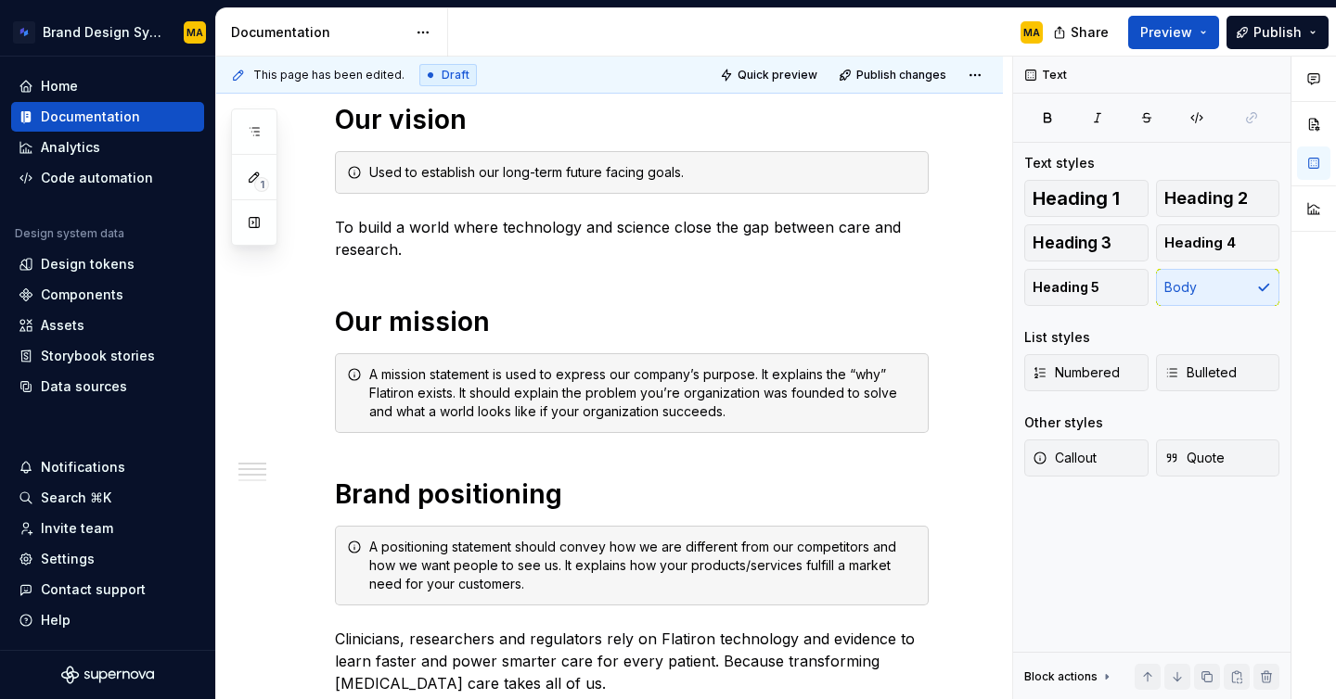
scroll to position [226, 0]
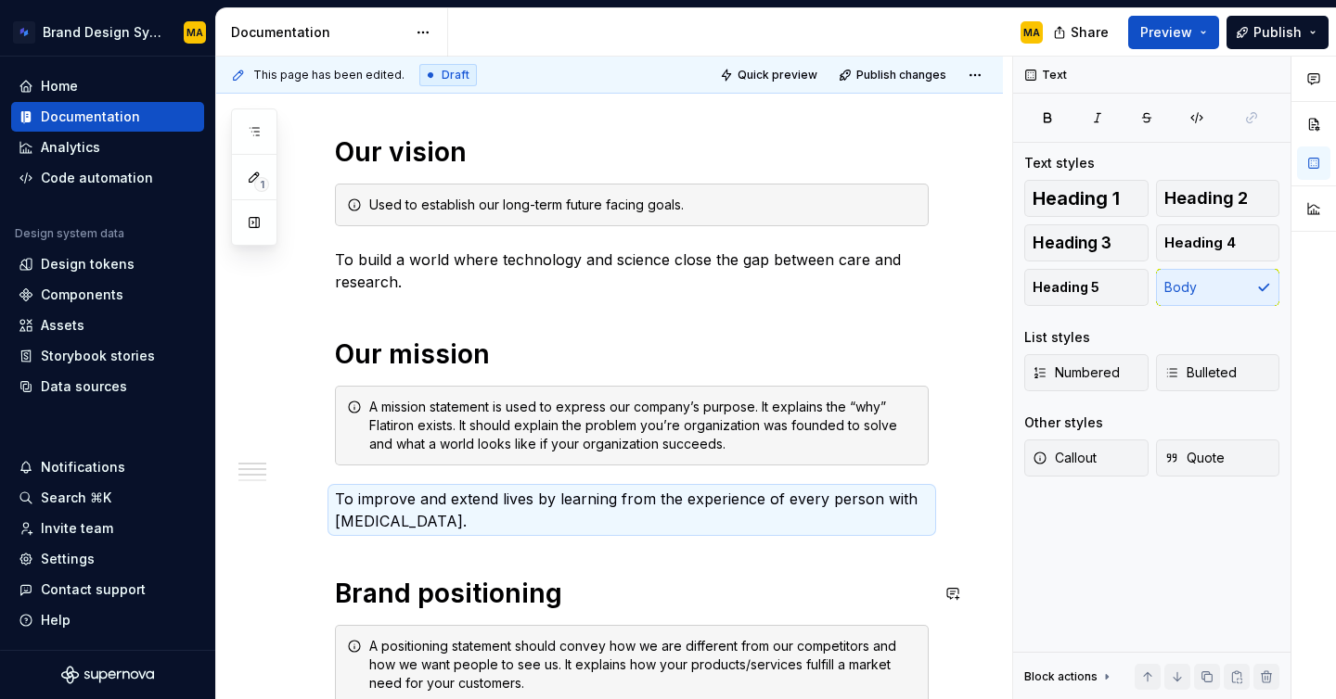
drag, startPoint x: 317, startPoint y: 485, endPoint x: 725, endPoint y: 574, distance: 417.8
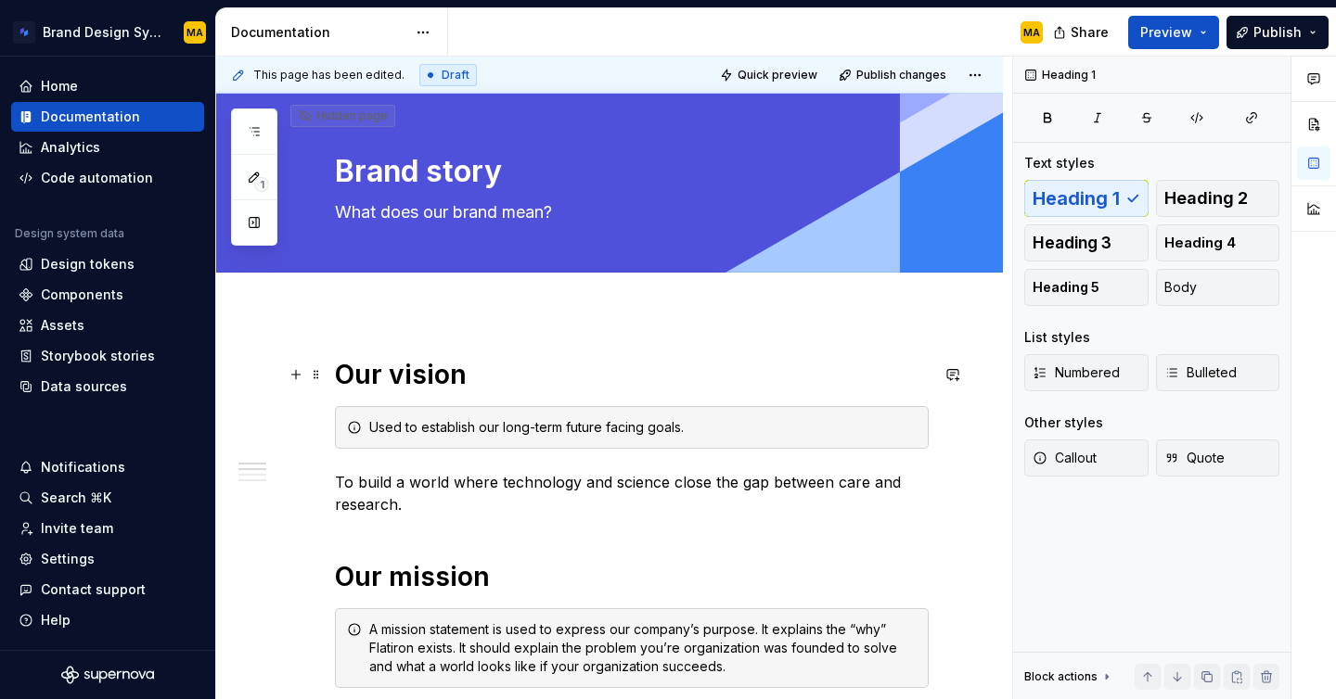
scroll to position [0, 0]
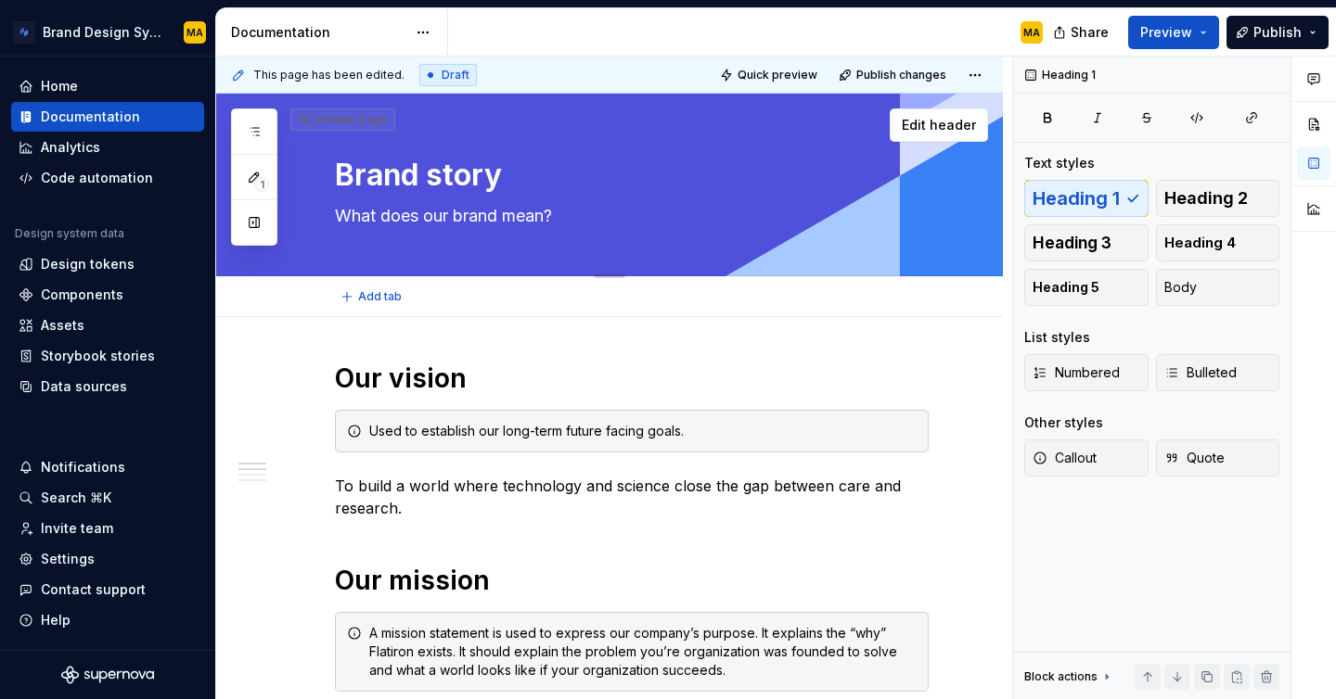
click at [456, 221] on textarea "What does our brand mean?" at bounding box center [628, 216] width 594 height 30
paste textarea "Our positioning is about who we are, not just what we do. We aim to distill and…"
type textarea "*"
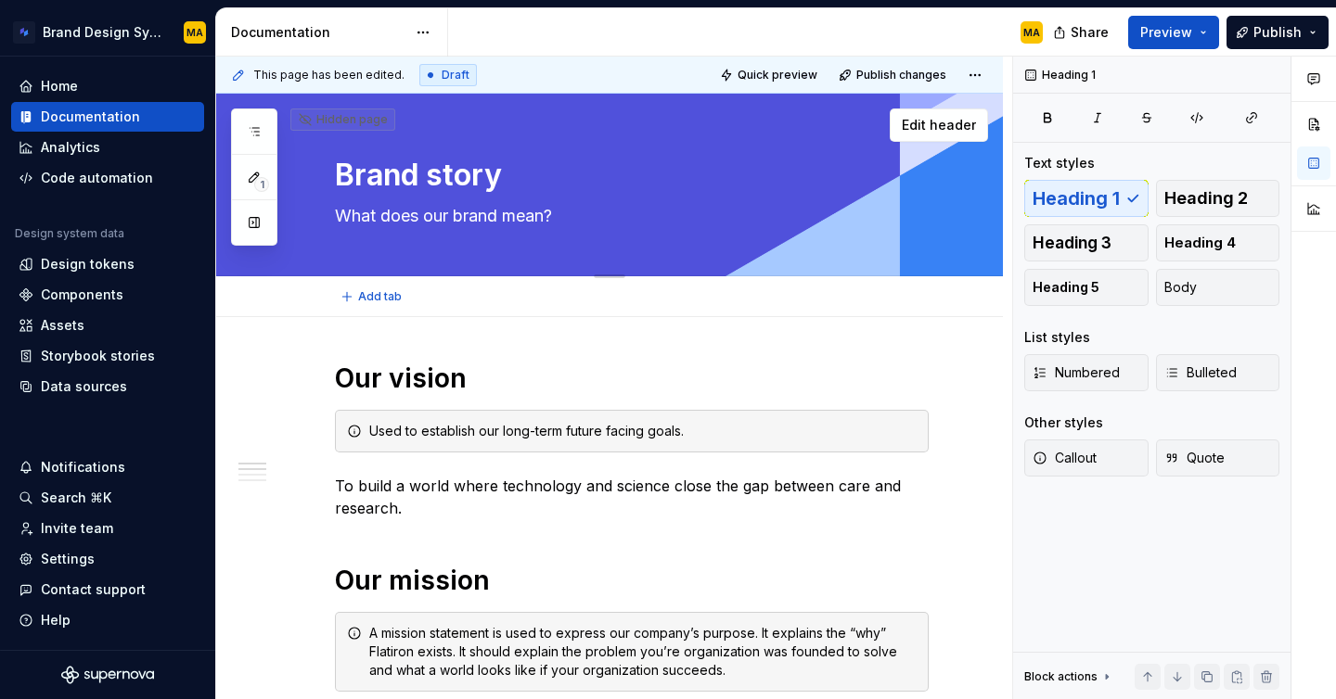
type textarea "Our positioning is about who we are, not just what we do. We aim to distill and…"
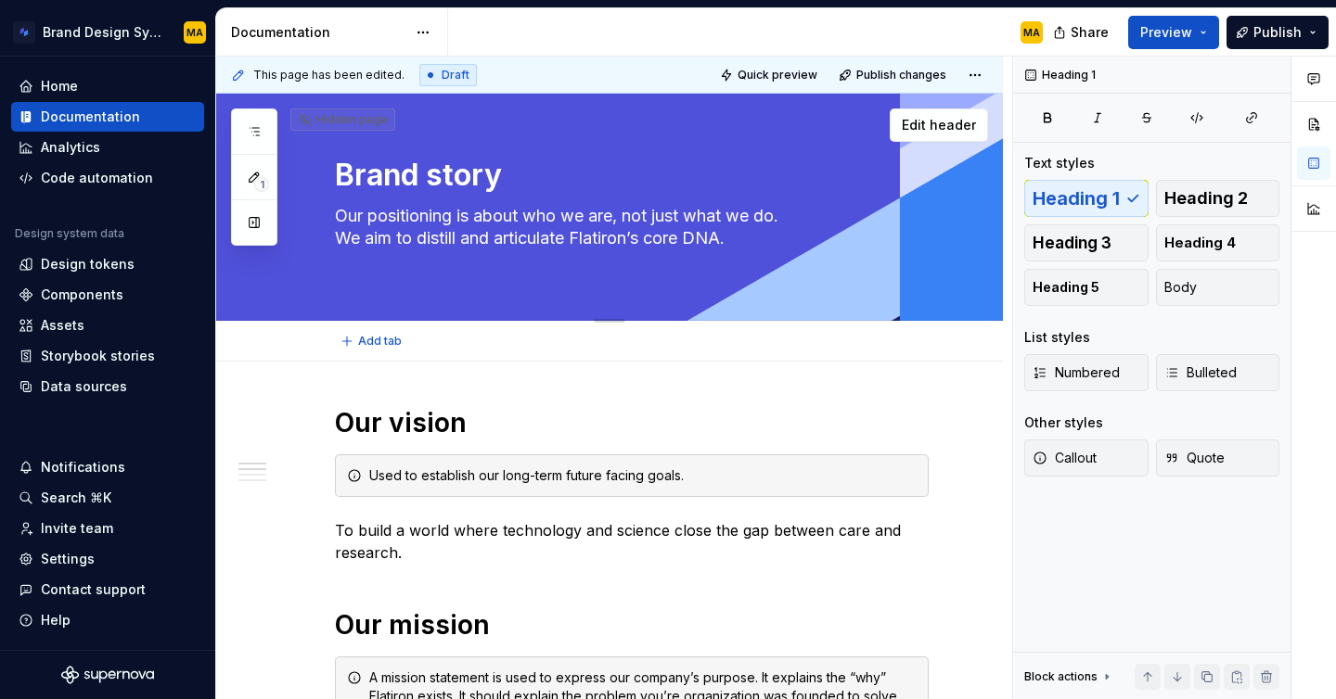
type textarea "*"
type textarea "Our positioning is about who we are, not just what we do. We aim to distill and…"
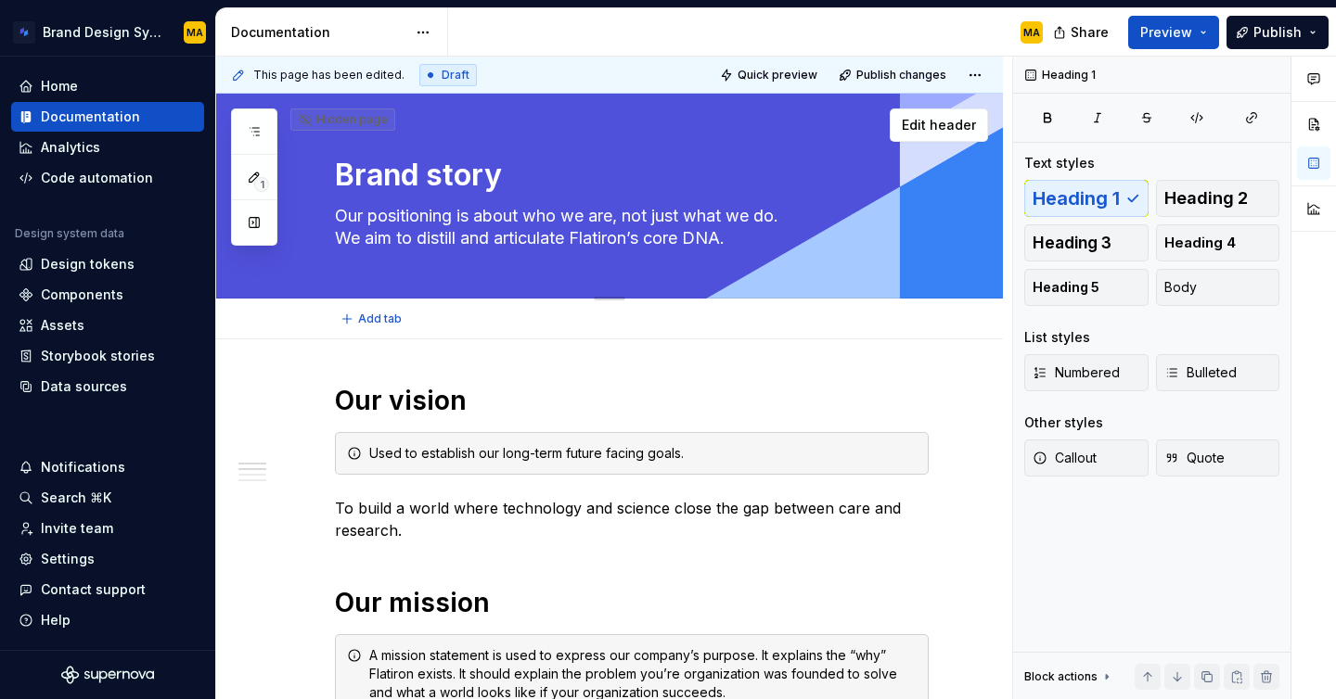
type textarea "*"
type textarea "Our positioning is about who we are, not just what we do. We aim to distill and…"
click at [453, 224] on textarea "Our positioning is about who we are, not just what we do. We aim to distill and…" at bounding box center [628, 227] width 594 height 52
type textarea "*"
type textarea "Our positionin is about who we are, not just what we do. We aim to distill and …"
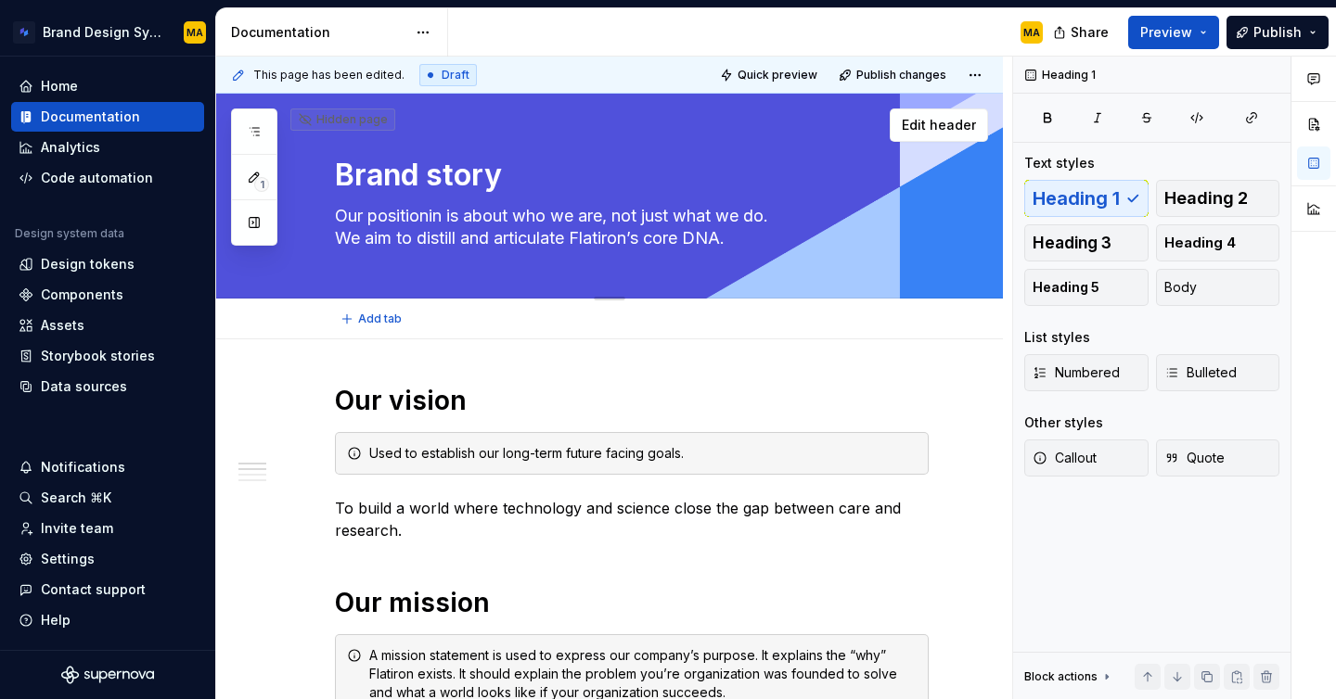
type textarea "*"
type textarea "Our positioni is about who we are, not just what we do. We aim to distill and a…"
type textarea "*"
type textarea "Our position is about who we are, not just what we do. We aim to distill and ar…"
type textarea "*"
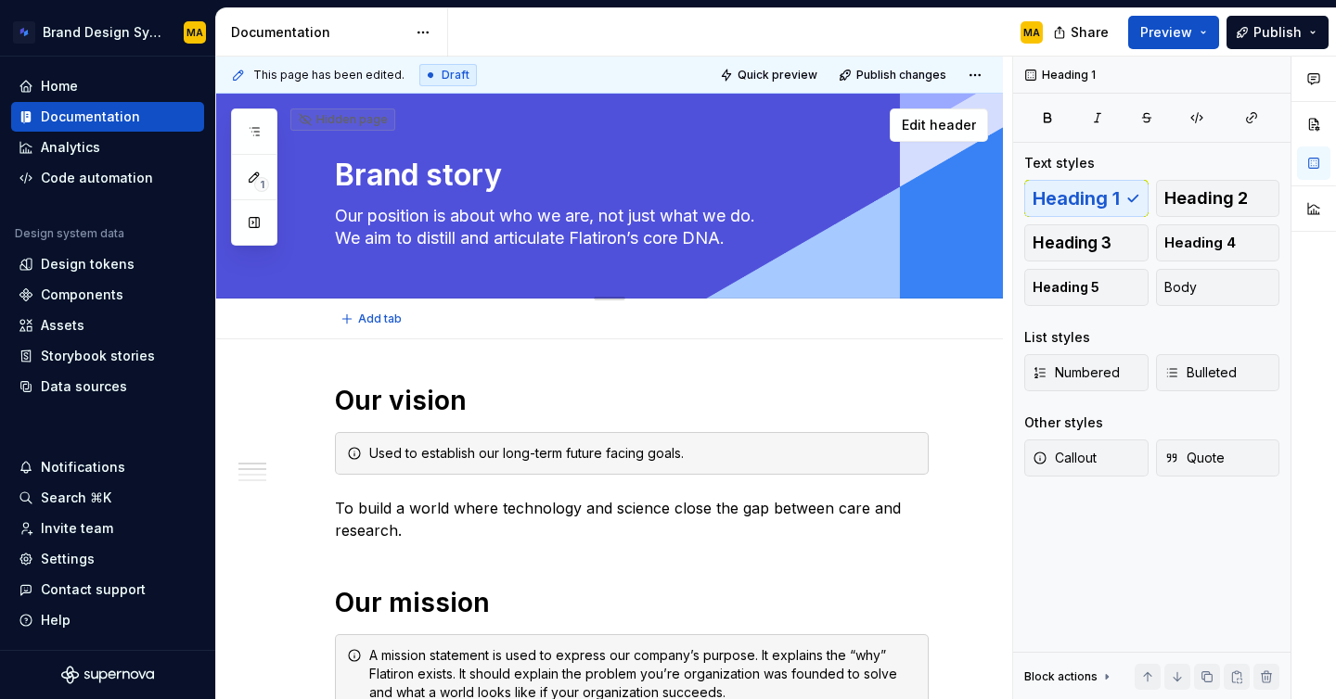
type textarea "Our positio is about who we are, not just what we do. We aim to distill and art…"
type textarea "*"
type textarea "Our positi is about who we are, not just what we do. We aim to distill and arti…"
type textarea "*"
type textarea "Our posit is about who we are, not just what we do. We aim to distill and artic…"
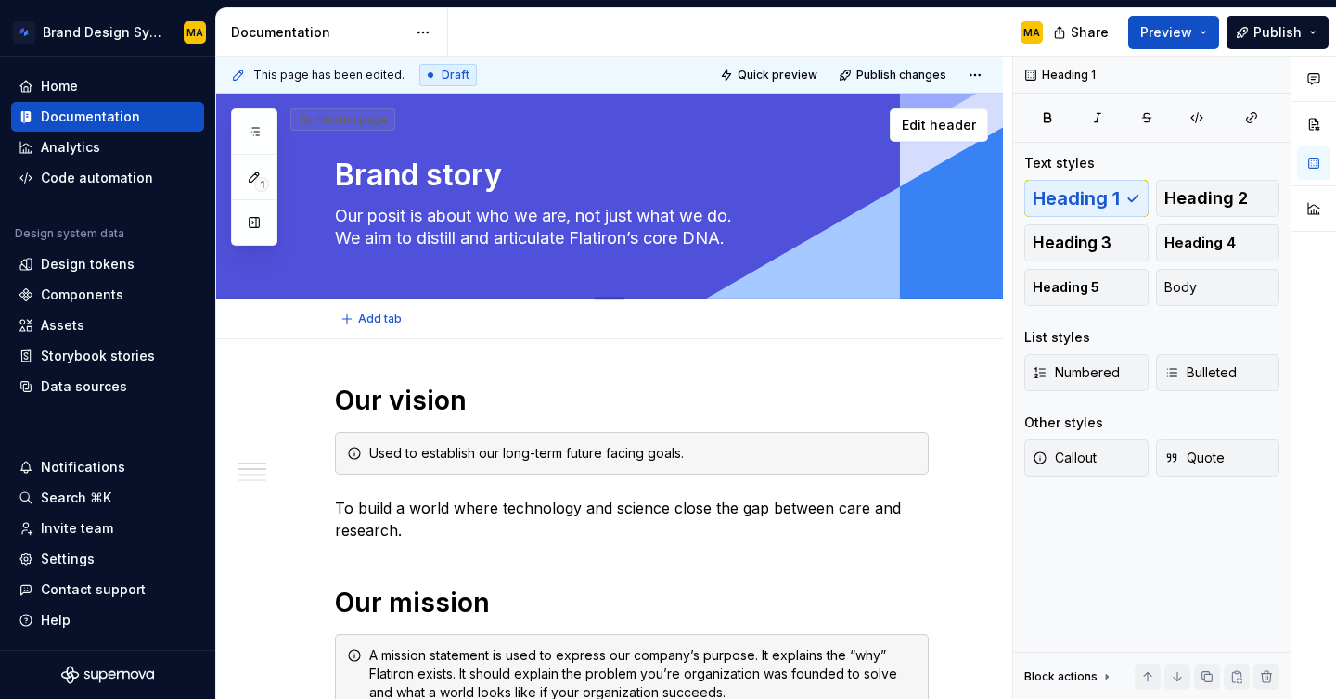
type textarea "*"
type textarea "Our posi is about who we are, not just what we do. We aim to distill and articu…"
type textarea "*"
type textarea "Our pos is about who we are, not just what we do. We aim to distill and articul…"
type textarea "*"
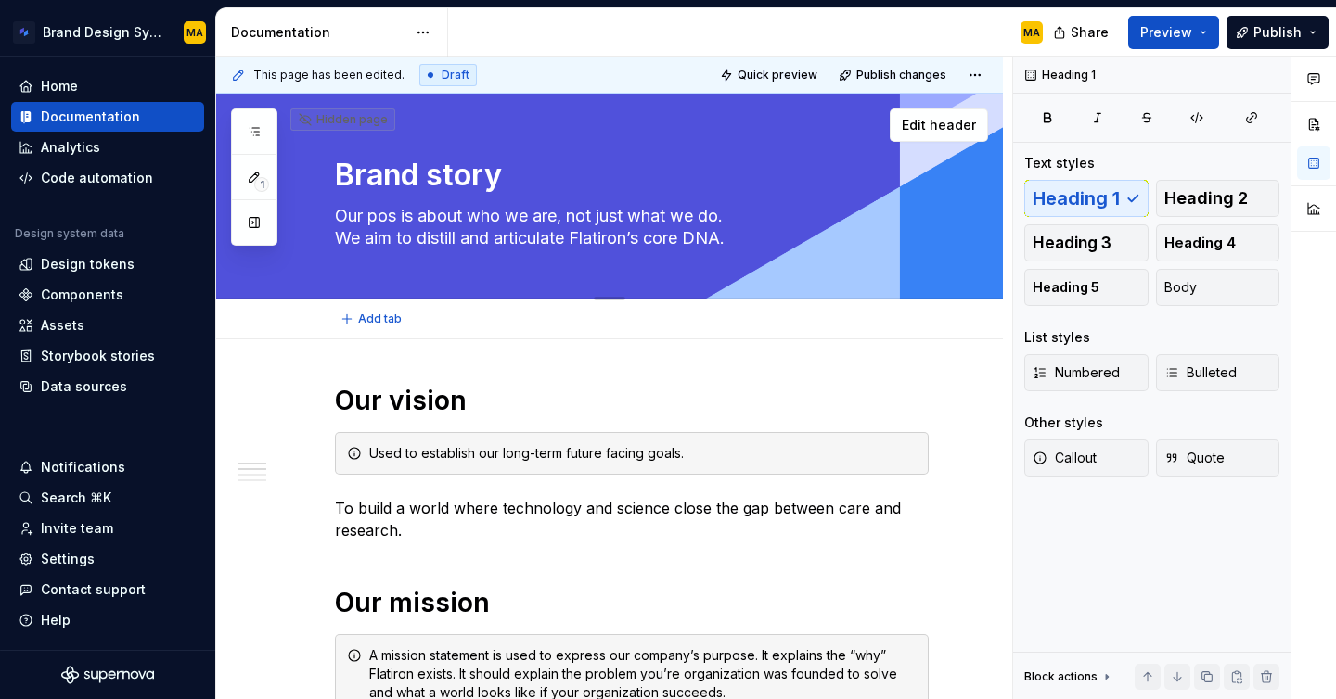
type textarea "Our po is about who we are, not just what we do. We aim to distill and articula…"
type textarea "*"
type textarea "Our p is about who we are, not just what we do. We aim to distill and articulat…"
type textarea "*"
type textarea "Our is about who we are, not just what we do. We aim to distill and articulate …"
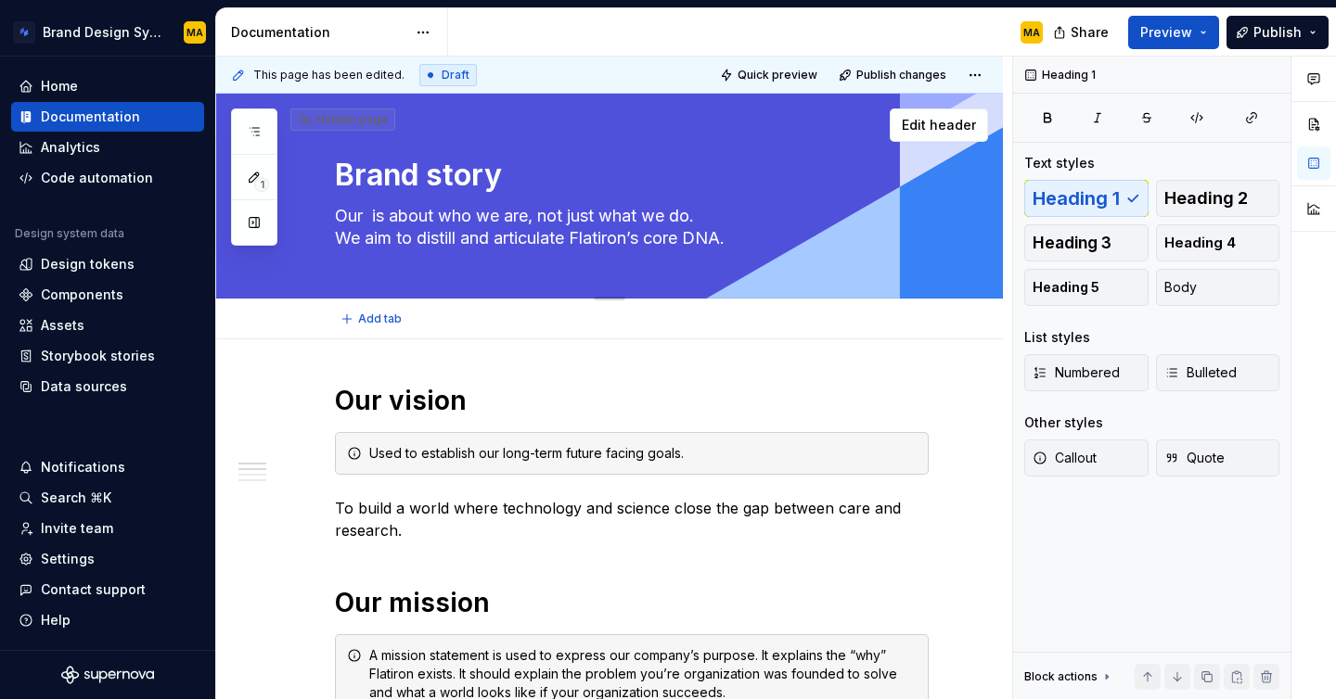
type textarea "*"
type textarea "Our br is about who we are, not just what we do. We aim to distill and articula…"
type textarea "*"
type textarea "Our bra is about who we are, not just what we do. We aim to distill and articul…"
type textarea "*"
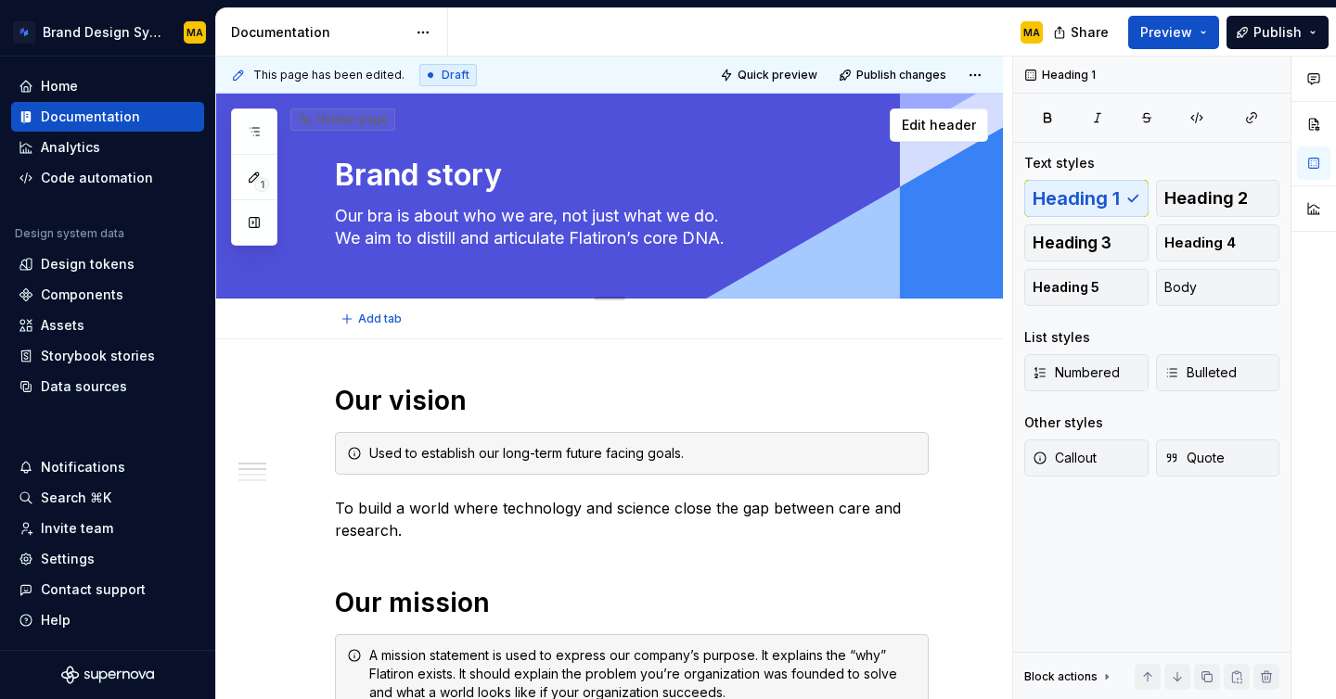
type textarea "Our bran is about who we are, not just what we do. We aim to distill and articu…"
type textarea "*"
type textarea "Our brand is about who we are, not just what we do. We aim to distill and artic…"
type textarea "*"
type textarea "Our brand is about who we are, not just what we do. We aim to distill and artic…"
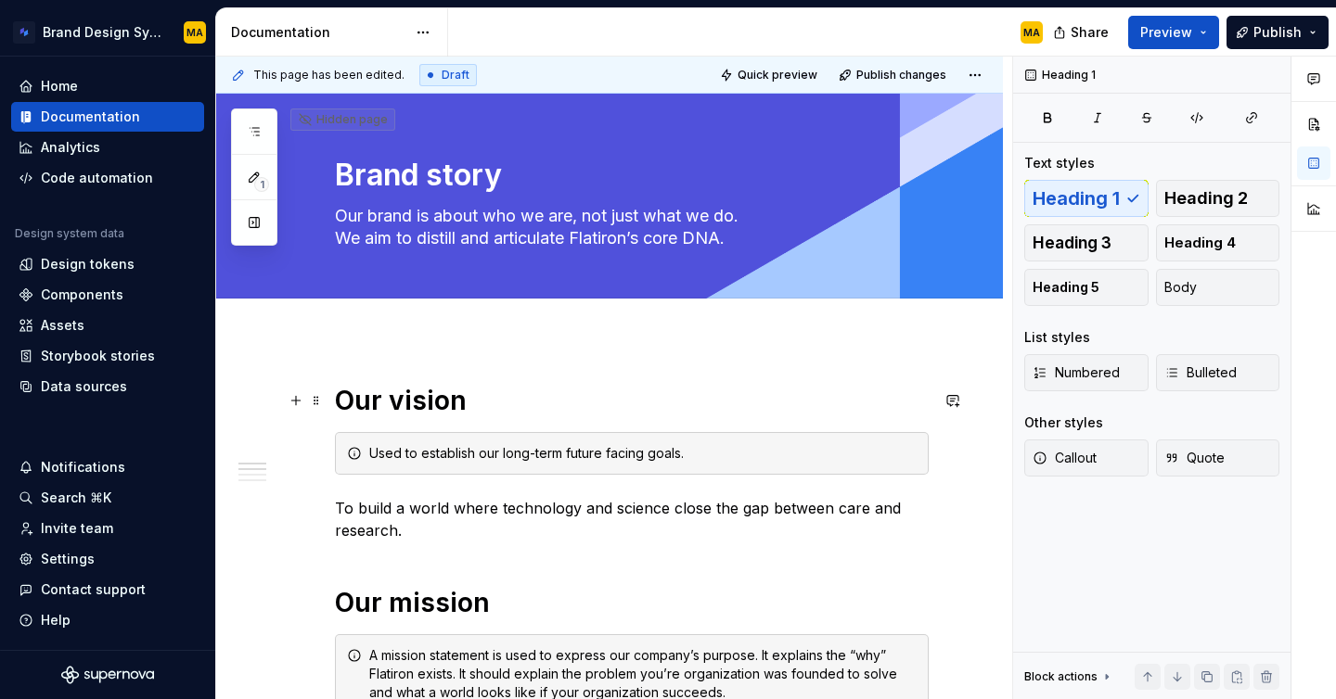
click at [368, 232] on textarea "Our brand is about who we are, not just what we do. We aim to distill and artic…" at bounding box center [628, 227] width 594 height 52
click at [366, 240] on textarea "Our brand is about who we are, not just what we do. We aim to distill and artic…" at bounding box center [628, 227] width 594 height 52
type textarea "*"
type textarea "Our brand is about who we are, not just what we do. Weaim to distill and articu…"
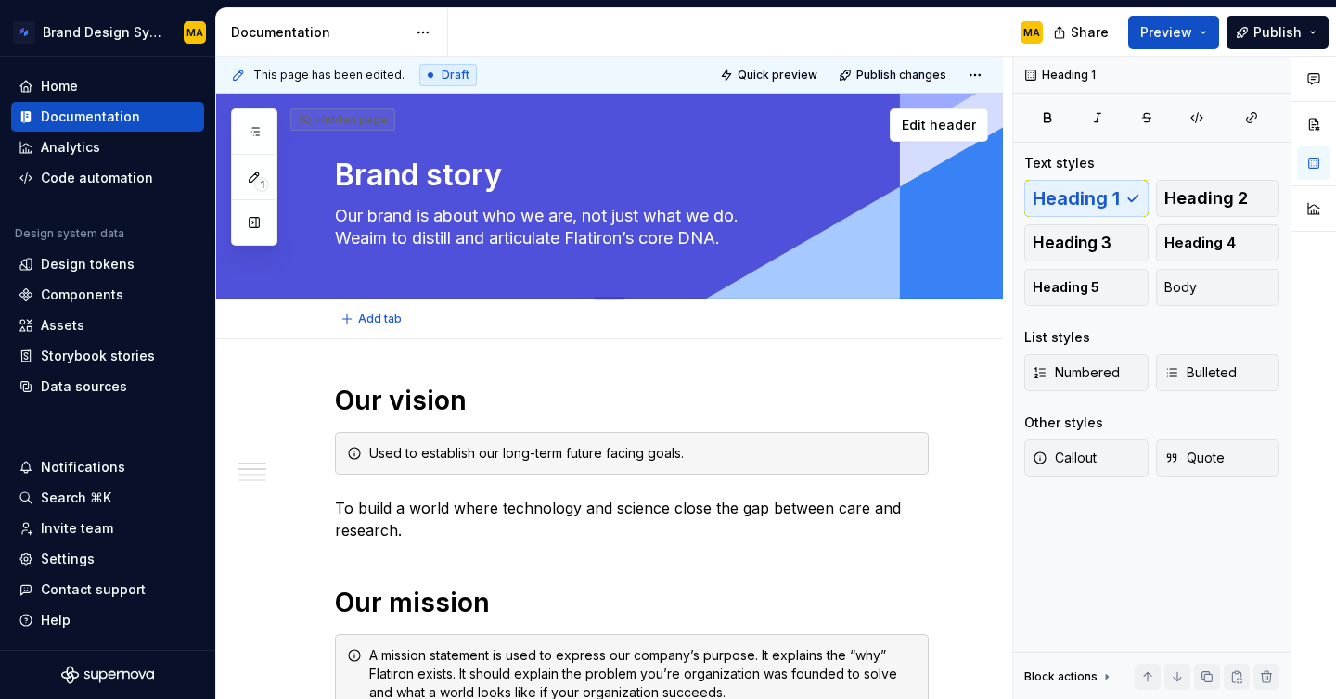
type textarea "*"
type textarea "Our brand is about who we are, not just what we do. Waim to distill and articul…"
type textarea "*"
type textarea "Our brand is about who we are, not just what we do. Whaim to distill and articu…"
type textarea "*"
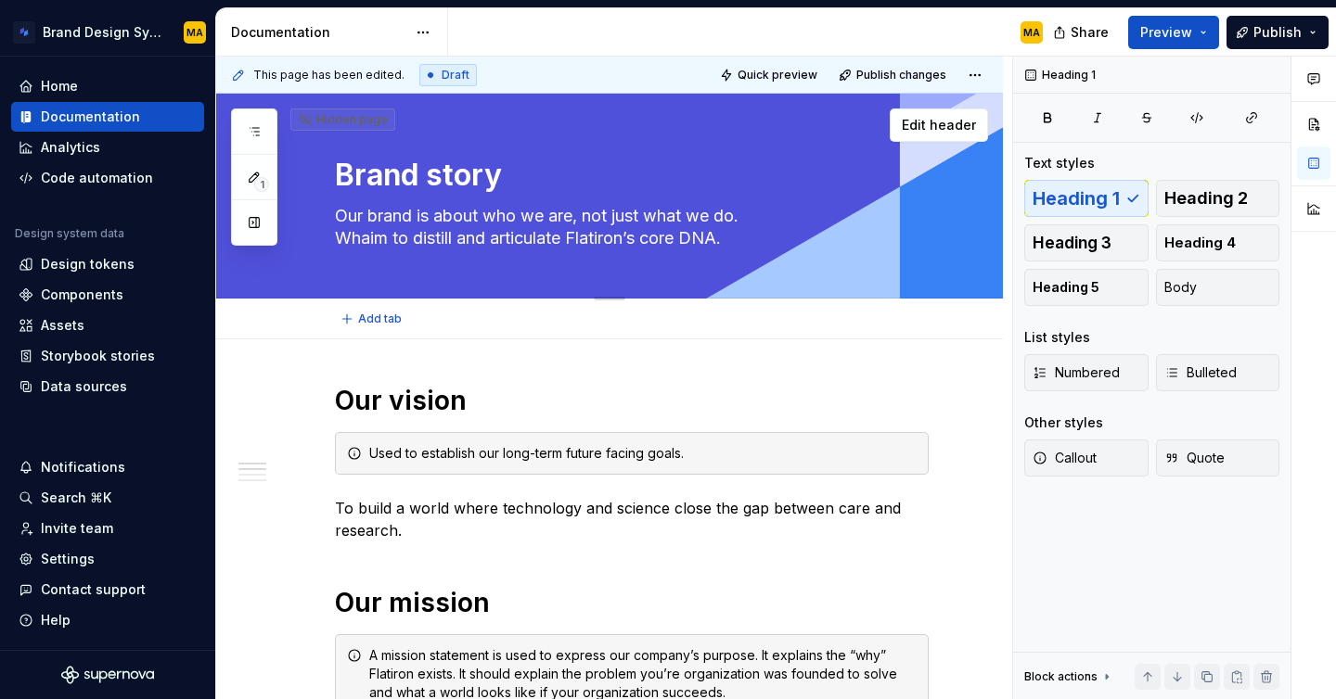
type textarea "Our brand is about who we are, not just what we do. Whaaim to distill and artic…"
type textarea "*"
type textarea "Our brand is about who we are, not just what we do. Whataim to distill and arti…"
type textarea "*"
type textarea "Our brand is about who we are, not just what we do. What aim to distill and art…"
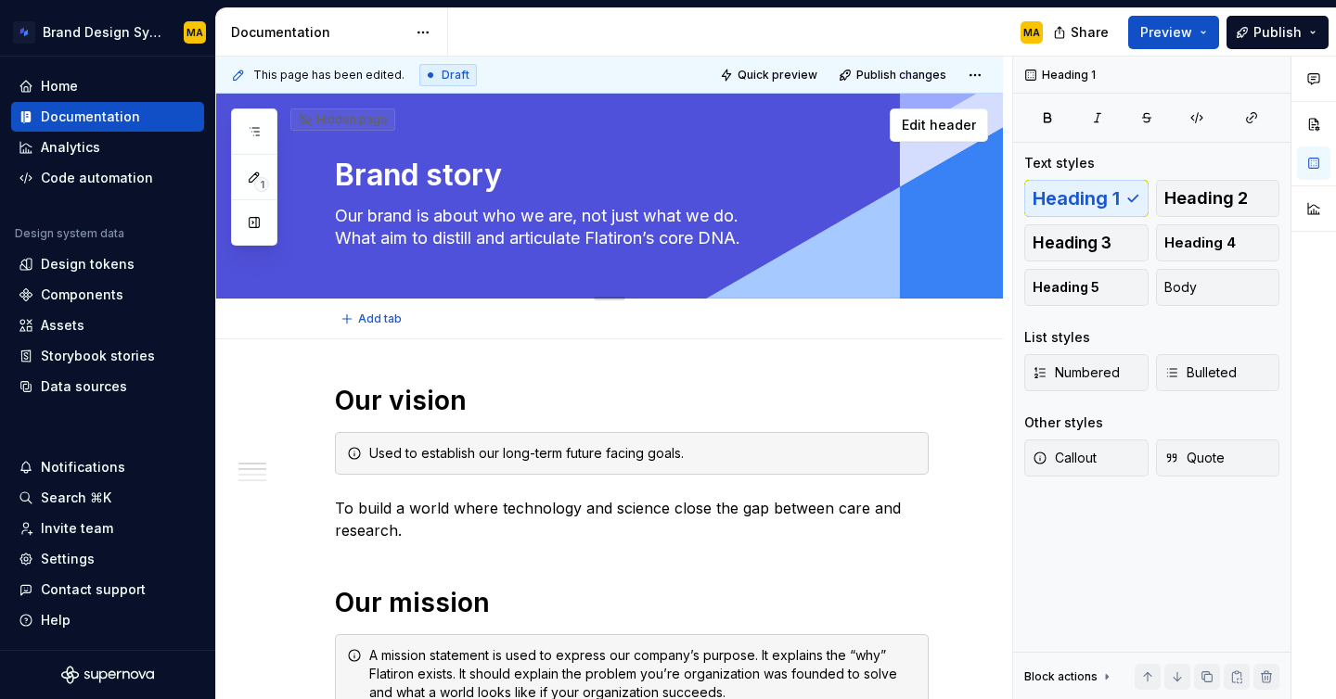
type textarea "*"
type textarea "Our brand is about who we are, not just what we do. What faim to distill and ar…"
type textarea "*"
type textarea "Our brand is about who we are, not just what we do. What foaim to distill and a…"
type textarea "*"
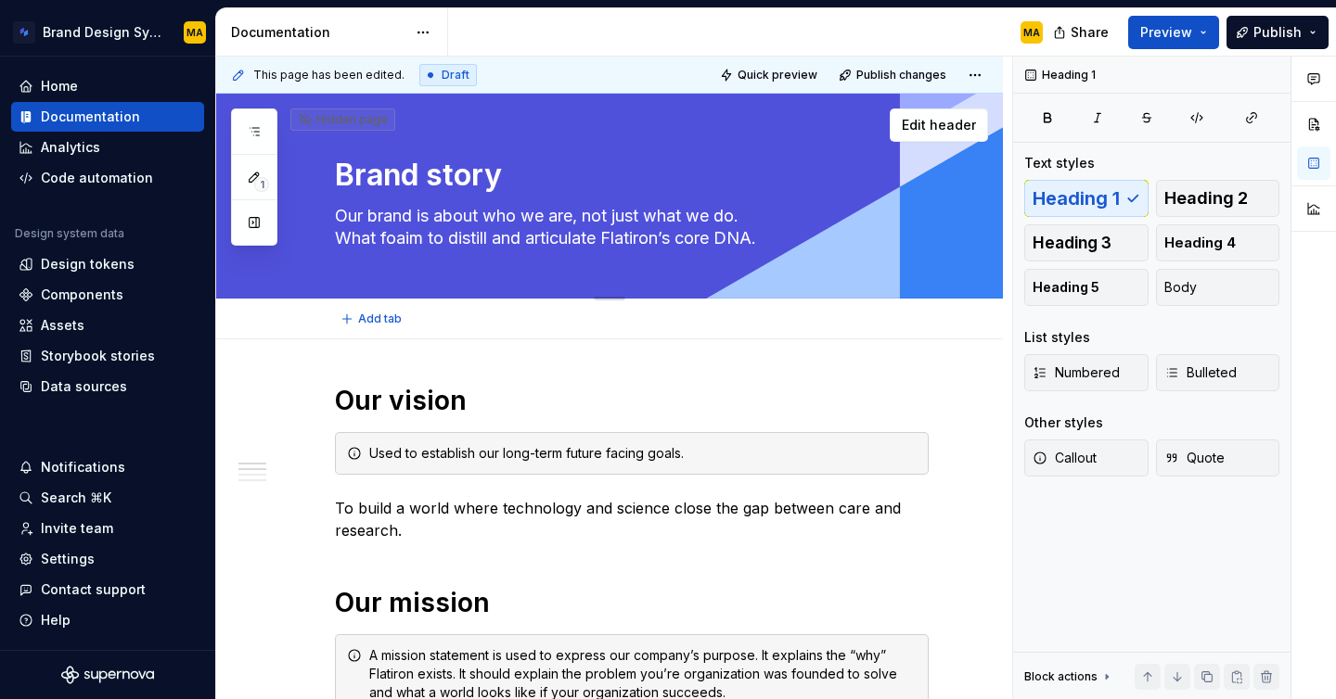
type textarea "Our brand is about who we are, not just what we do. What folaim to distill and …"
type textarea "*"
type textarea "Our brand is about who we are, not just what we do. What follaim to distill and…"
type textarea "*"
type textarea "Our brand is about who we are, not just what we do. What folloaim to distill an…"
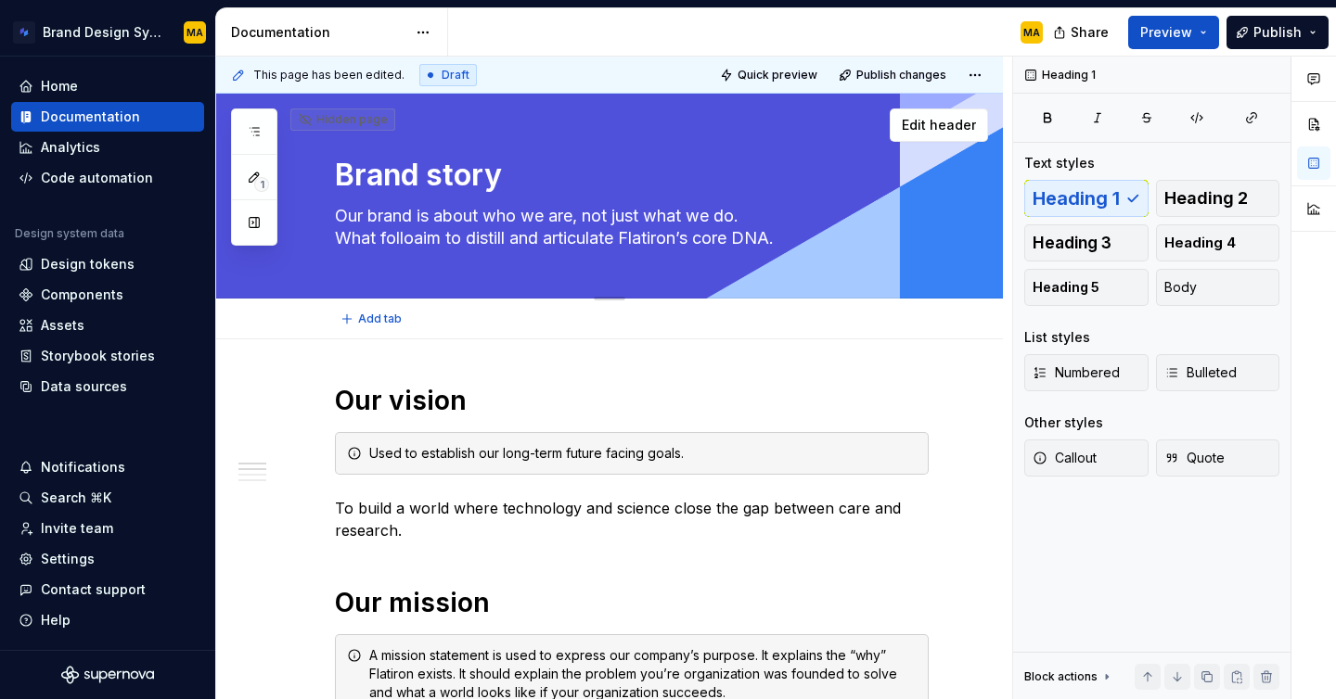
type textarea "*"
type textarea "Our brand is about who we are, not just what we do. What followaim to distill a…"
type textarea "*"
type textarea "Our brand is about who we are, not just what we do. What followsaim to distill …"
type textarea "*"
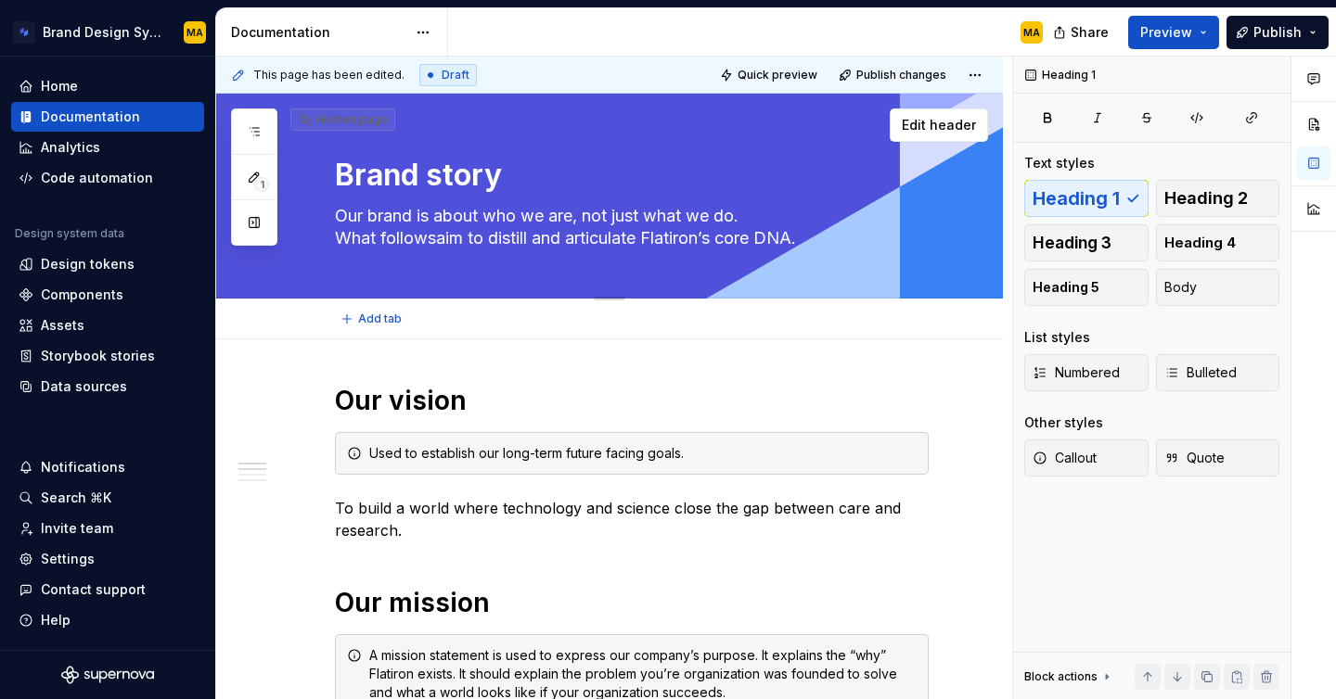
type textarea "Our brand is about who we are, not just what we do. What follows aim to distill…"
type textarea "*"
type textarea "Our brand is about who we are, not just what we do. What follows iaim to distil…"
type textarea "*"
type textarea "Our brand is about who we are, not just what we do. What follows isaim to disti…"
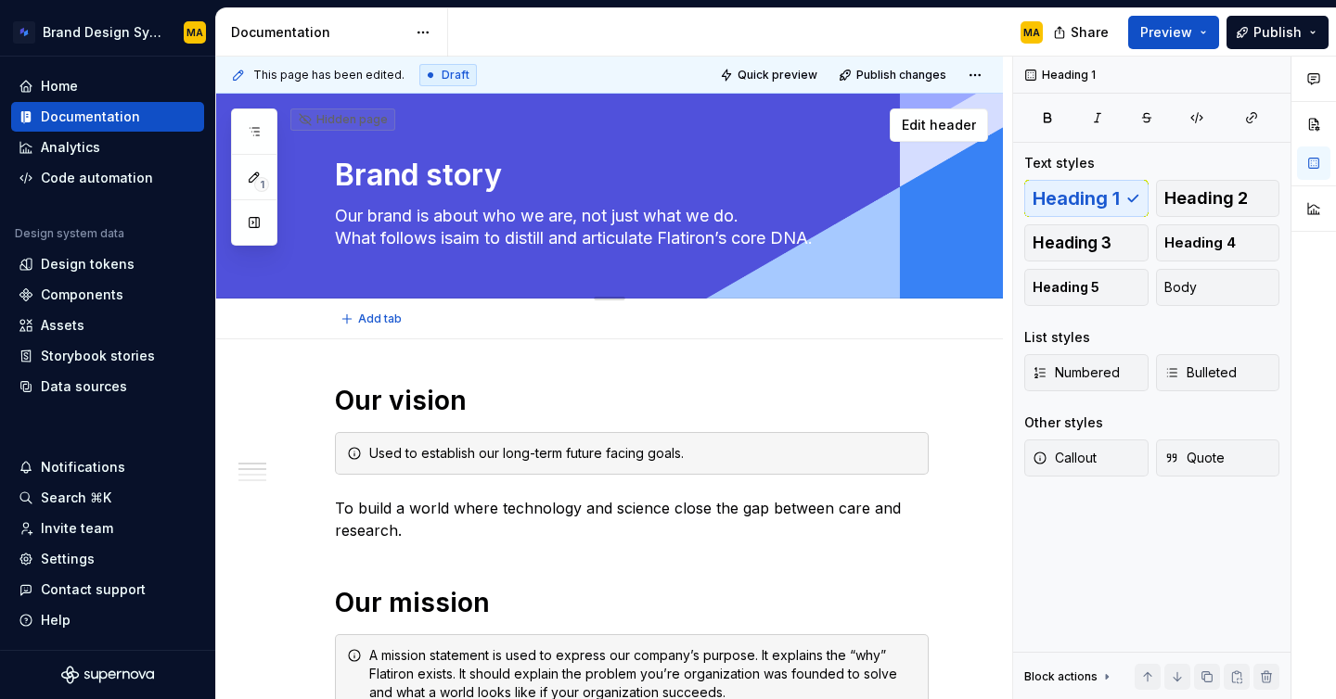
type textarea "*"
type textarea "Our brand is about who we are, not just what we do. What follows is aim to dist…"
type textarea "*"
type textarea "Our brand is about who we are, not just what we do. What follows is oaim to dis…"
type textarea "*"
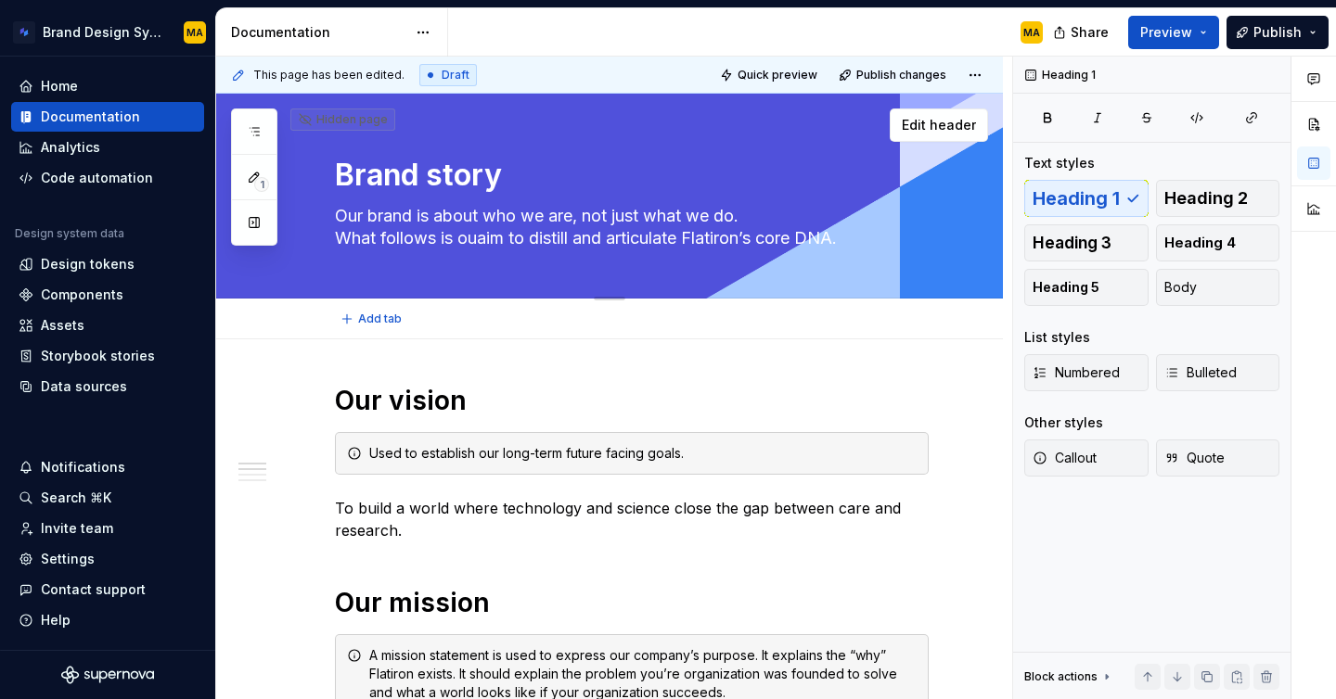
type textarea "Our brand is about who we are, not just what we do. What follows is ouraim to d…"
type textarea "*"
type textarea "Our brand is about who we are, not just what we do. What follows is our aim to …"
drag, startPoint x: 538, startPoint y: 237, endPoint x: 477, endPoint y: 232, distance: 61.5
click at [477, 232] on textarea "Our brand is about who we are, not just what we do. What follows is our aim to …" at bounding box center [628, 227] width 594 height 52
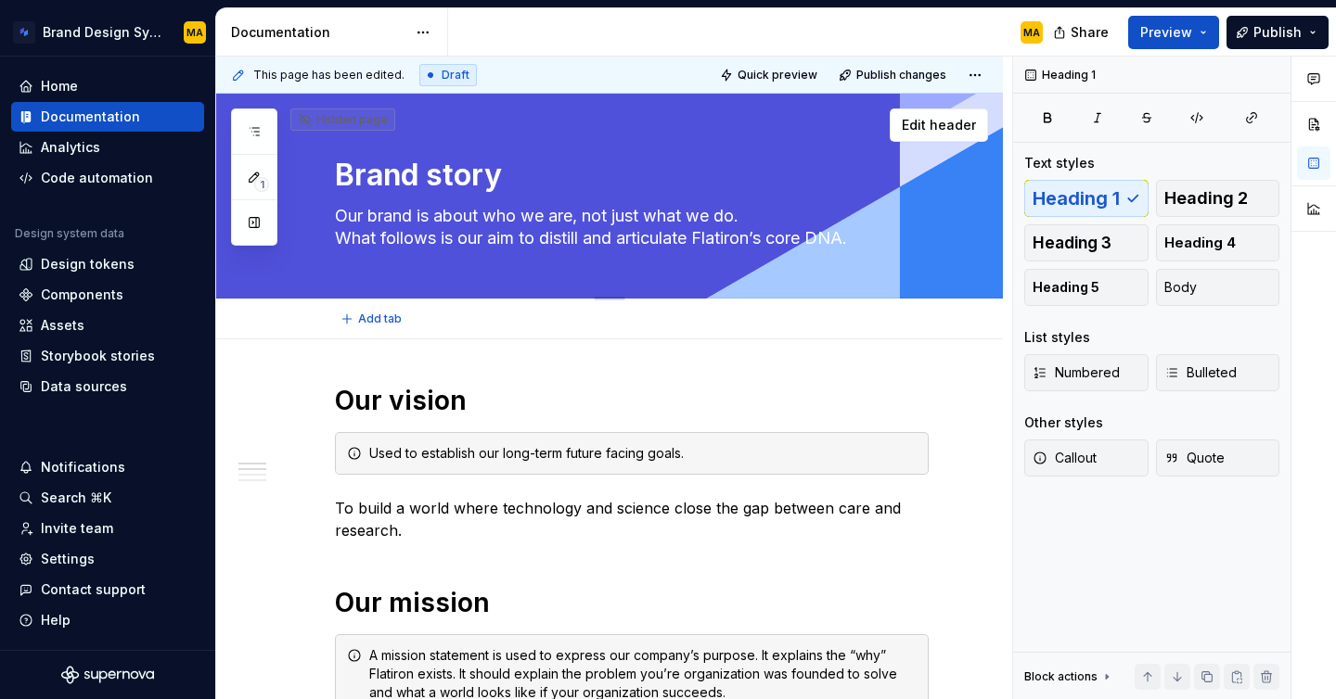
type textarea "*"
type textarea "Our brand is about who we are, not just what we do. What follows is ou distill …"
type textarea "*"
type textarea "Our brand is about who we are, not just what we do. What follows is o distill a…"
type textarea "*"
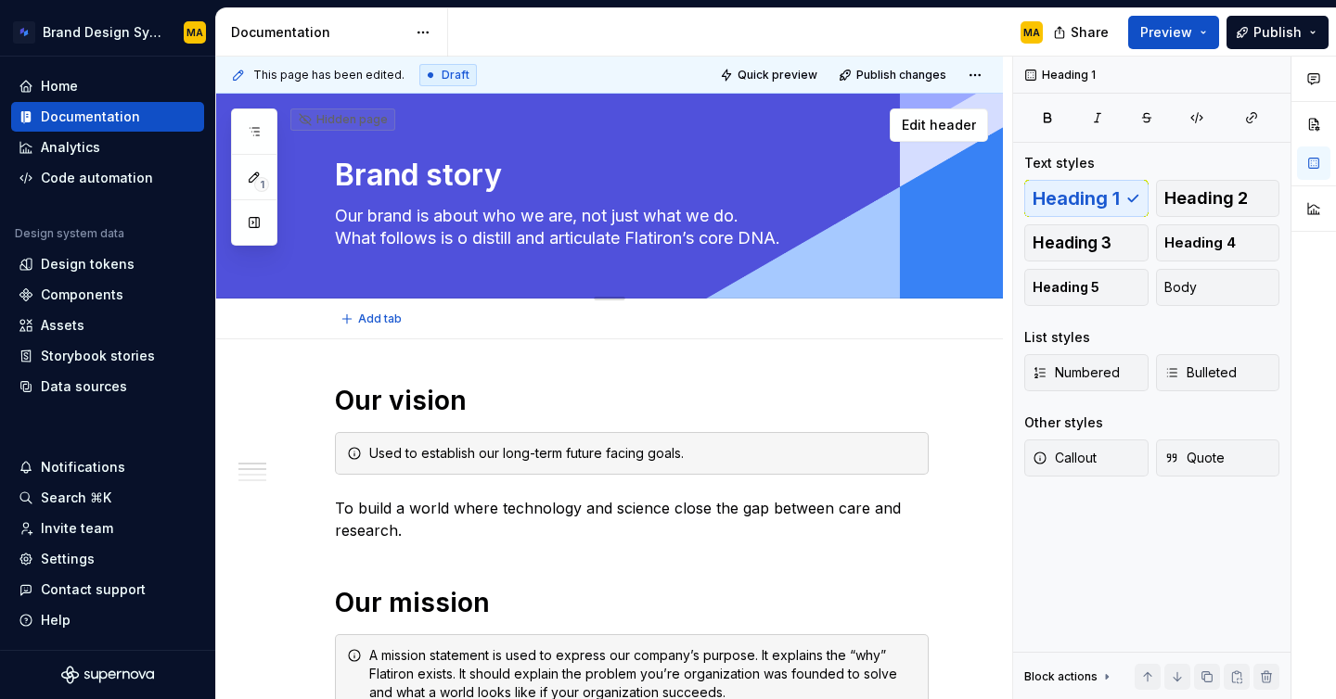
type textarea "Our brand is about who we are, not just what we do. What follows is distill and…"
type textarea "*"
type textarea "Our brand is about who we are, not just what we do. What follows is distill and…"
drag, startPoint x: 451, startPoint y: 237, endPoint x: 341, endPoint y: 231, distance: 109.6
click at [341, 231] on textarea "Our brand is about who we are, not just what we do. What follows is distill and…" at bounding box center [628, 227] width 594 height 52
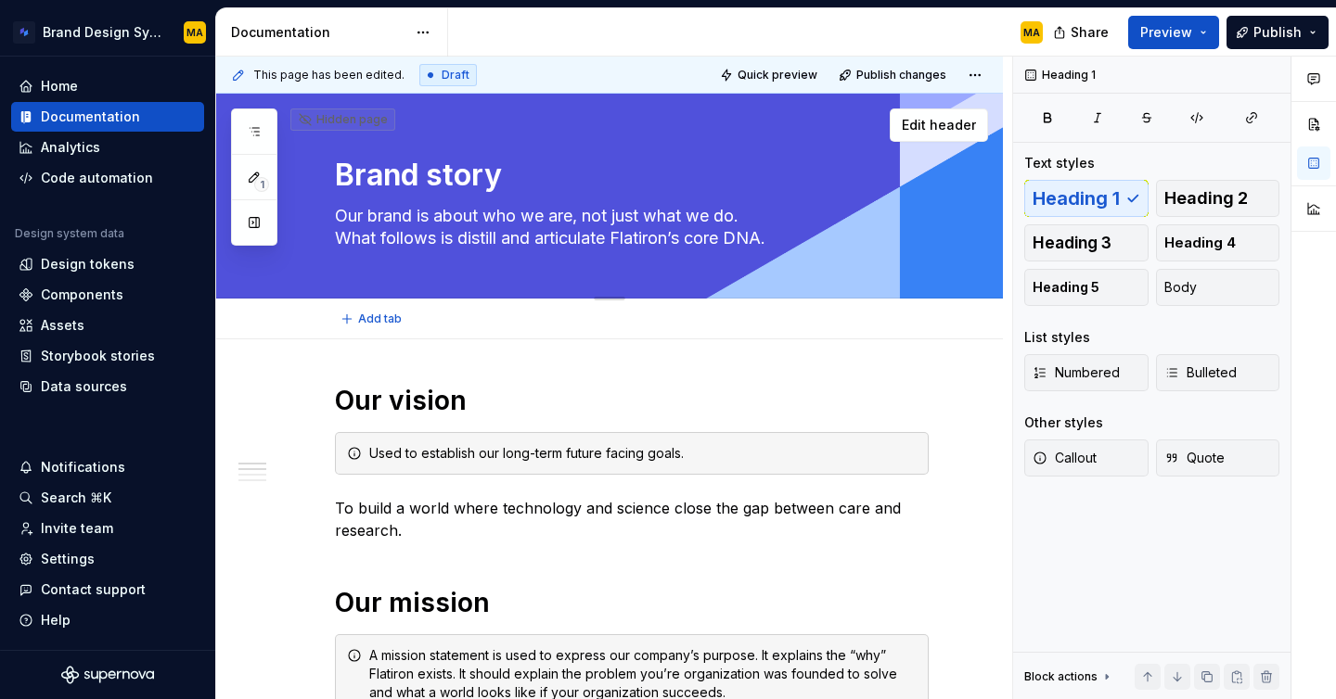
type textarea "*"
type textarea "Our brand is about who we are, not just what we do. distill and articulate Flat…"
type textarea "*"
type textarea "Our brand is about who we are, not just what we do. W distill and articulate Fl…"
type textarea "*"
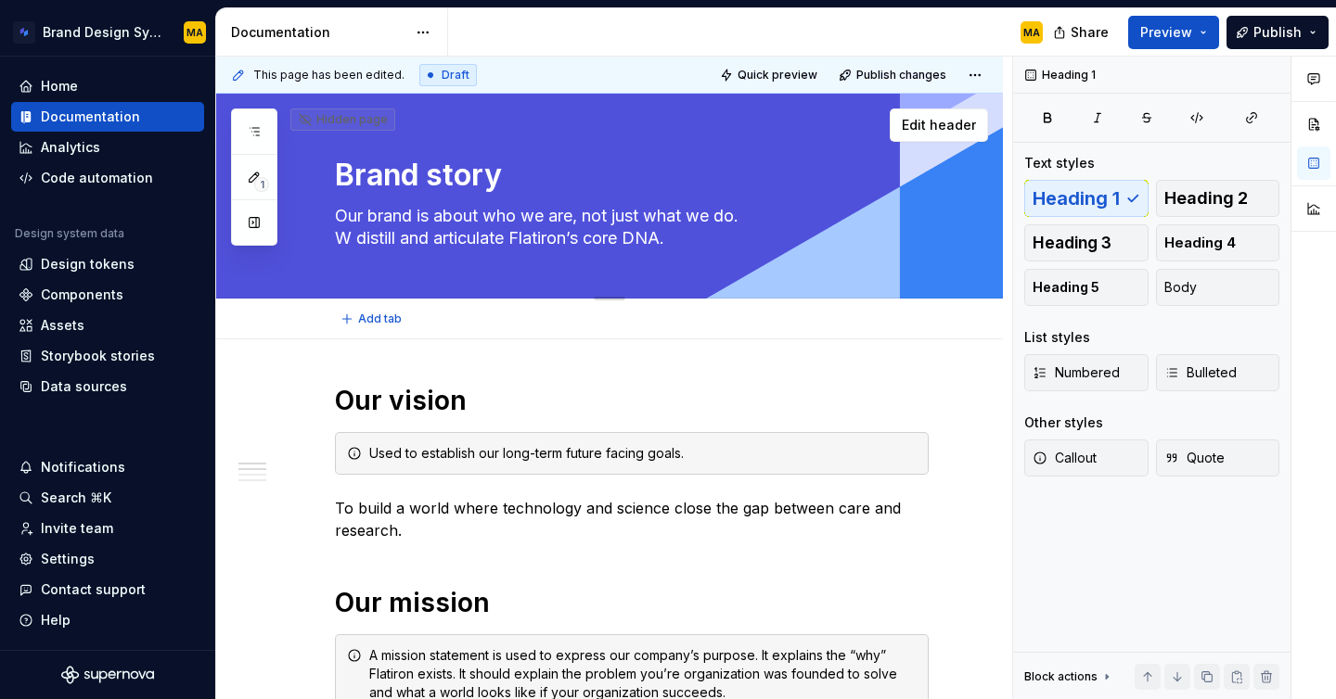
type textarea "Our brand is about who we are, not just what we do. We distill and articulate F…"
type textarea "*"
type textarea "Our brand is about who we are, not just what we do. We distill and articulate F…"
type textarea "*"
type textarea "Our brand is about who we are, not just what we do. We h distill and articulate…"
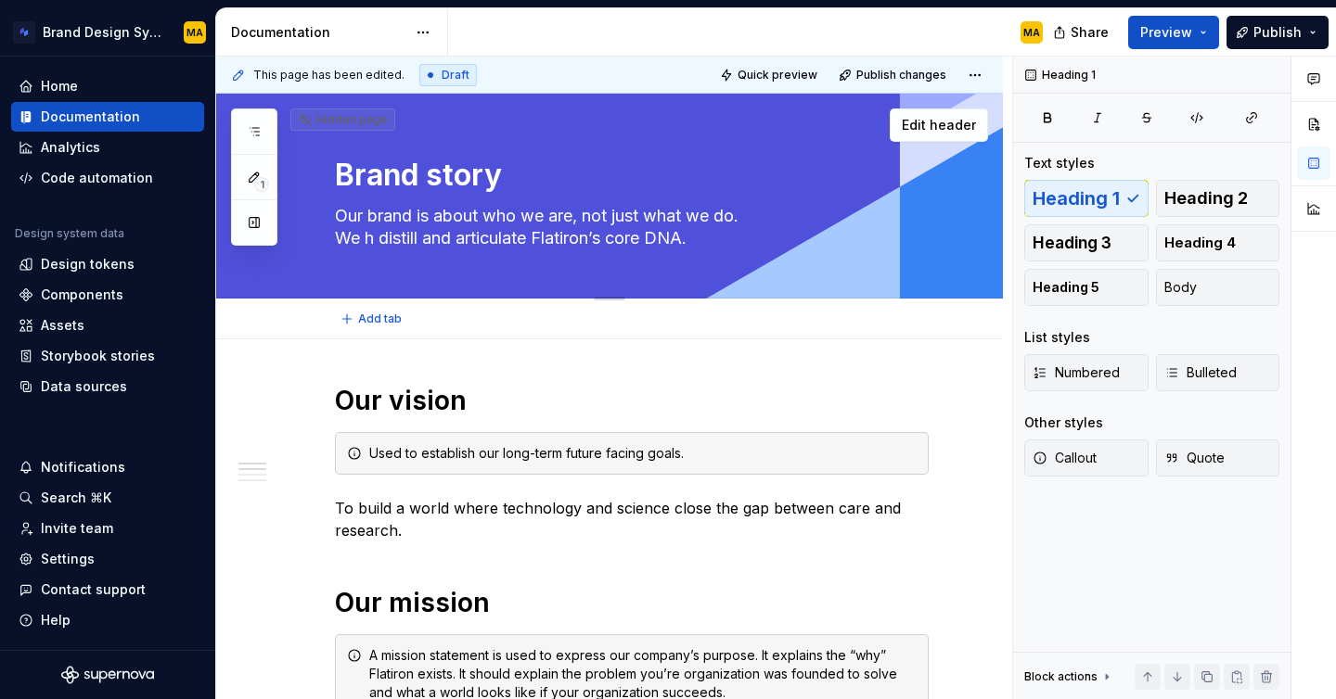
type textarea "*"
type textarea "Our brand is about who we are, not just what we do. We ha distill and articulat…"
type textarea "*"
type textarea "Our brand is about who we are, not just what we do. We hav distill and articula…"
type textarea "*"
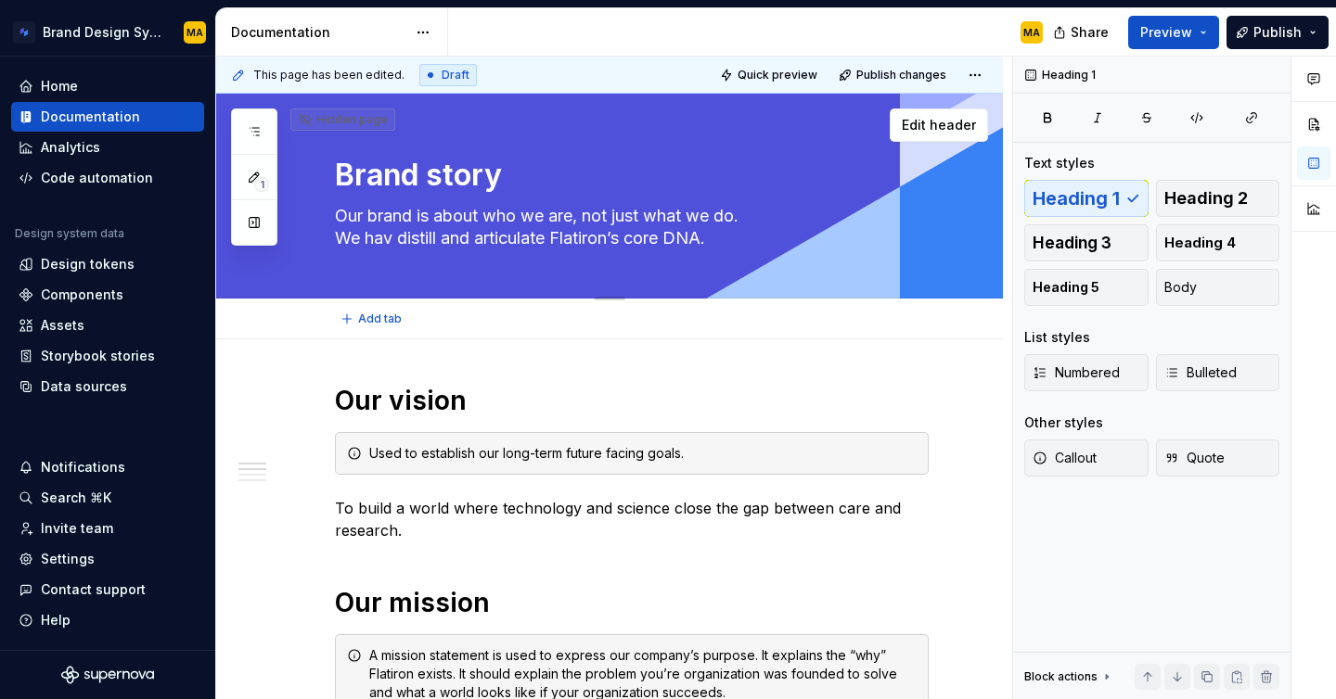
type textarea "Our brand is about who we are, not just what we do. We have distill and articul…"
click at [447, 237] on textarea "Our brand is about who we are, not just what we do. We have distill and articul…" at bounding box center [628, 227] width 594 height 52
type textarea "*"
type textarea "Our brand is about who we are, not just what we do. We have distille and articu…"
type textarea "*"
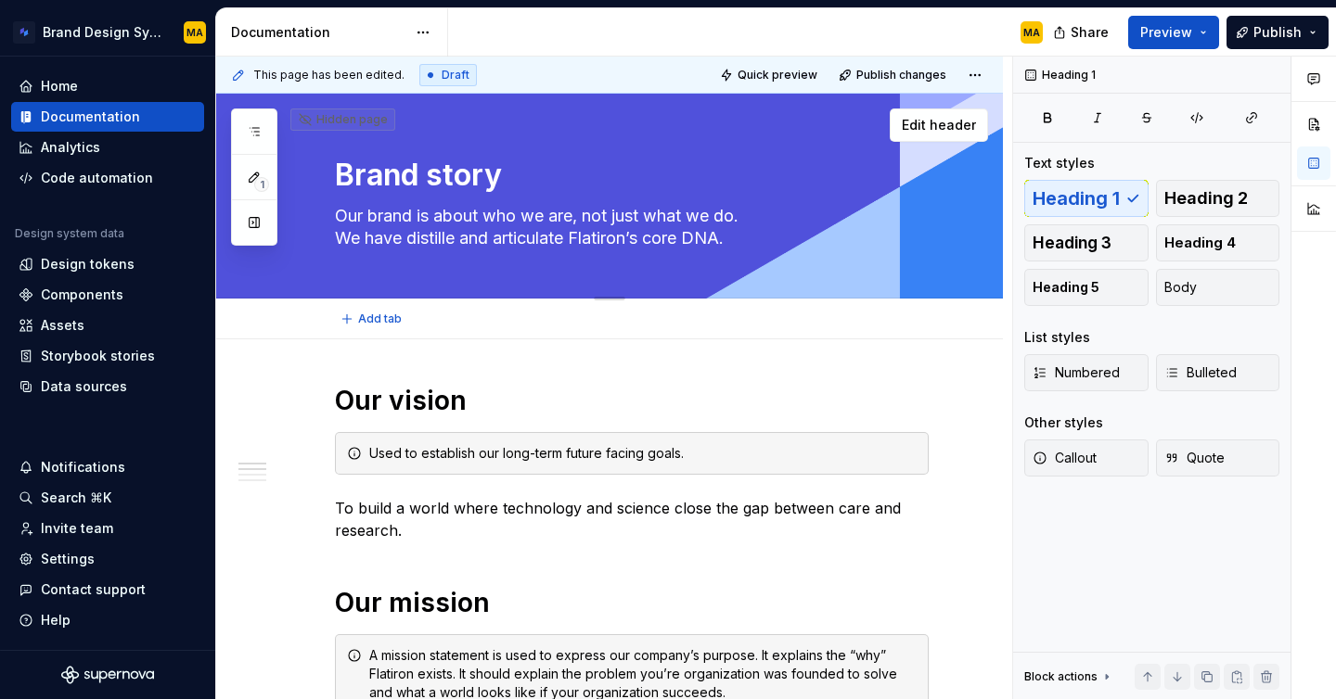
type textarea "Our brand is about who we are, not just what we do. We have distilled and artic…"
click at [579, 231] on textarea "Our brand is about who we are, not just what we do. We have distilled and artic…" at bounding box center [628, 227] width 594 height 52
type textarea "*"
type textarea "Our brand is about who we are, not just what we do. We have distilled and artic…"
type textarea "*"
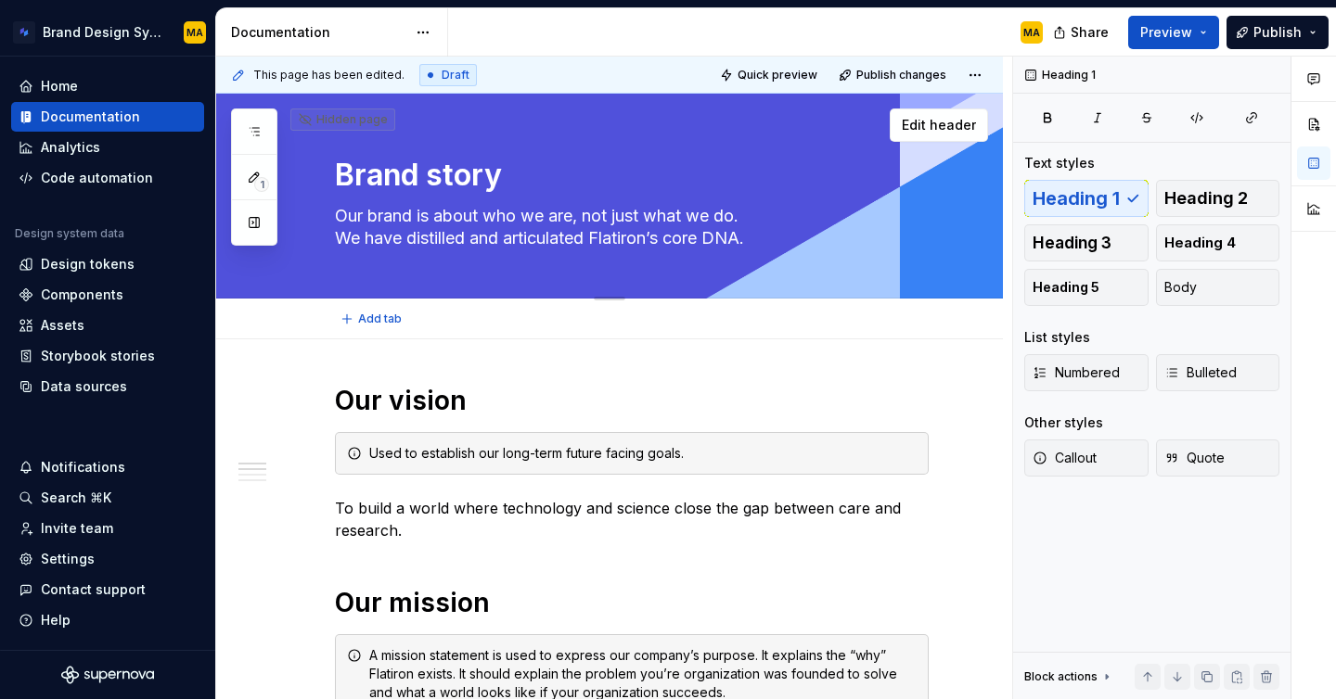
type textarea "Our brand is about who we are, not just what we do. We have distilled and artic…"
type textarea "*"
type textarea "Our brand is about who we are, not just what we do. We have distilled and artic…"
type textarea "*"
type textarea "Our brand is about who we are, not just what we do. We have distilled and artic…"
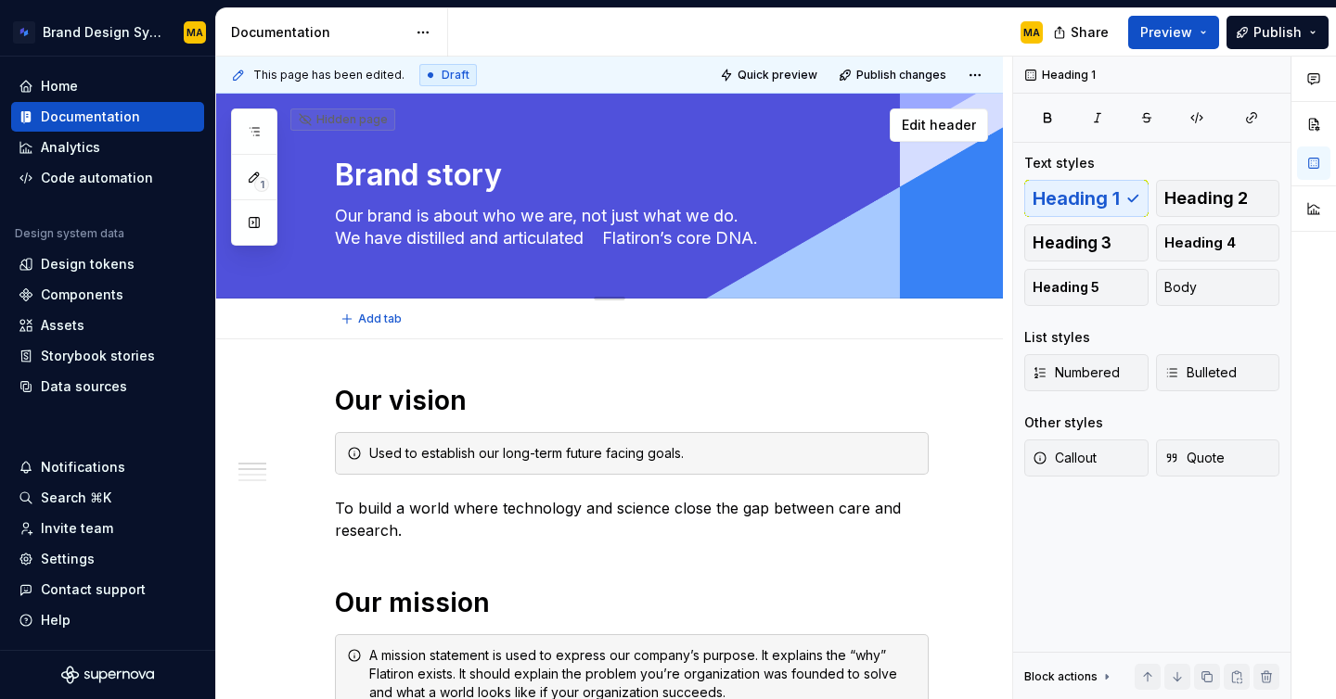
type textarea "*"
type textarea "Our brand is about who we are, not just what we do. We have distilled and artic…"
